Goal: Task Accomplishment & Management: Complete application form

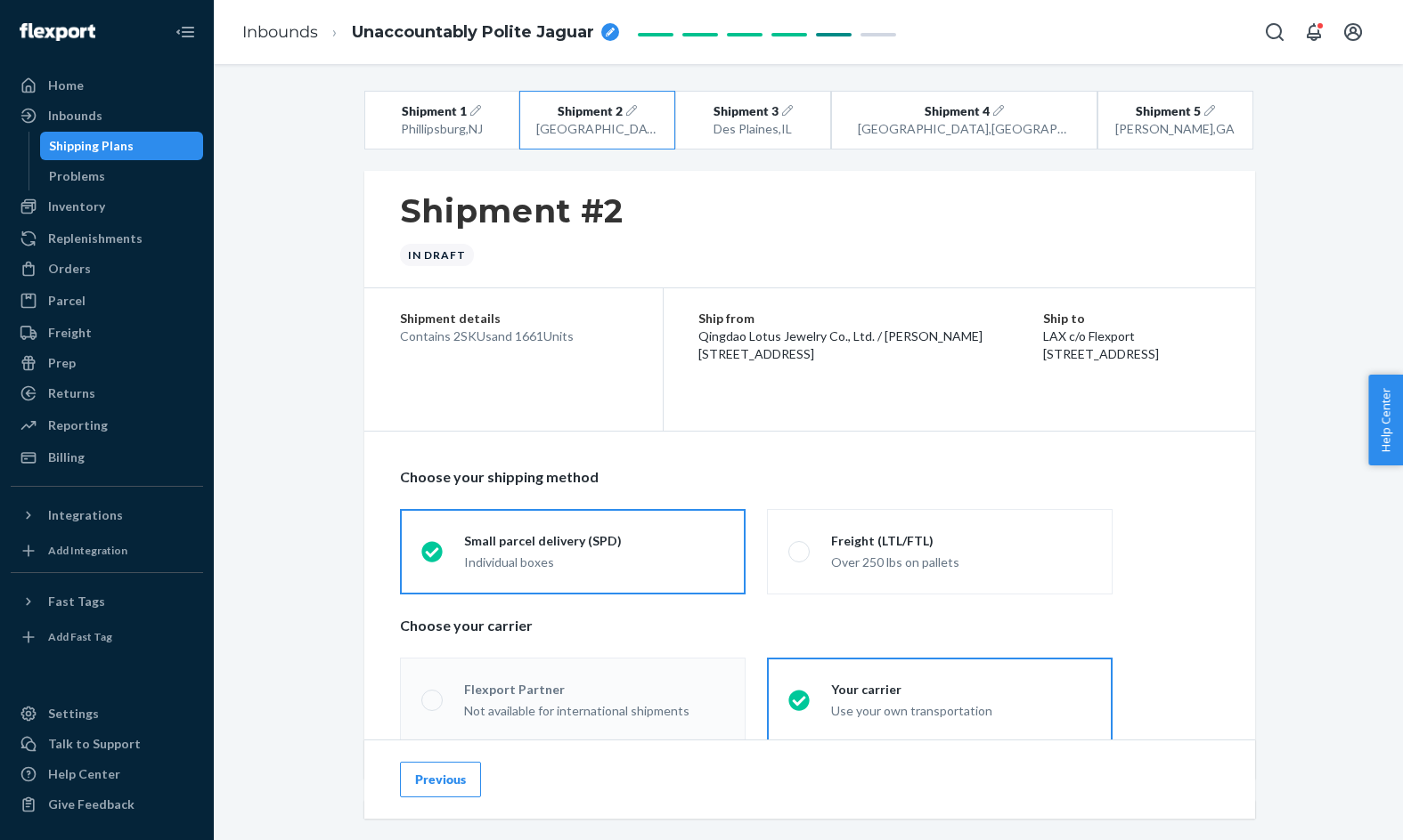
scroll to position [705, 0]
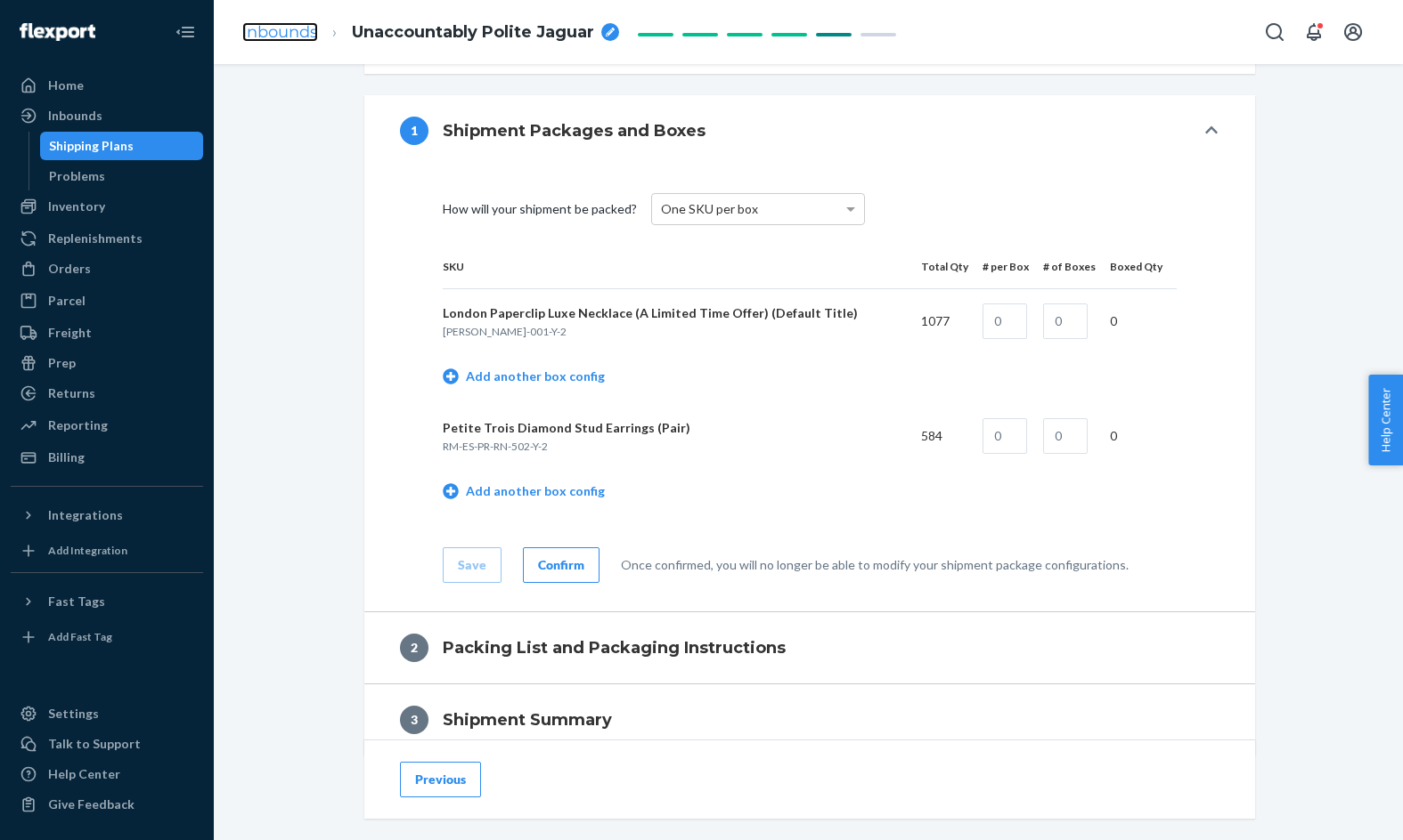
click at [289, 27] on link "Inbounds" at bounding box center [280, 32] width 76 height 20
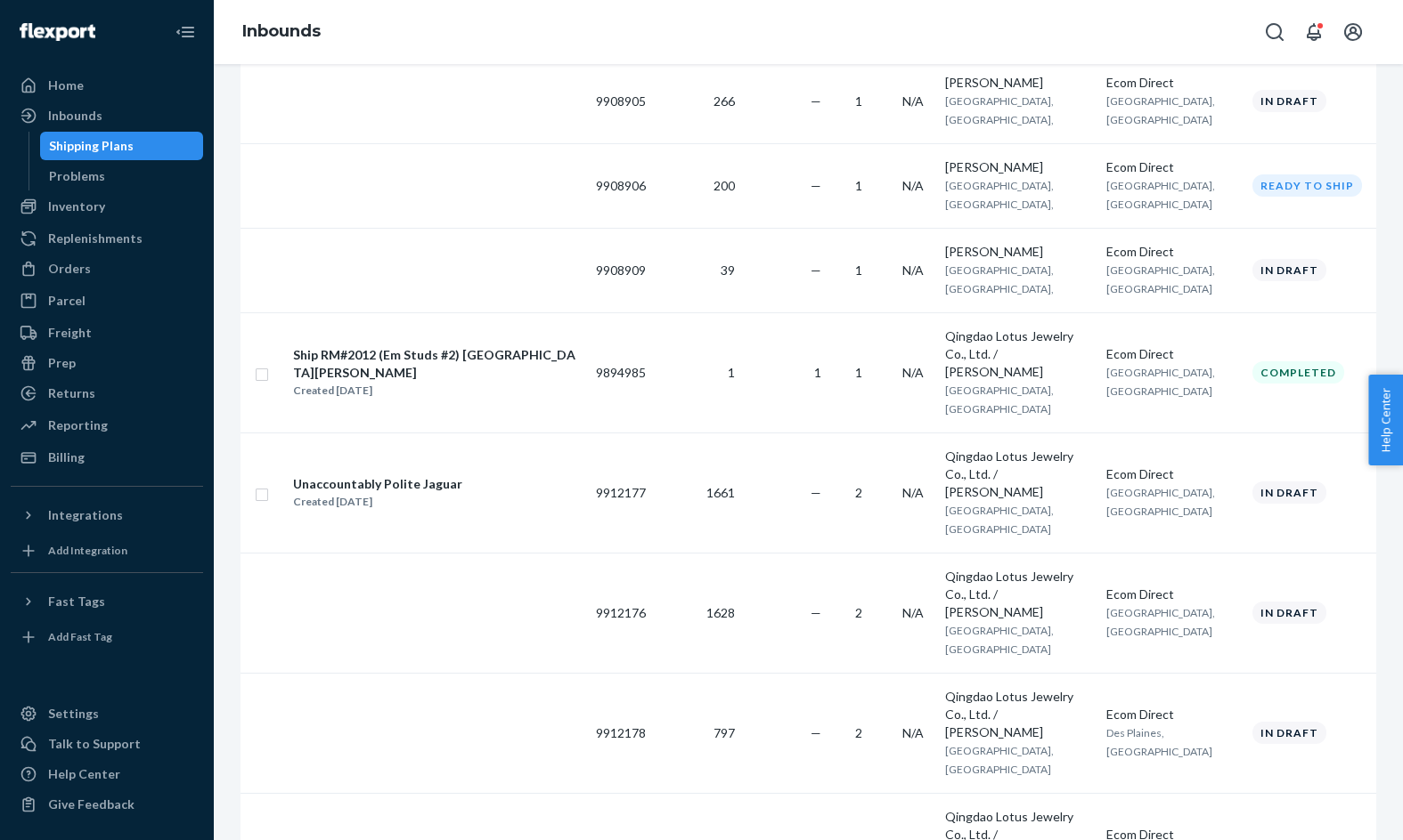
scroll to position [500, 0]
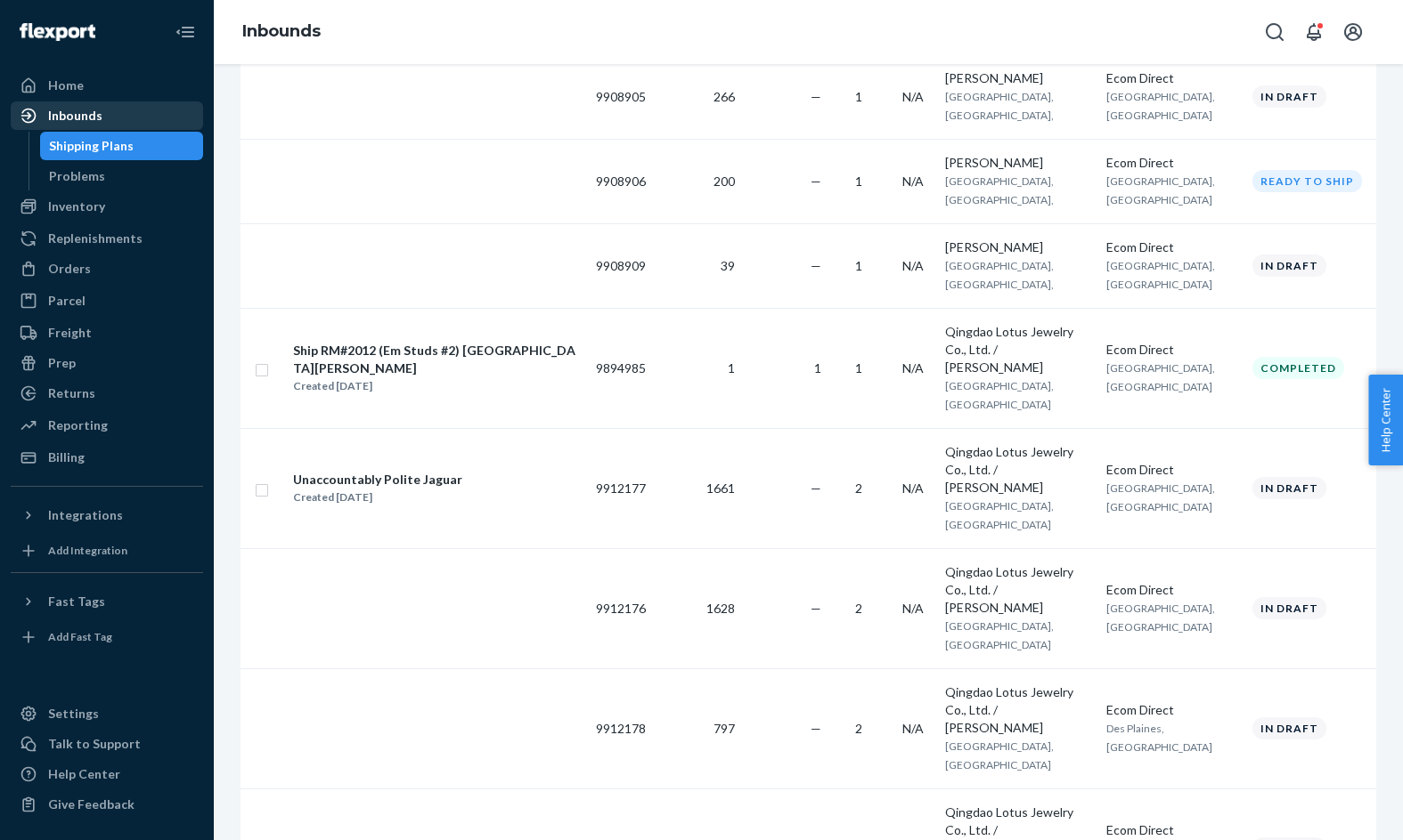
click at [143, 107] on div "Inbounds" at bounding box center [107, 115] width 189 height 25
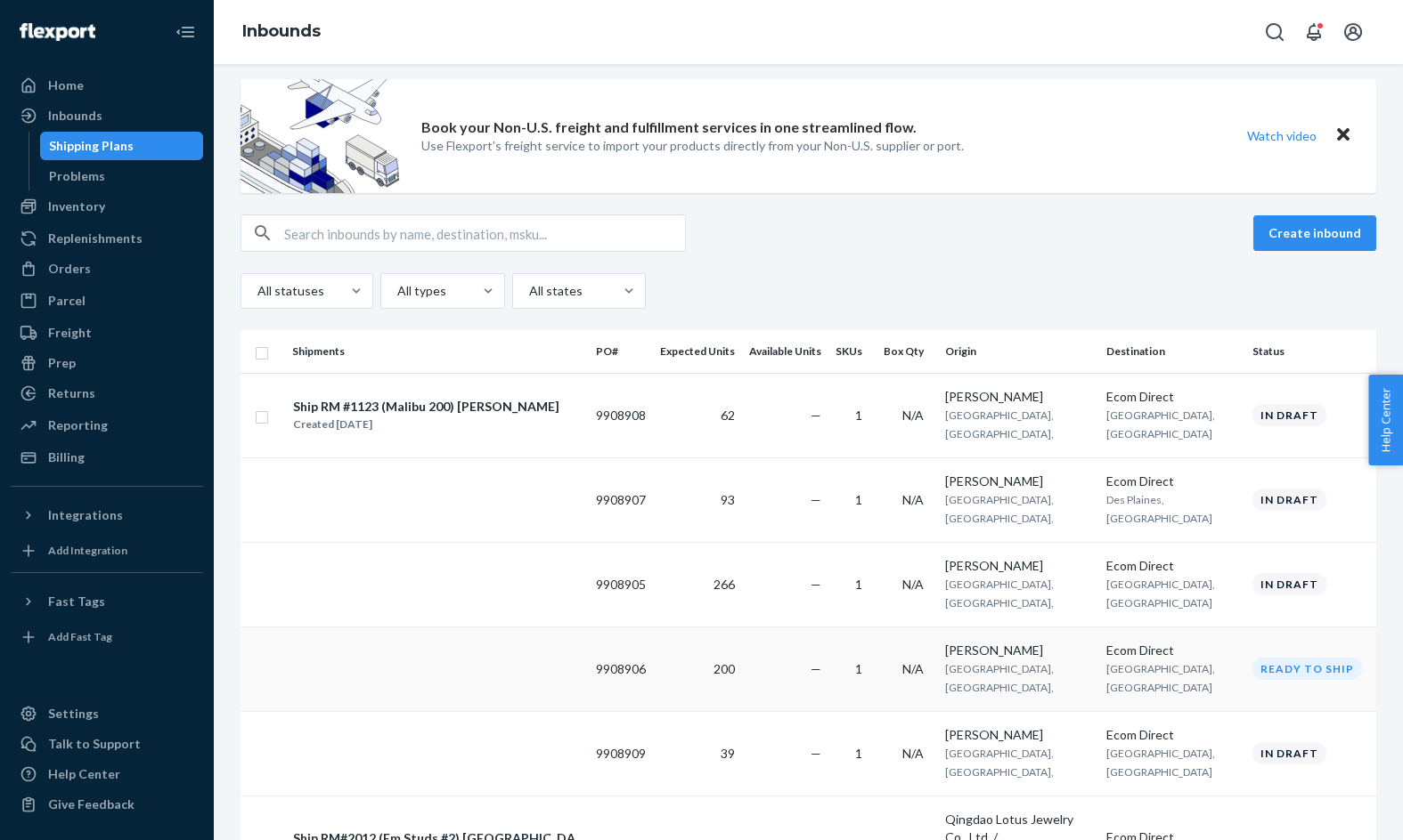
scroll to position [0, 0]
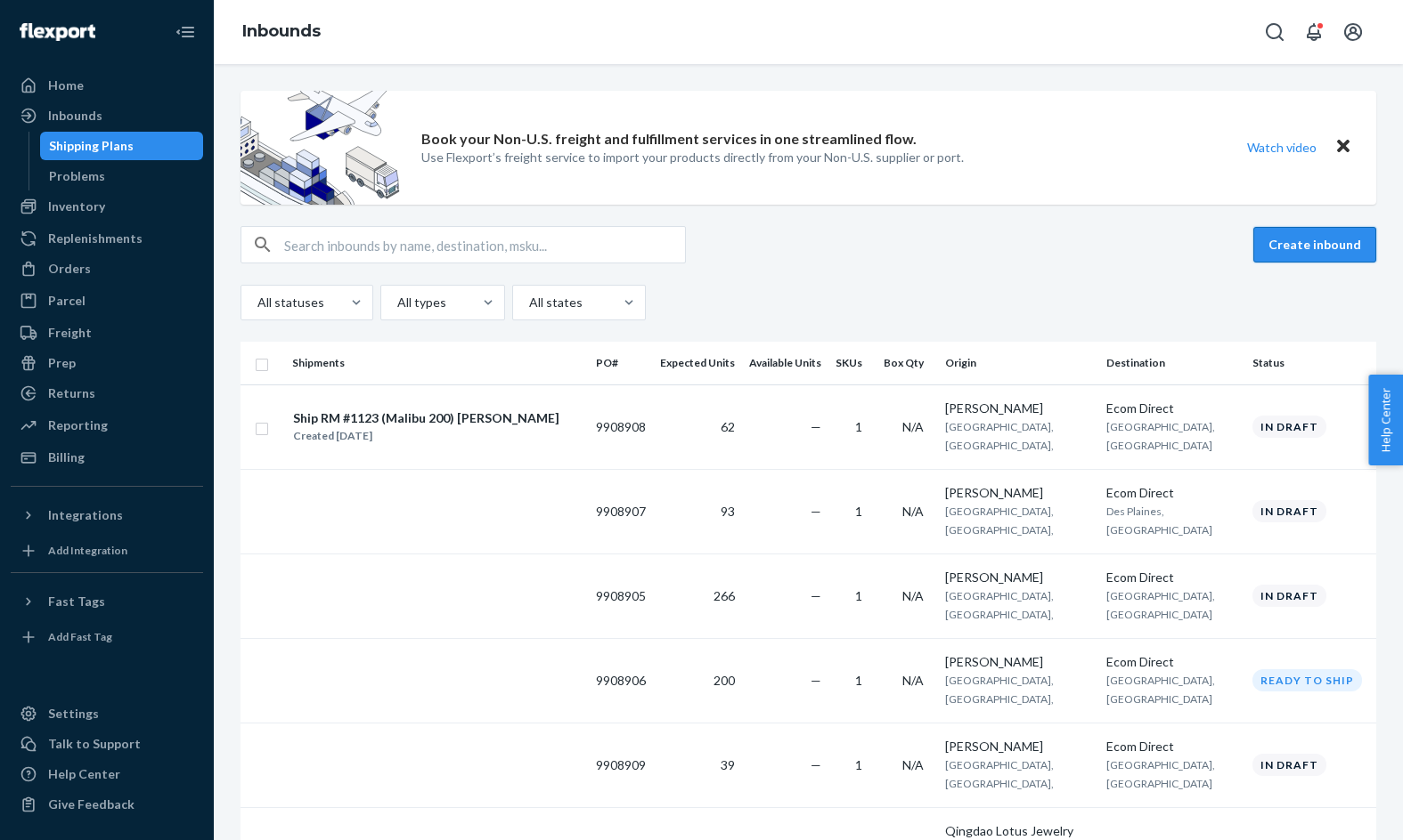
click at [1315, 237] on button "Create inbound" at bounding box center [1315, 245] width 123 height 36
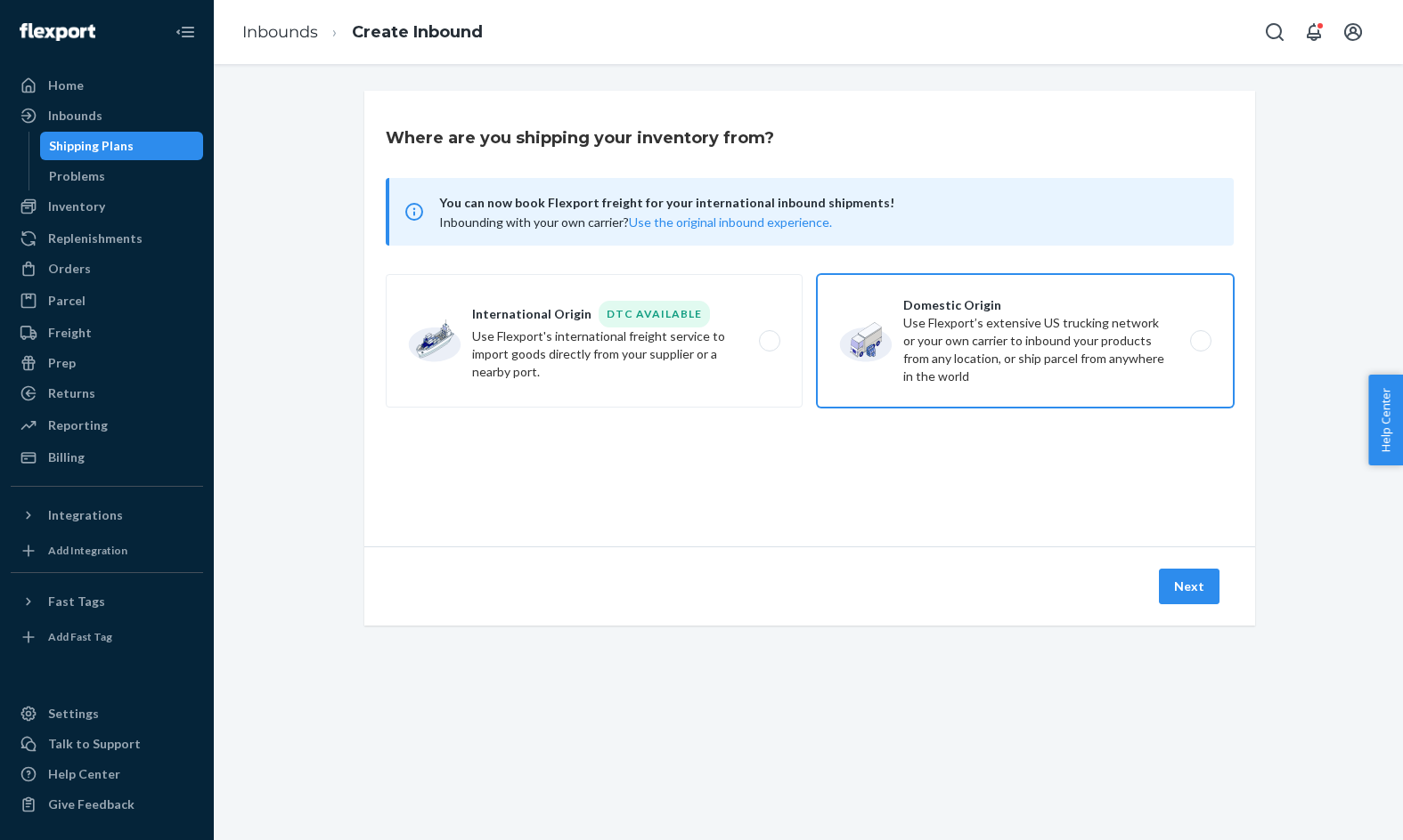
click at [1098, 327] on label "Domestic Origin Use Flexport’s extensive US trucking network or your own carrie…" at bounding box center [1025, 340] width 417 height 133
click at [1200, 335] on input "Domestic Origin Use Flexport’s extensive US trucking network or your own carrie…" at bounding box center [1205, 341] width 11 height 11
radio input "true"
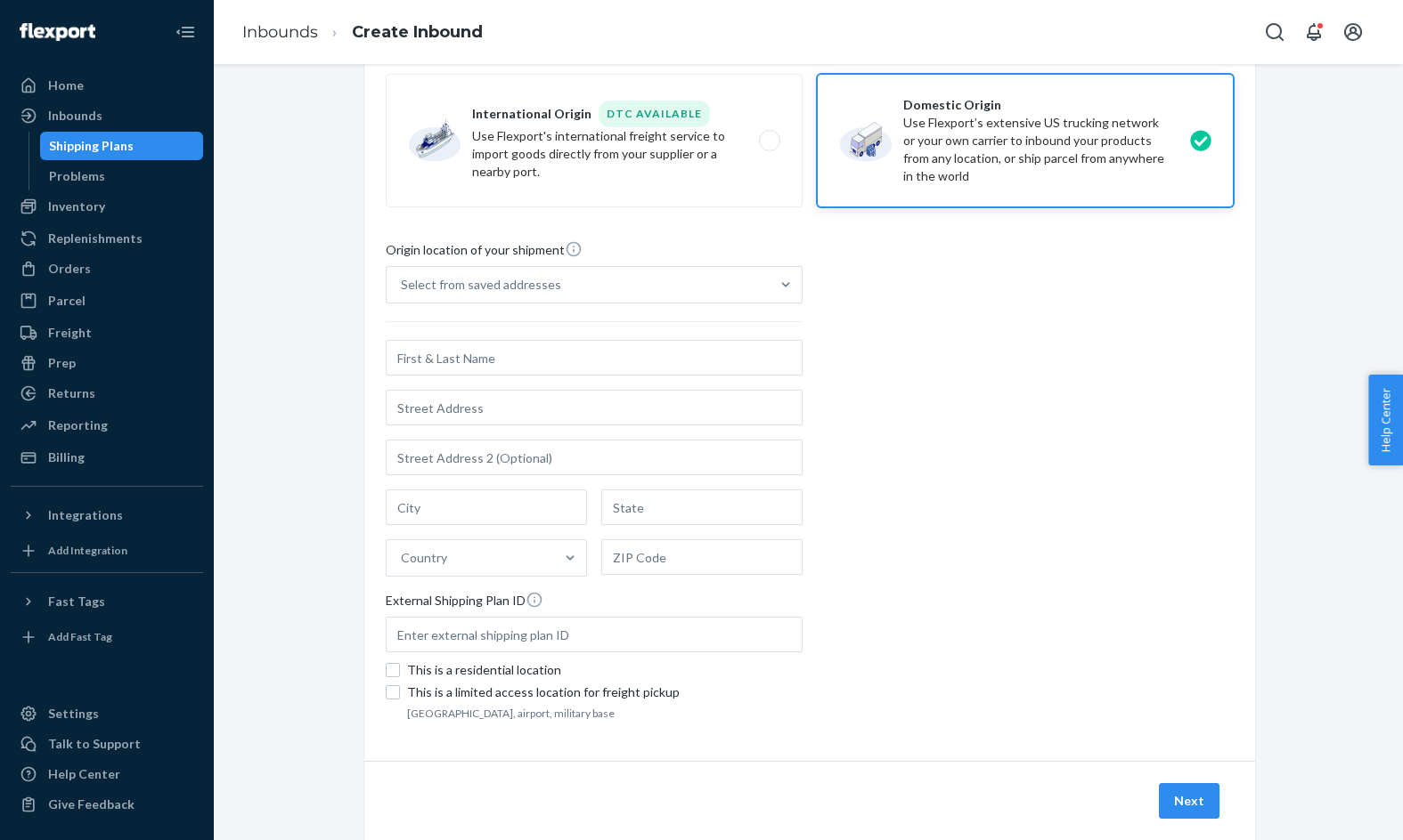
scroll to position [242, 0]
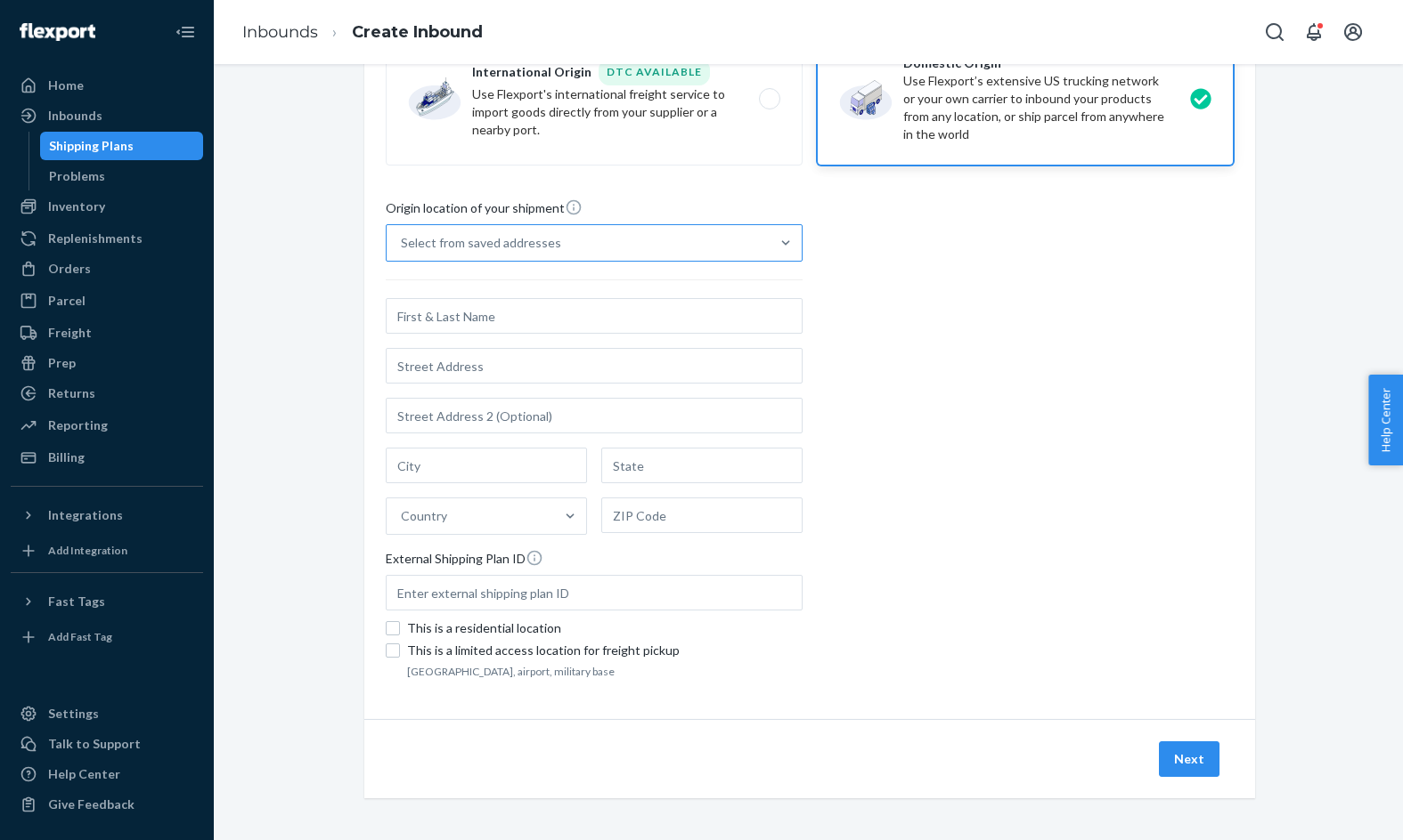
click at [670, 240] on div "Select from saved addresses" at bounding box center [578, 243] width 383 height 36
click at [403, 240] on input "Select from saved addresses" at bounding box center [402, 243] width 2 height 18
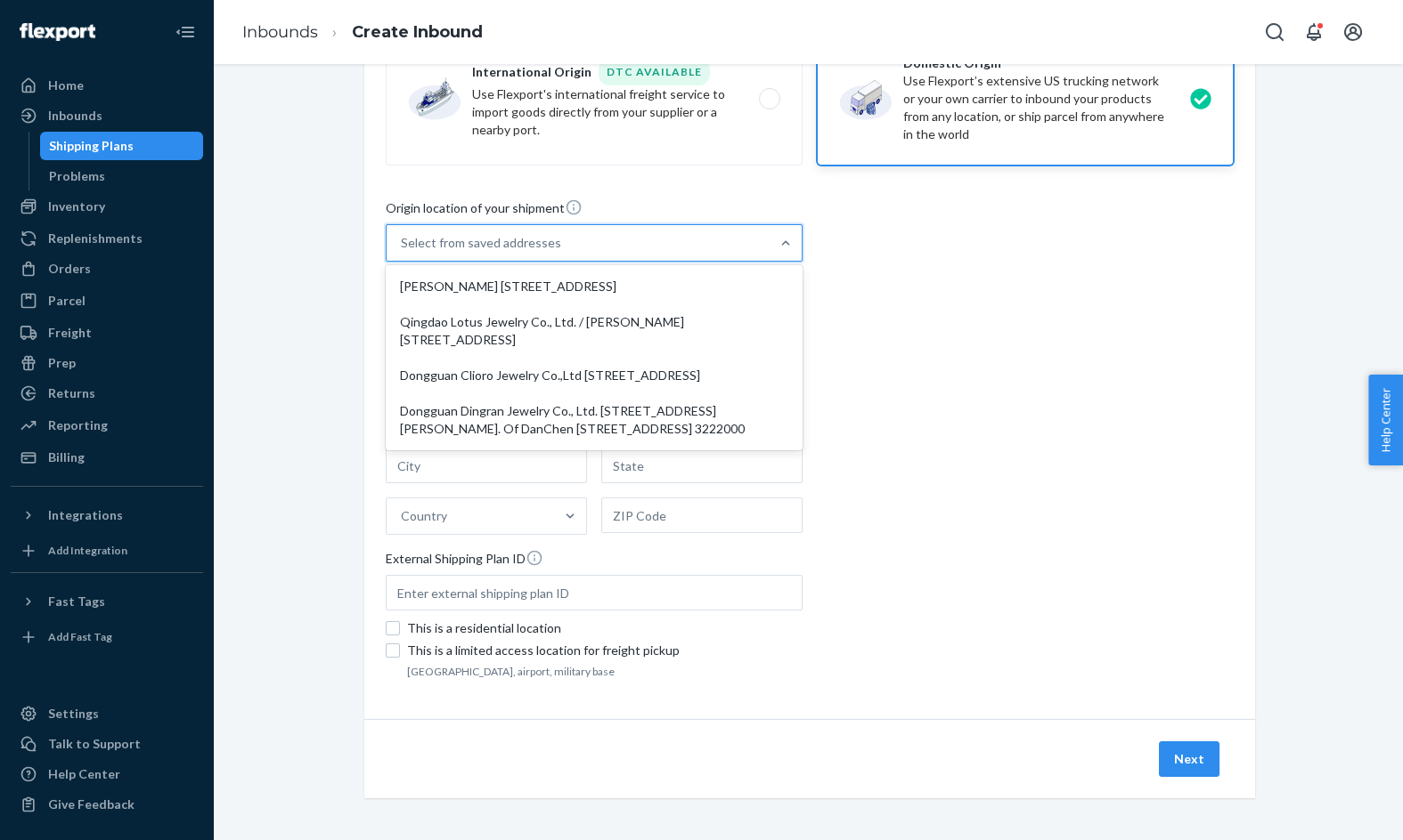
click at [891, 386] on div "Origin location of your shipment option Erin Huang No.23, Fuping Road, Shatou S…" at bounding box center [809, 440] width 848 height 485
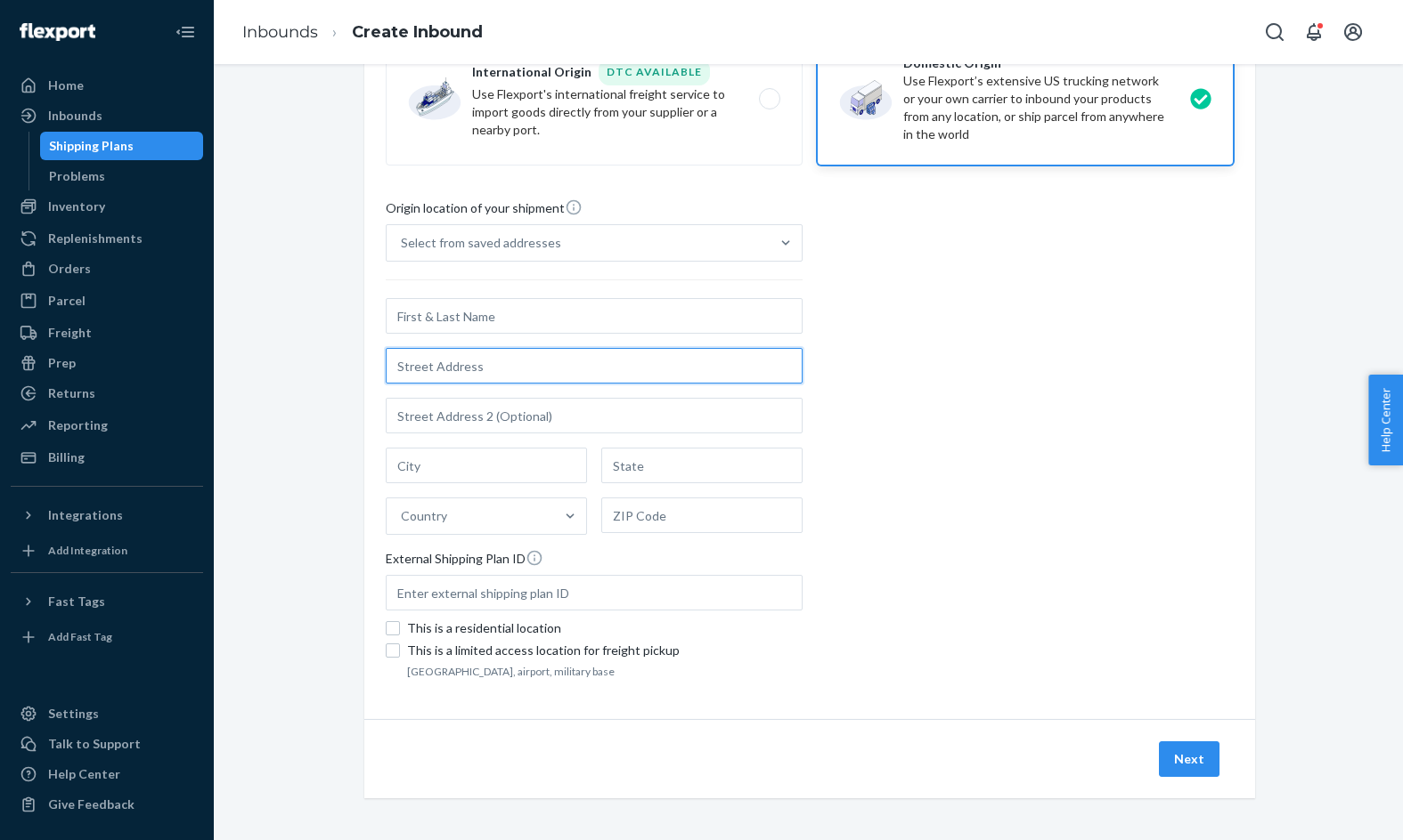
click at [591, 361] on input "text" at bounding box center [594, 366] width 417 height 36
paste input "4B408 north tower liwan plaza guangzhou guangdong"
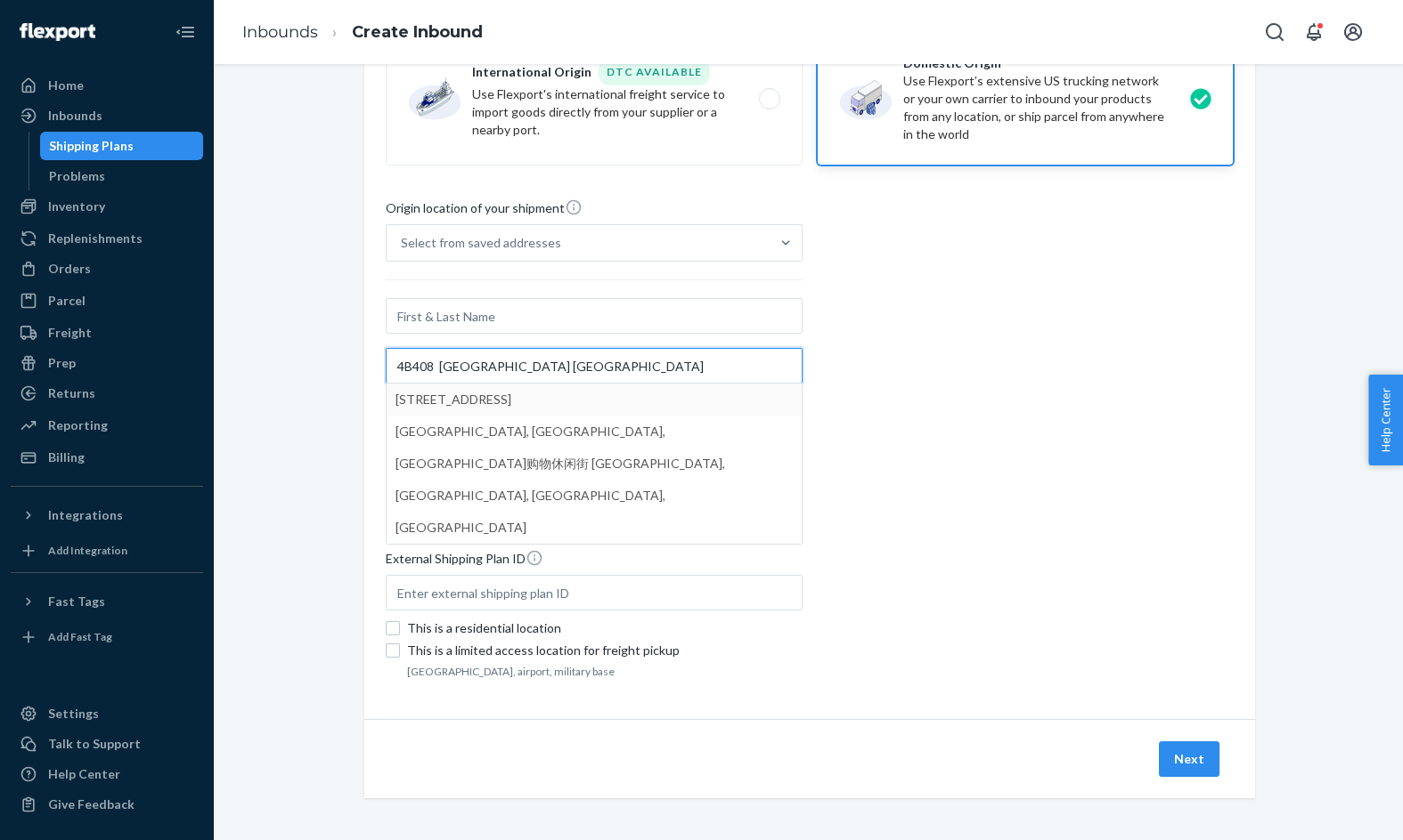
drag, startPoint x: 507, startPoint y: 363, endPoint x: 522, endPoint y: 387, distance: 28.3
click at [522, 384] on div "4B408 north tower liwan plaza guangzhou guangdong Liwan Plaza, Dexing Road, 上下九…" at bounding box center [594, 366] width 417 height 36
type input "4B408 north tower liwan plaza guangzhou guangdong"
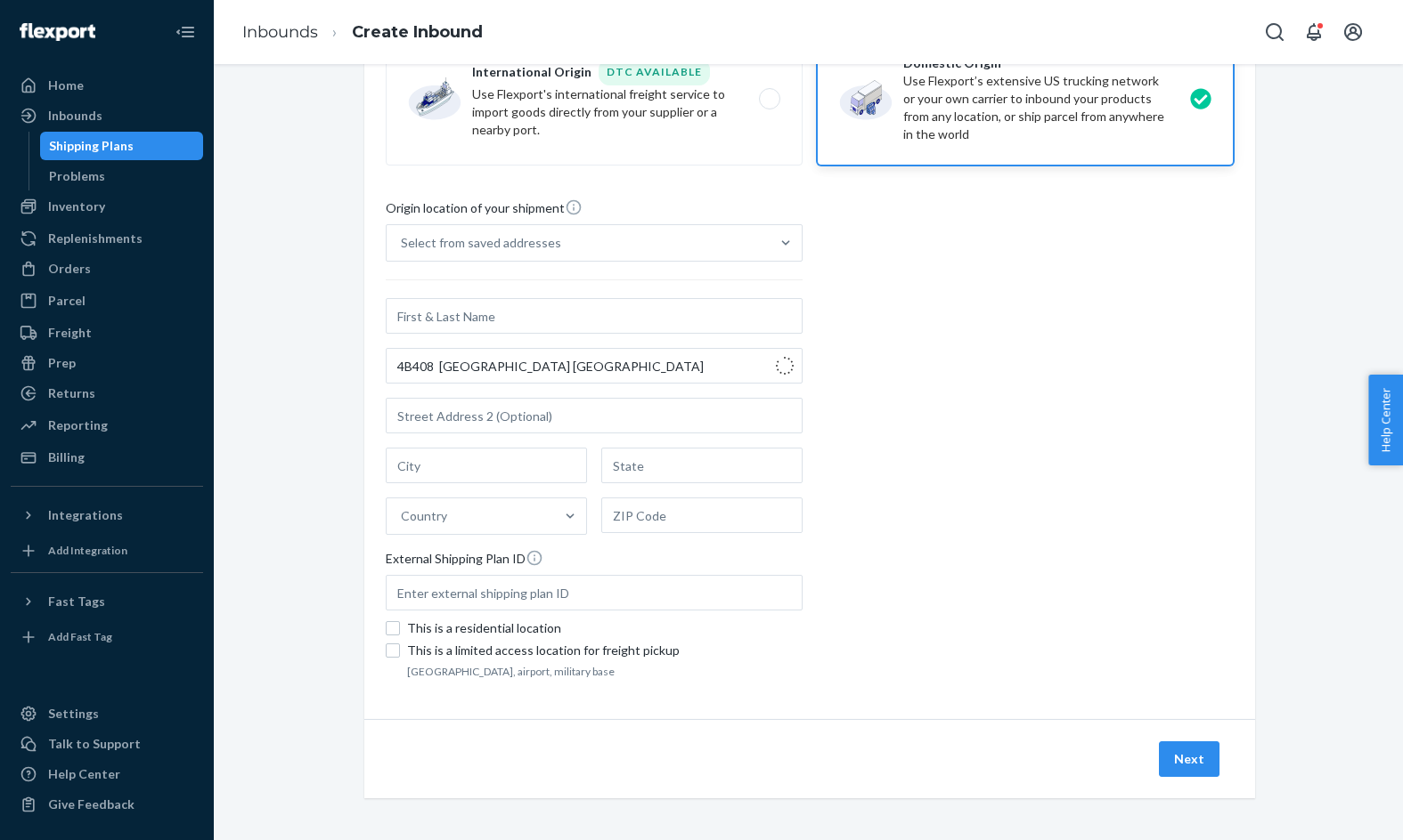
type input "Li Wan Qu - Guang Zhou Shi"
type input "Guang Dong Sheng"
type input "510123"
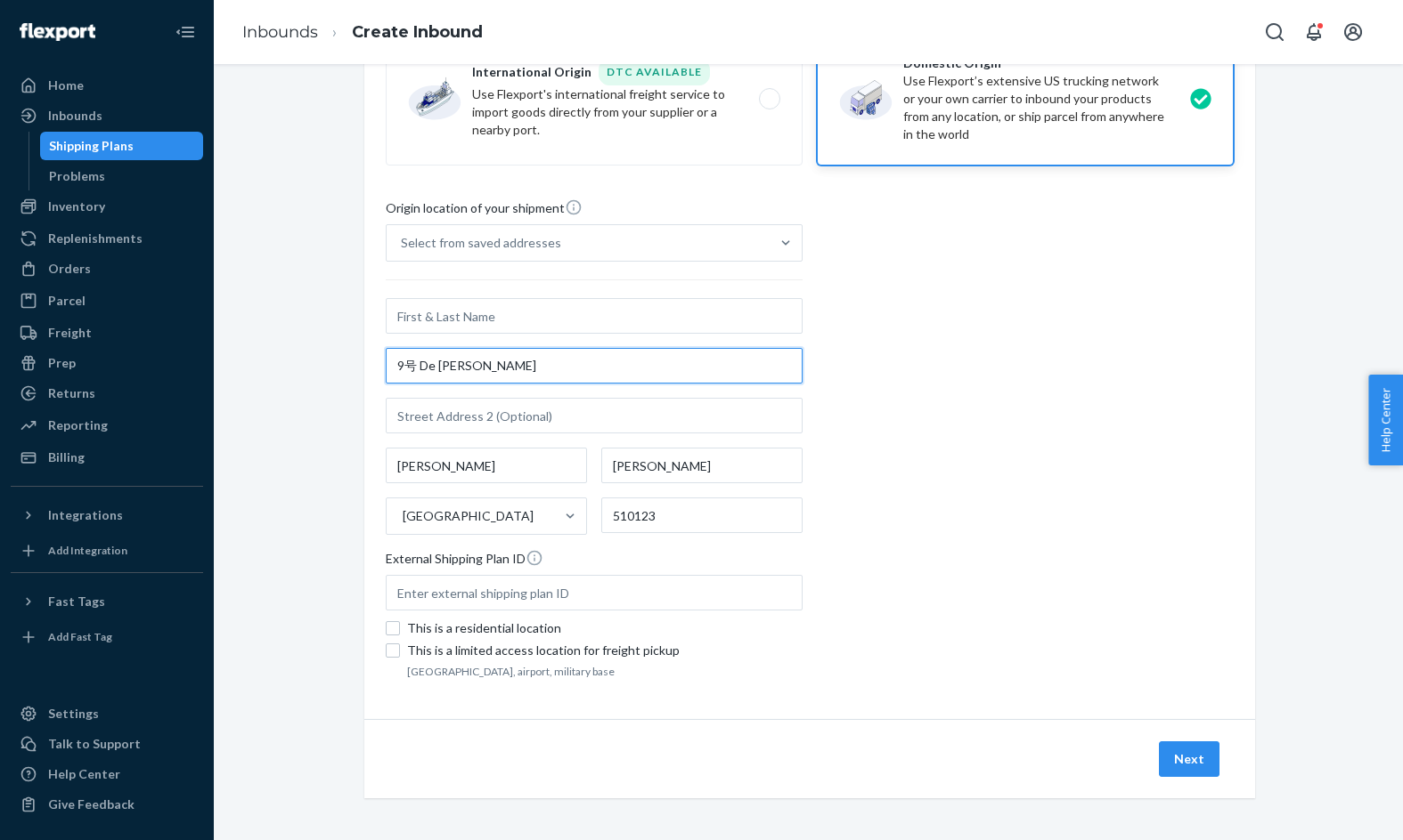
drag, startPoint x: 510, startPoint y: 368, endPoint x: 458, endPoint y: 319, distance: 71.4
click at [458, 319] on div "9号 De Xing Lu Li Wan Qu - Guang Zhou Shi Guang Dong Sheng China 510123" at bounding box center [594, 417] width 417 height 237
paste input "4B408 north tower liwan plaza guangzhou guangdong"
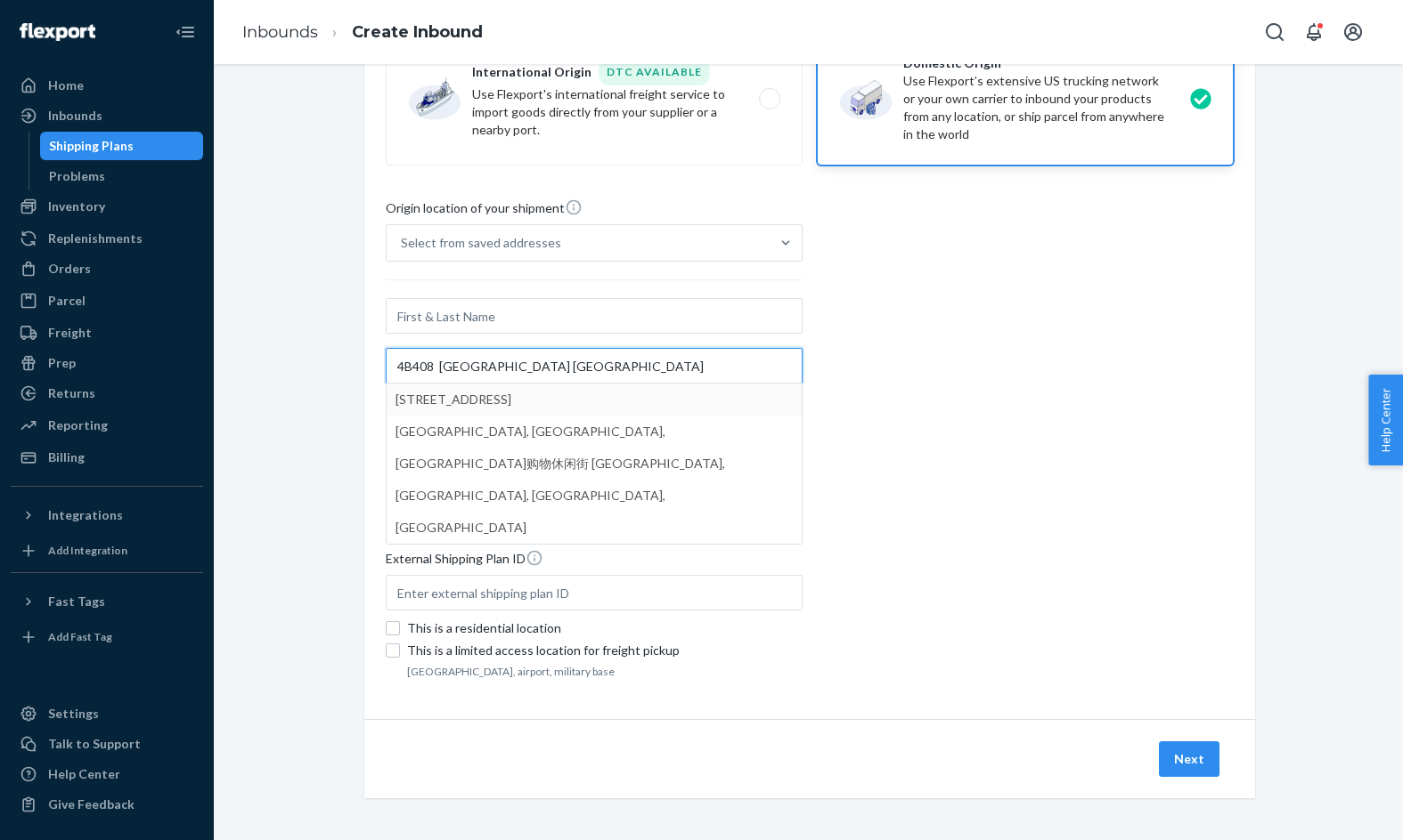
drag, startPoint x: 502, startPoint y: 363, endPoint x: 531, endPoint y: 386, distance: 37.0
click at [531, 384] on div "4B408 north tower liwan plaza guangzhou guangdong Liwan Plaza, Dexing Road, 上下九…" at bounding box center [594, 366] width 417 height 36
type input "4B408 north tower"
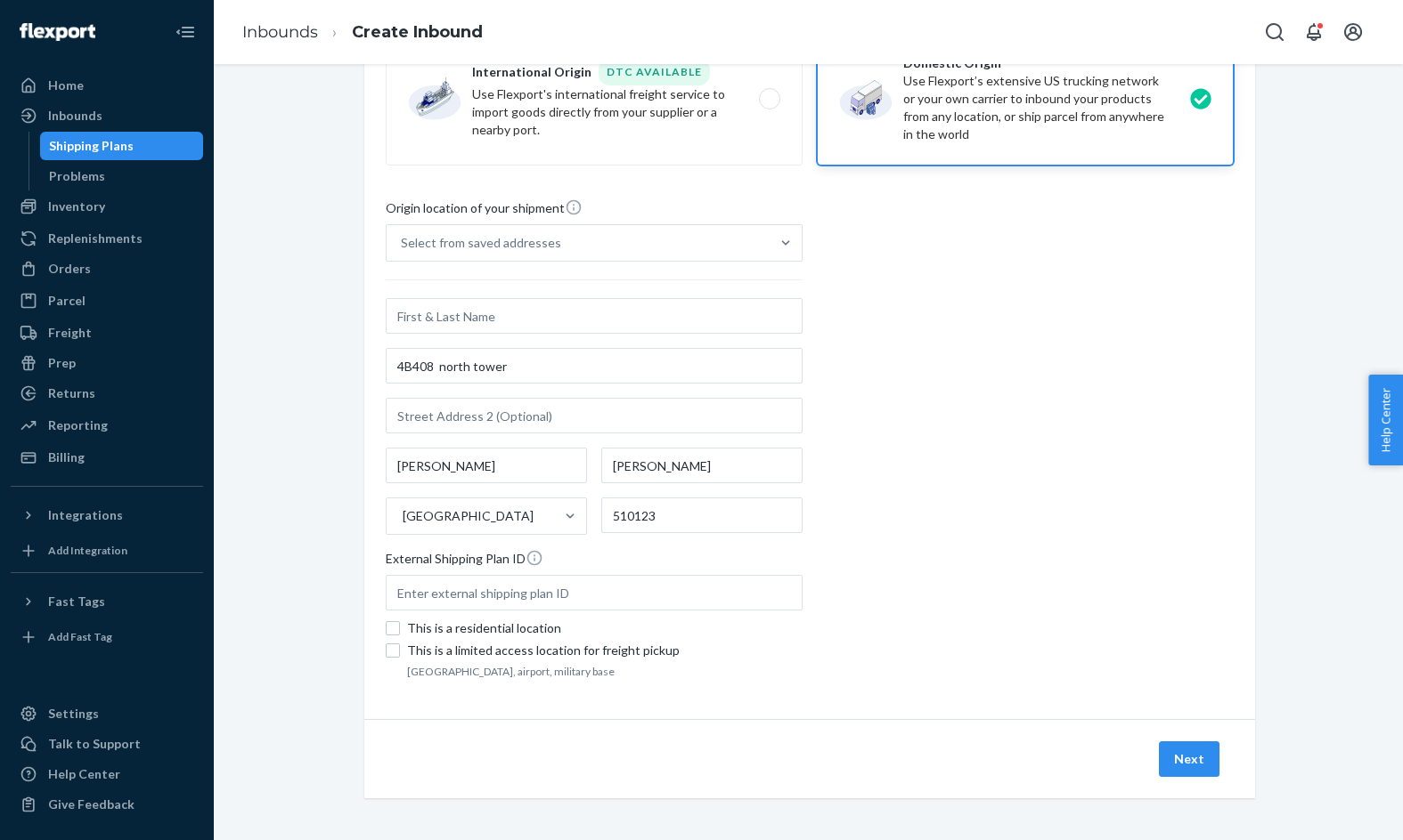
click at [919, 439] on div "Origin location of your shipment Select from saved addresses 4B408 north tower …" at bounding box center [809, 440] width 848 height 485
click at [655, 407] on input "text" at bounding box center [594, 416] width 417 height 36
paste input "4B408 north tower liwan plaza guangzhou guangdong"
drag, startPoint x: 509, startPoint y: 419, endPoint x: 461, endPoint y: 345, distance: 88.2
click at [461, 345] on div "4B408 north tower 4B408 north tower liwan plaza guangzhou guangdong Li Wan Qu -…" at bounding box center [594, 417] width 417 height 237
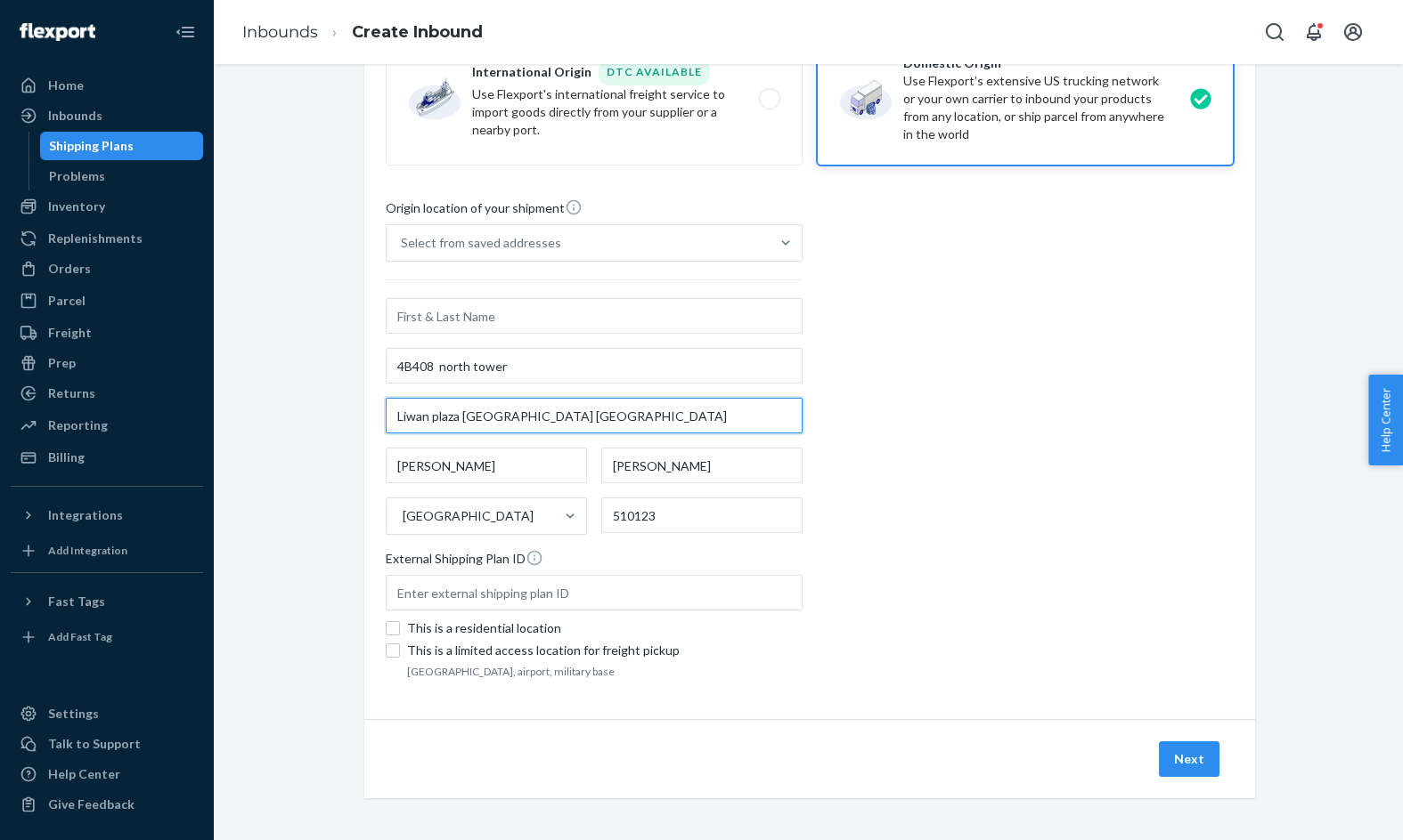
drag, startPoint x: 459, startPoint y: 420, endPoint x: 468, endPoint y: 439, distance: 21.0
click at [468, 440] on div "4B408 north tower Liwan plaza guangzhou guangdong Li Wan Qu - Guang Zhou Shi Gu…" at bounding box center [594, 417] width 417 height 237
type input "Liwan plaza"
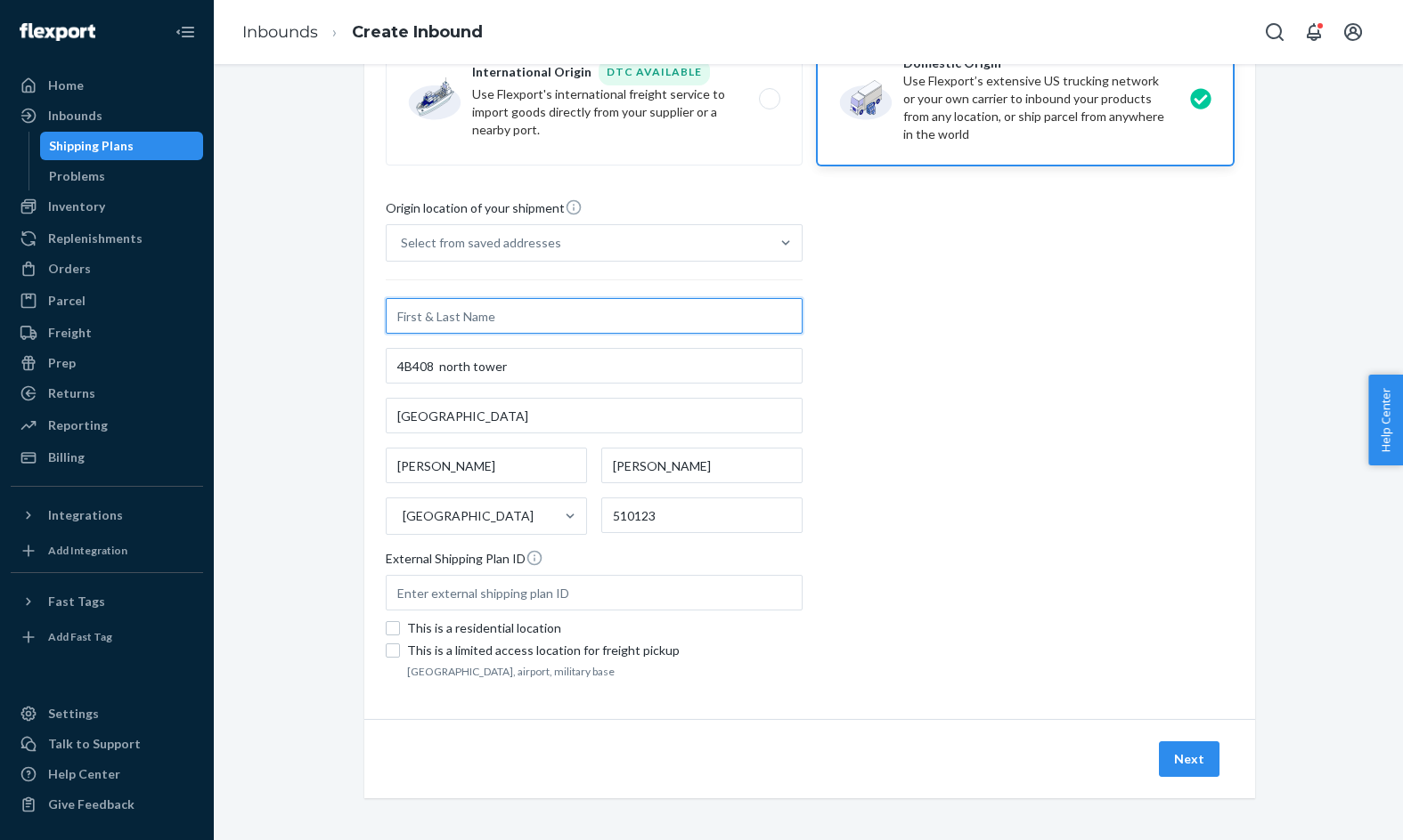
click at [547, 316] on input "text" at bounding box center [594, 317] width 417 height 36
type input "Baoyuan"
click at [1177, 757] on button "Next" at bounding box center [1189, 760] width 61 height 36
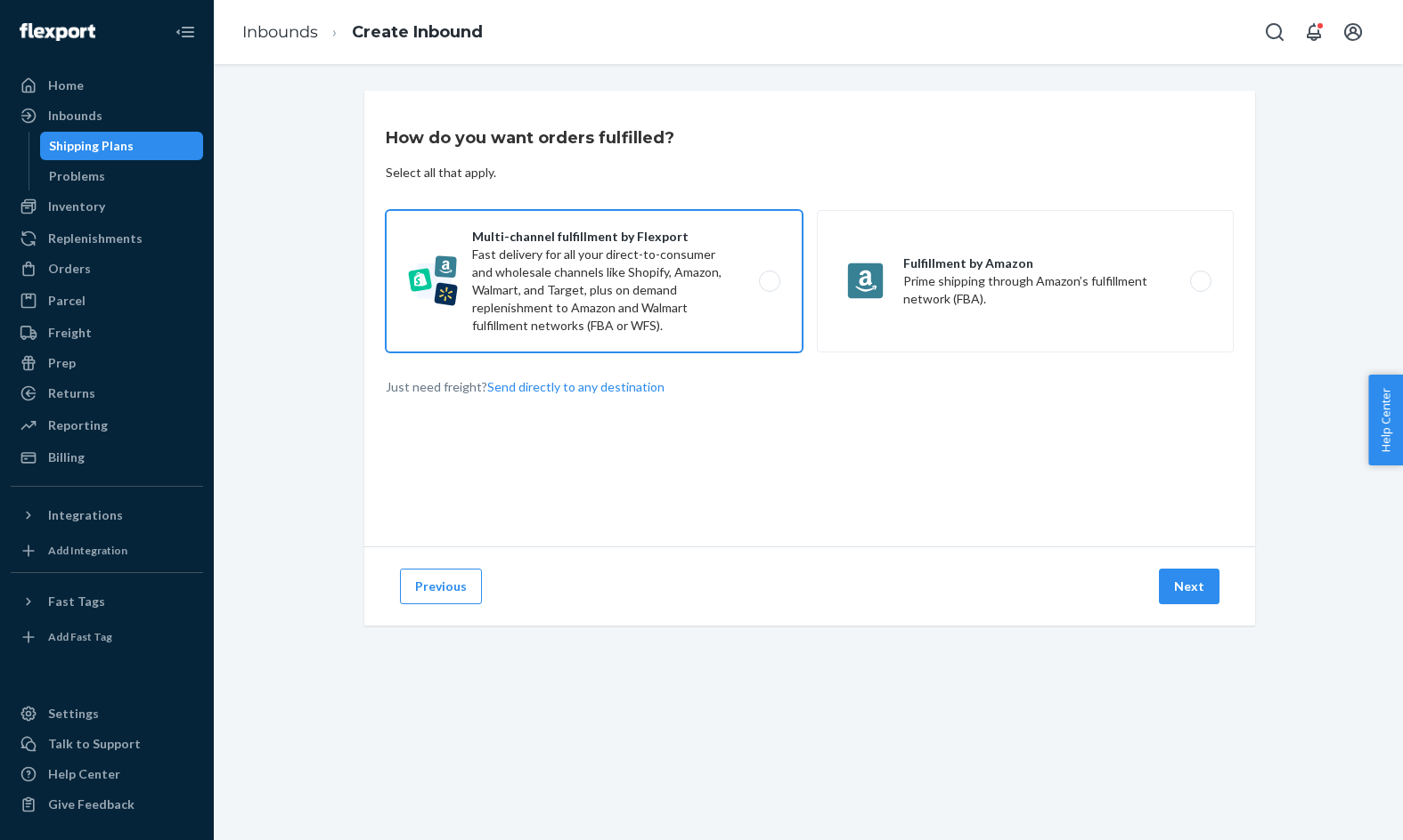
click at [695, 331] on label "Multi-channel fulfillment by Flexport Fast delivery for all your direct-to-cons…" at bounding box center [594, 281] width 417 height 143
click at [769, 287] on input "Multi-channel fulfillment by Flexport Fast delivery for all your direct-to-cons…" at bounding box center [774, 282] width 11 height 11
radio input "true"
drag, startPoint x: 1206, startPoint y: 607, endPoint x: 1203, endPoint y: 596, distance: 11.4
click at [1203, 596] on div "Previous Next" at bounding box center [809, 586] width 891 height 79
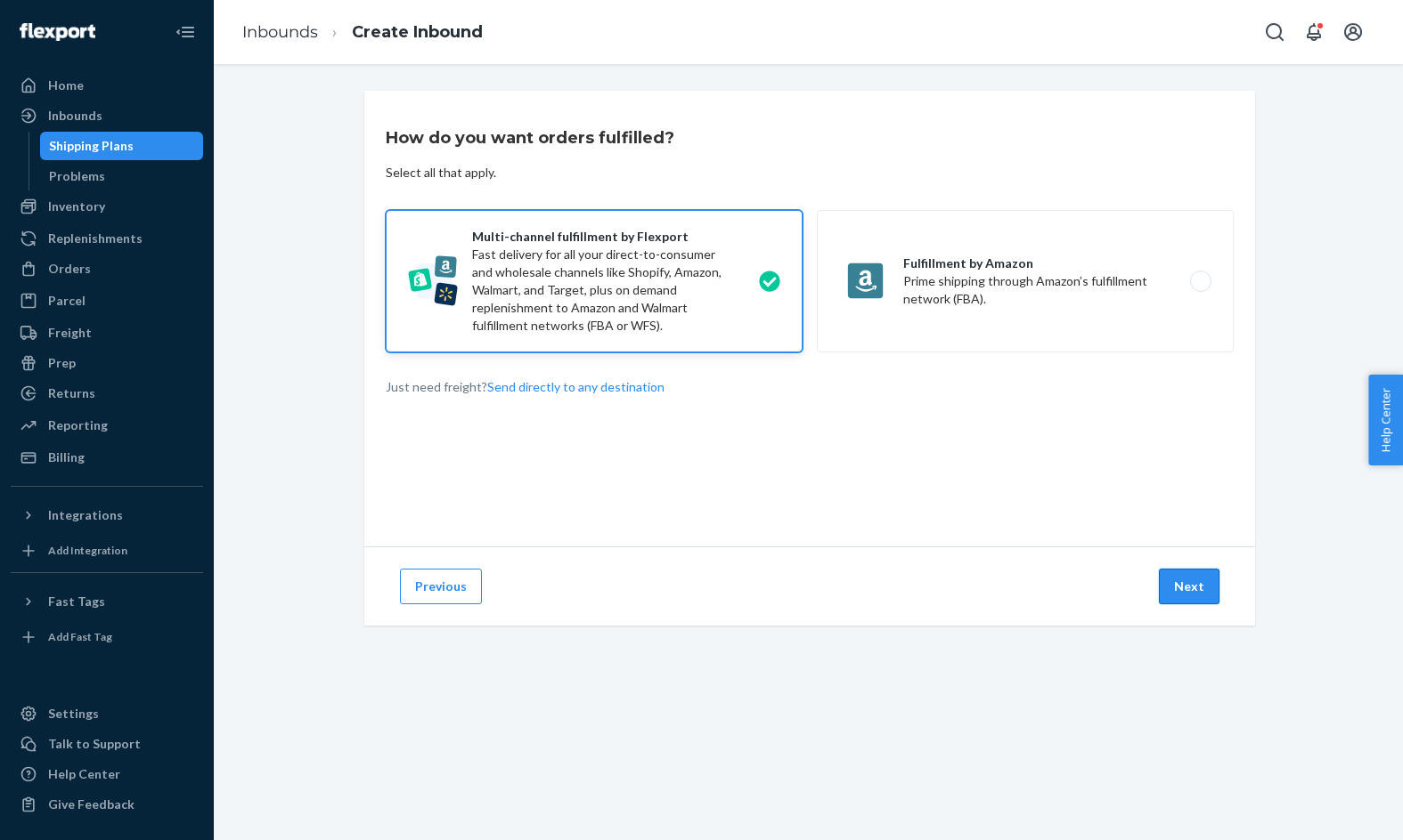
click at [1203, 591] on button "Next" at bounding box center [1189, 587] width 61 height 36
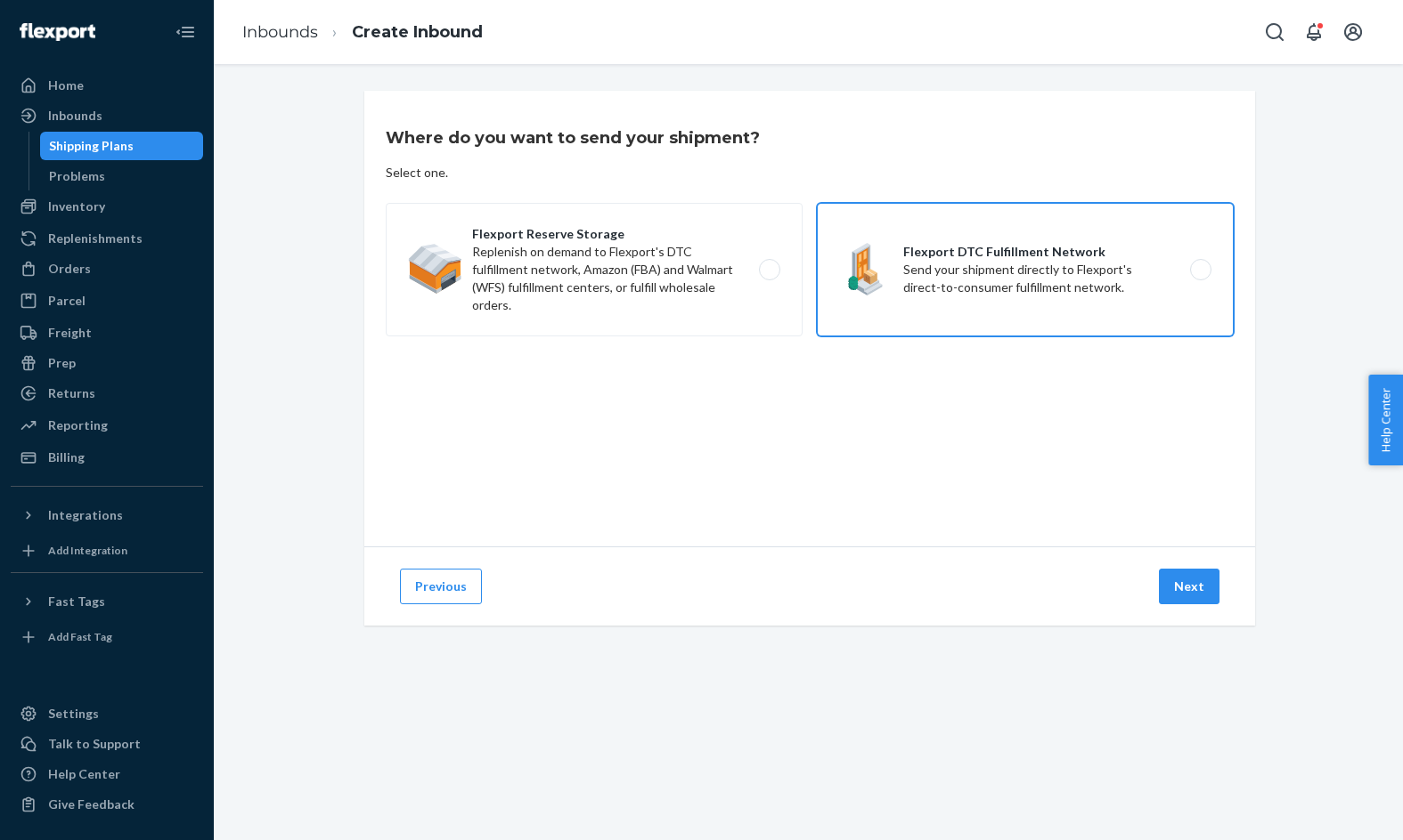
click at [969, 308] on label "Flexport DTC Fulfillment Network Send your shipment directly to Flexport's dire…" at bounding box center [1025, 269] width 417 height 133
click at [1200, 276] on input "Flexport DTC Fulfillment Network Send your shipment directly to Flexport's dire…" at bounding box center [1205, 270] width 11 height 11
radio input "true"
click at [1192, 593] on button "Next" at bounding box center [1189, 587] width 61 height 36
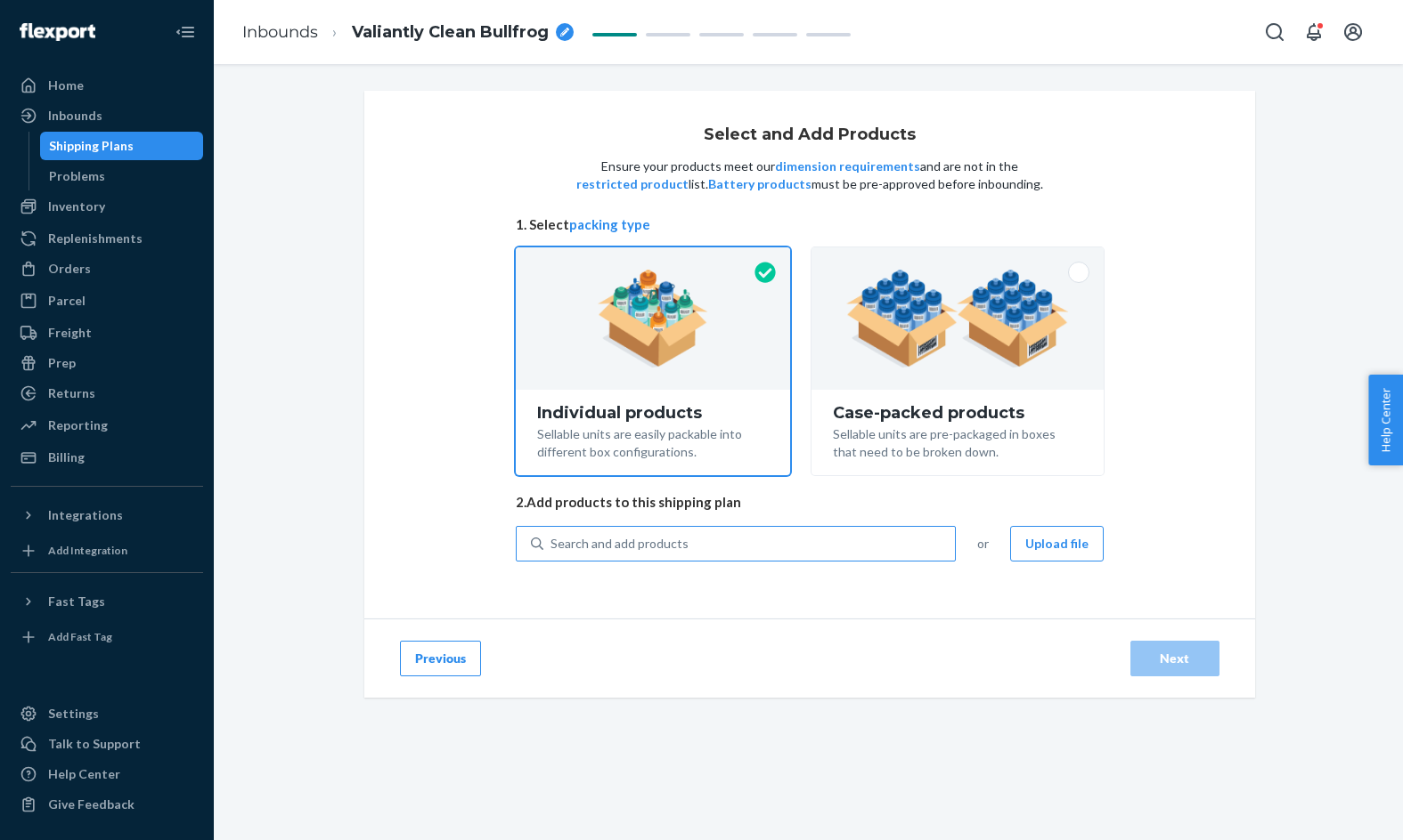
click at [792, 536] on div "Search and add products" at bounding box center [749, 544] width 411 height 32
click at [552, 536] on input "Search and add products" at bounding box center [551, 543] width 2 height 18
type input "chloe"
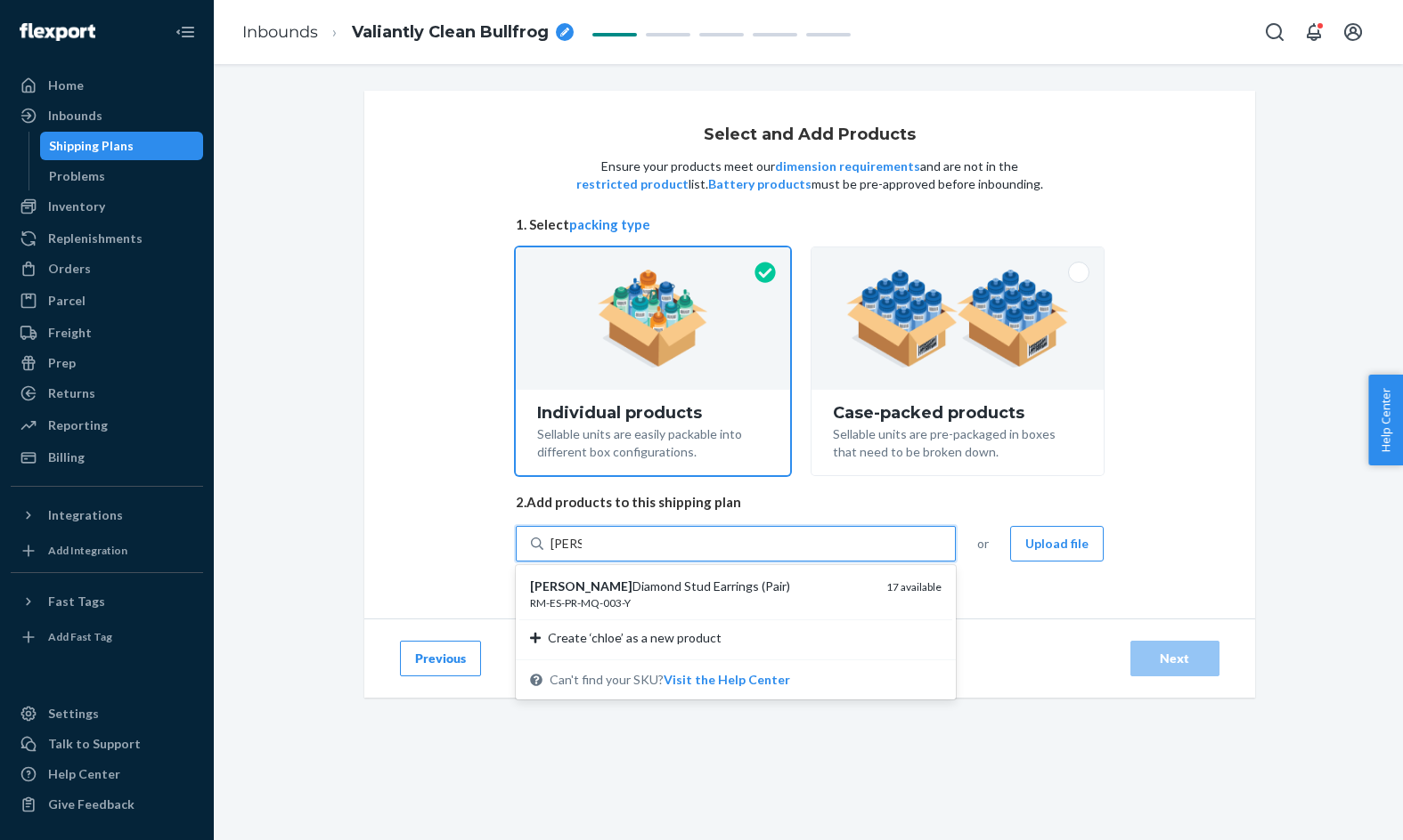
click at [817, 593] on div "Chloe Diamond Stud Earrings (Pair)" at bounding box center [702, 586] width 342 height 18
click at [581, 553] on input "chloe" at bounding box center [565, 543] width 31 height 18
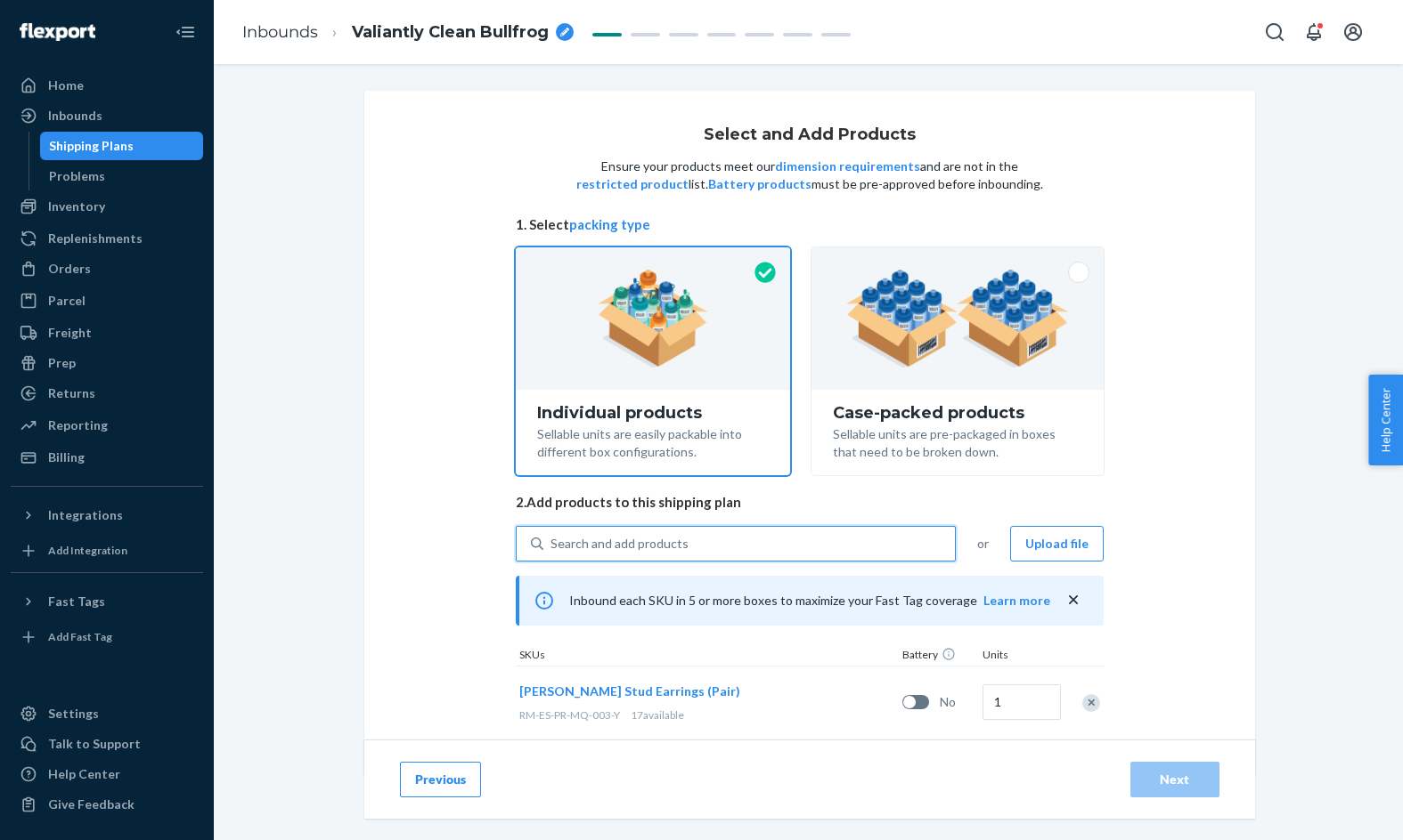
scroll to position [35, 0]
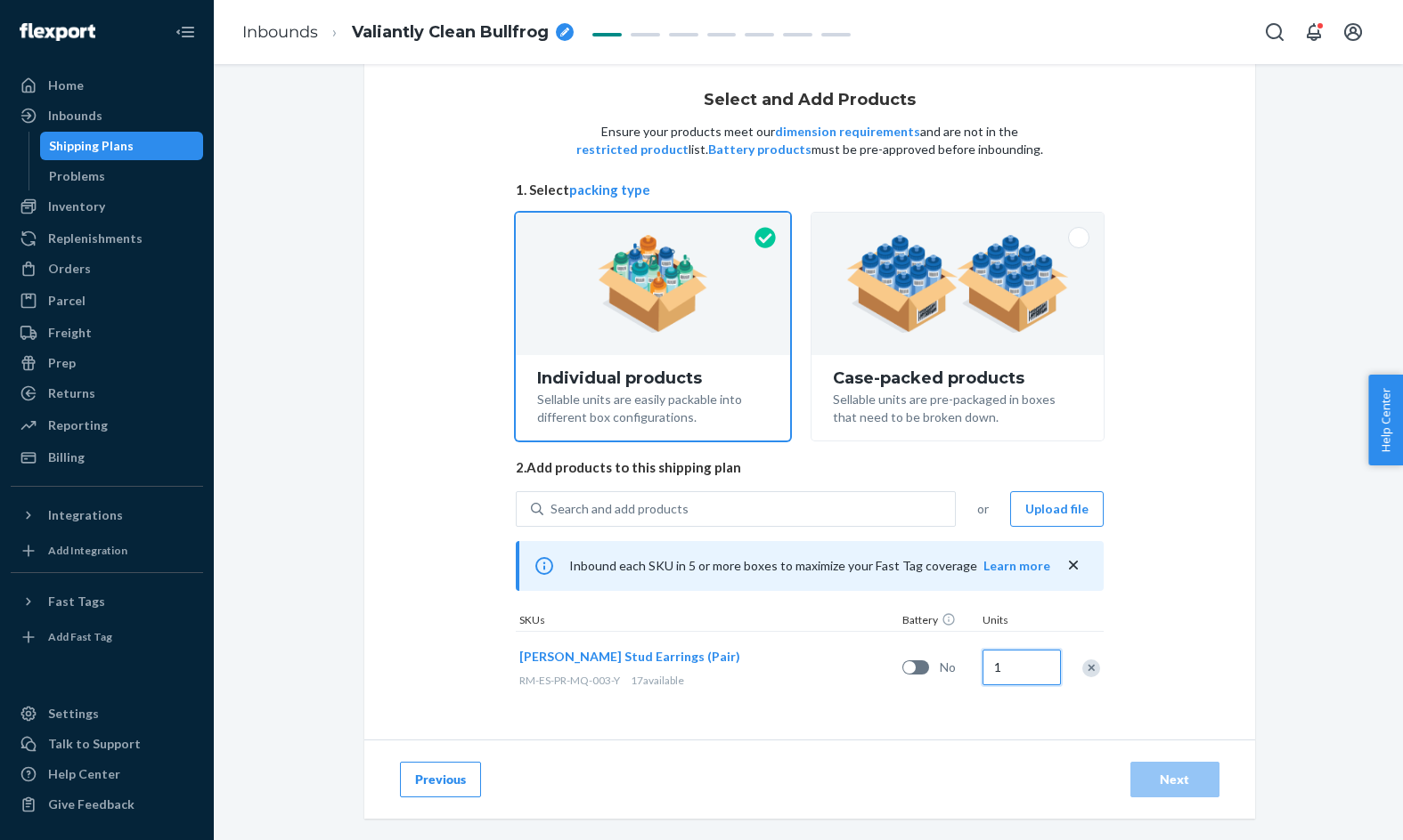
click at [1021, 670] on input "1" at bounding box center [1021, 668] width 78 height 36
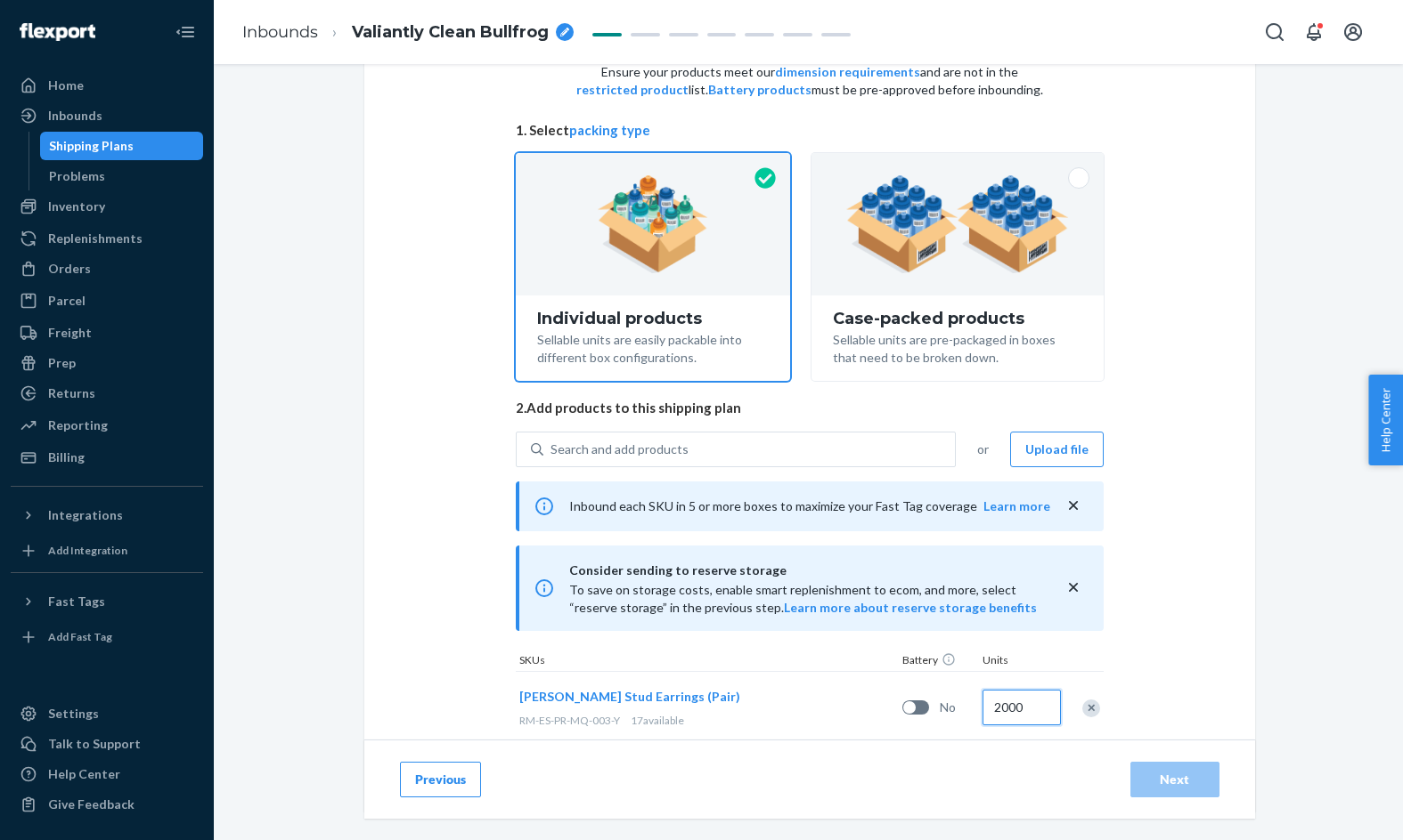
scroll to position [166, 0]
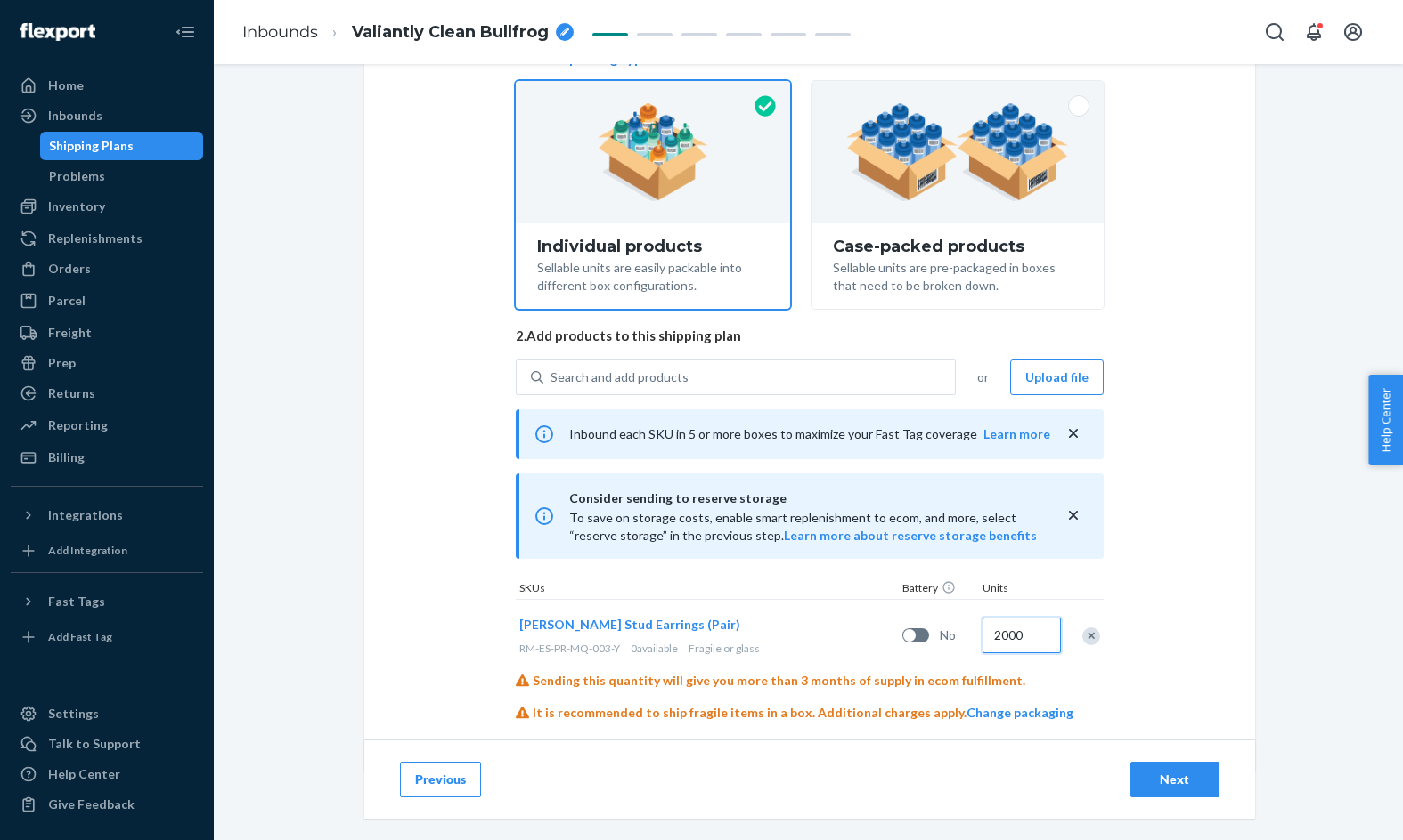
type input "2000"
click at [1204, 779] on button "Next" at bounding box center [1175, 780] width 89 height 36
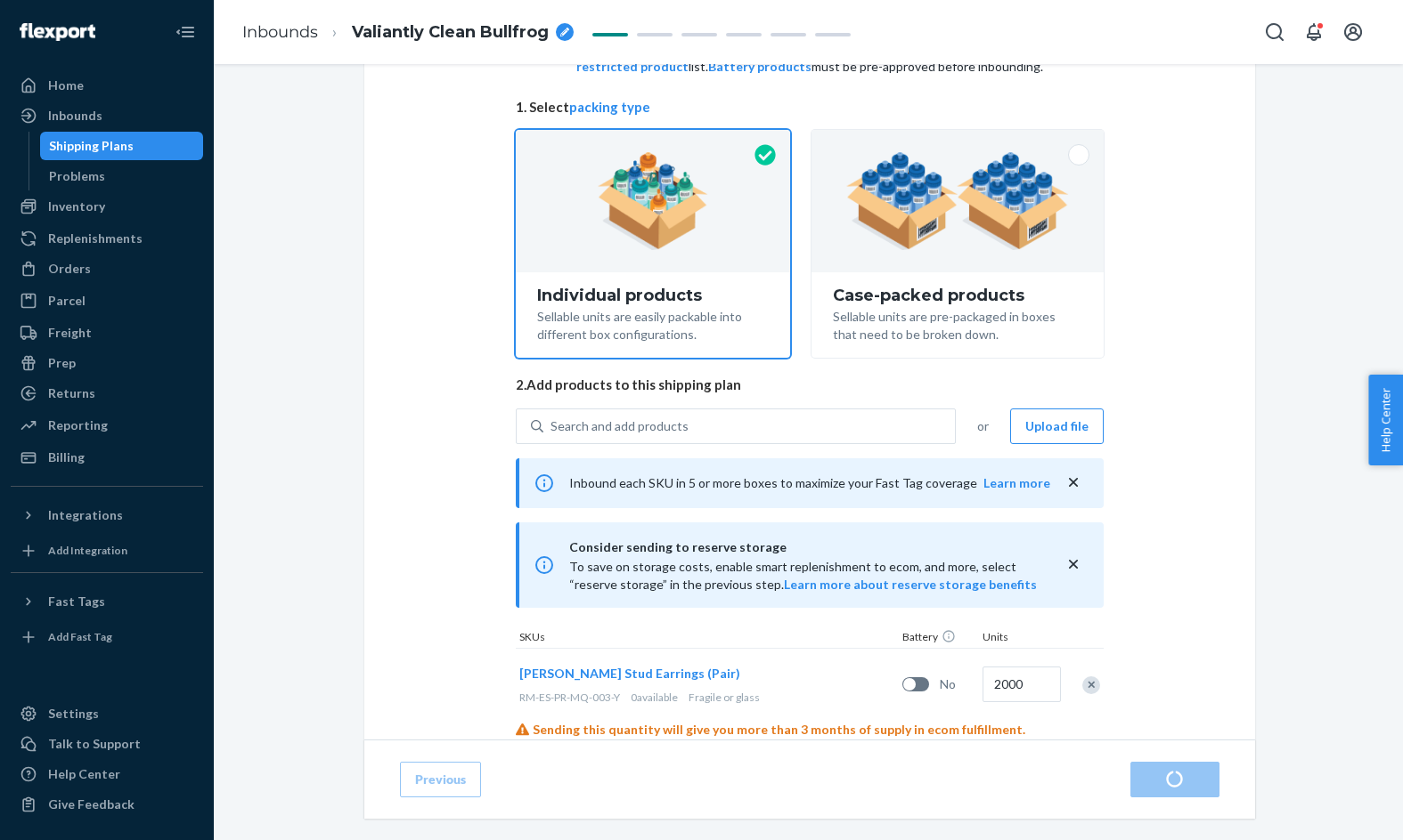
scroll to position [198, 0]
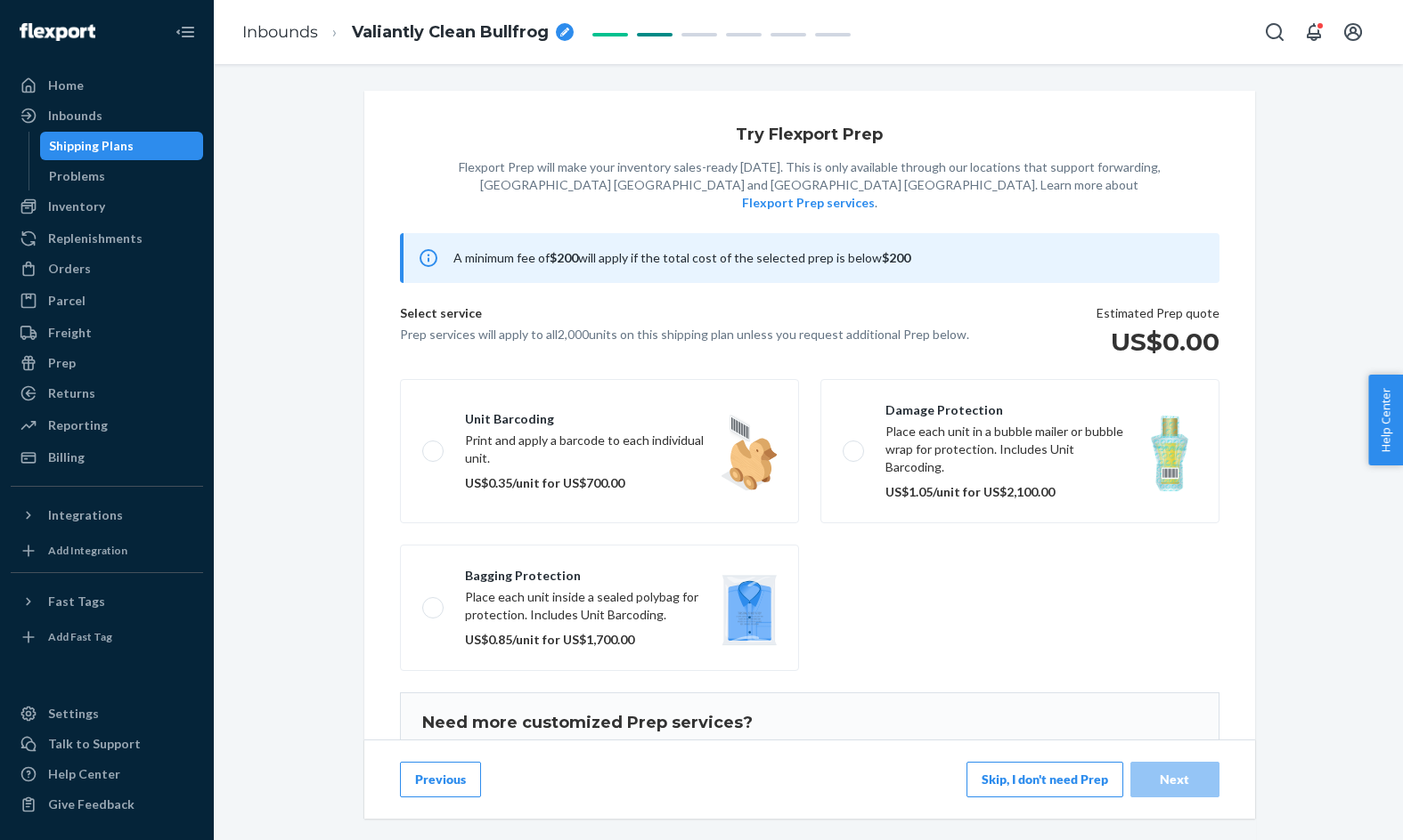
click at [1073, 789] on button "Skip, I don't need Prep" at bounding box center [1045, 780] width 157 height 36
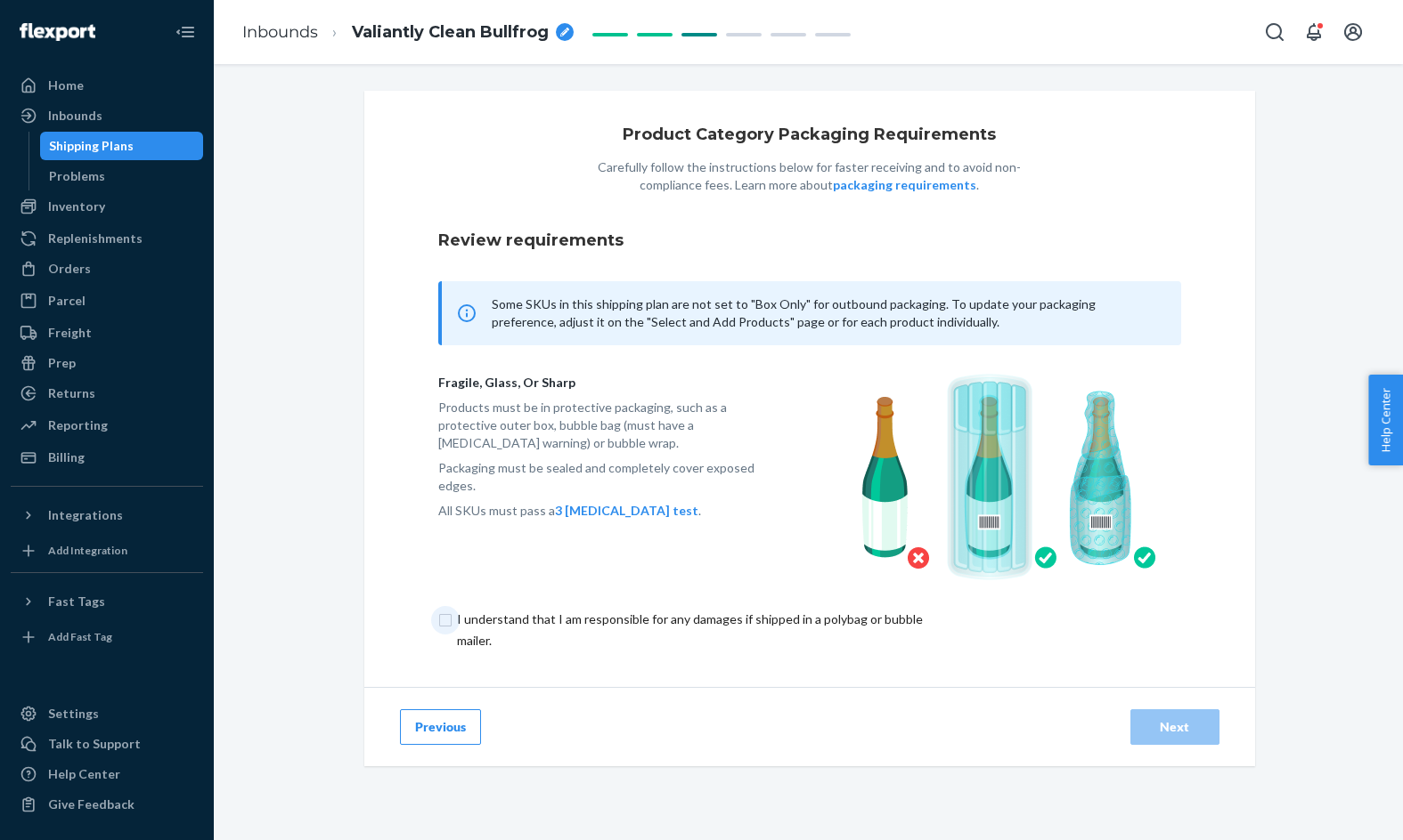
click at [820, 621] on input "checkbox" at bounding box center [700, 629] width 522 height 43
checkbox input "true"
click at [1186, 720] on div "Next" at bounding box center [1175, 727] width 59 height 18
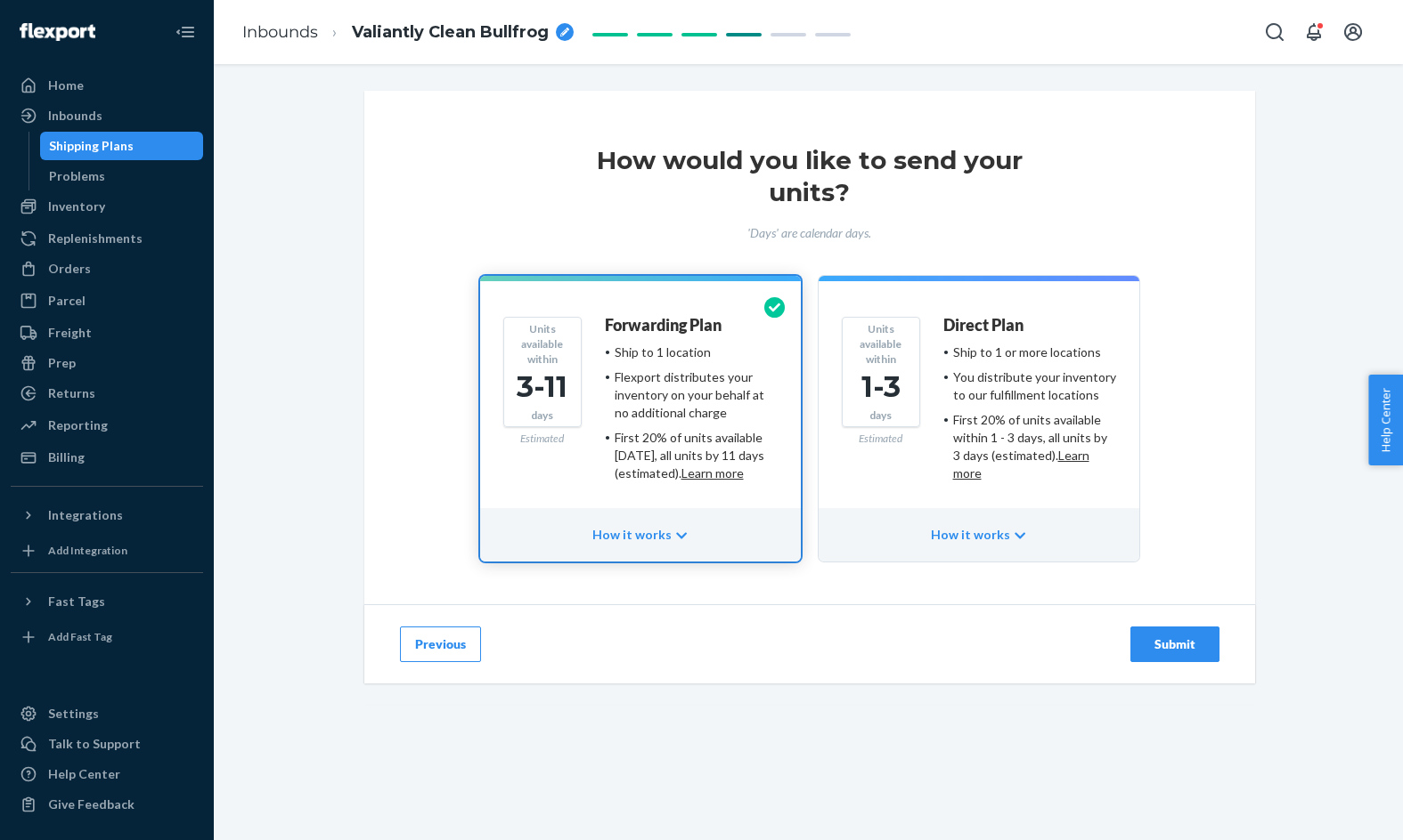
click at [1129, 531] on div "How it works" at bounding box center [979, 535] width 320 height 54
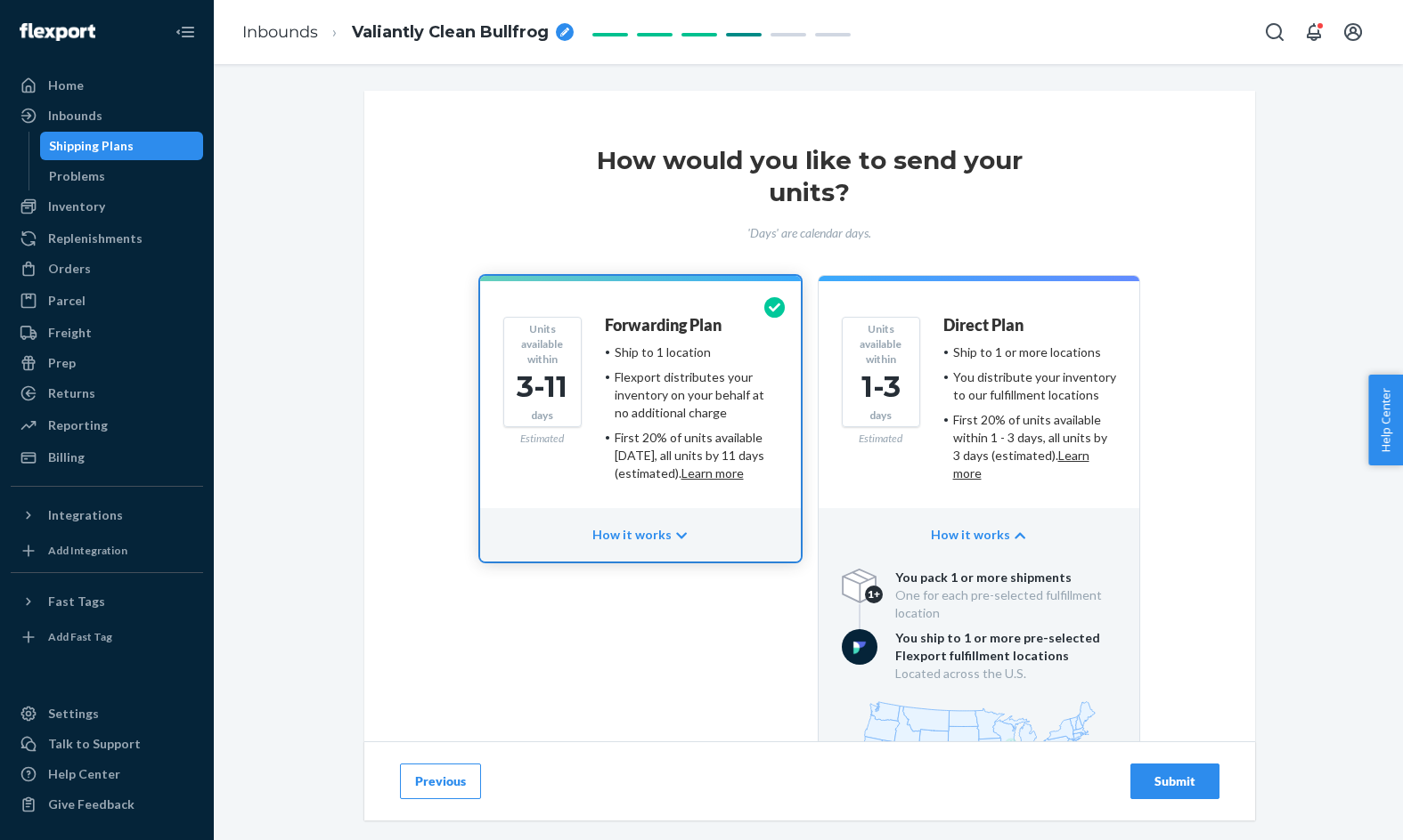
click at [1038, 484] on div "Direct Plan Ship to 1 or more locations You distribute your inventory to our fu…" at bounding box center [1030, 405] width 173 height 178
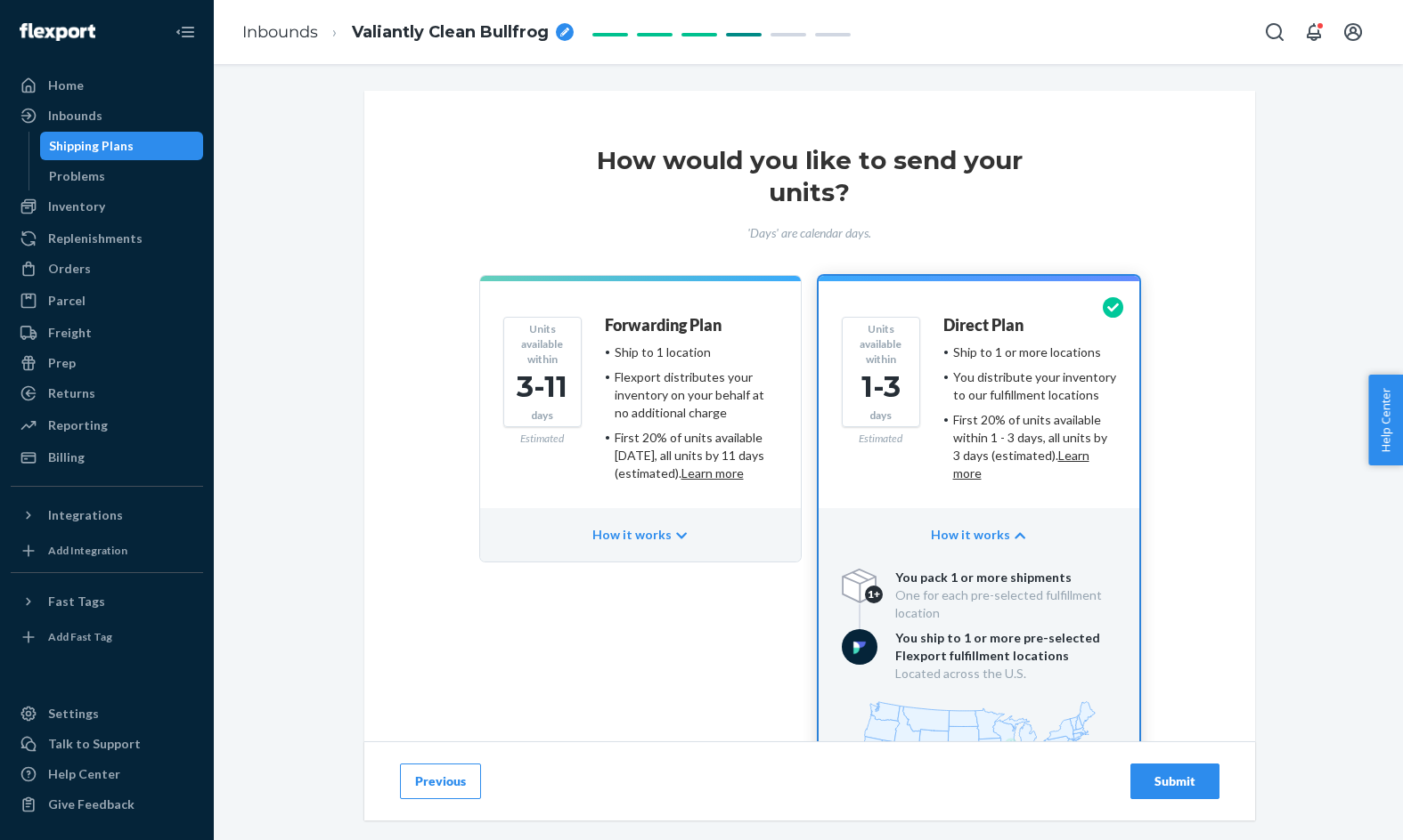
click at [1195, 780] on div "Submit" at bounding box center [1175, 781] width 59 height 18
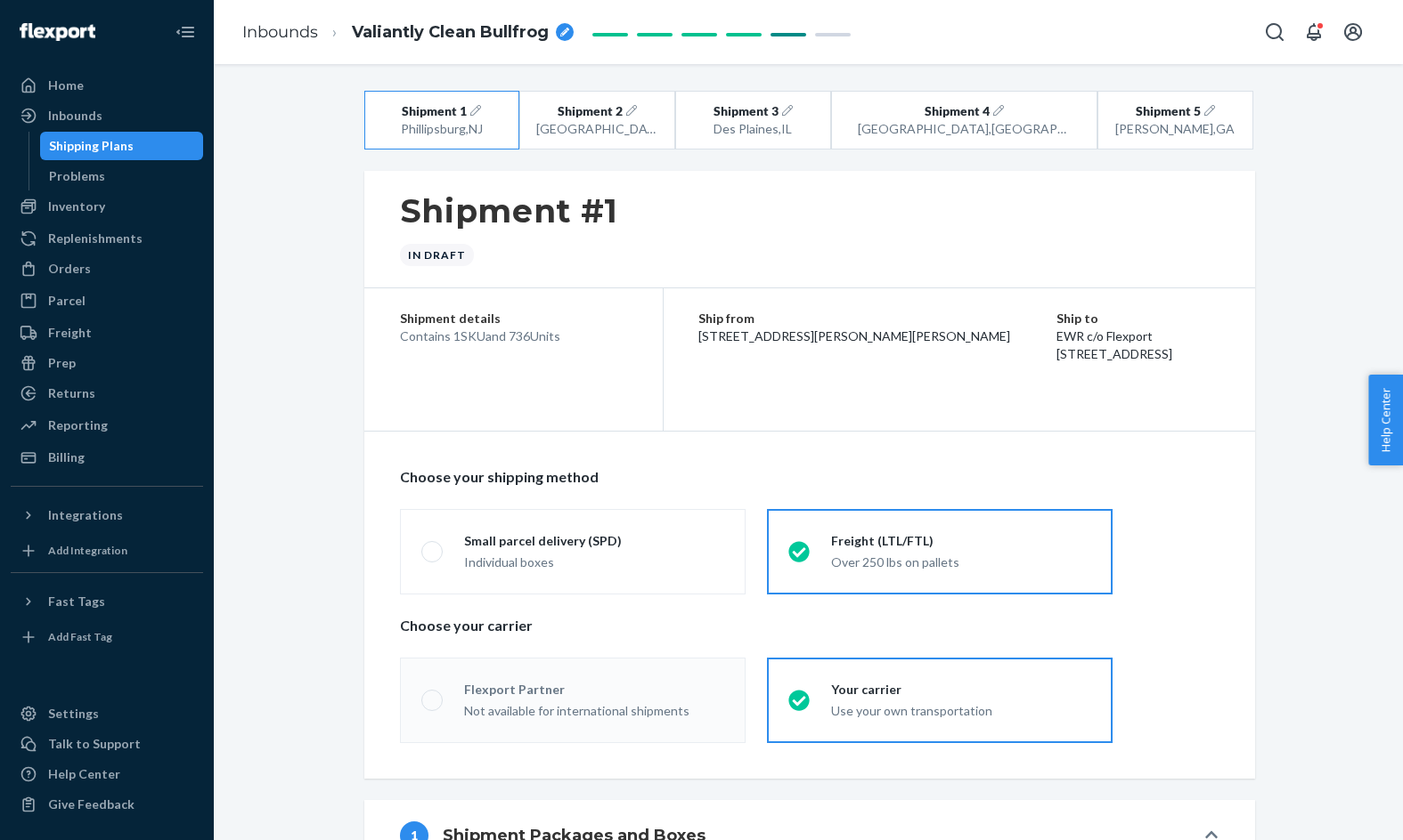
radio input "true"
radio input "false"
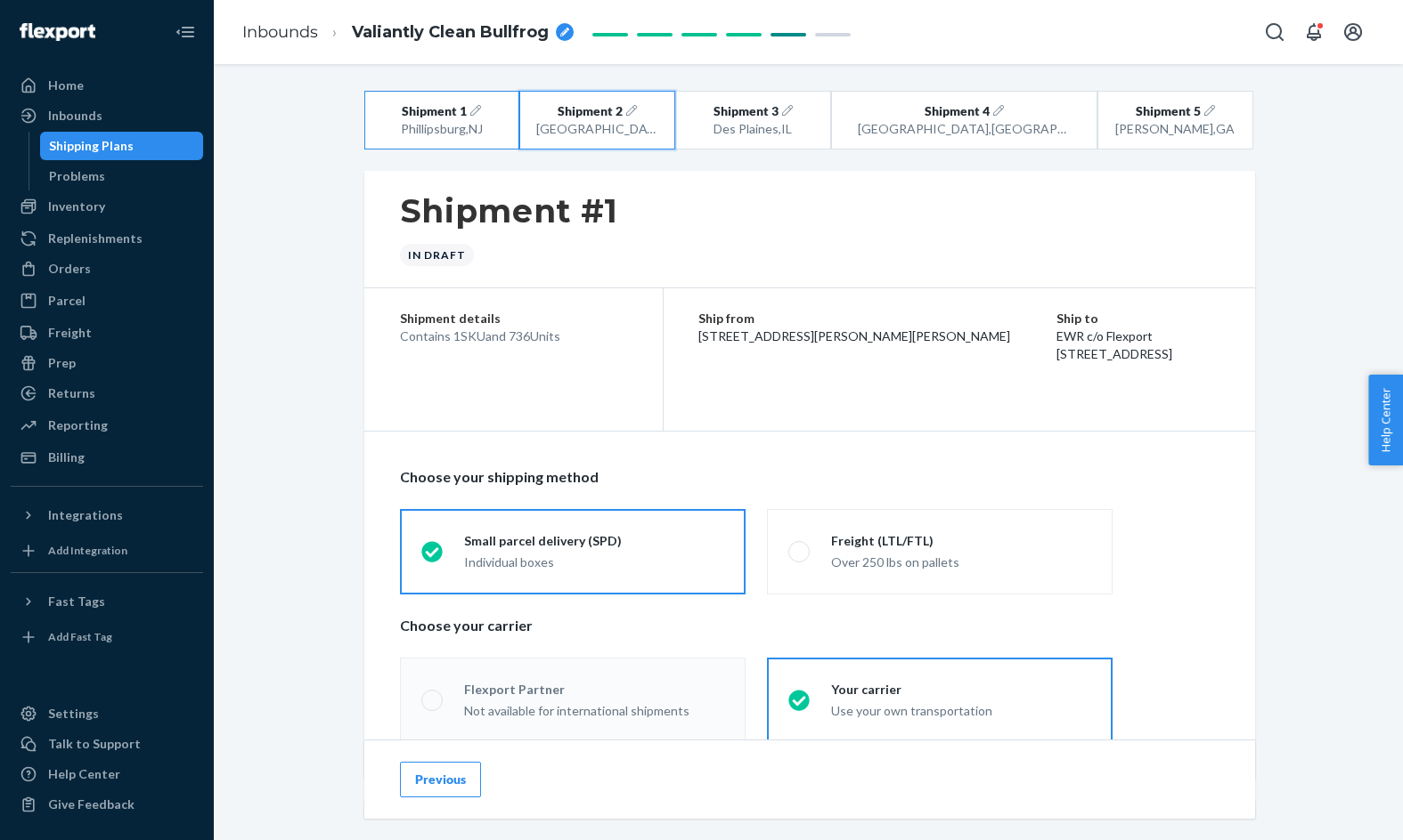
click at [596, 122] on div "San Bernardino , CA" at bounding box center [598, 129] width 123 height 18
radio input "false"
radio input "true"
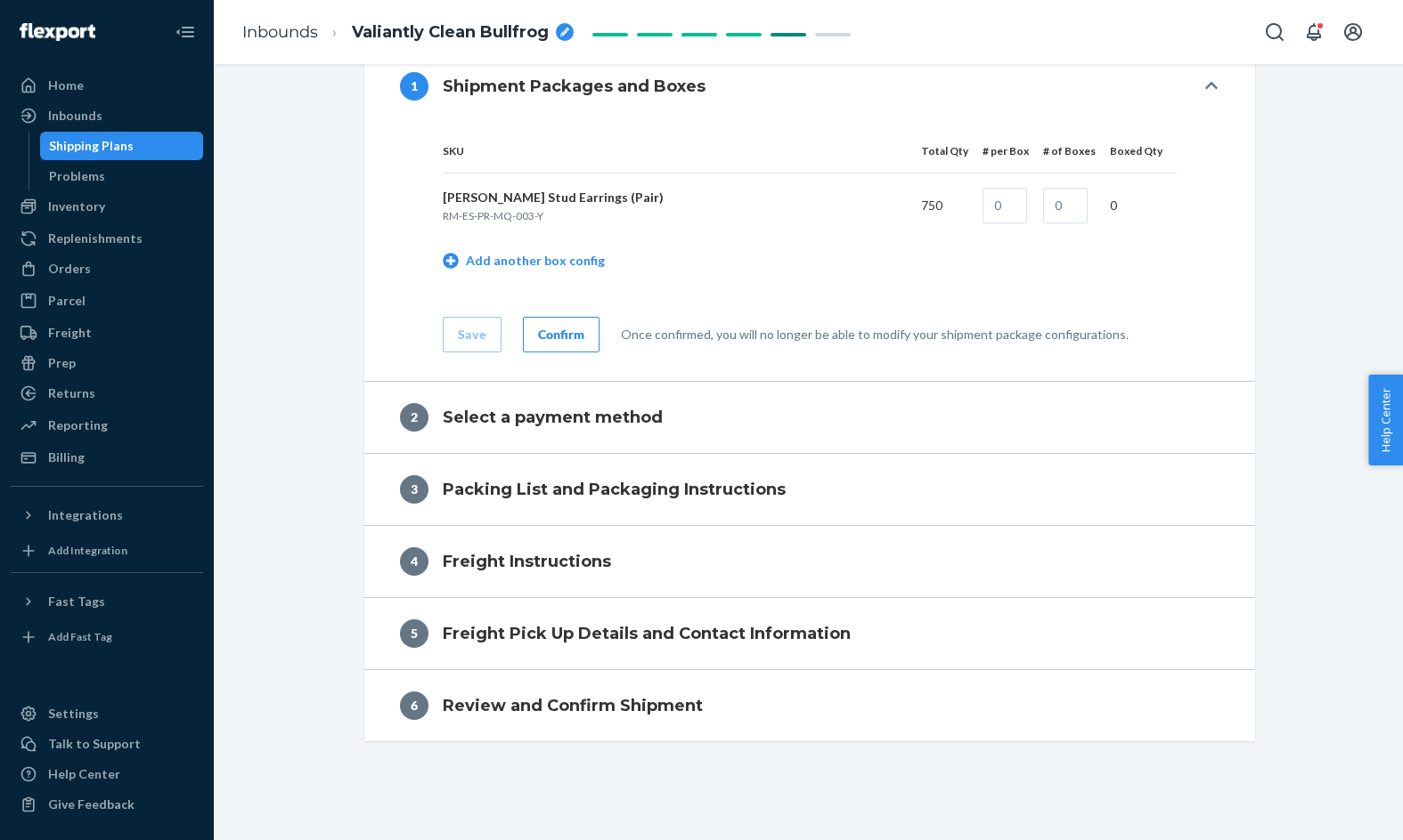
radio input "true"
radio input "false"
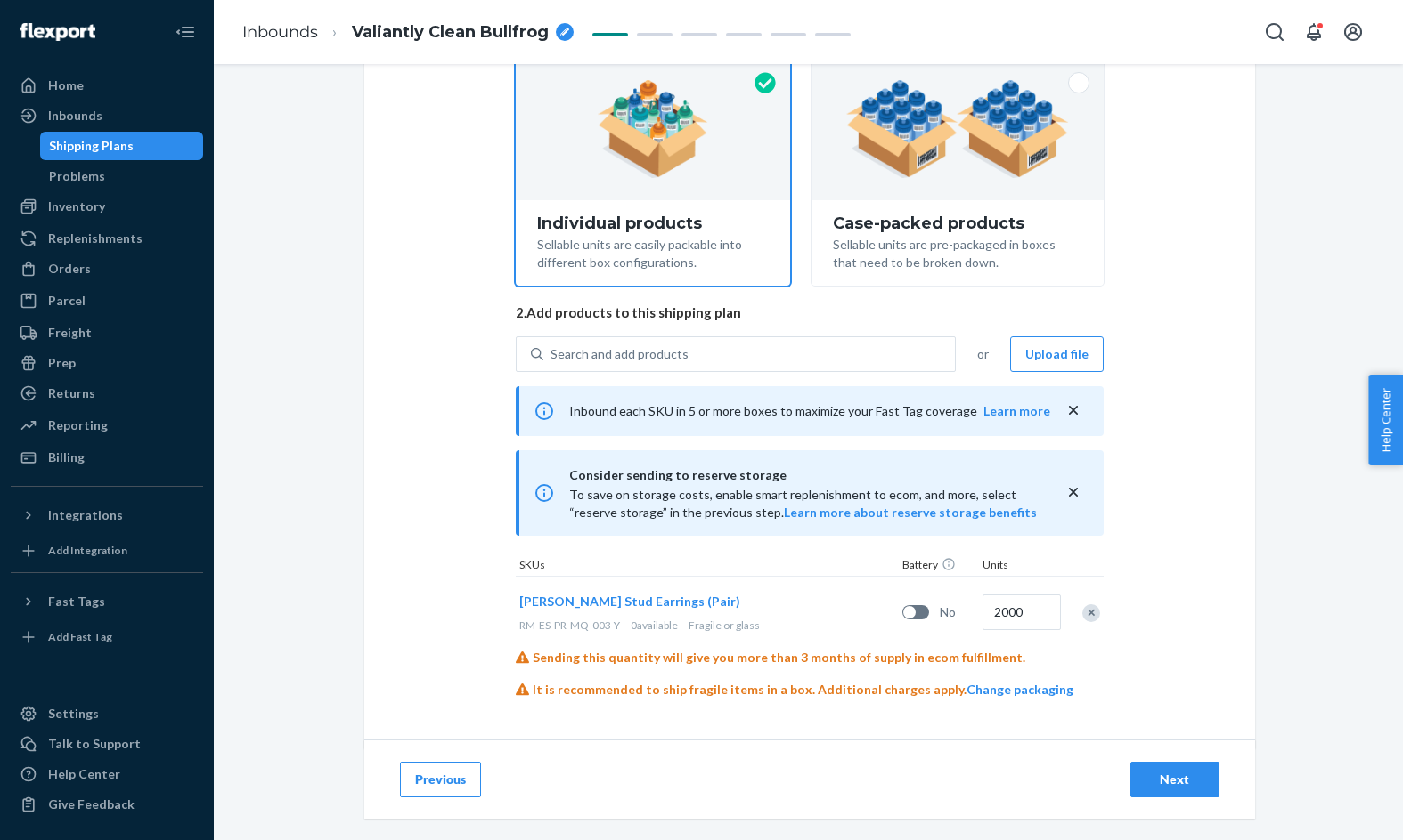
scroll to position [198, 0]
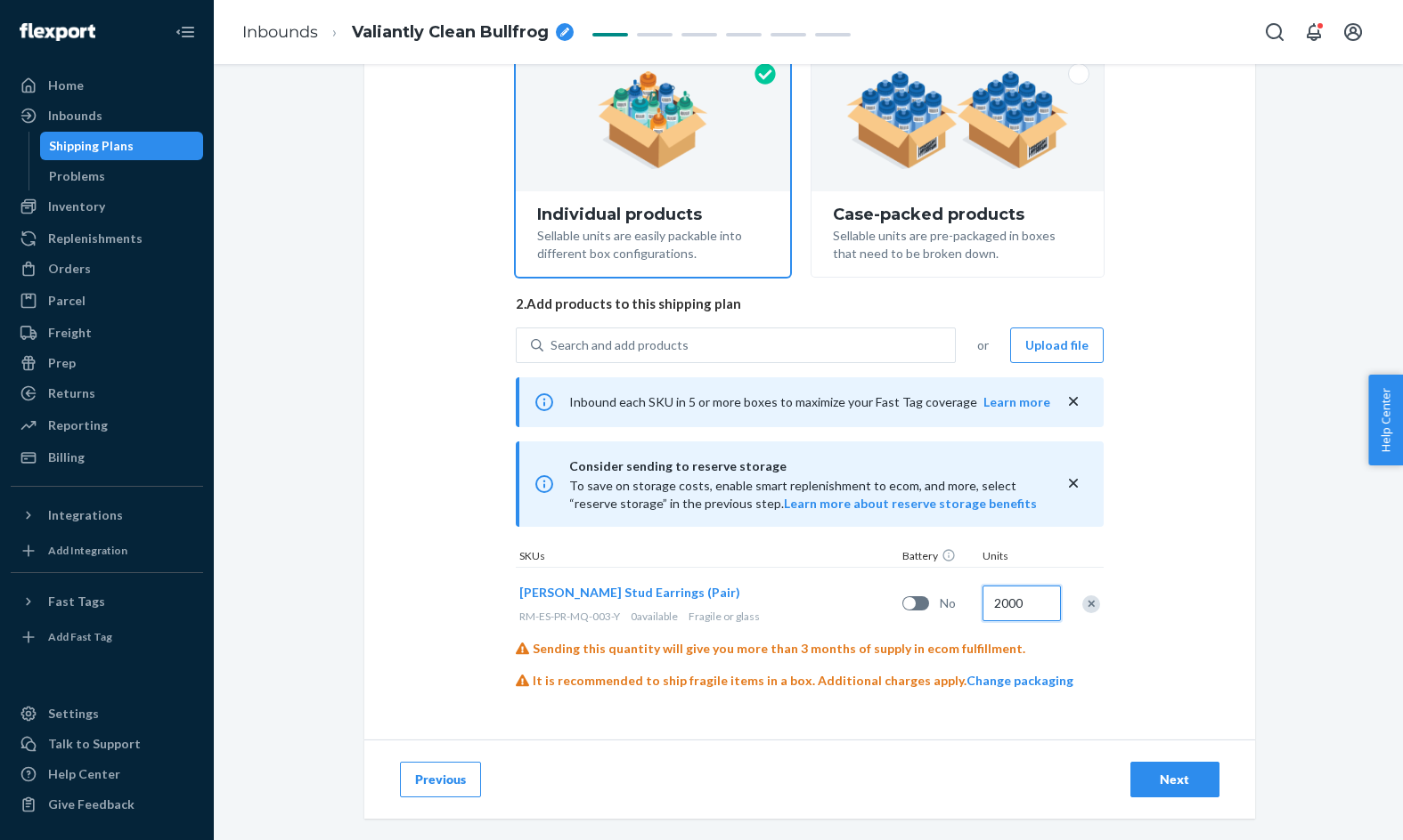
click at [1000, 610] on input "2000" at bounding box center [1021, 604] width 78 height 36
type input "1200"
click at [1186, 766] on button "Next" at bounding box center [1175, 780] width 89 height 36
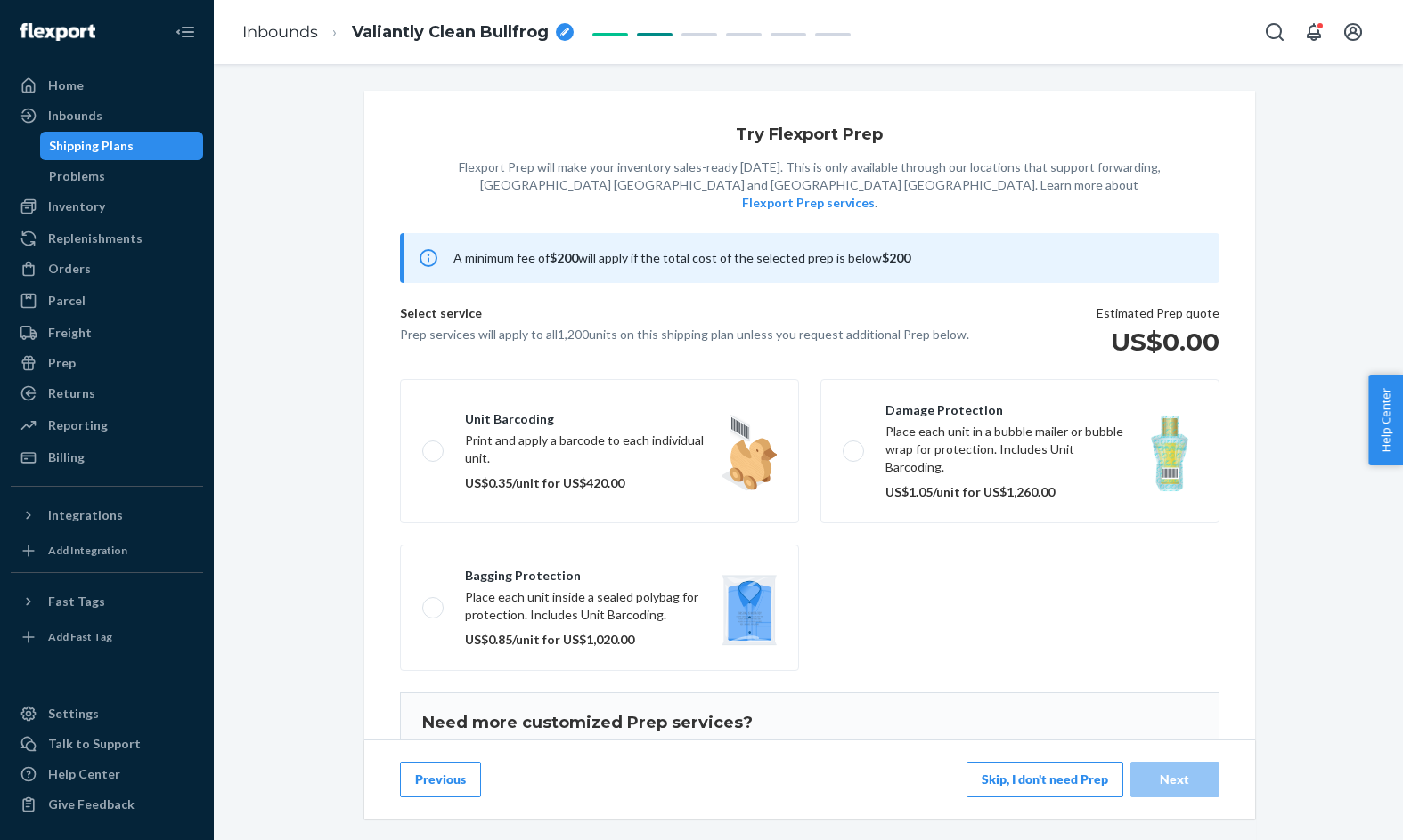
click at [1041, 781] on button "Skip, I don't need Prep" at bounding box center [1045, 780] width 157 height 36
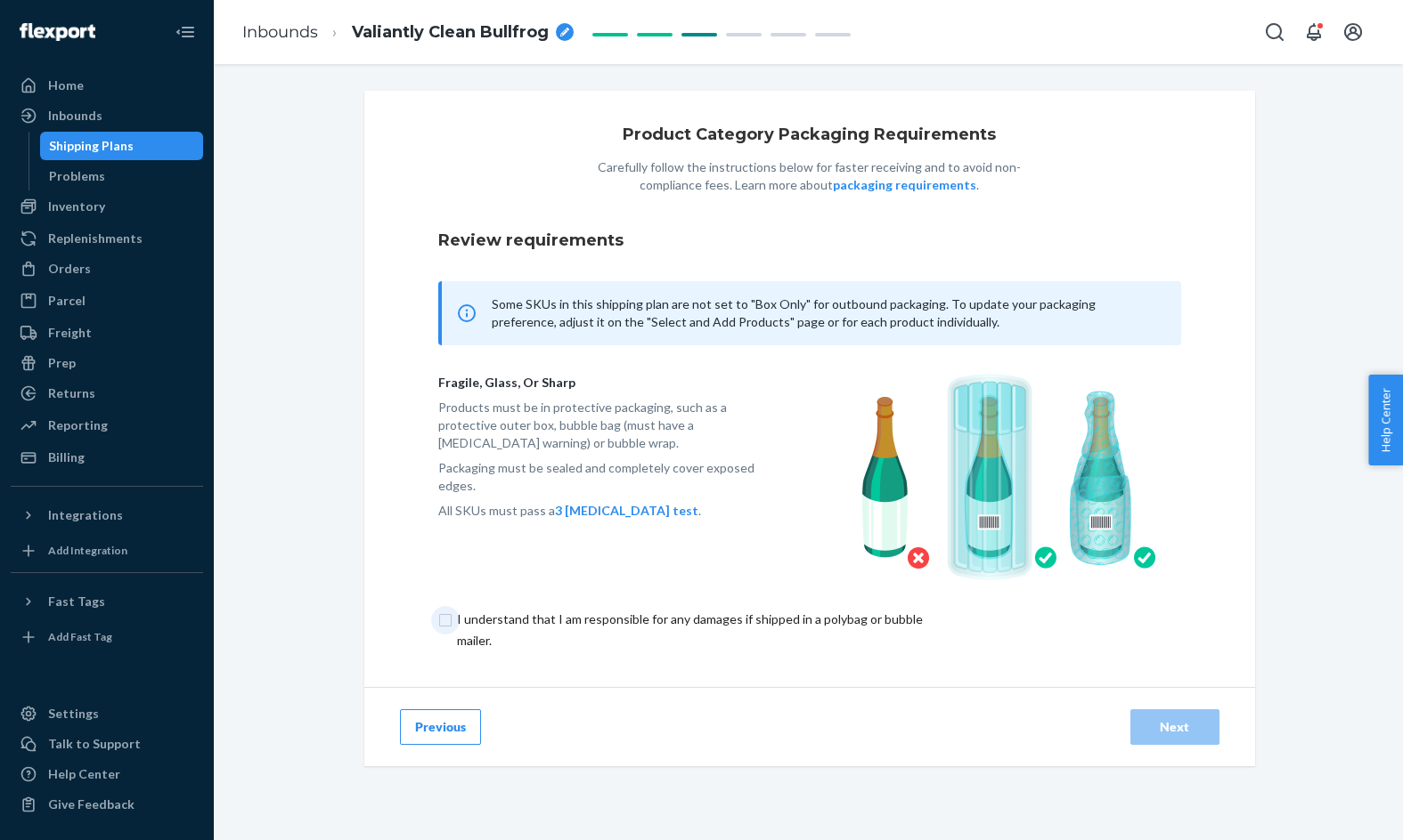
click at [754, 615] on input "checkbox" at bounding box center [700, 629] width 522 height 43
checkbox input "true"
click at [1192, 746] on div "Previous Next" at bounding box center [809, 727] width 891 height 79
click at [1189, 736] on button "Next" at bounding box center [1175, 728] width 89 height 36
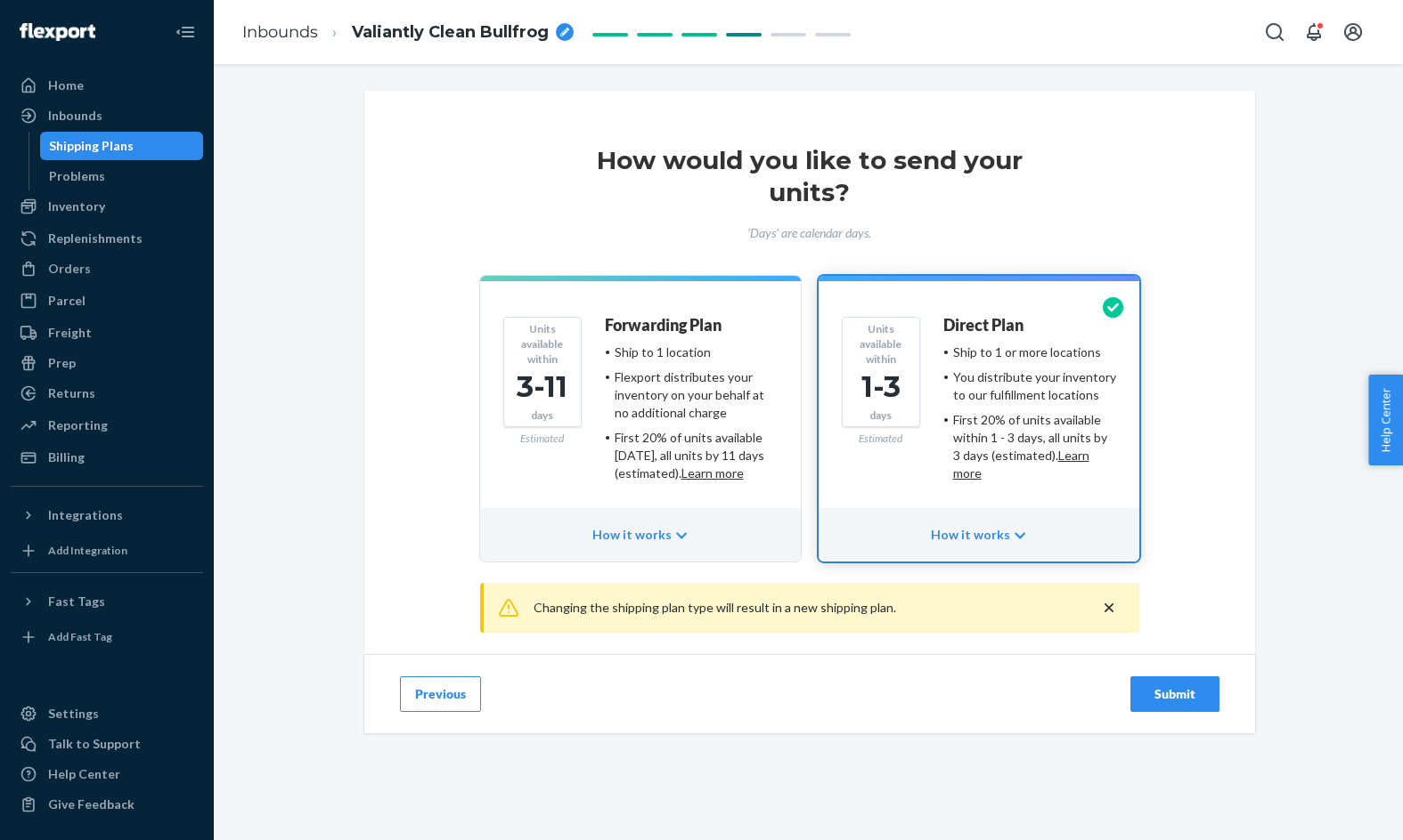
click at [1174, 701] on div "Submit" at bounding box center [1175, 694] width 59 height 18
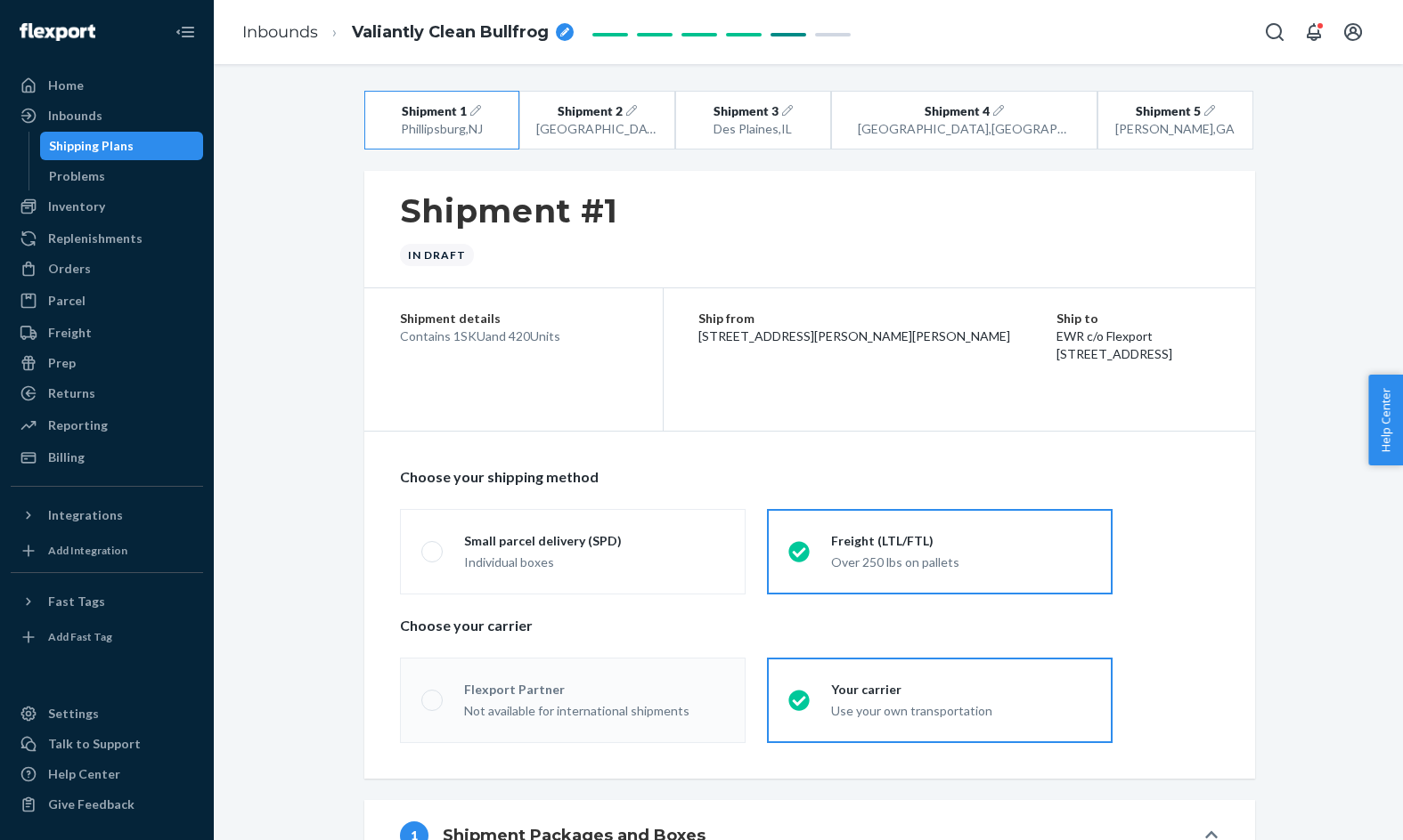
radio input "true"
radio input "false"
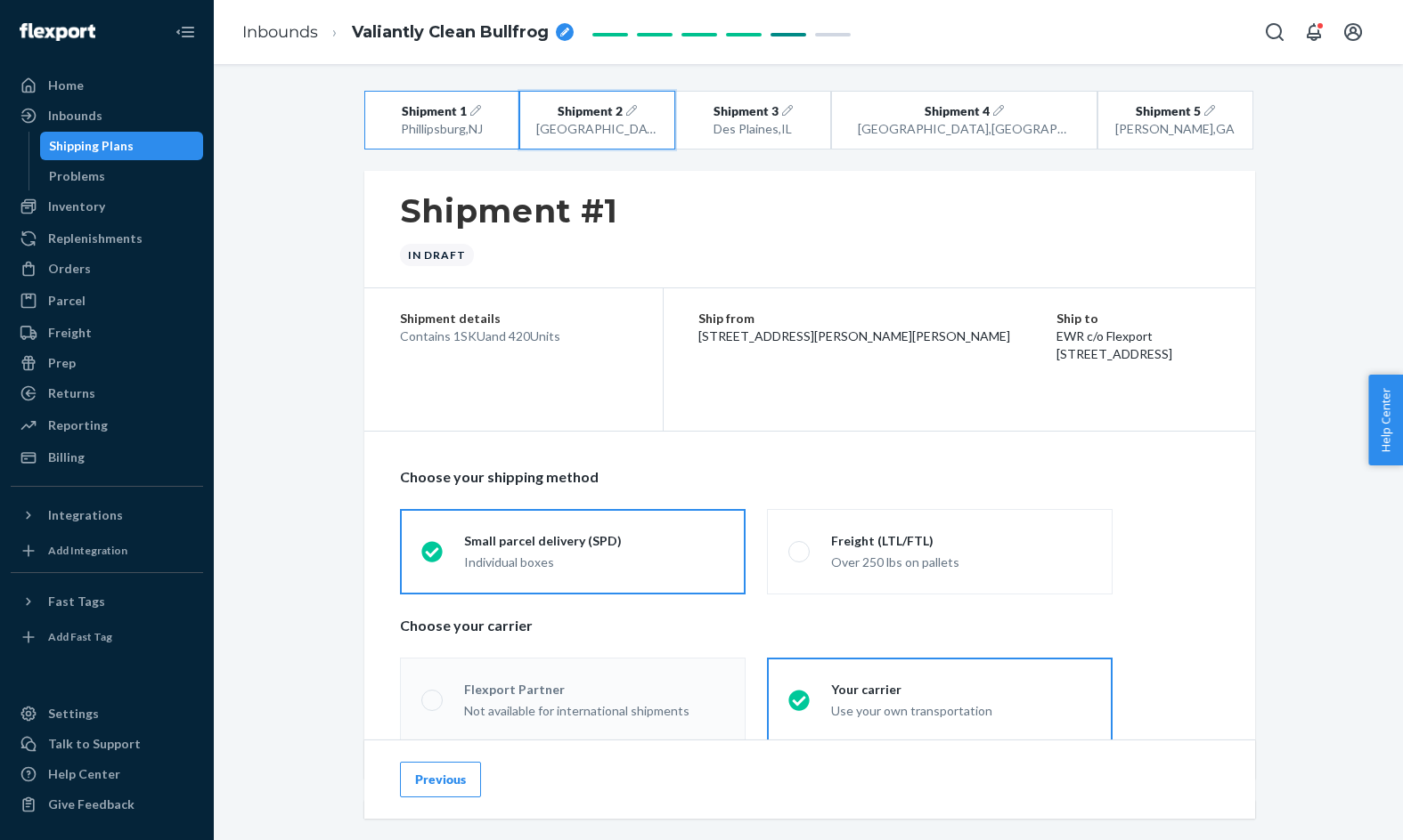
click at [598, 115] on span "Shipment 2" at bounding box center [590, 111] width 65 height 18
radio input "false"
radio input "true"
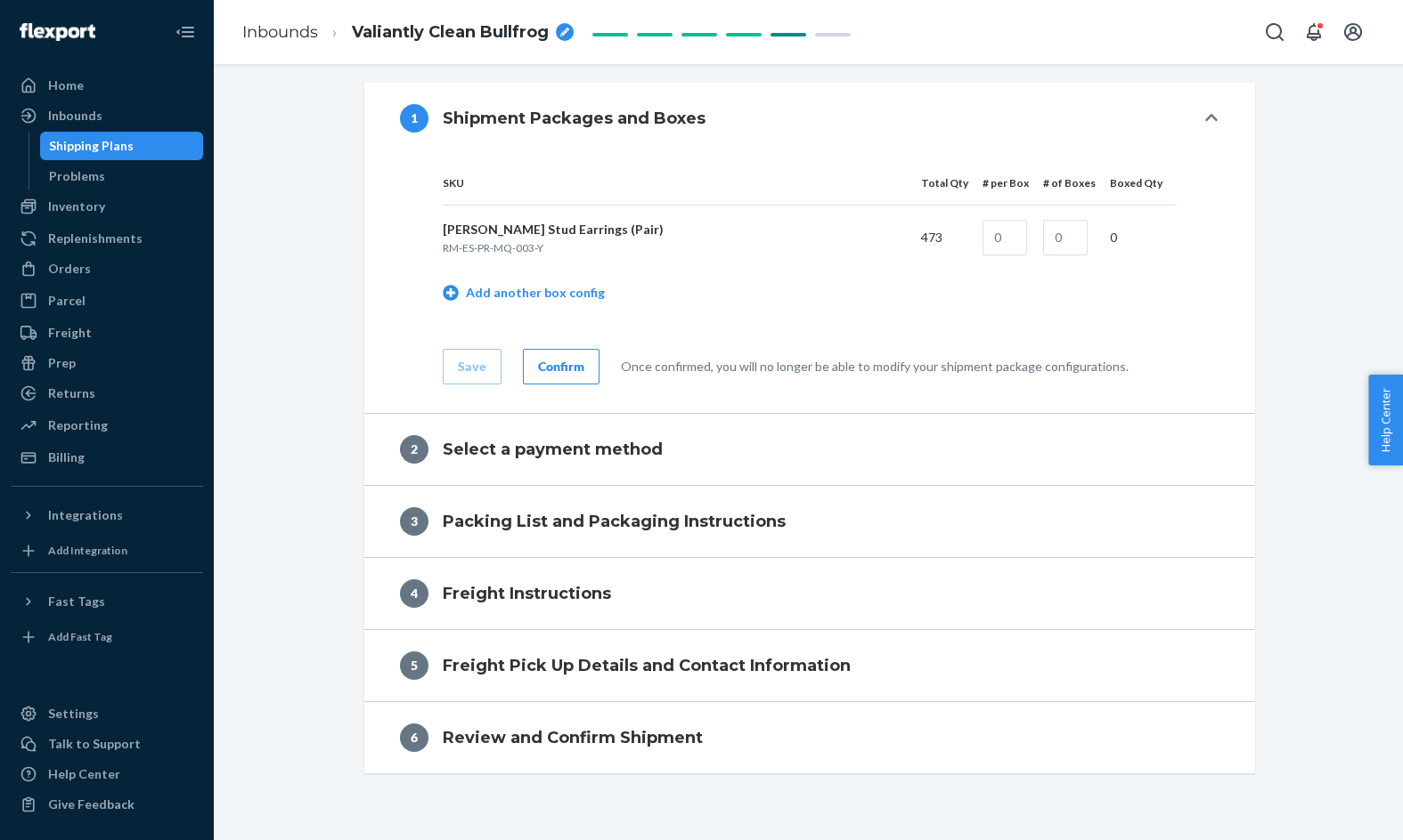
scroll to position [749, 0]
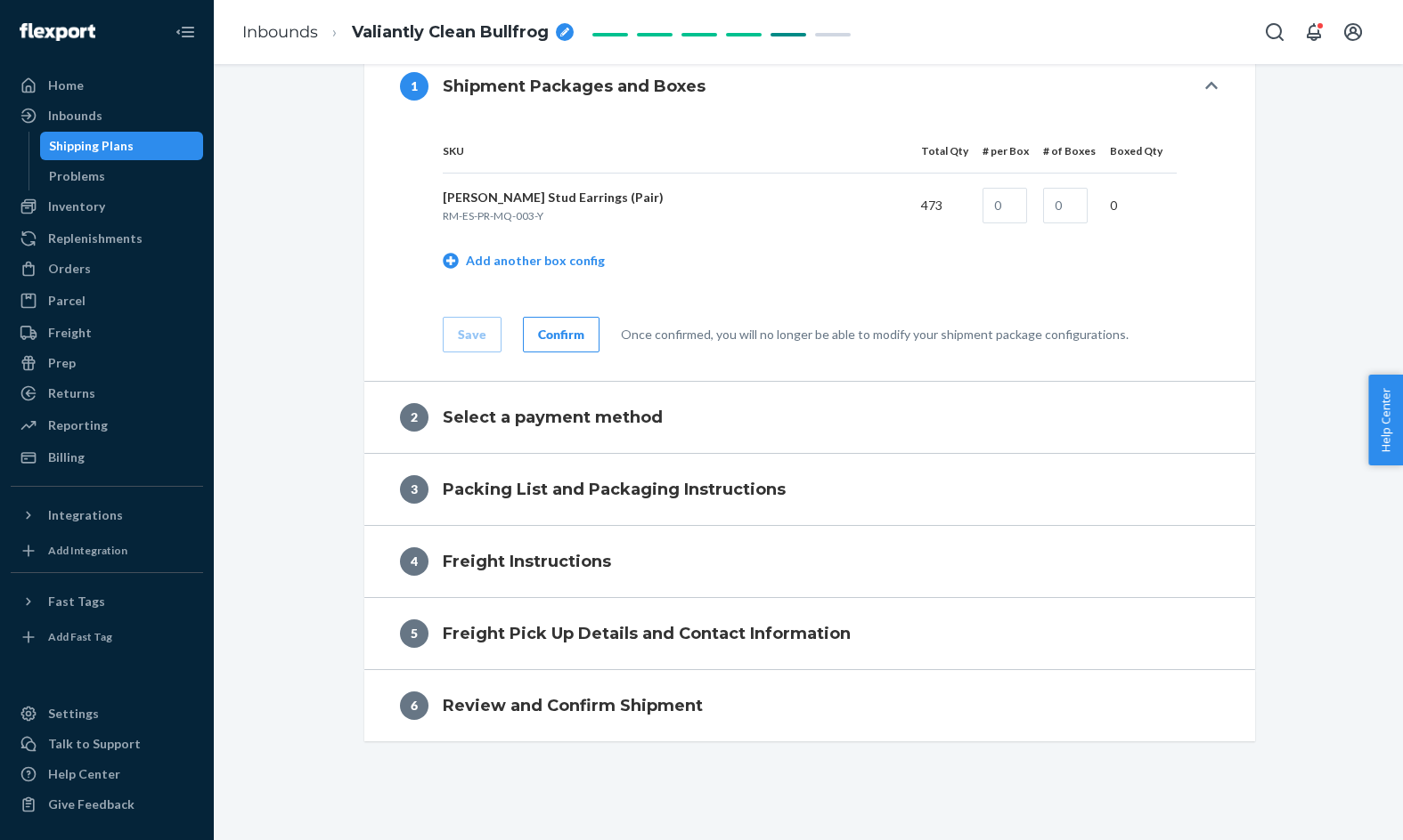
radio input "true"
radio input "false"
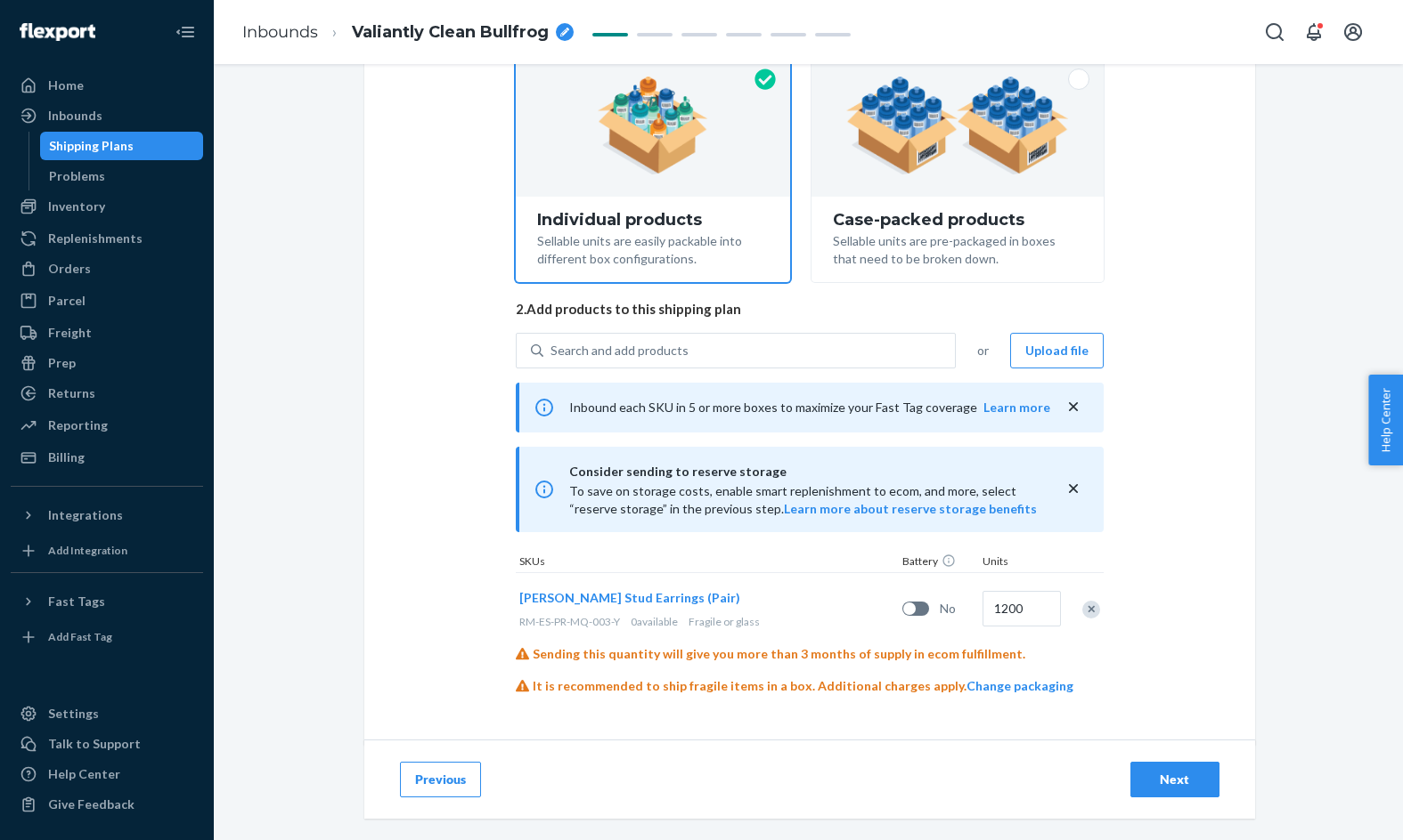
scroll to position [198, 0]
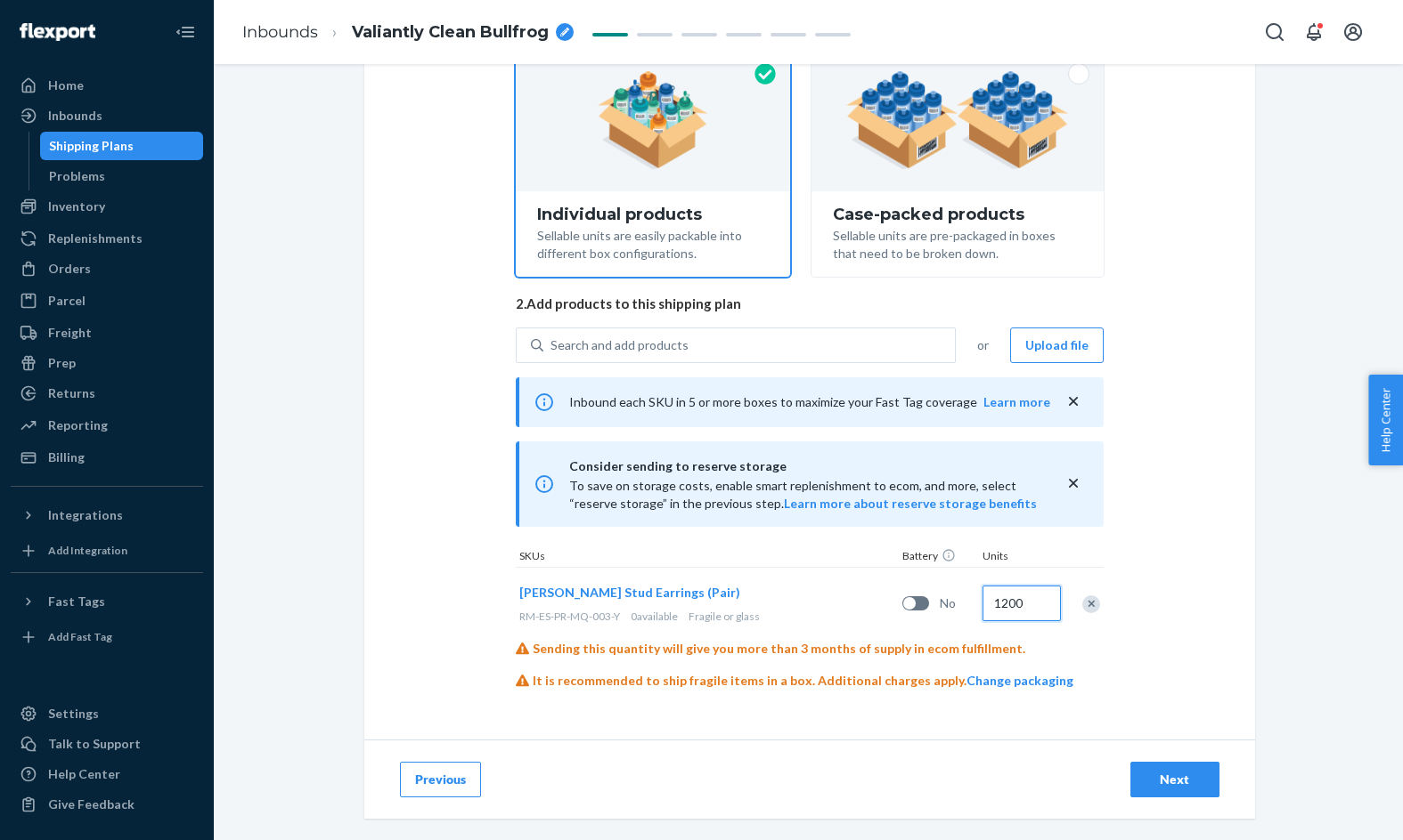
click at [1009, 603] on input "1200" at bounding box center [1021, 604] width 78 height 36
type input "1000"
click at [1153, 777] on div "Next" at bounding box center [1175, 780] width 59 height 18
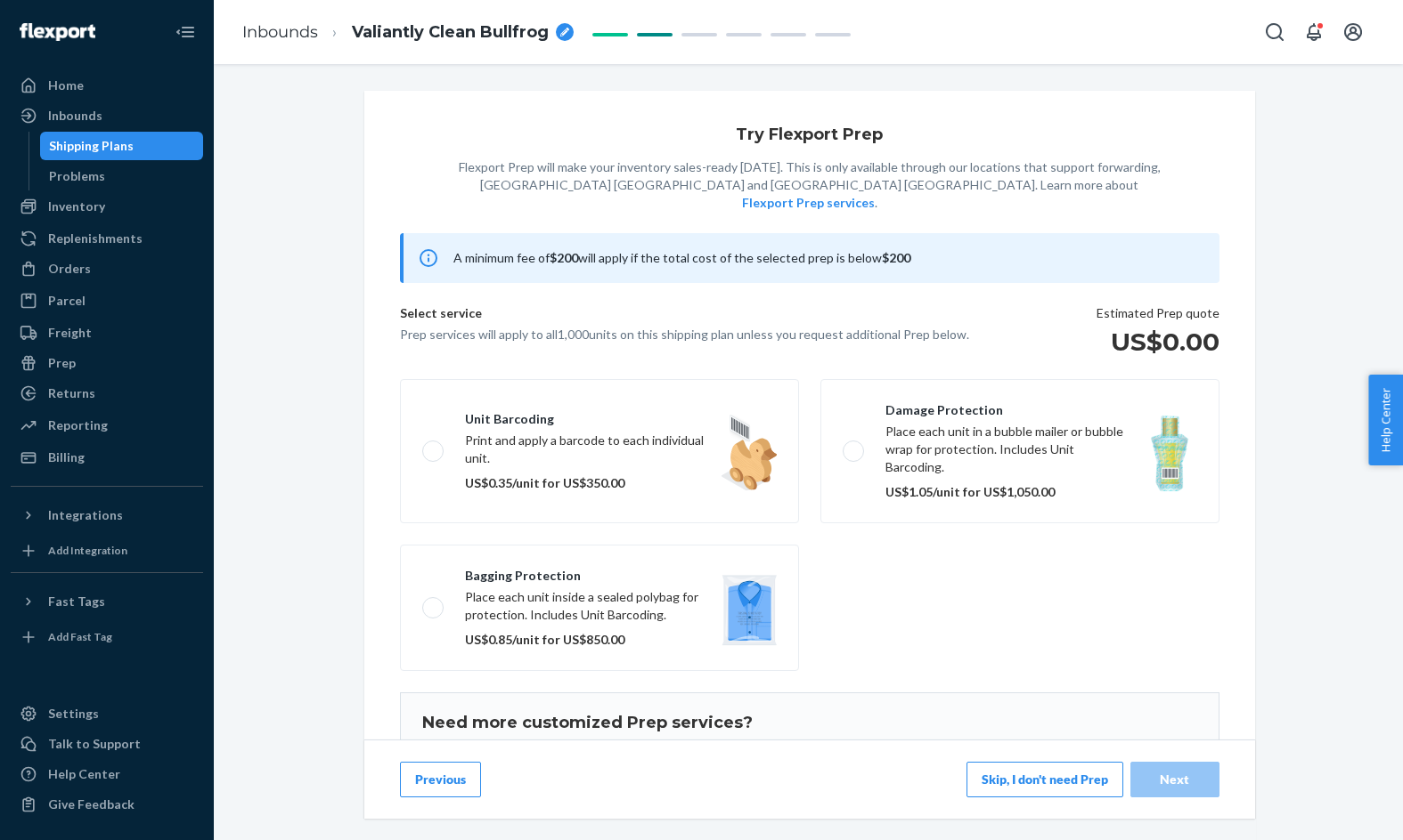
click at [1024, 774] on button "Skip, I don't need Prep" at bounding box center [1045, 780] width 157 height 36
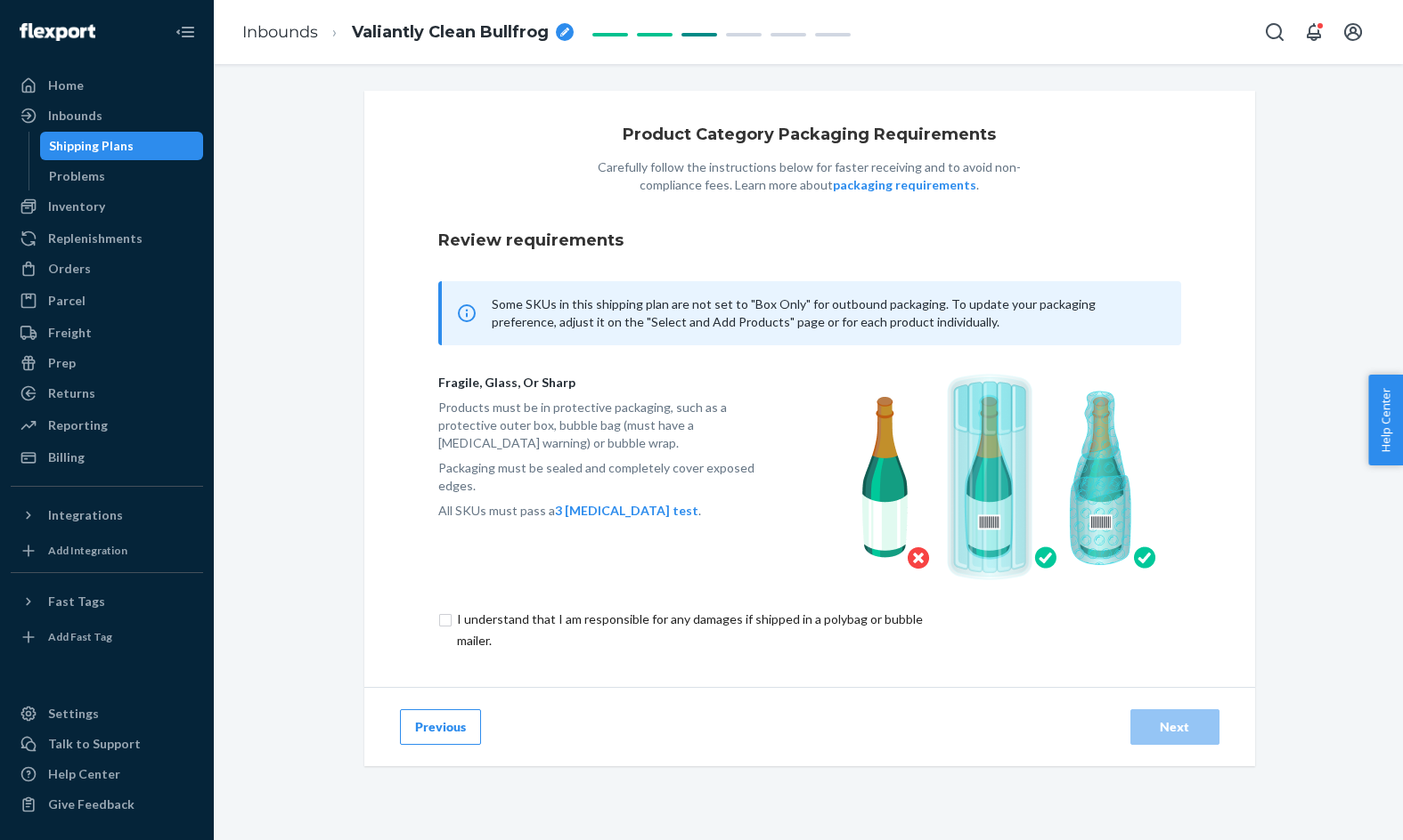
click at [868, 618] on input "checkbox" at bounding box center [700, 629] width 522 height 43
checkbox input "true"
click at [1144, 739] on button "Next" at bounding box center [1175, 728] width 89 height 36
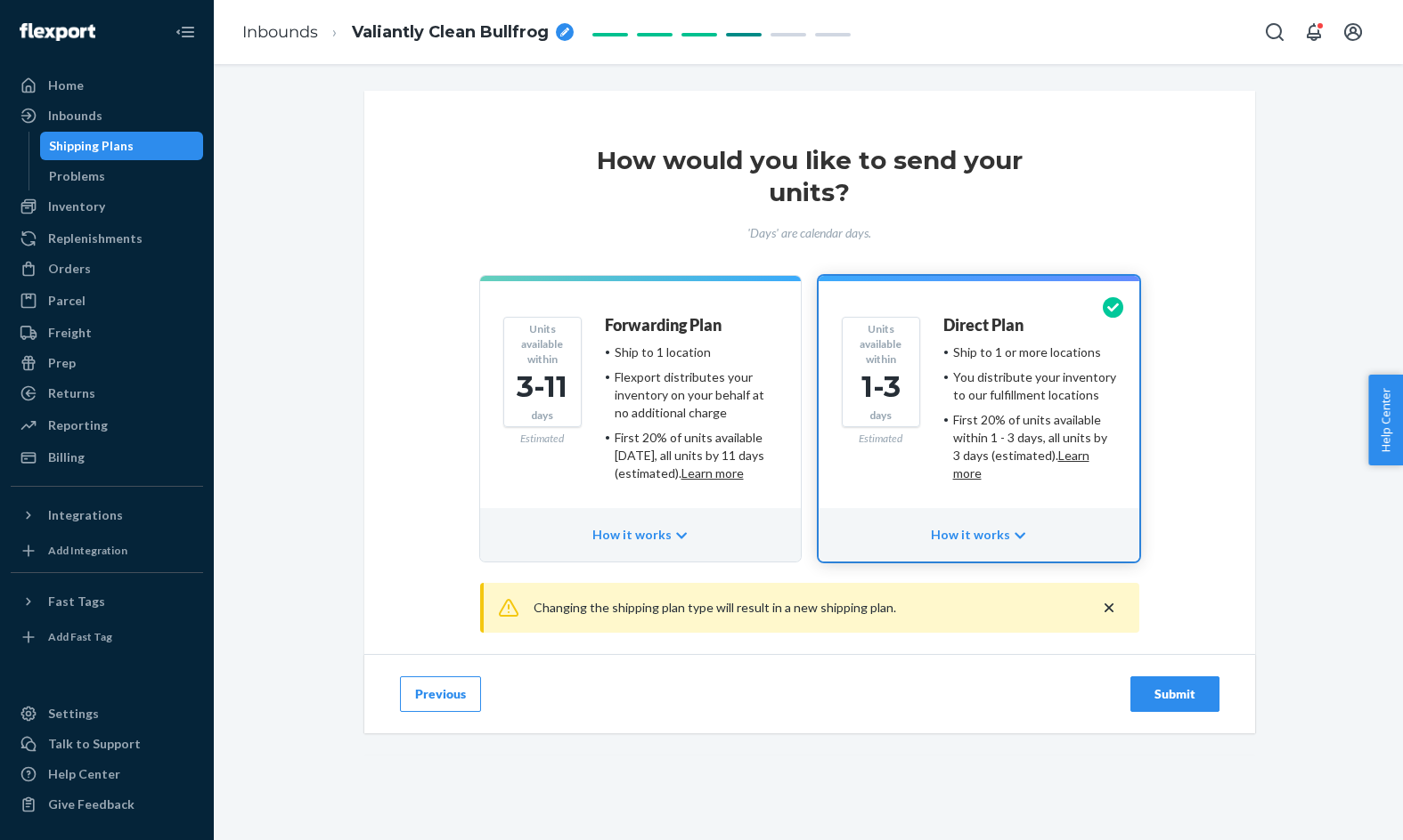
click at [1166, 704] on button "Submit" at bounding box center [1175, 694] width 89 height 36
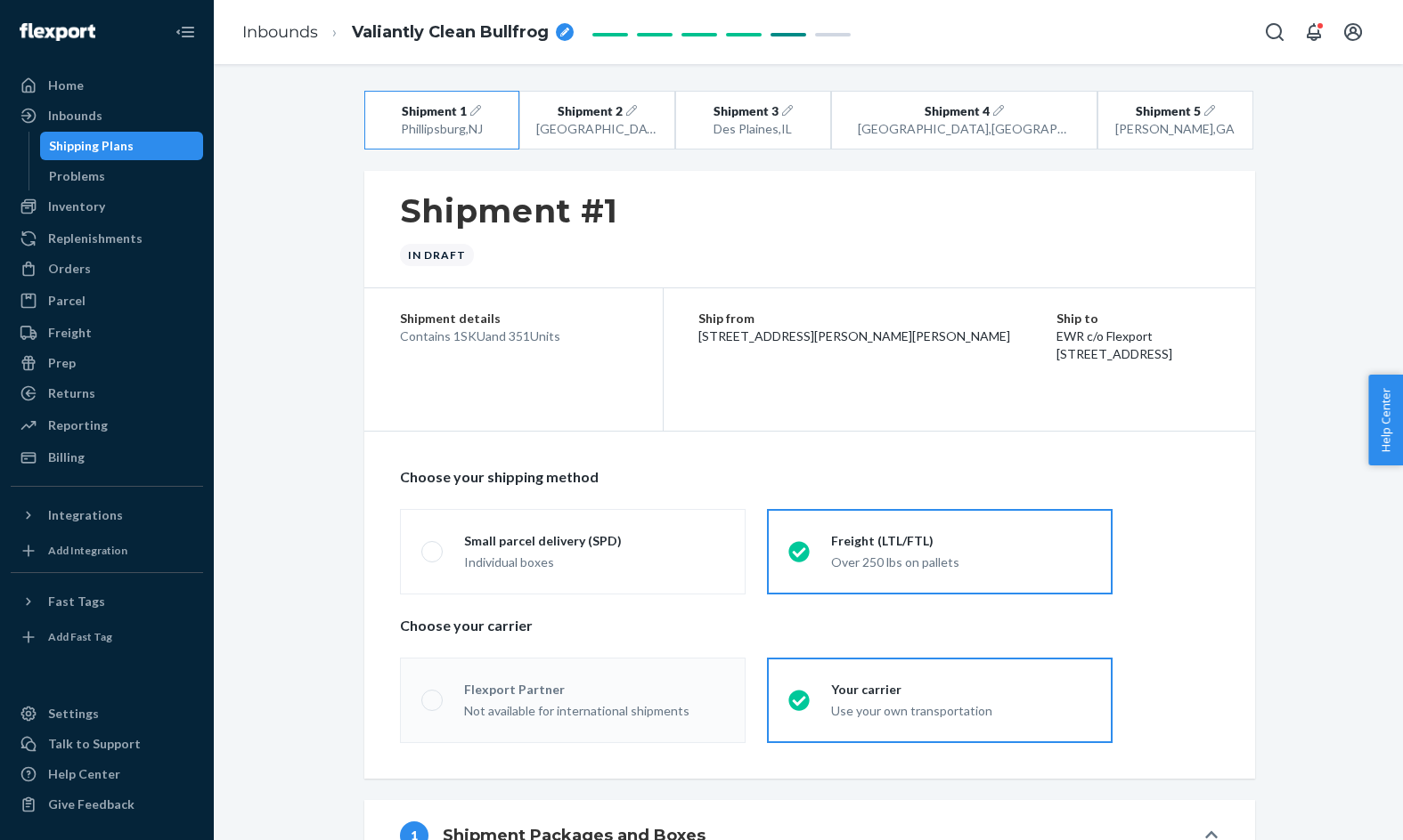
radio input "true"
radio input "false"
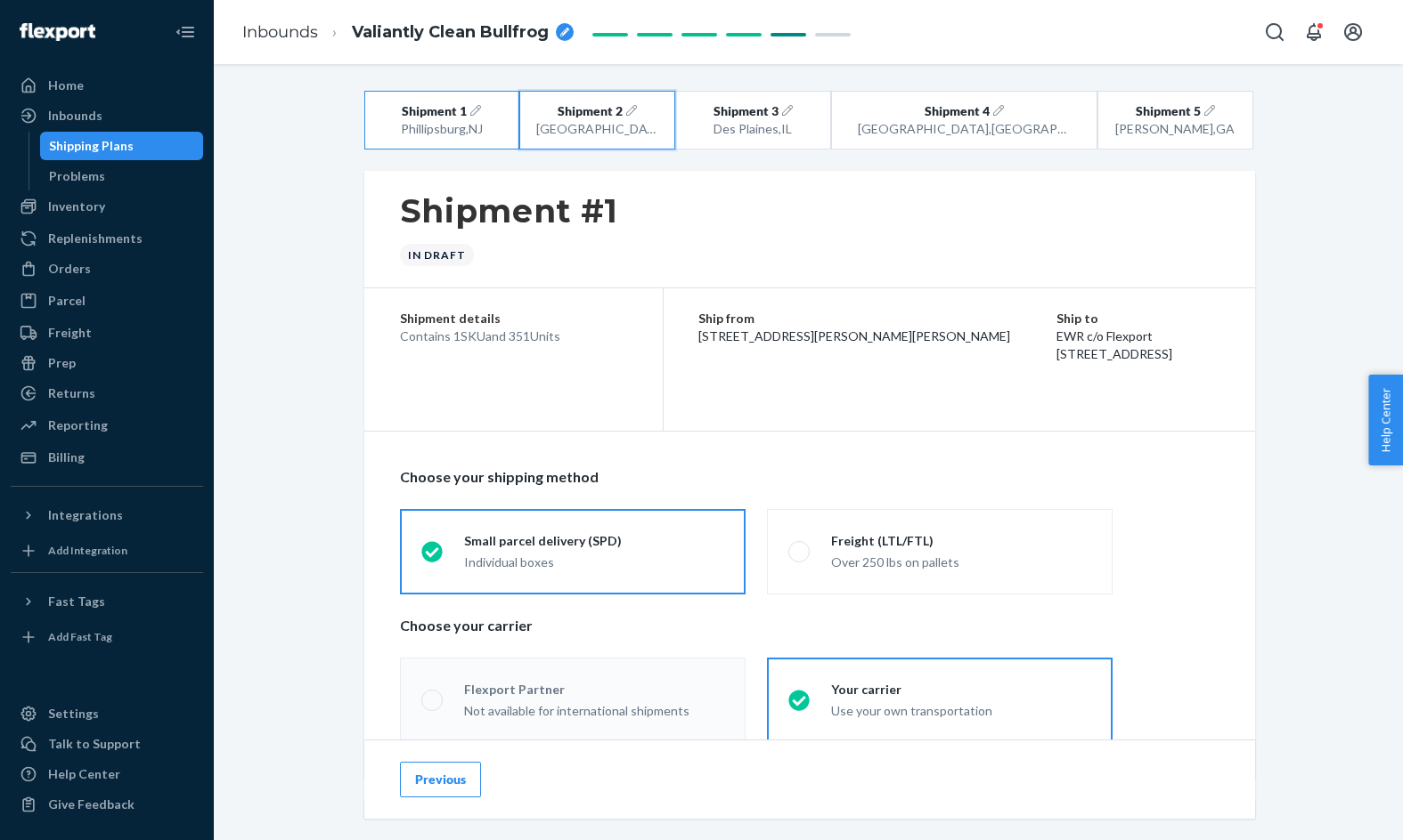
click at [561, 101] on button "Shipment 2 San Bernardino , CA" at bounding box center [597, 120] width 156 height 59
radio input "false"
radio input "true"
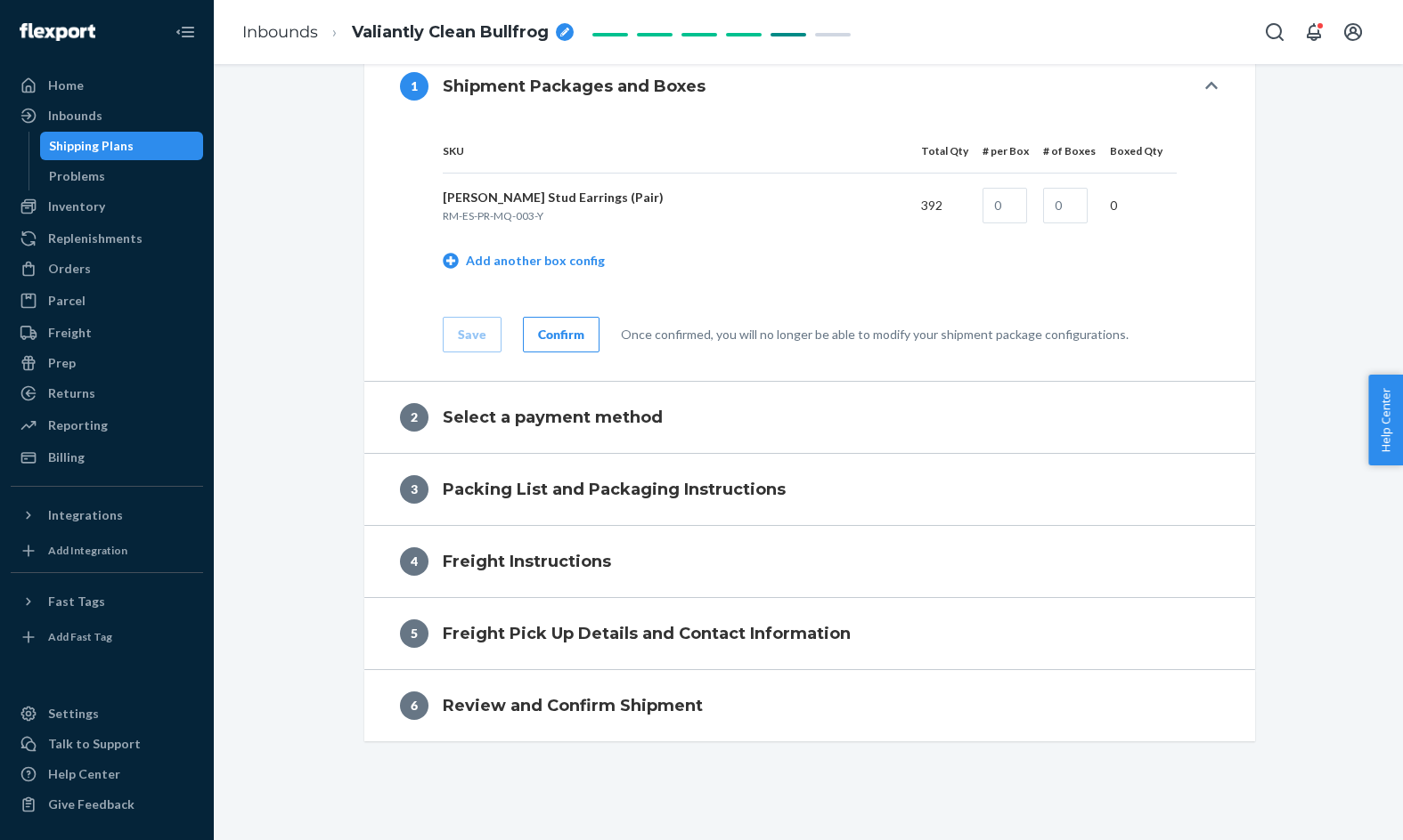
radio input "true"
radio input "false"
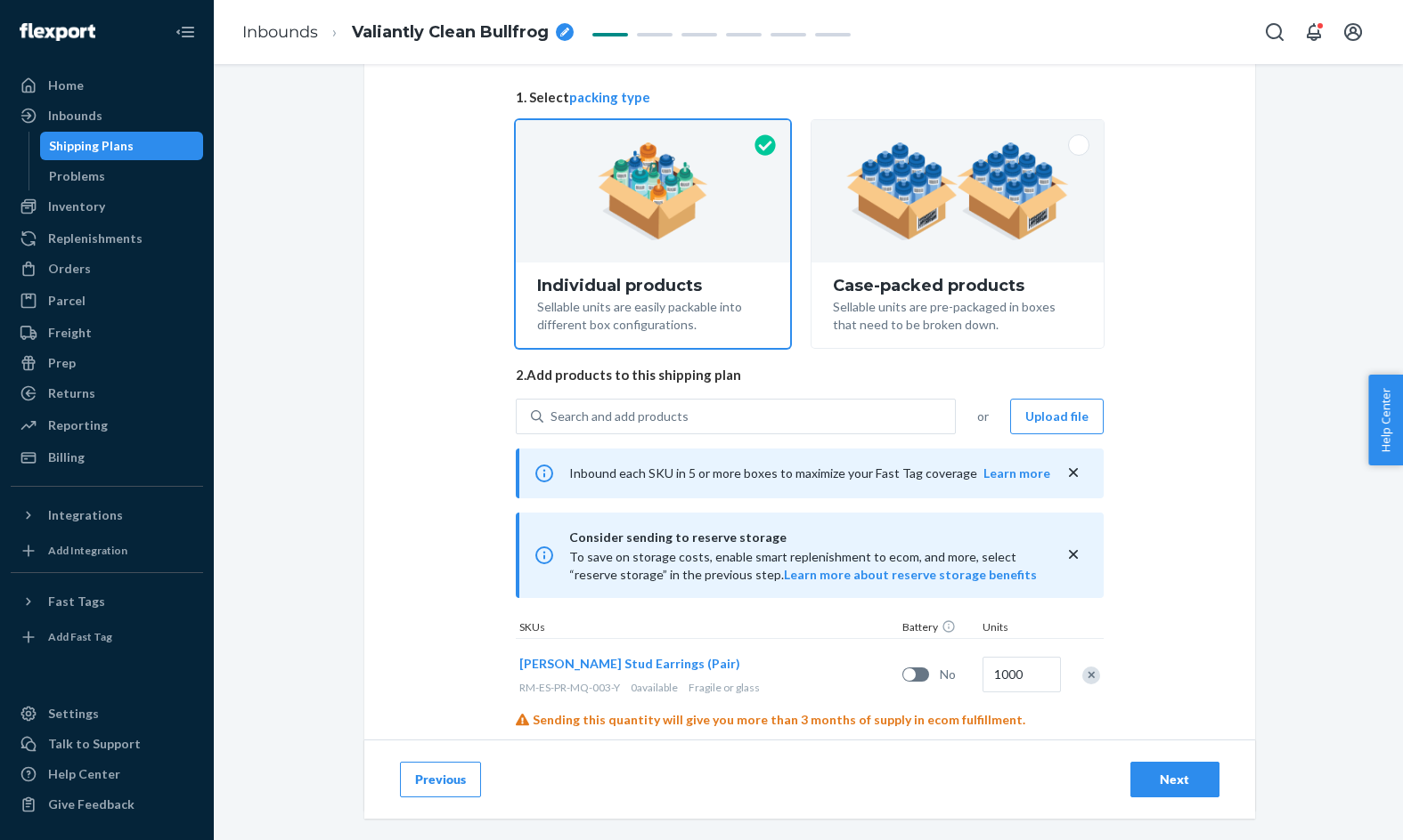
scroll to position [198, 0]
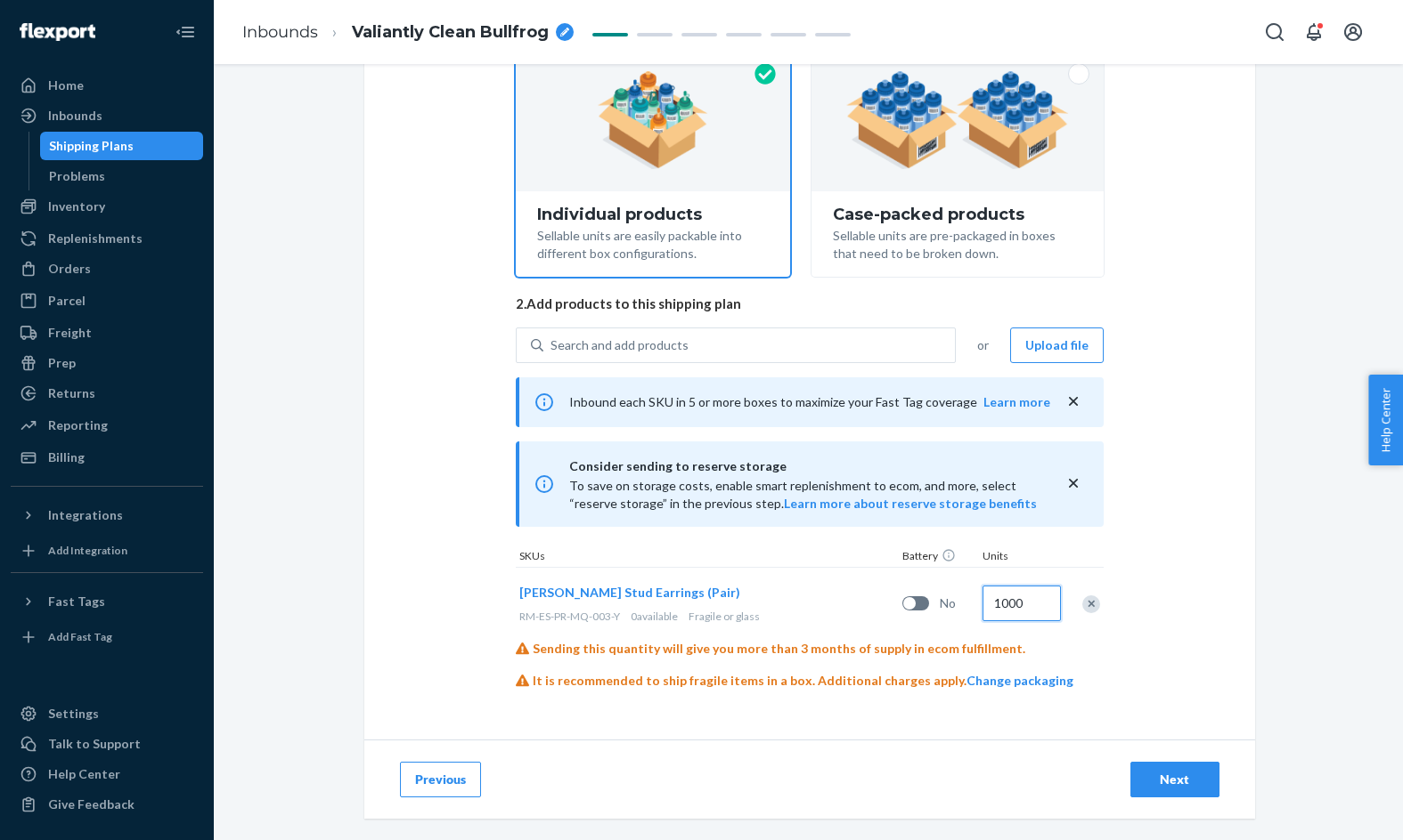
click at [1019, 618] on input "1000" at bounding box center [1021, 604] width 78 height 36
type input "1050"
click at [1186, 632] on div "Select and Add Products Ensure your products meet our dimension requirements an…" at bounding box center [809, 316] width 891 height 848
click at [1200, 768] on button "Next" at bounding box center [1175, 780] width 89 height 36
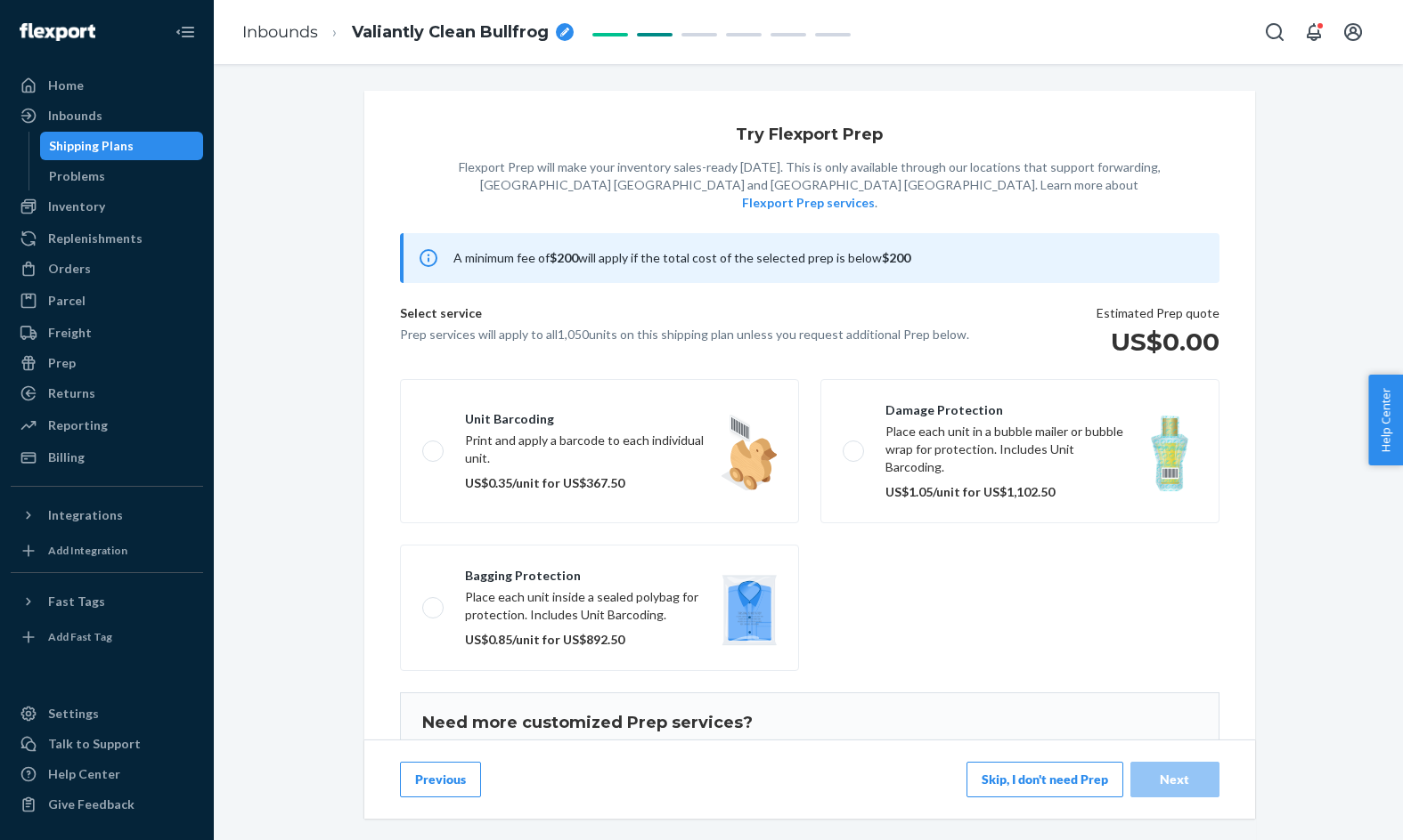
click at [1053, 769] on button "Skip, I don't need Prep" at bounding box center [1045, 780] width 157 height 36
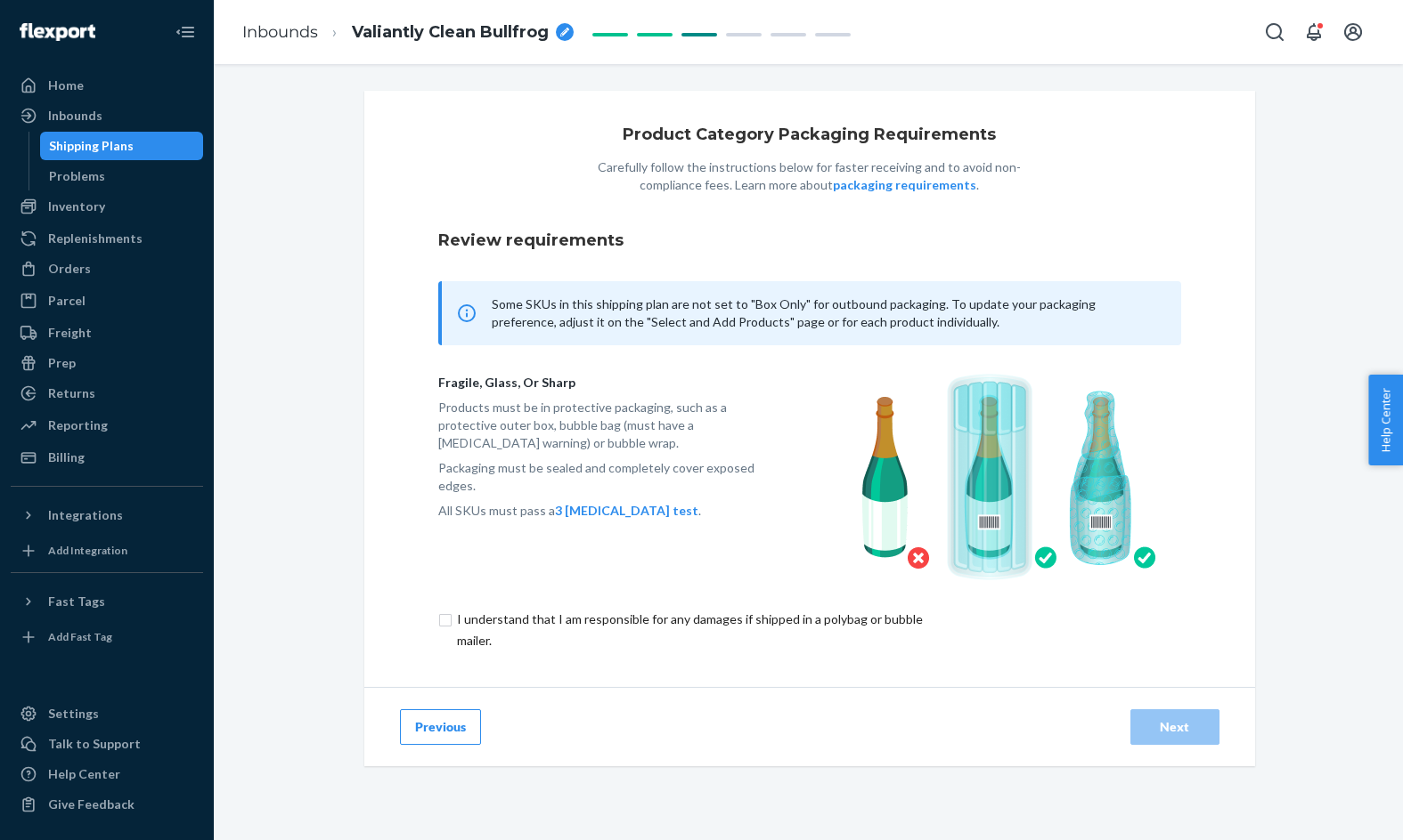
click at [890, 615] on input "checkbox" at bounding box center [700, 629] width 522 height 43
checkbox input "true"
click at [1181, 727] on div "Next" at bounding box center [1175, 727] width 59 height 18
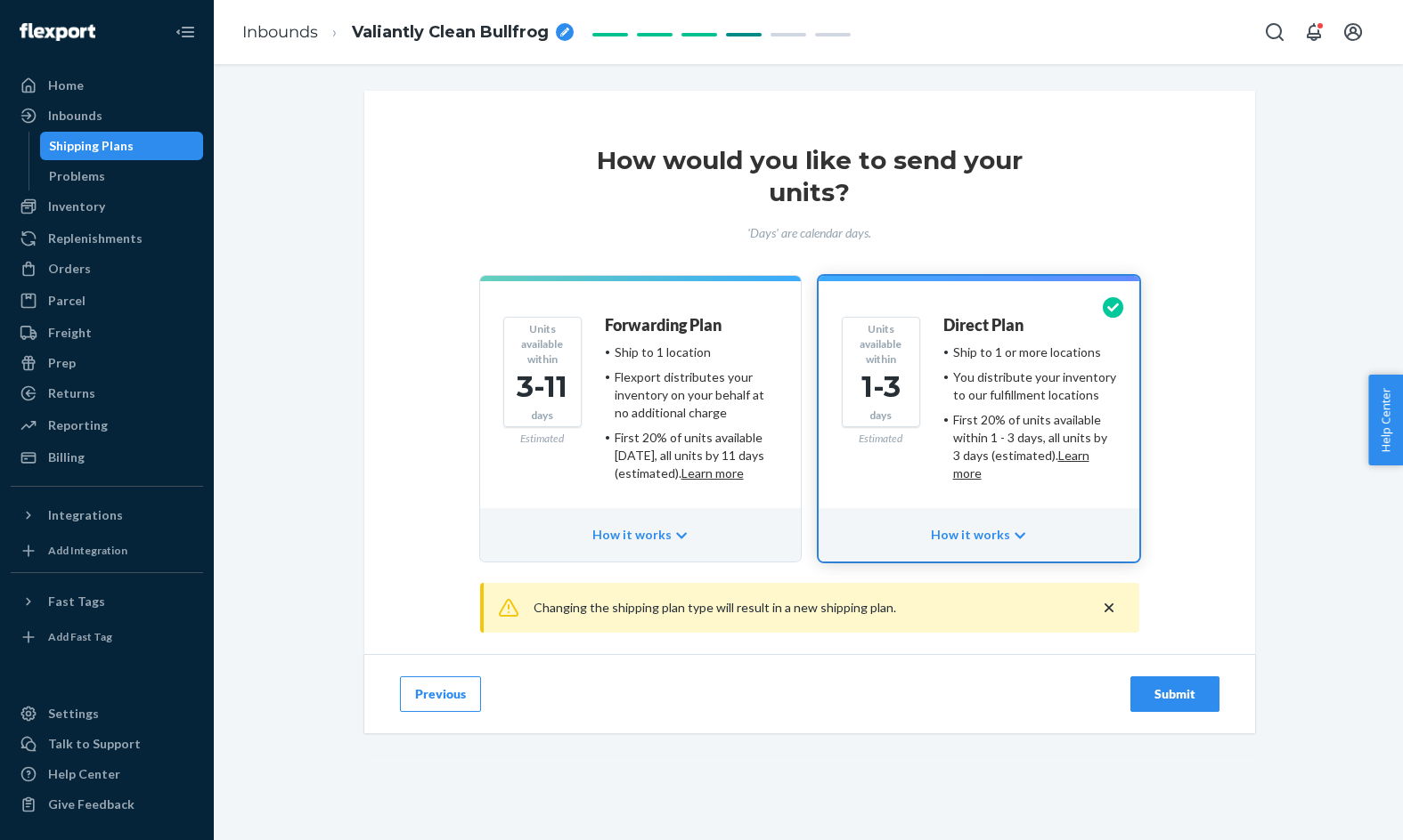
click at [1170, 692] on div "Submit" at bounding box center [1175, 694] width 59 height 18
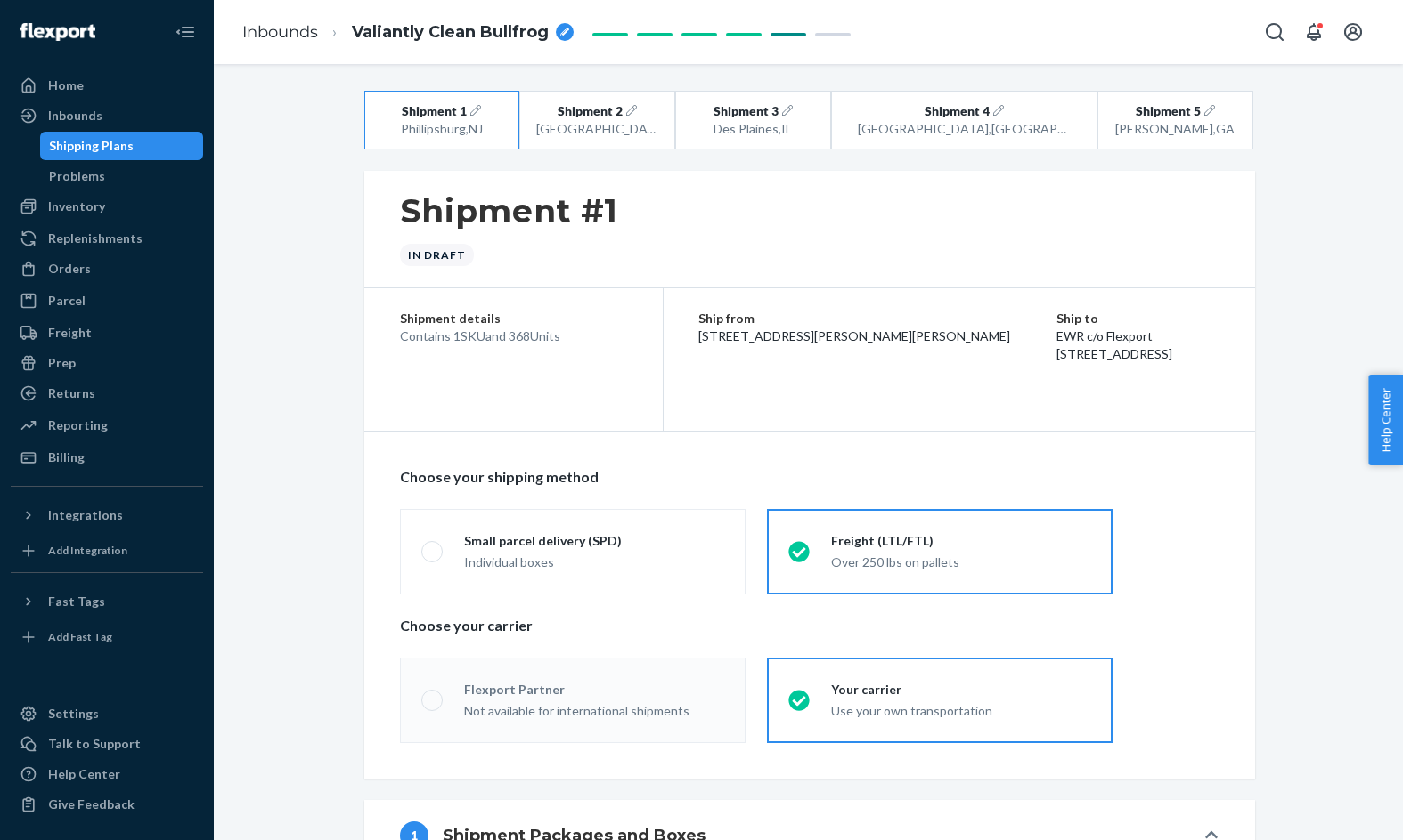
radio input "true"
radio input "false"
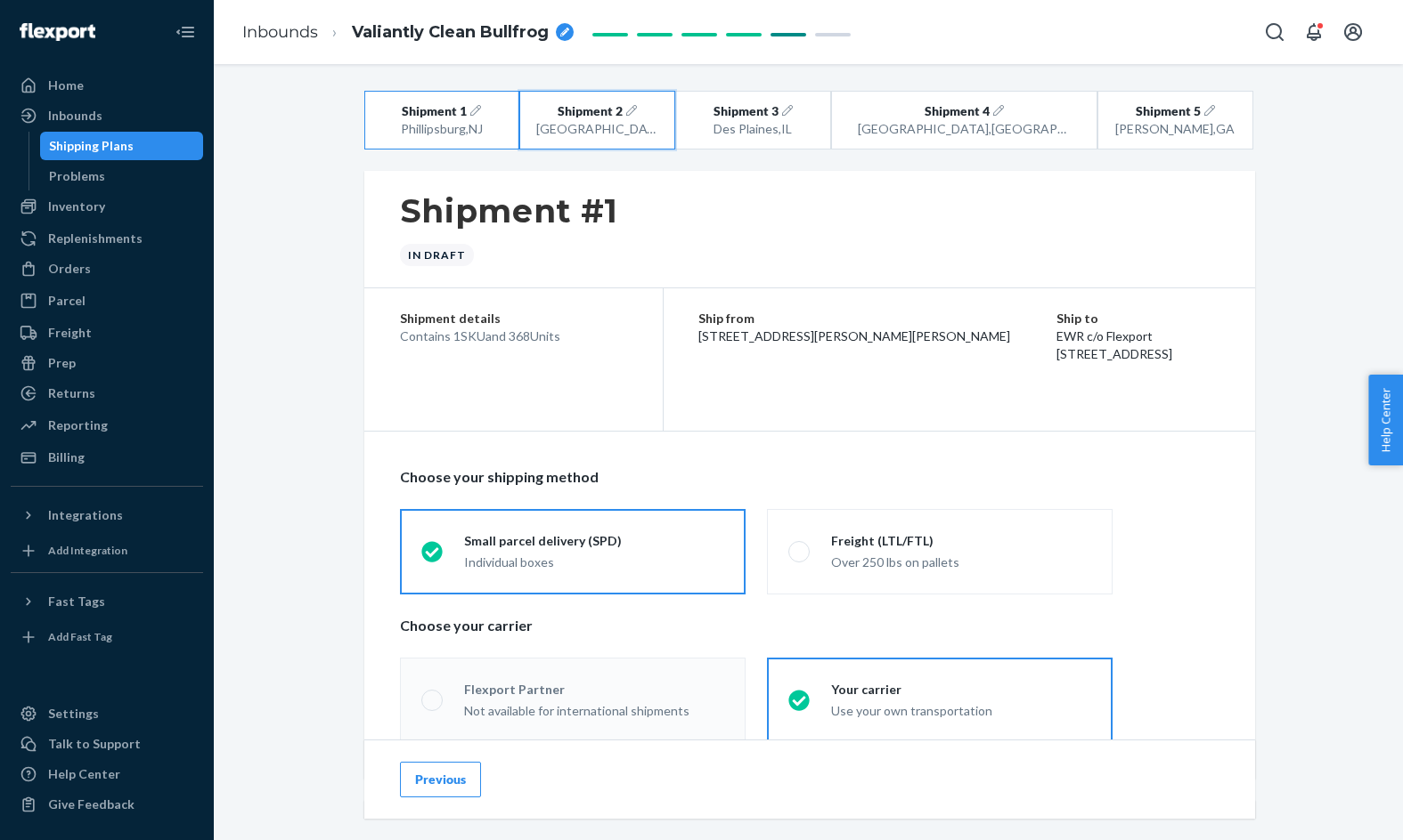
click at [584, 101] on button "Shipment 2 San Bernardino , CA" at bounding box center [597, 120] width 156 height 59
radio input "false"
radio input "true"
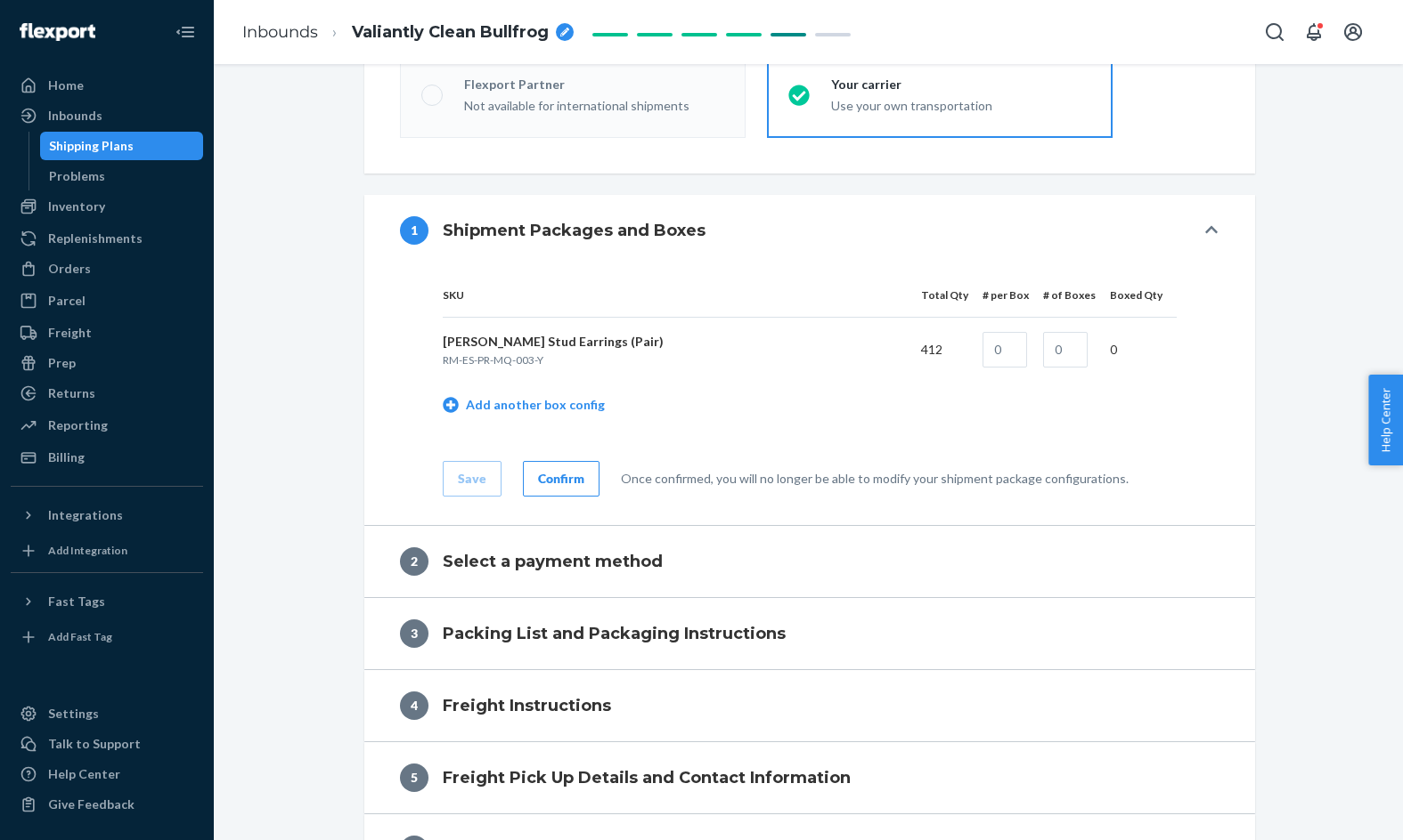
scroll to position [646, 0]
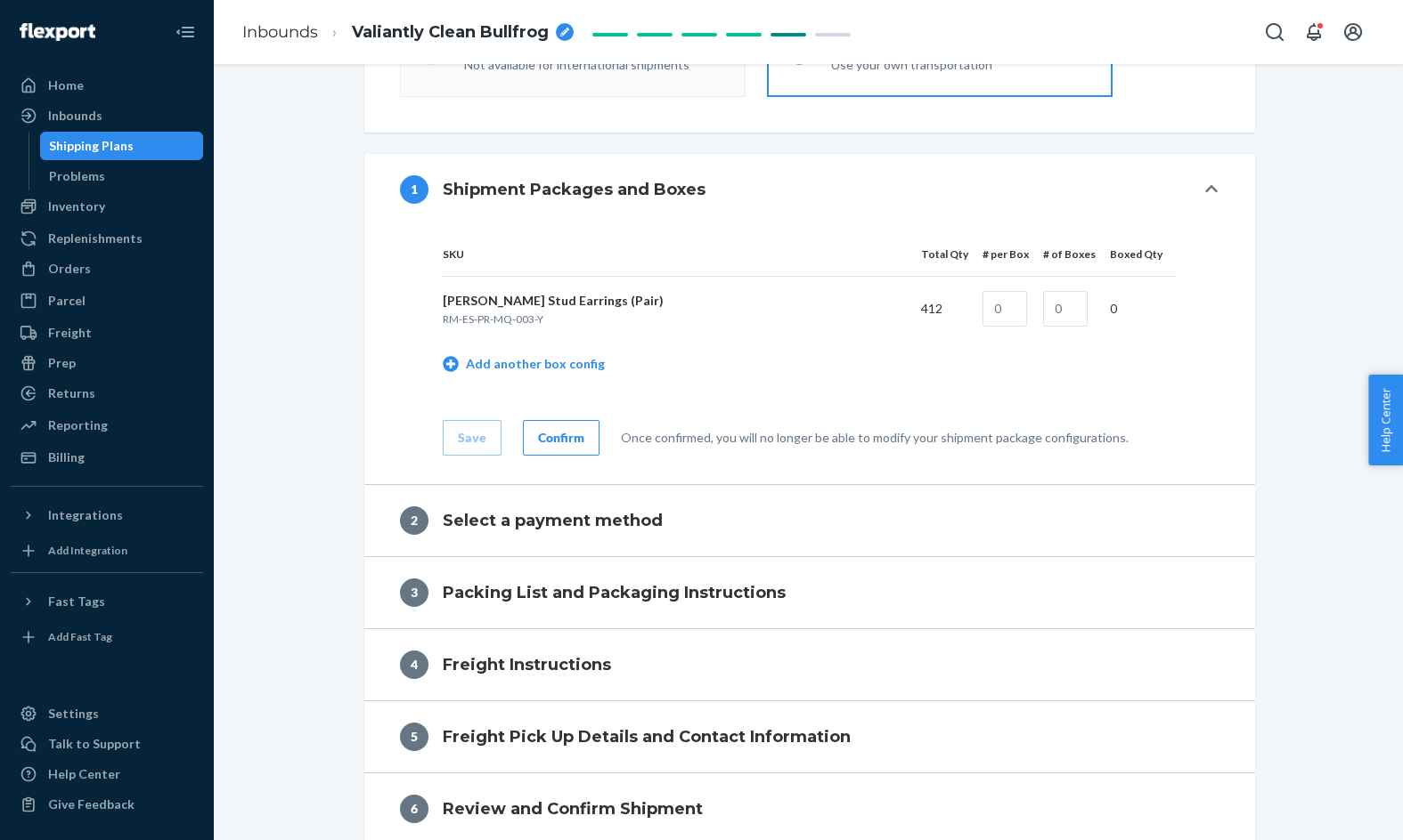
radio input "true"
radio input "false"
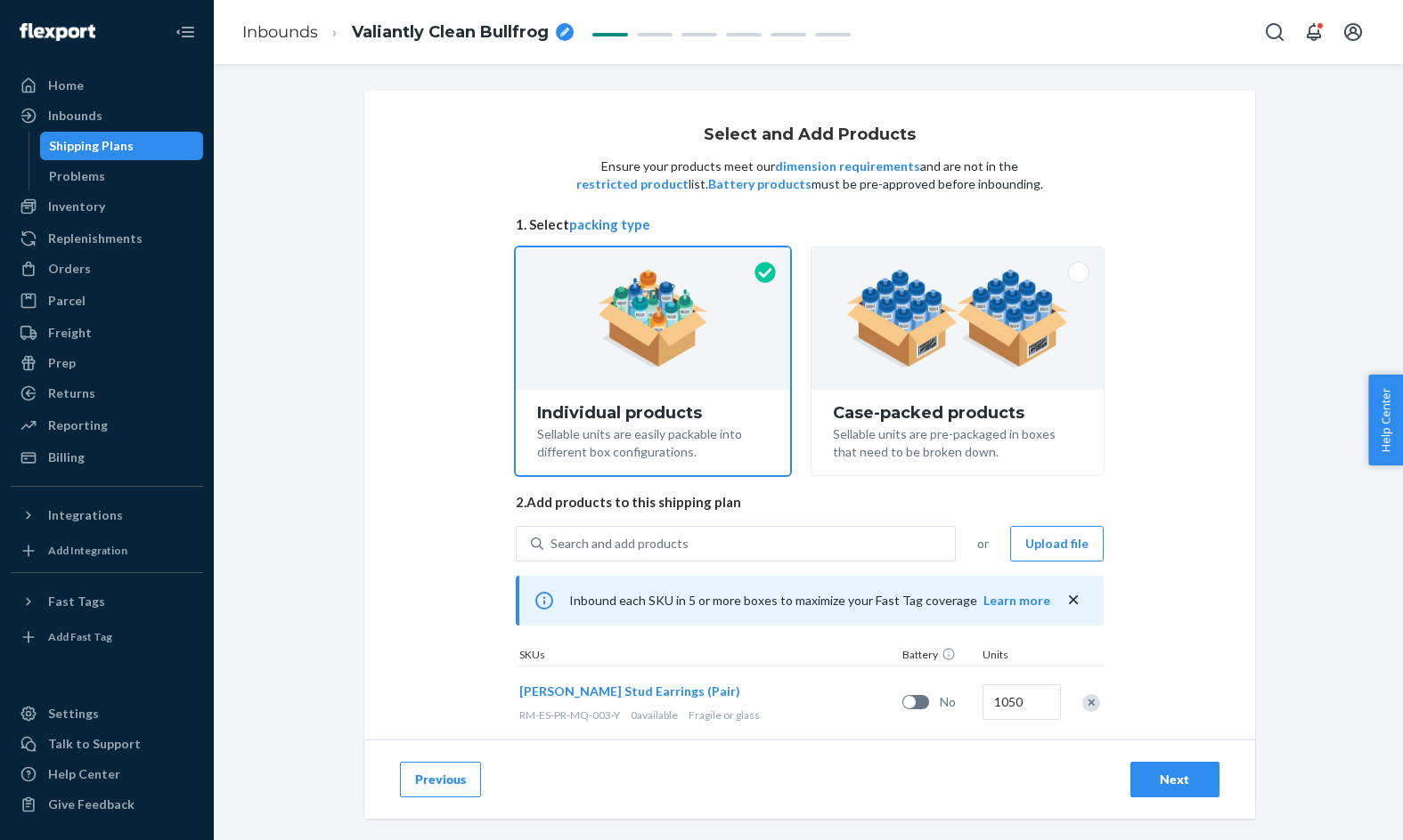
scroll to position [67, 0]
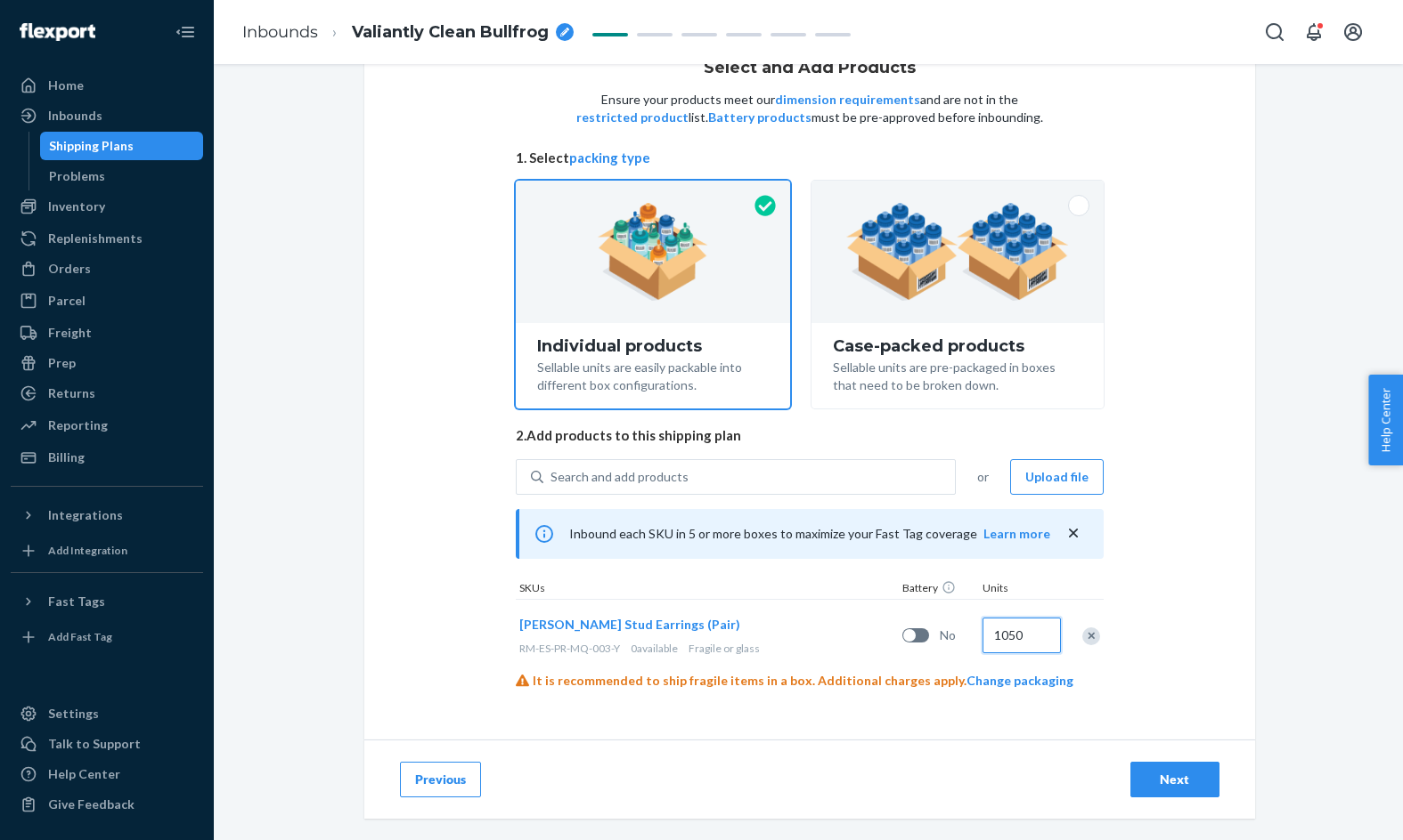
click at [1018, 632] on input "1050" at bounding box center [1021, 636] width 78 height 36
click at [1015, 632] on input "1050" at bounding box center [1021, 636] width 78 height 36
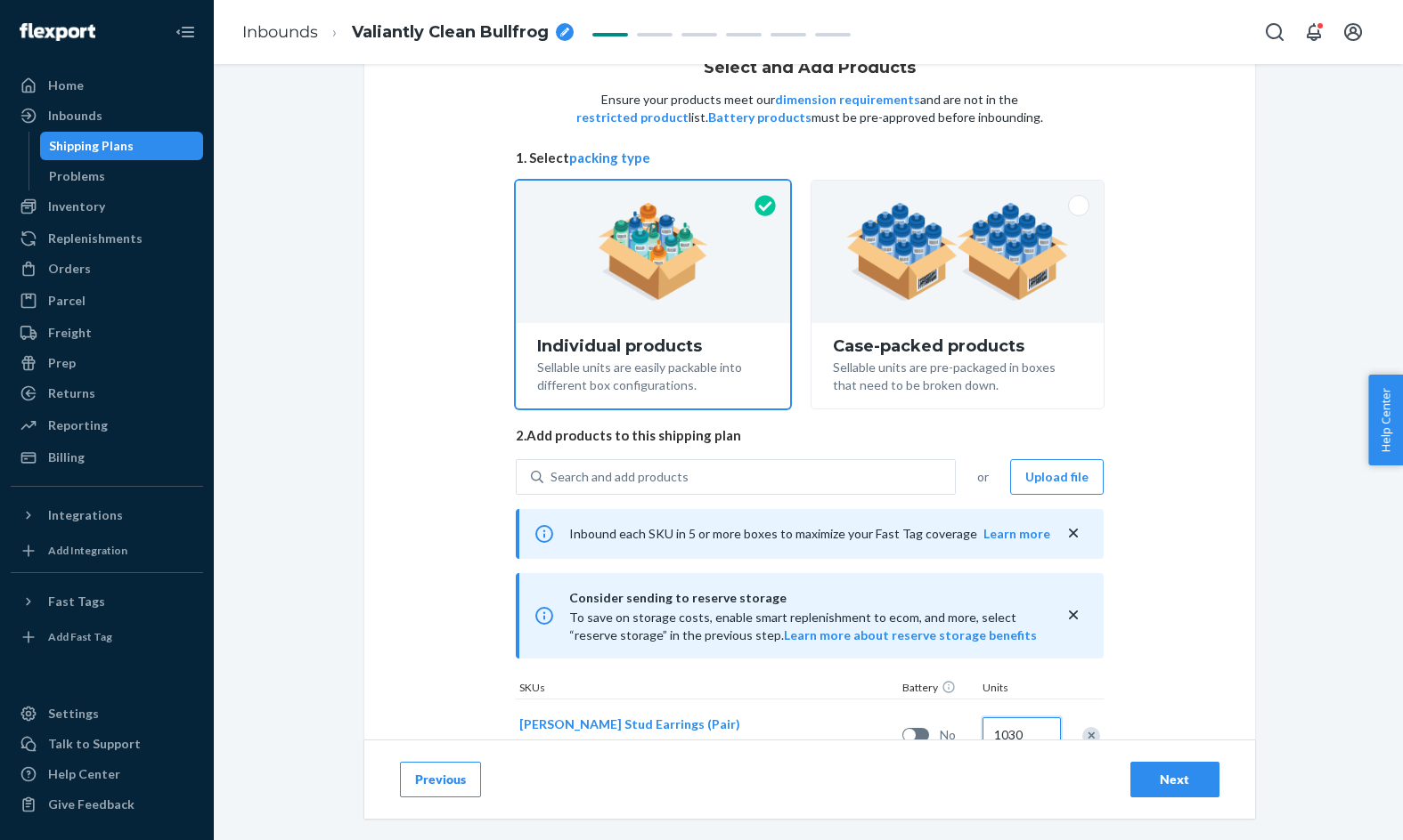
type input "1030"
click at [1156, 765] on button "Next" at bounding box center [1175, 780] width 89 height 36
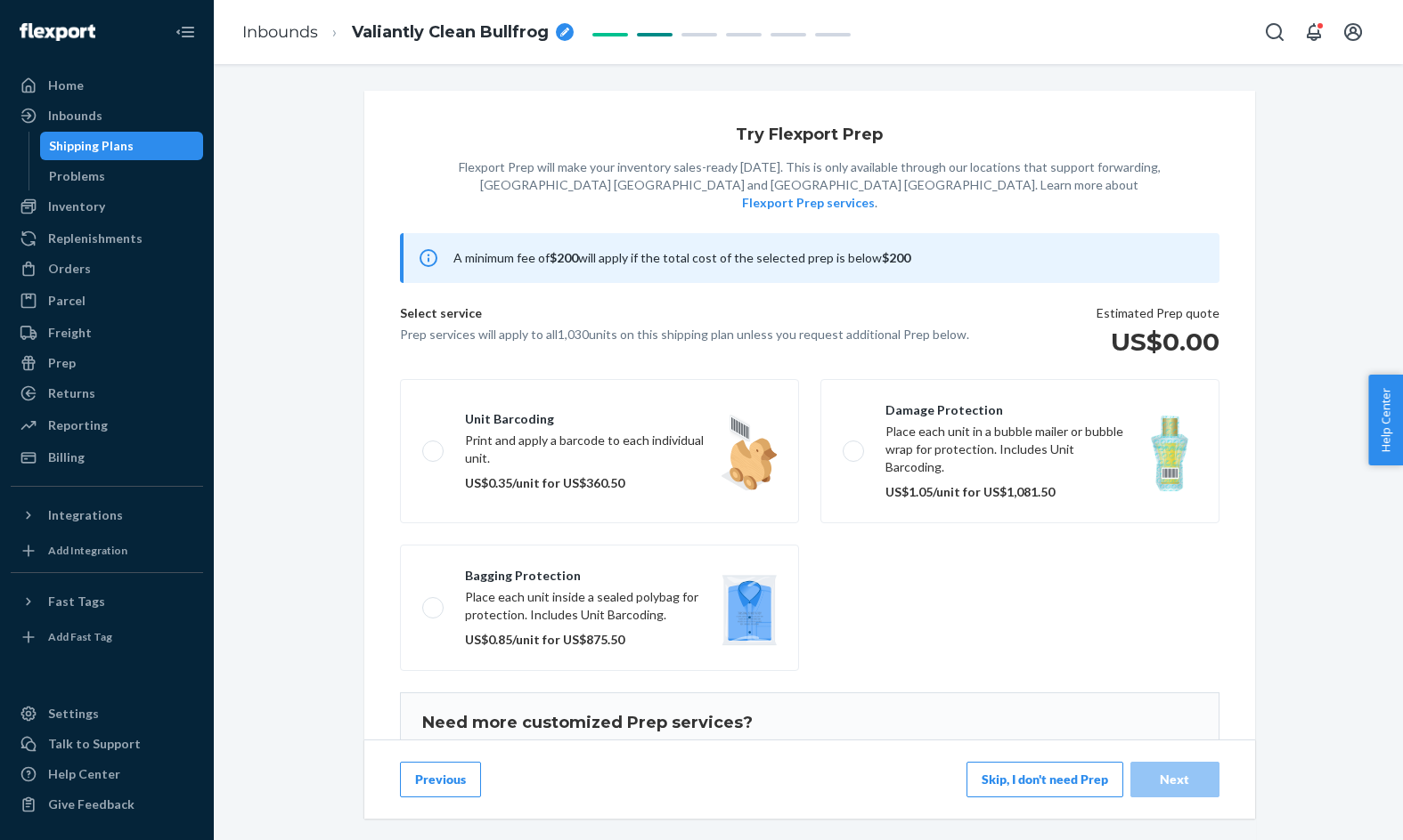
click at [1104, 770] on button "Skip, I don't need Prep" at bounding box center [1045, 780] width 157 height 36
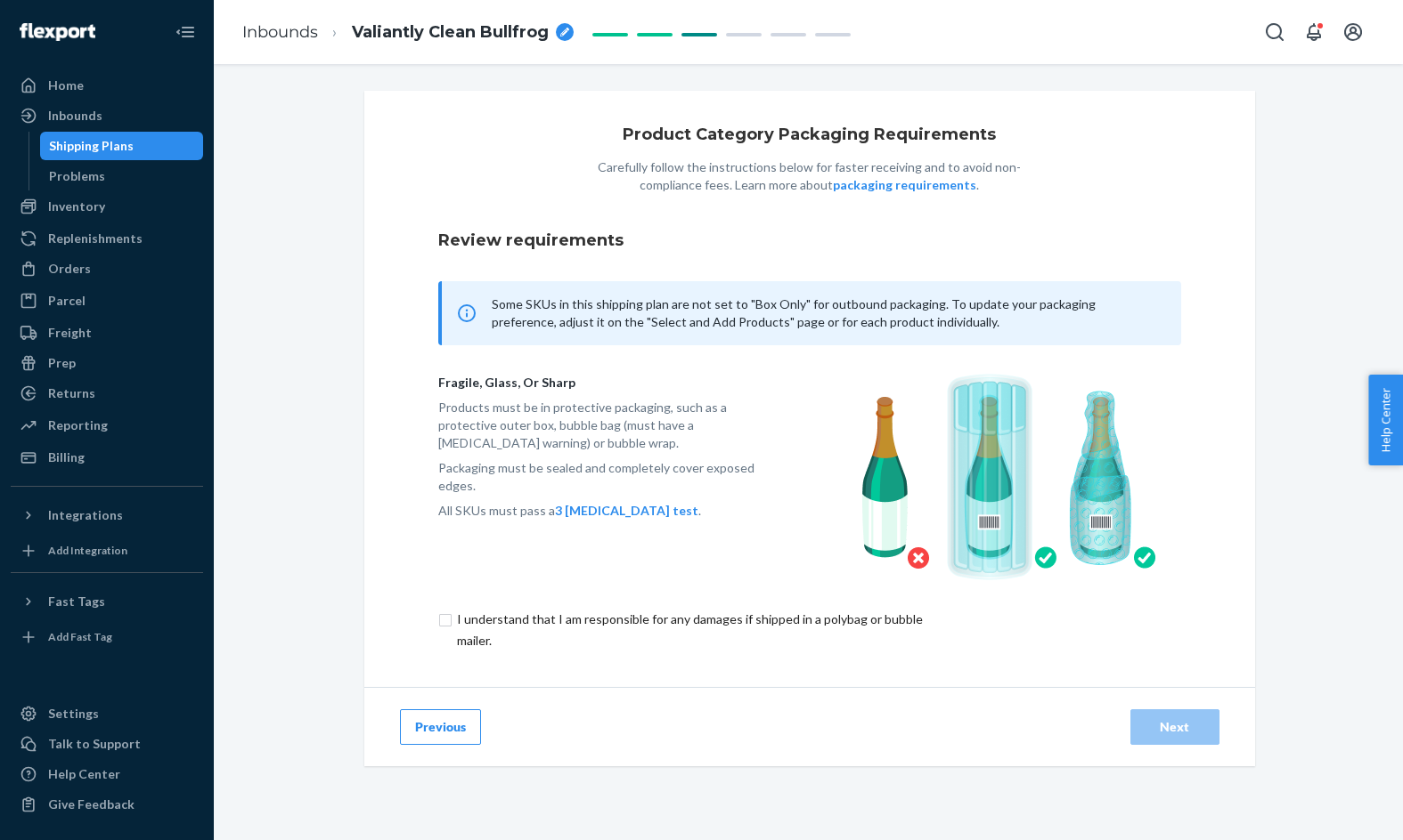
click at [877, 621] on input "checkbox" at bounding box center [700, 629] width 522 height 43
checkbox input "true"
click at [1192, 727] on div "Next" at bounding box center [1175, 727] width 59 height 18
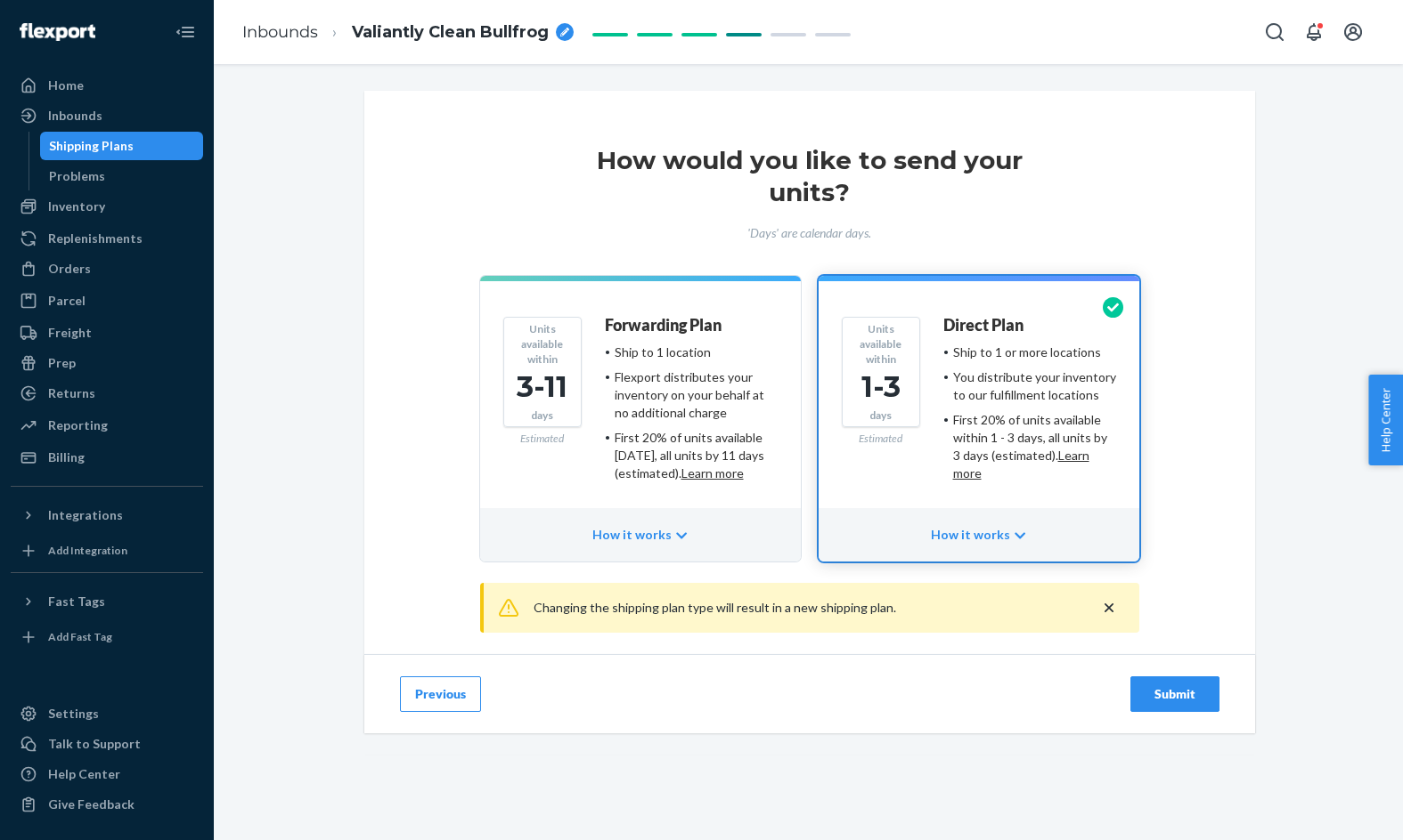
click at [1170, 687] on div "Submit" at bounding box center [1175, 694] width 59 height 18
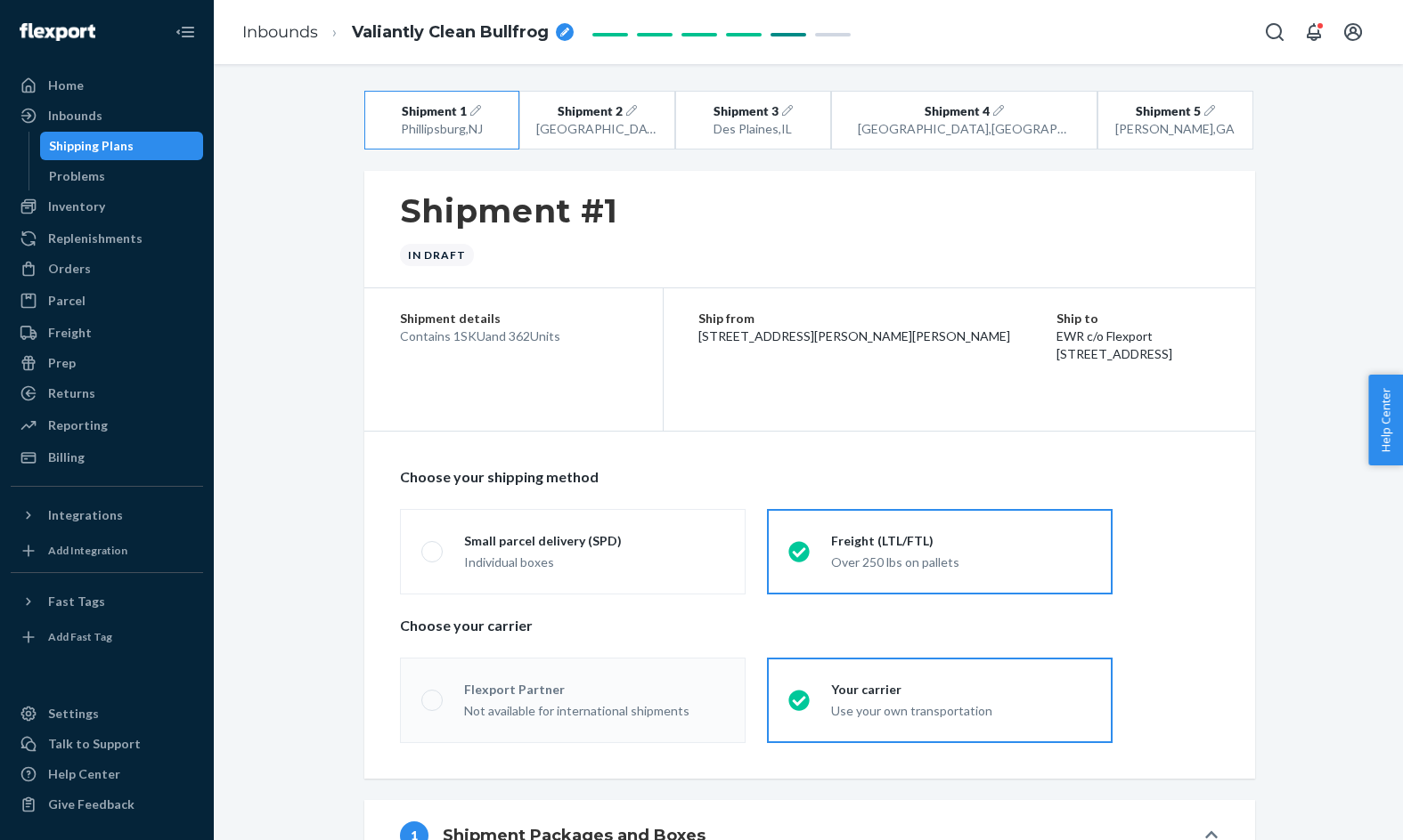
radio input "true"
radio input "false"
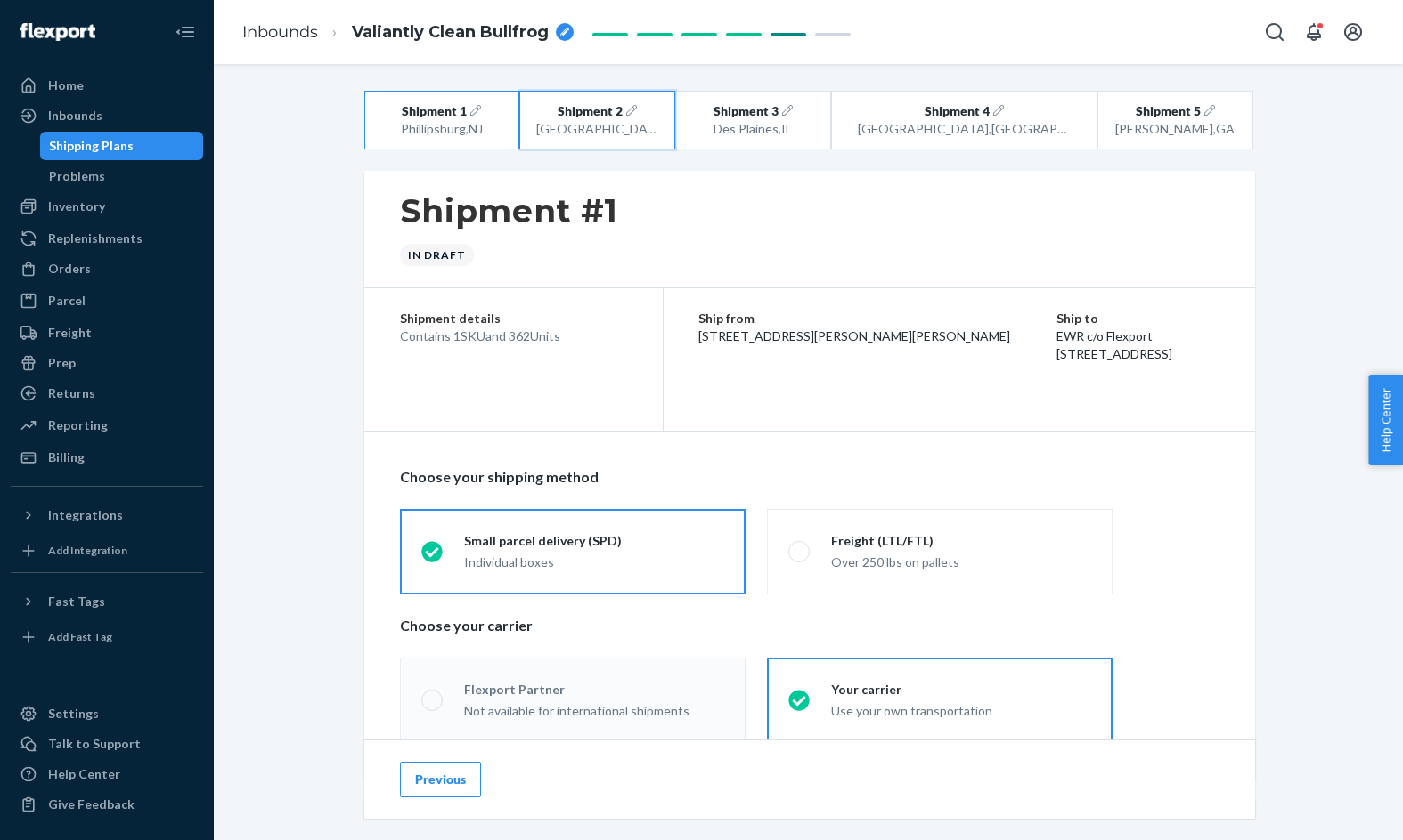
click at [606, 128] on div "San Bernardino , CA" at bounding box center [598, 129] width 123 height 18
radio input "false"
radio input "true"
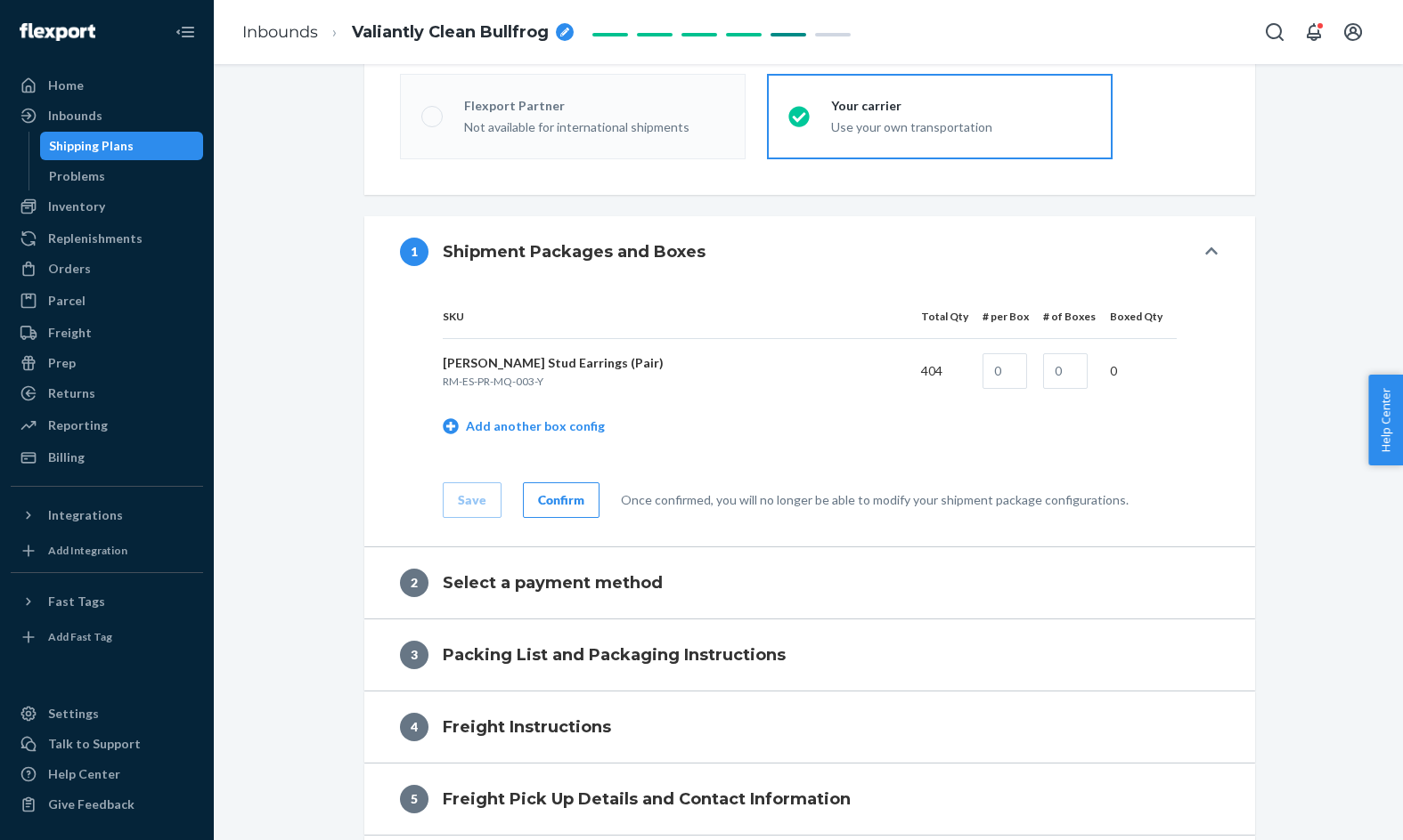
scroll to position [596, 0]
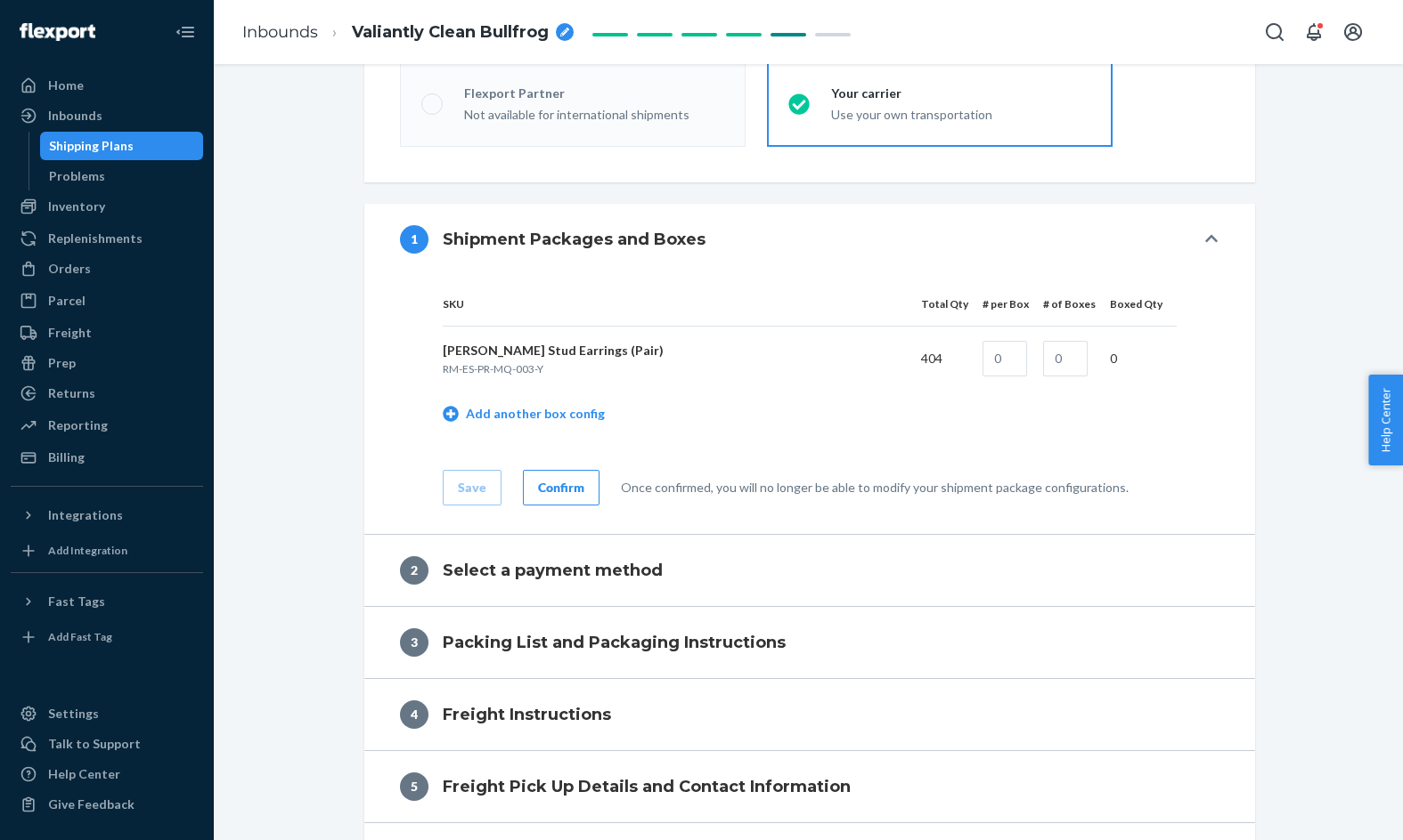
radio input "true"
radio input "false"
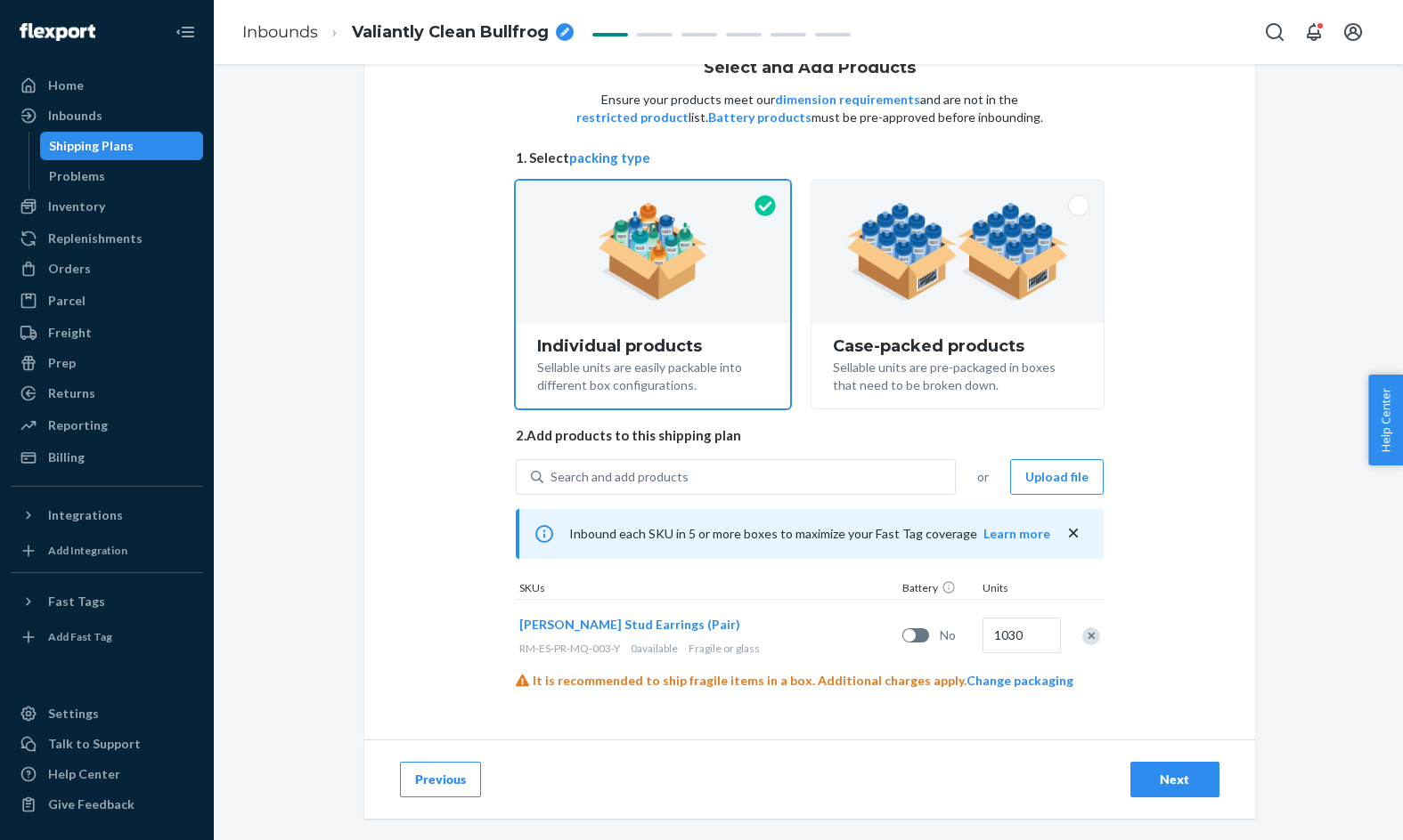
scroll to position [198, 0]
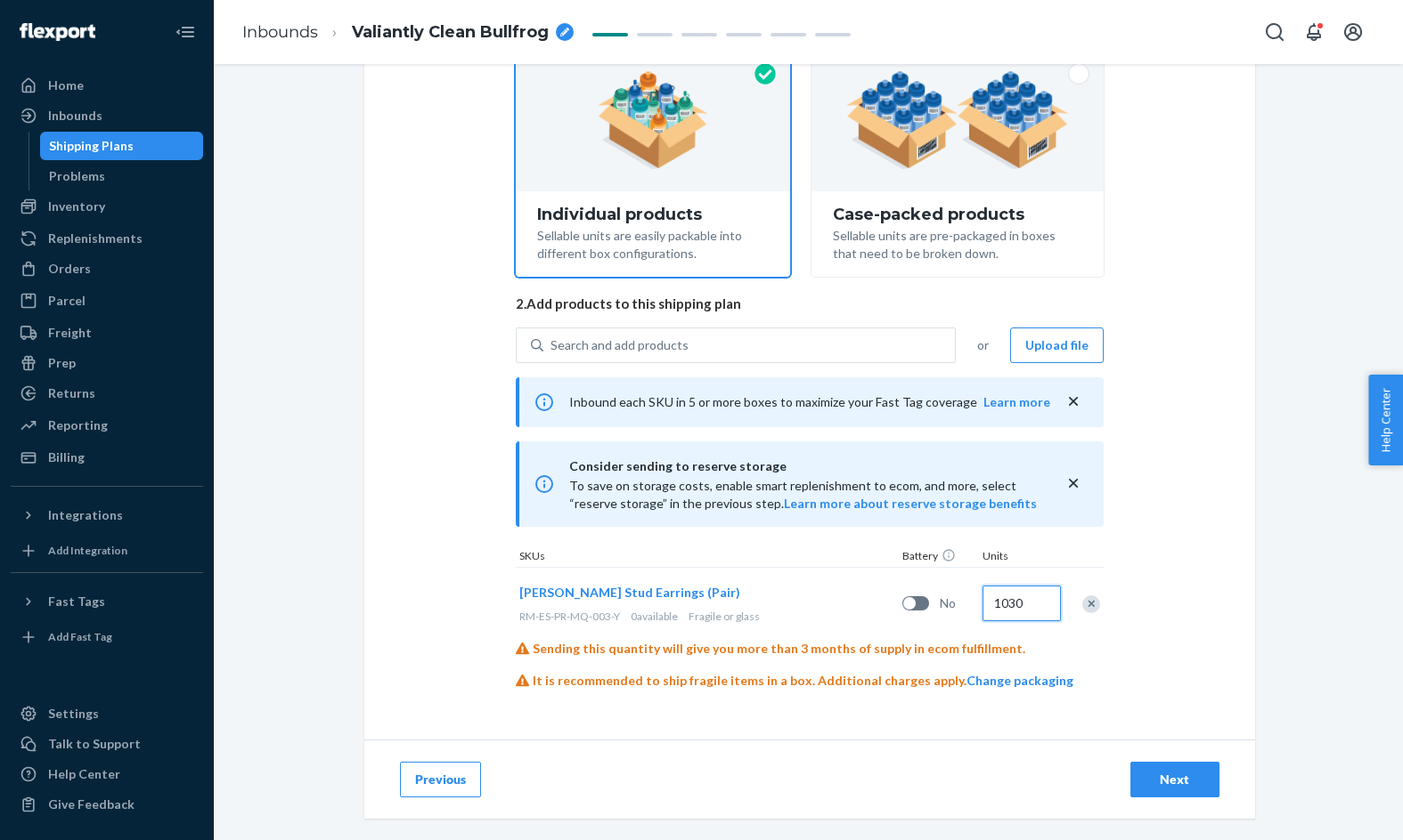
click at [1022, 605] on input "1030" at bounding box center [1021, 604] width 78 height 36
type input "1024"
click at [1180, 779] on div "Next" at bounding box center [1175, 780] width 59 height 18
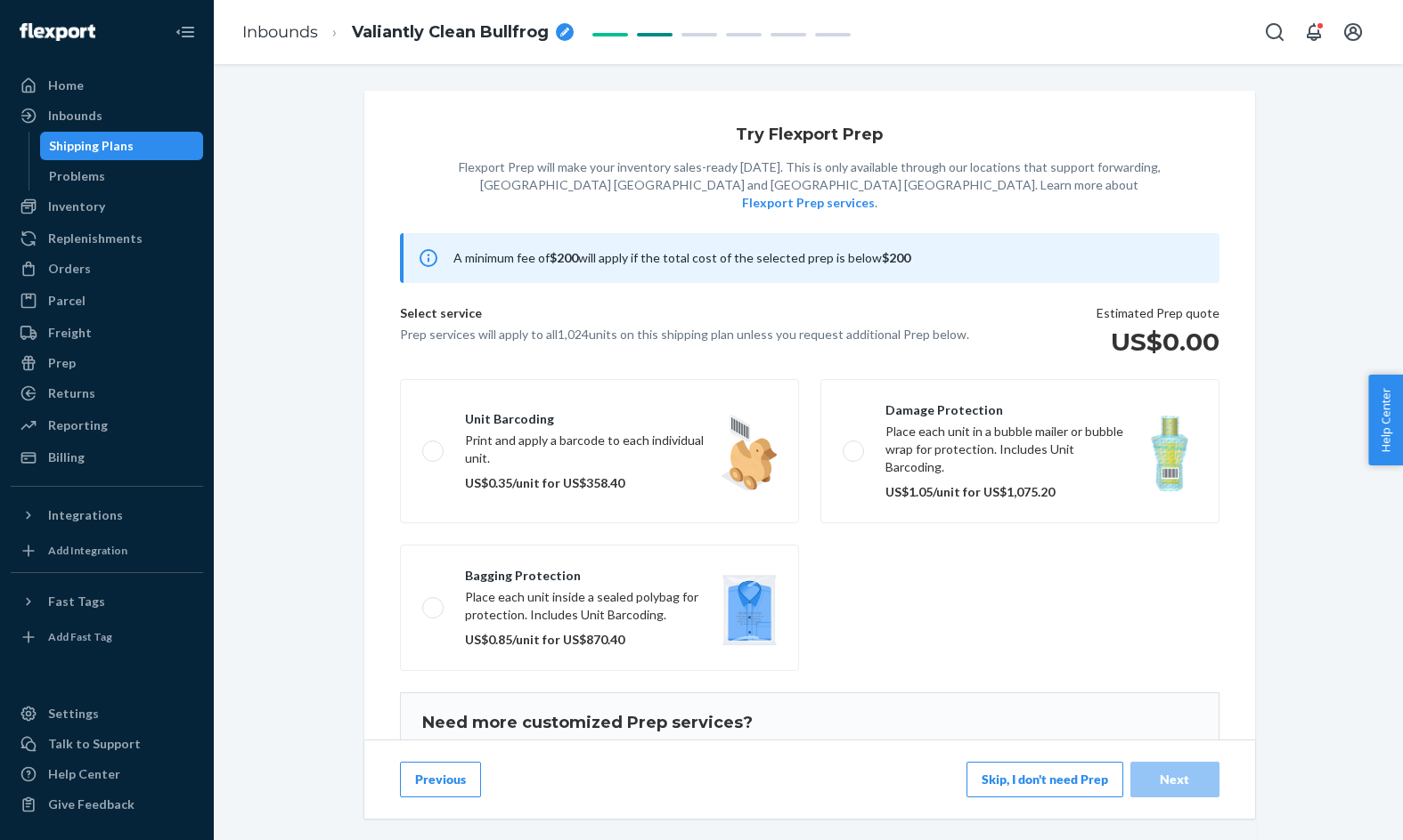
click at [1110, 777] on button "Skip, I don't need Prep" at bounding box center [1045, 780] width 157 height 36
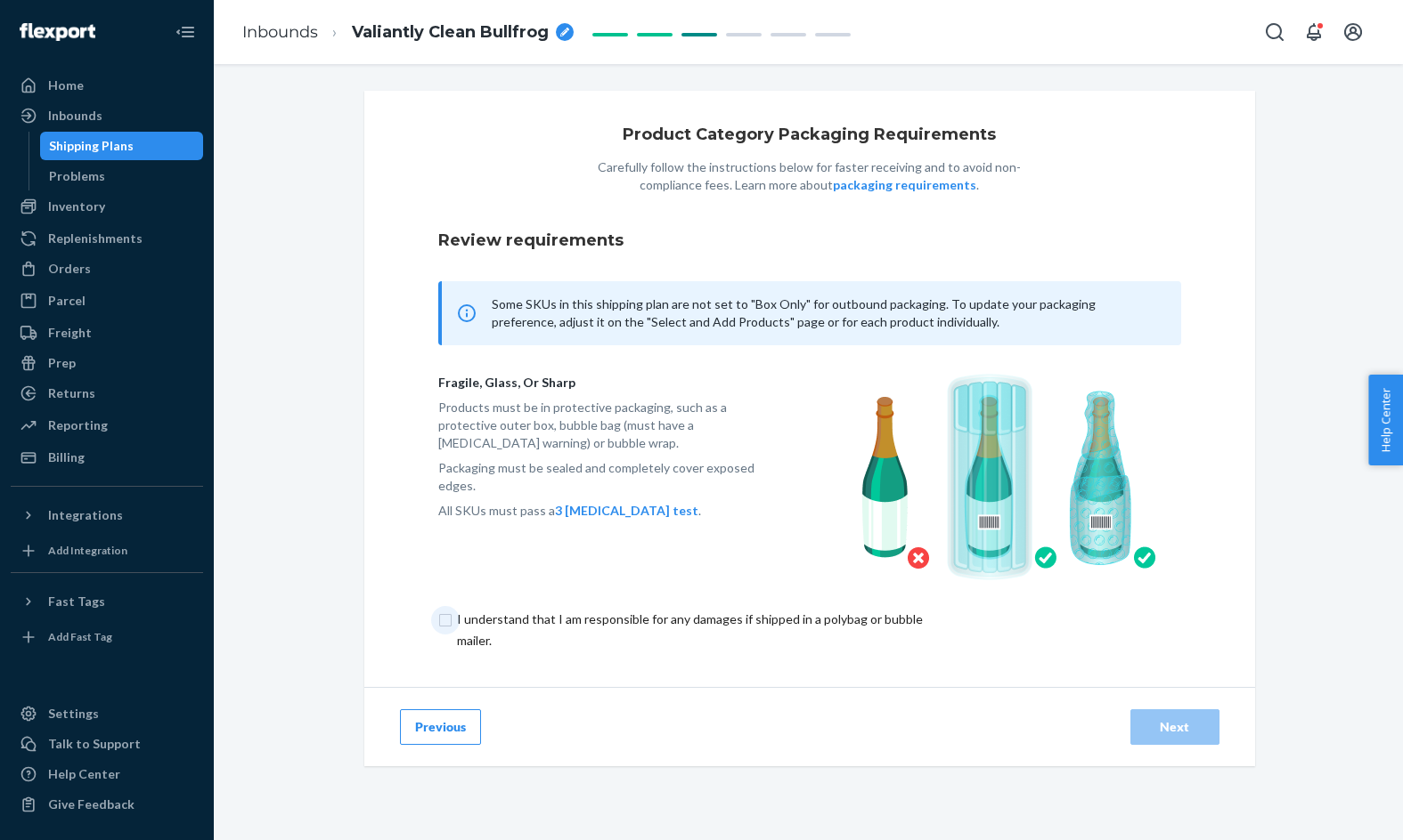
click at [887, 614] on input "checkbox" at bounding box center [700, 629] width 522 height 43
checkbox input "true"
click at [1155, 713] on button "Next" at bounding box center [1175, 728] width 89 height 36
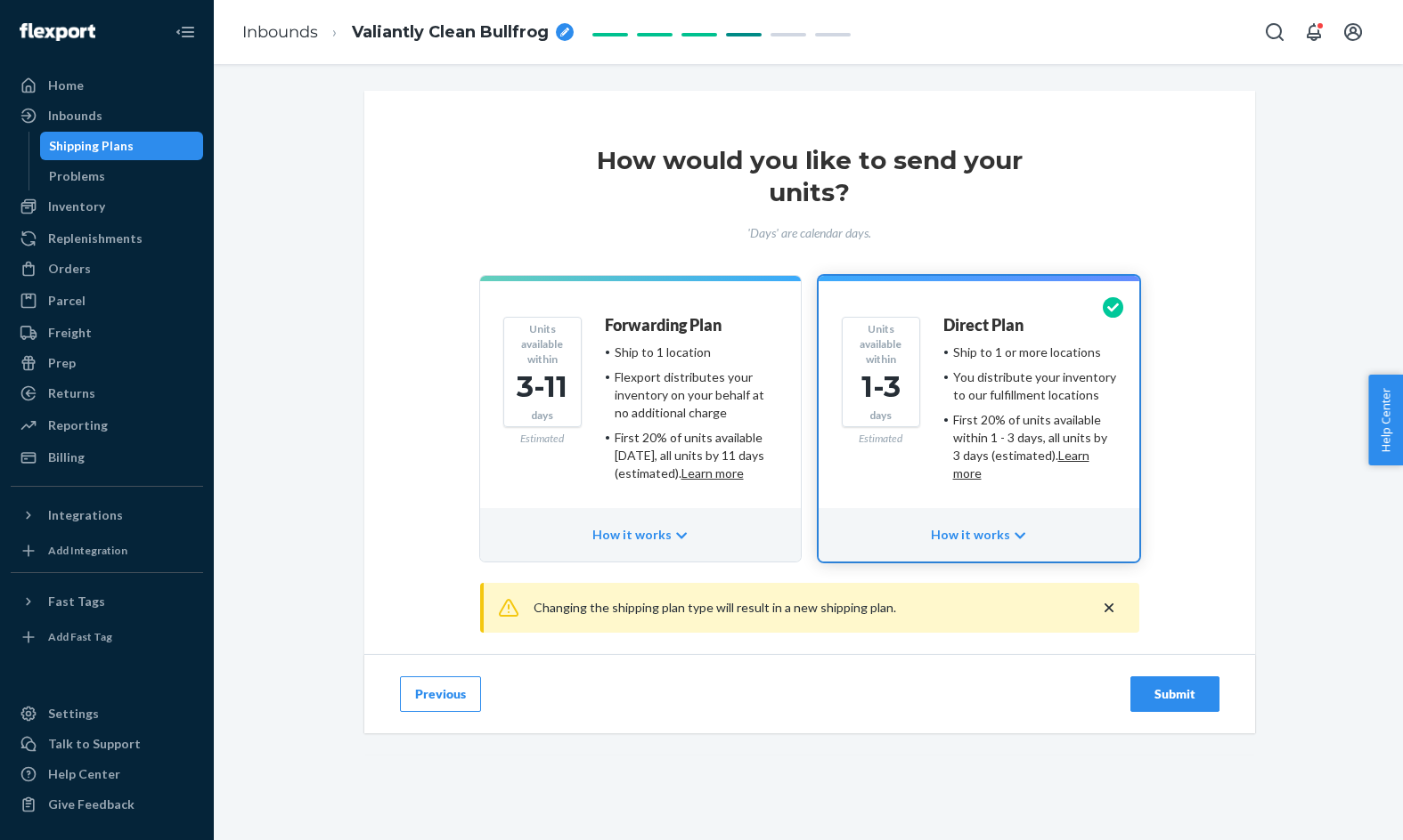
click at [1156, 705] on button "Submit" at bounding box center [1175, 694] width 89 height 36
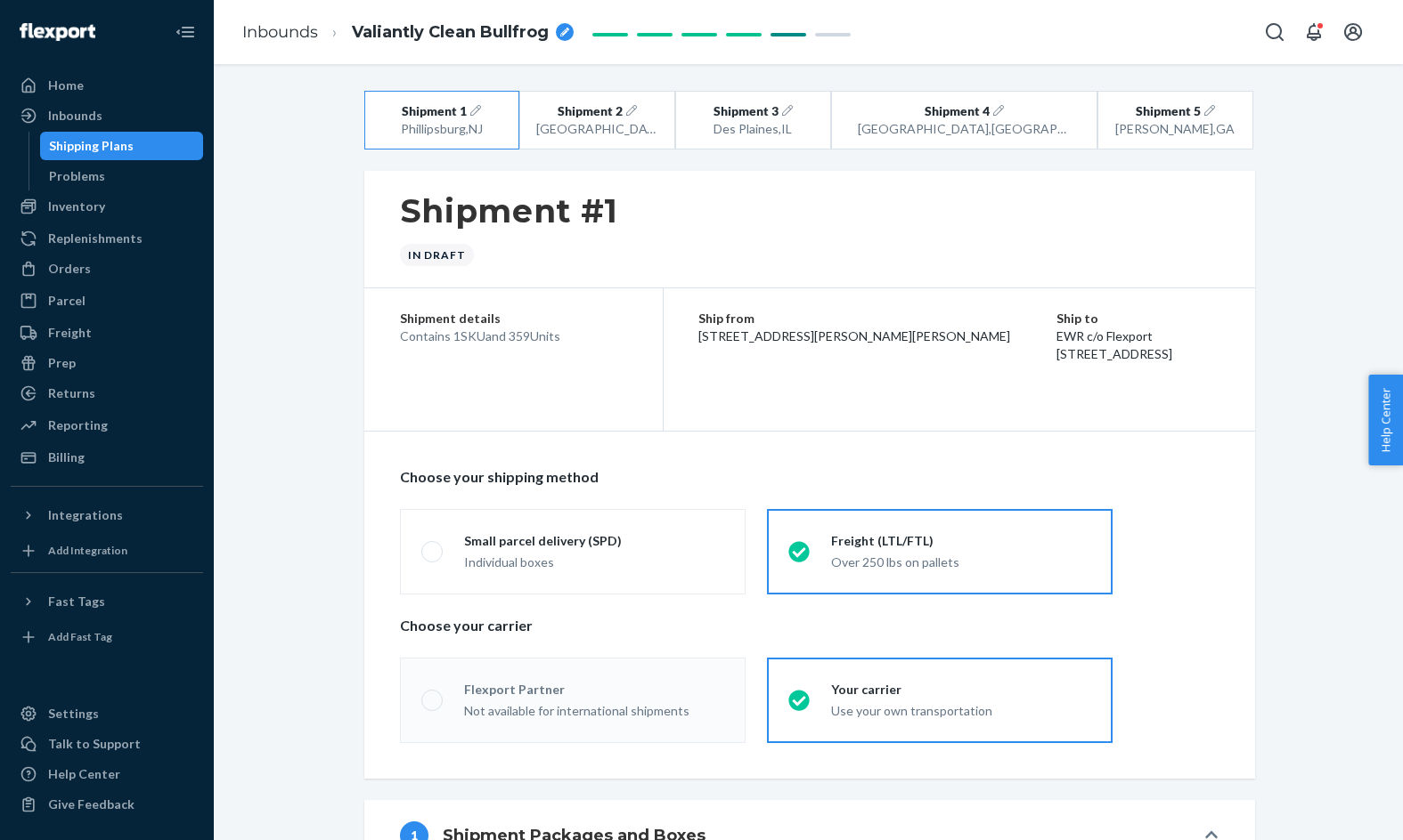
radio input "true"
radio input "false"
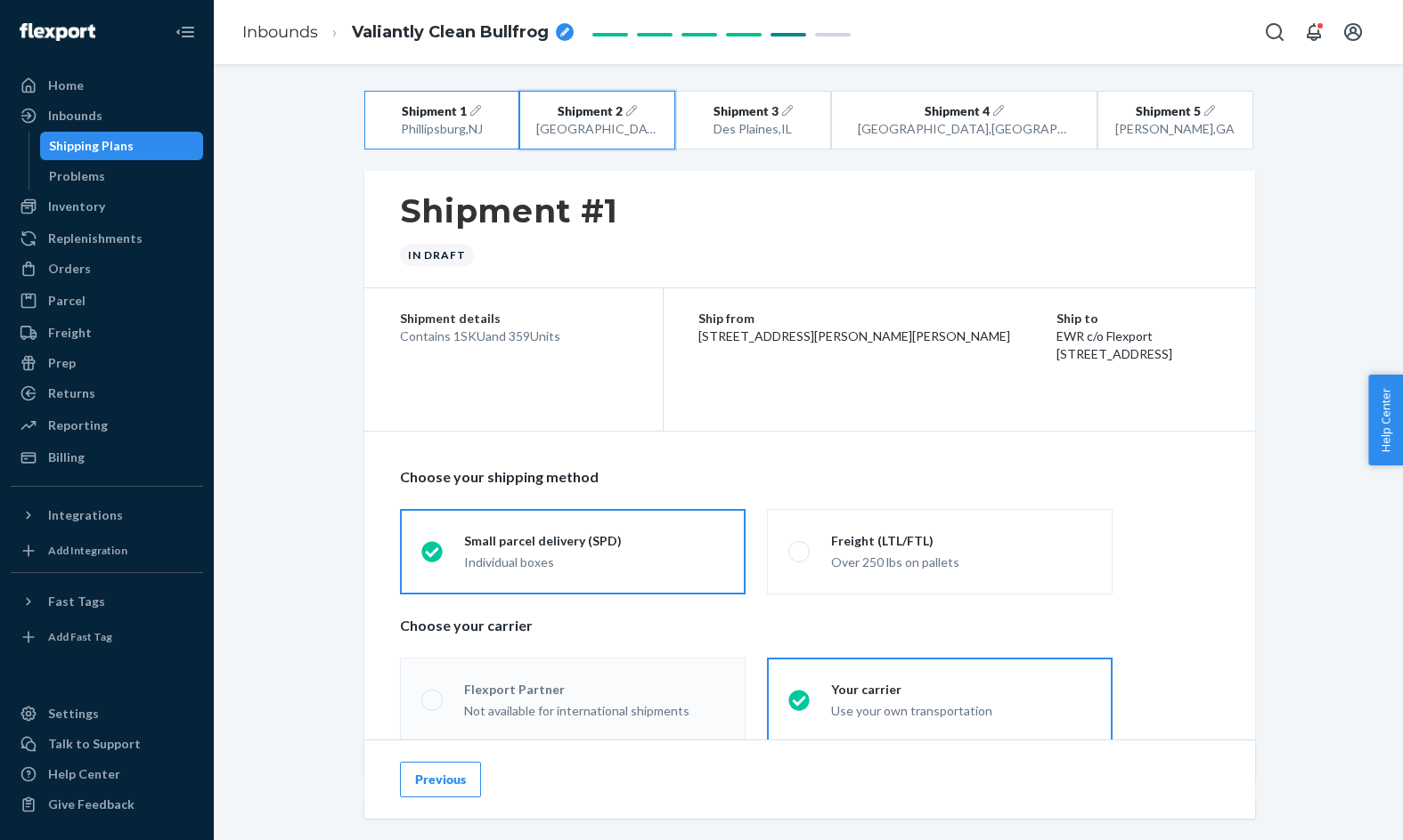
click at [657, 121] on div "San Bernardino , CA" at bounding box center [598, 129] width 123 height 18
radio input "false"
radio input "true"
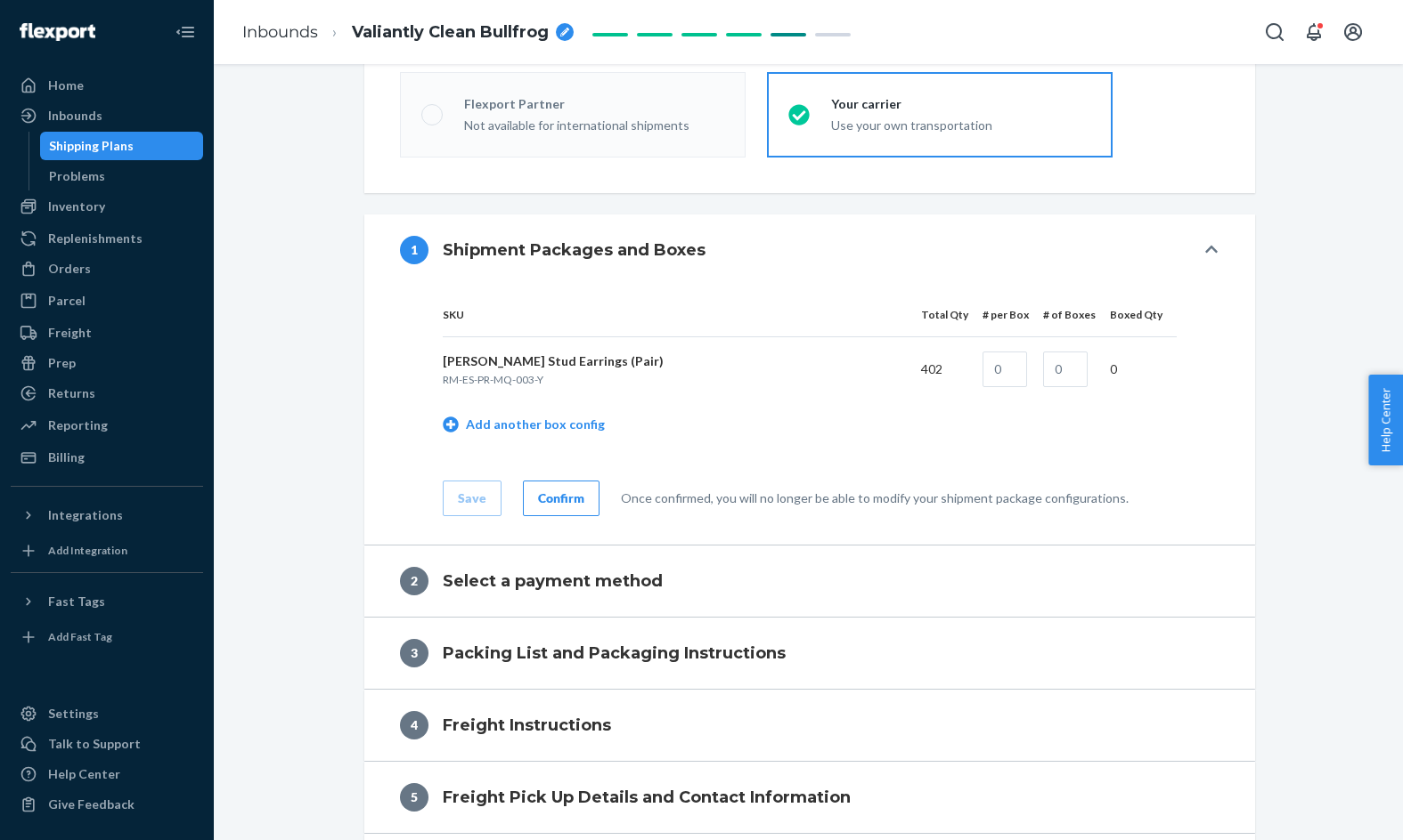
radio input "true"
radio input "false"
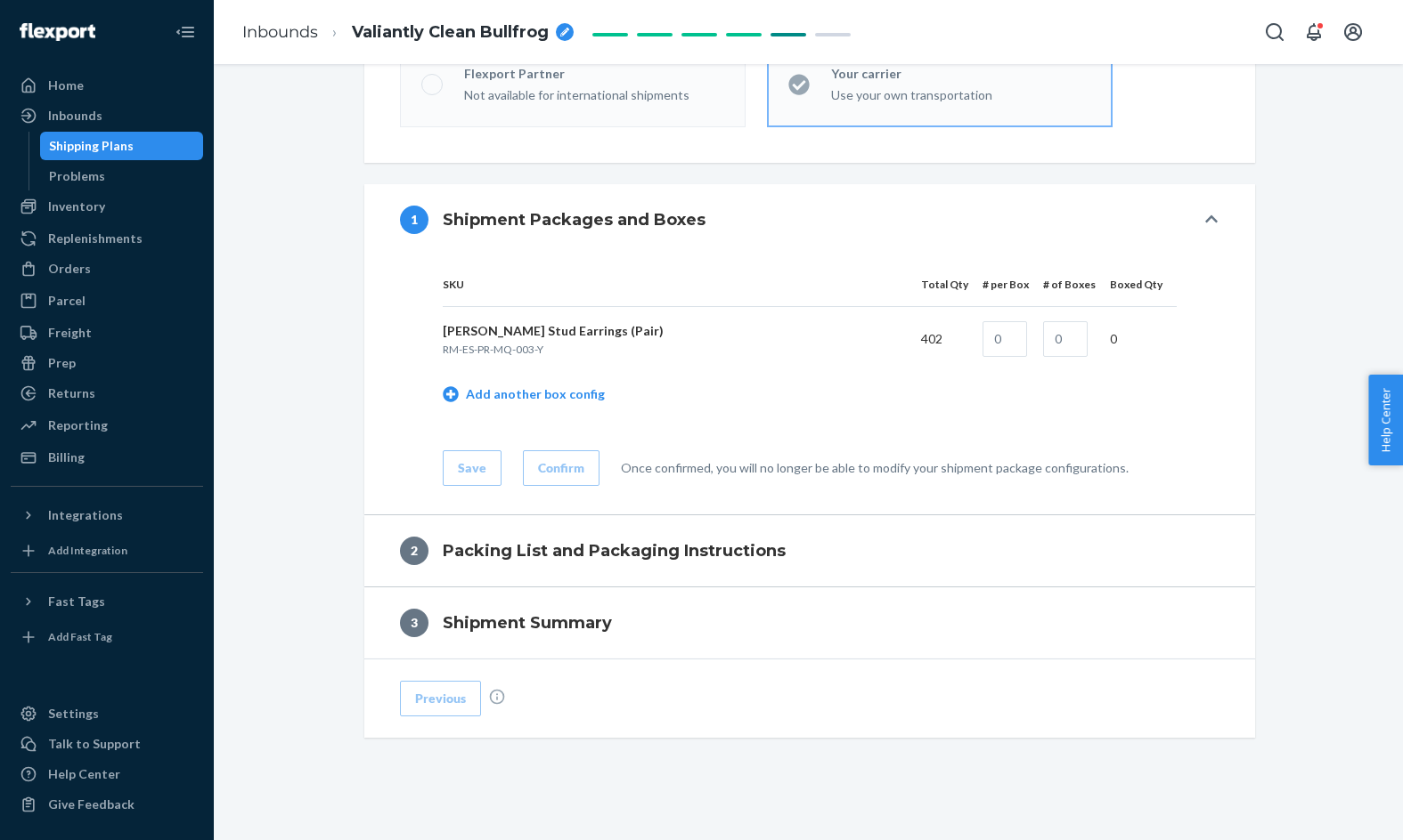
scroll to position [622, 0]
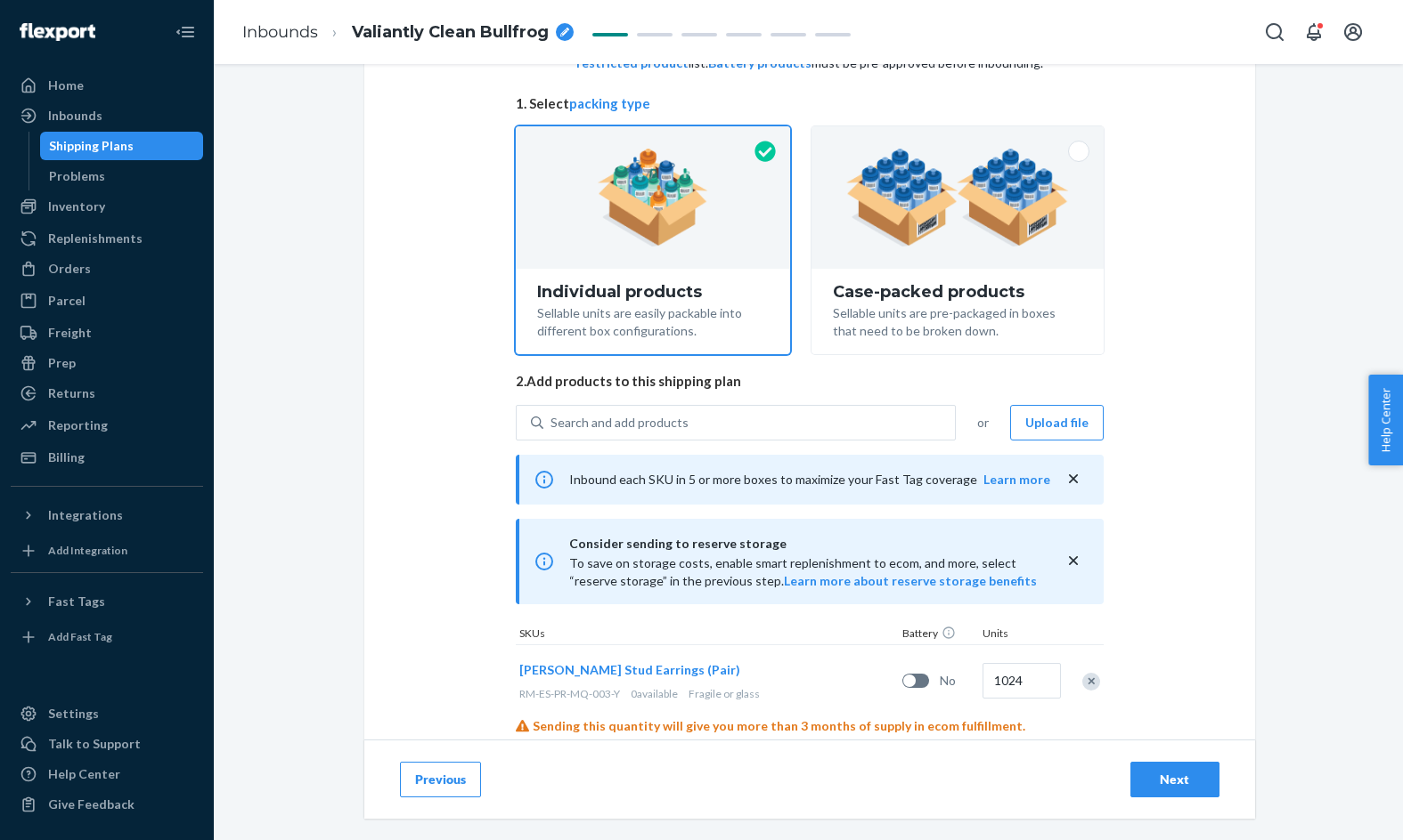
scroll to position [198, 0]
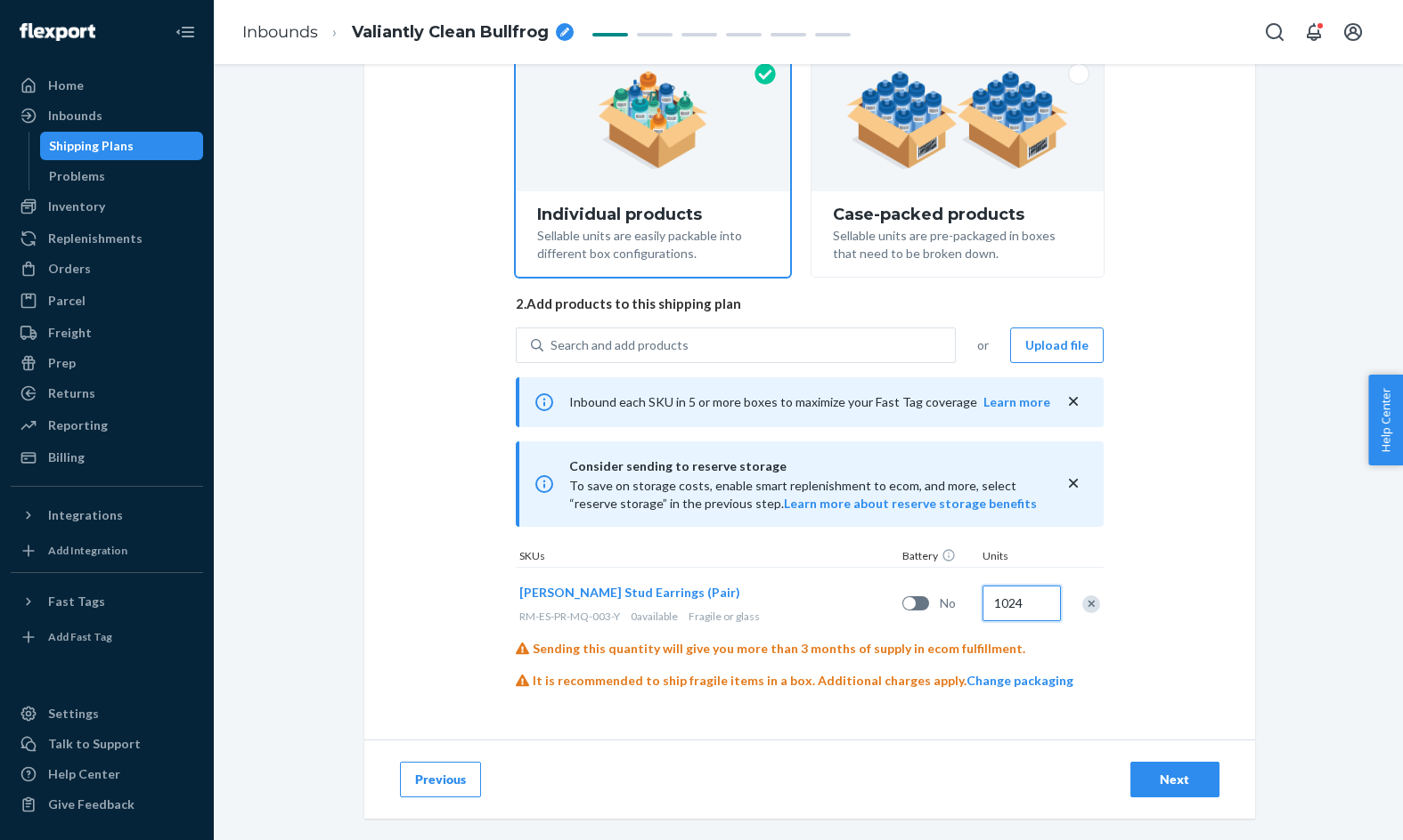
click at [1015, 604] on input "1024" at bounding box center [1021, 604] width 78 height 36
type input "1020"
click at [1202, 777] on div "Next" at bounding box center [1175, 780] width 59 height 18
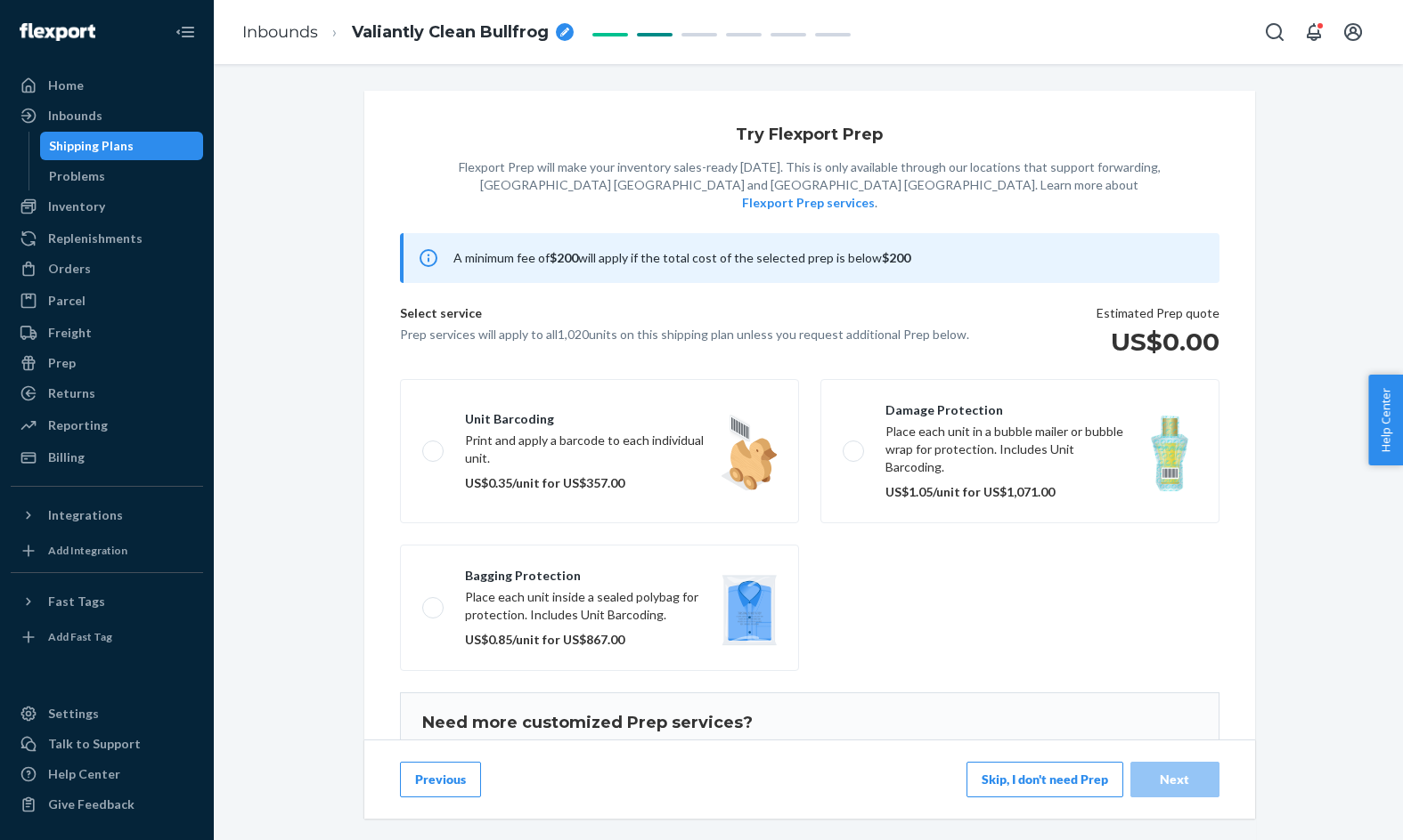
click at [1097, 776] on button "Skip, I don't need Prep" at bounding box center [1045, 780] width 157 height 36
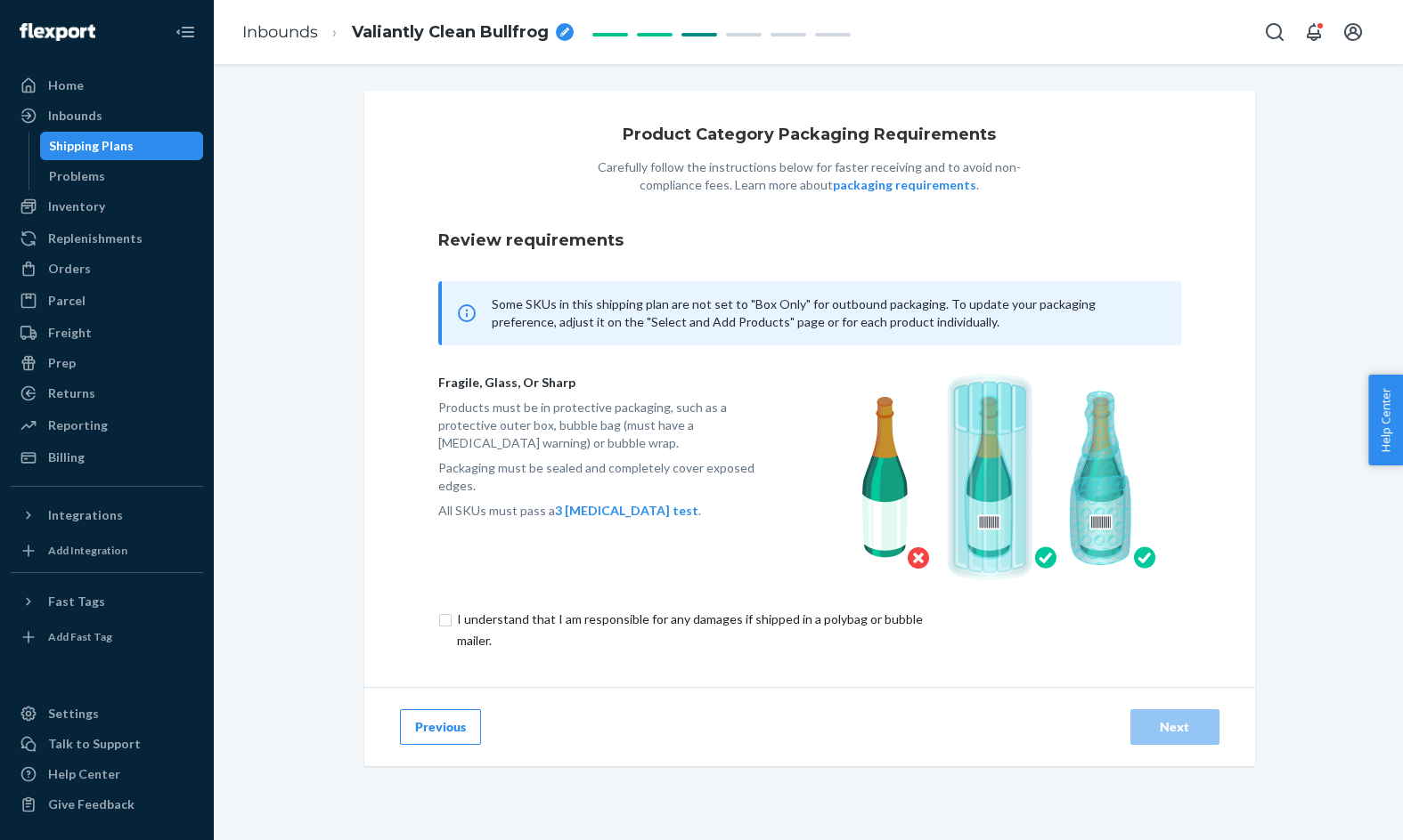
click at [759, 619] on input "checkbox" at bounding box center [700, 629] width 522 height 43
checkbox input "true"
click at [1167, 721] on div "Next" at bounding box center [1175, 727] width 59 height 18
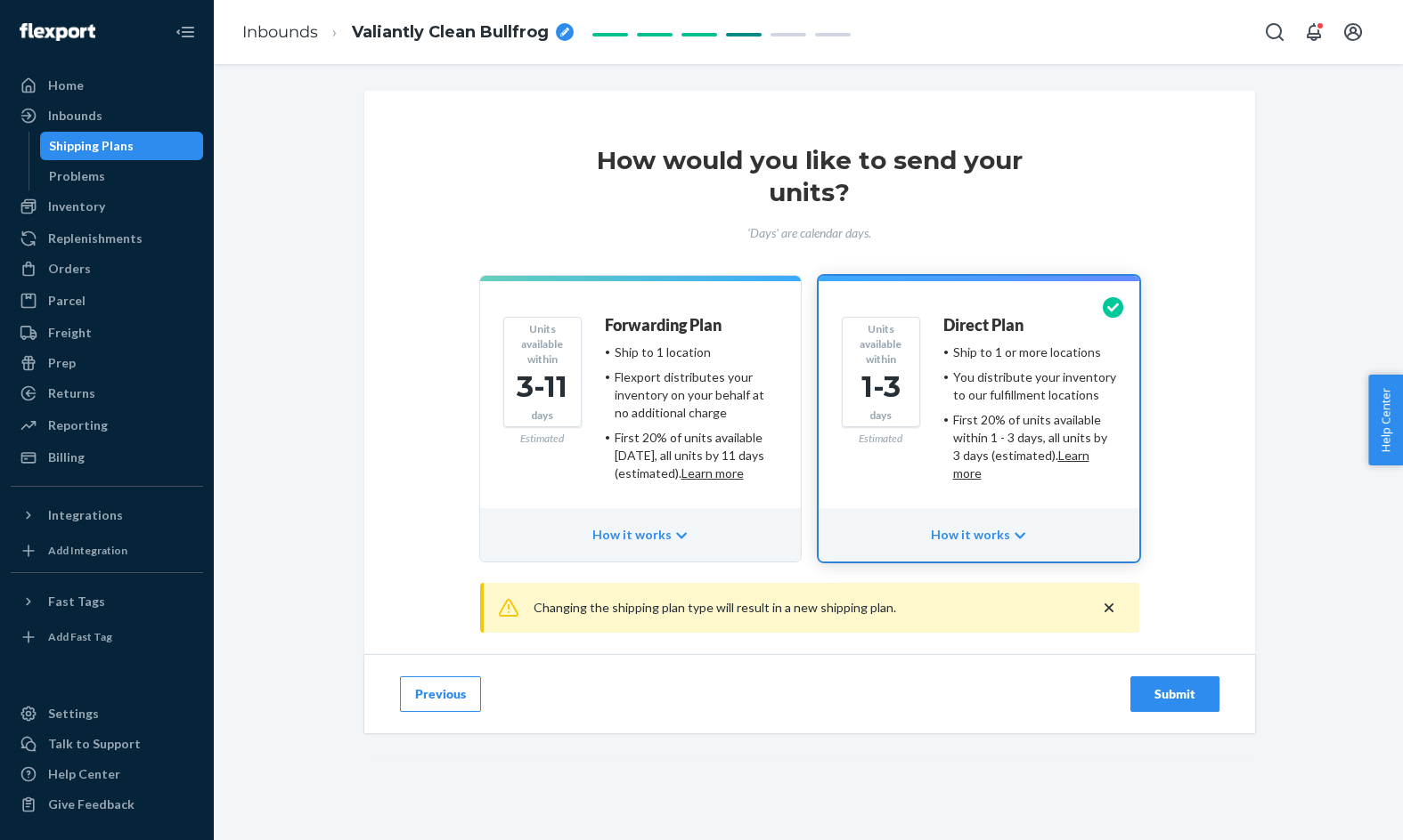
click at [1167, 697] on div "Submit" at bounding box center [1175, 694] width 59 height 18
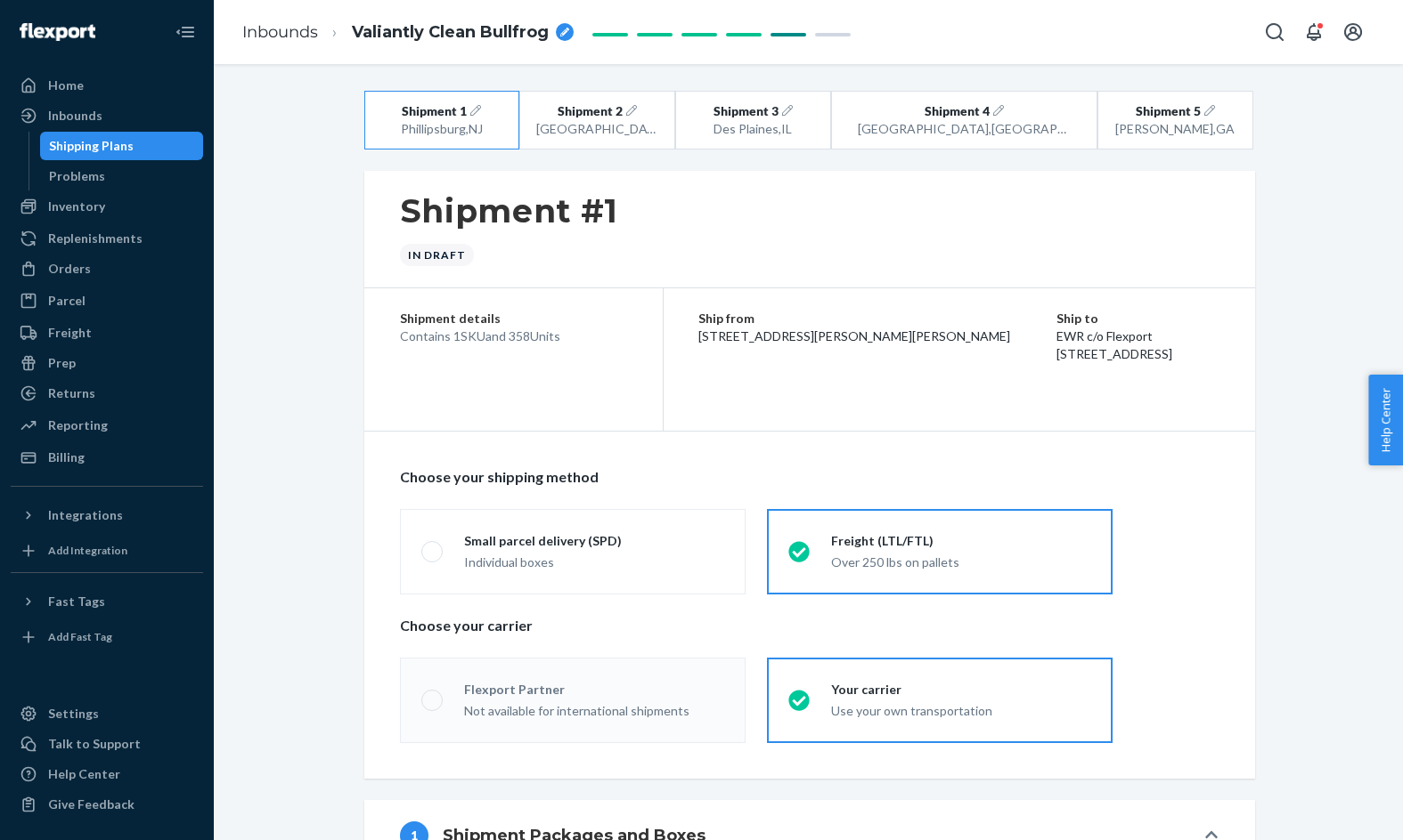
radio input "true"
radio input "false"
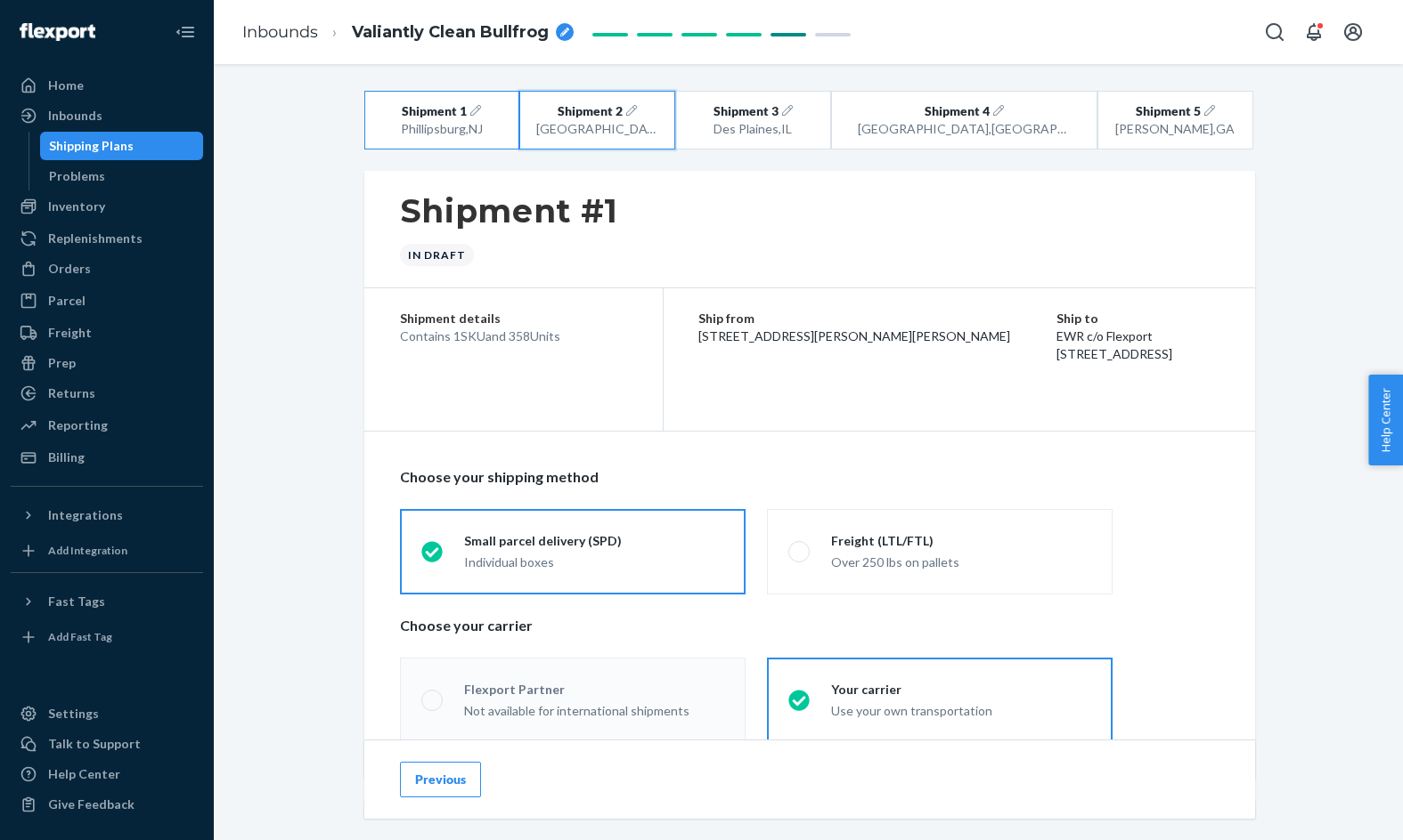
click at [563, 105] on button "Shipment 2 San Bernardino , CA" at bounding box center [597, 120] width 156 height 59
radio input "false"
radio input "true"
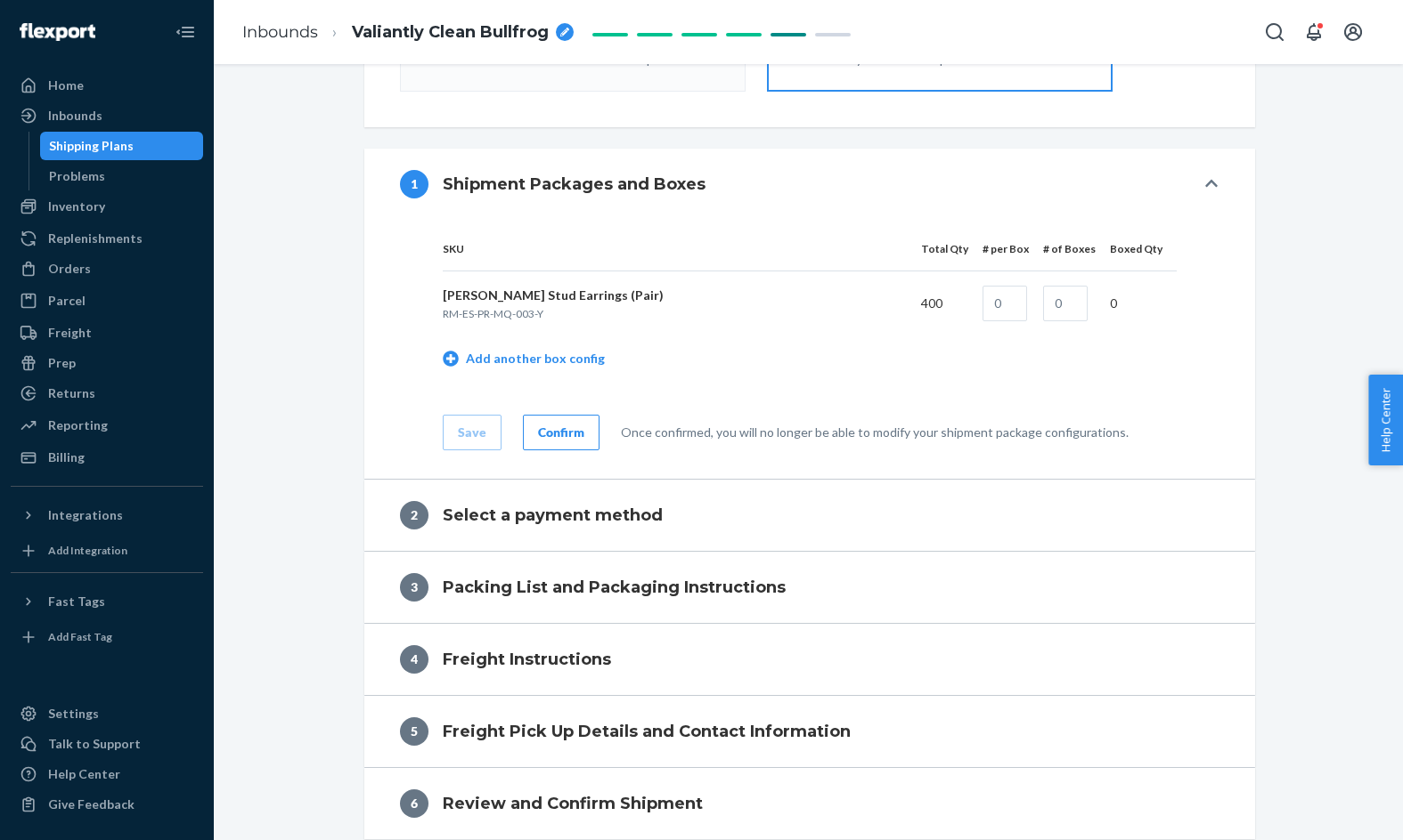
radio input "true"
radio input "false"
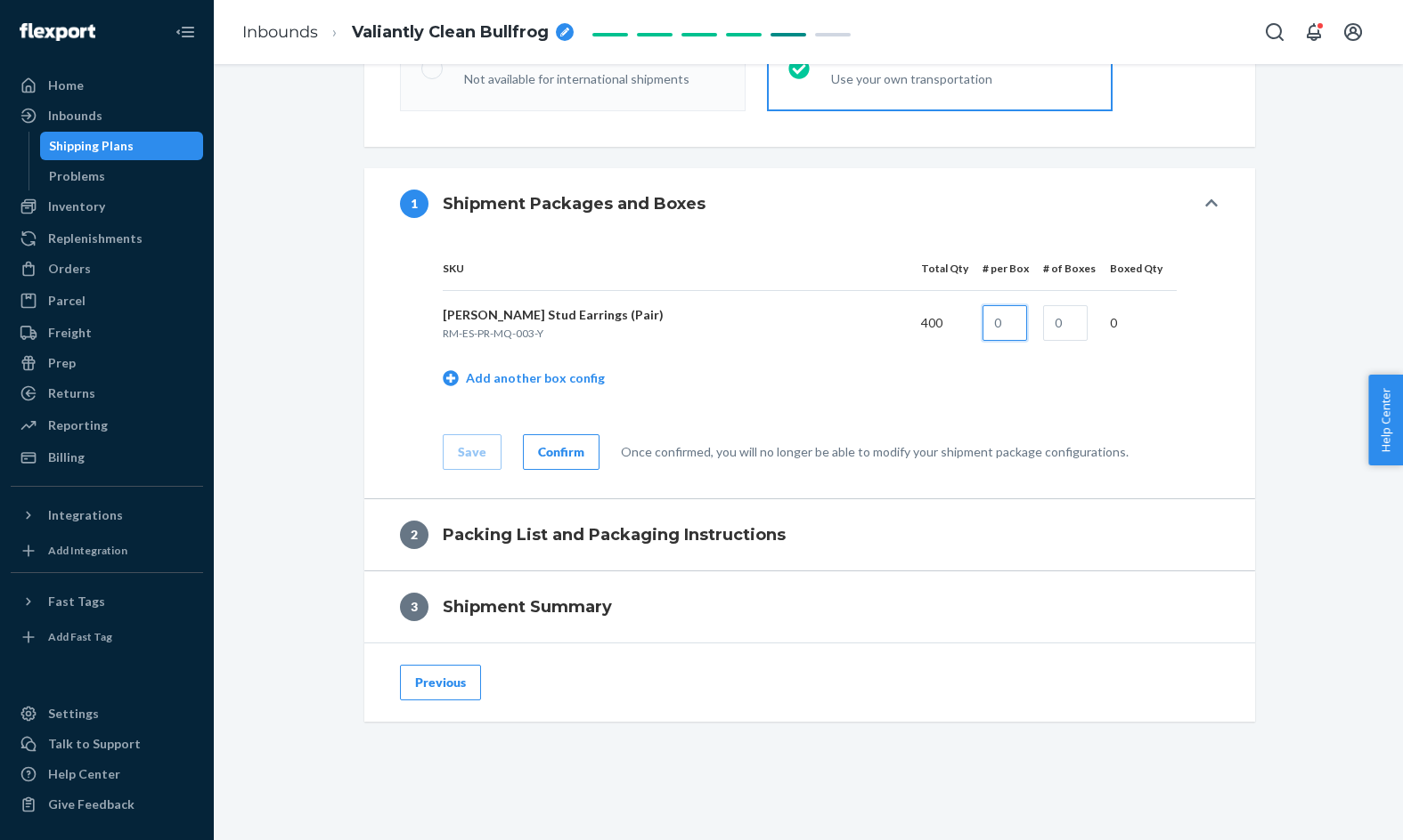
click at [1014, 316] on input "text" at bounding box center [1004, 323] width 44 height 36
type input "200"
type input "2"
click at [1320, 543] on div "Shipment 1 Phillipsburg , NJ Shipment 2 San Bernardino , CA Shipment 3 Des Plai…" at bounding box center [807, 149] width 1162 height 1382
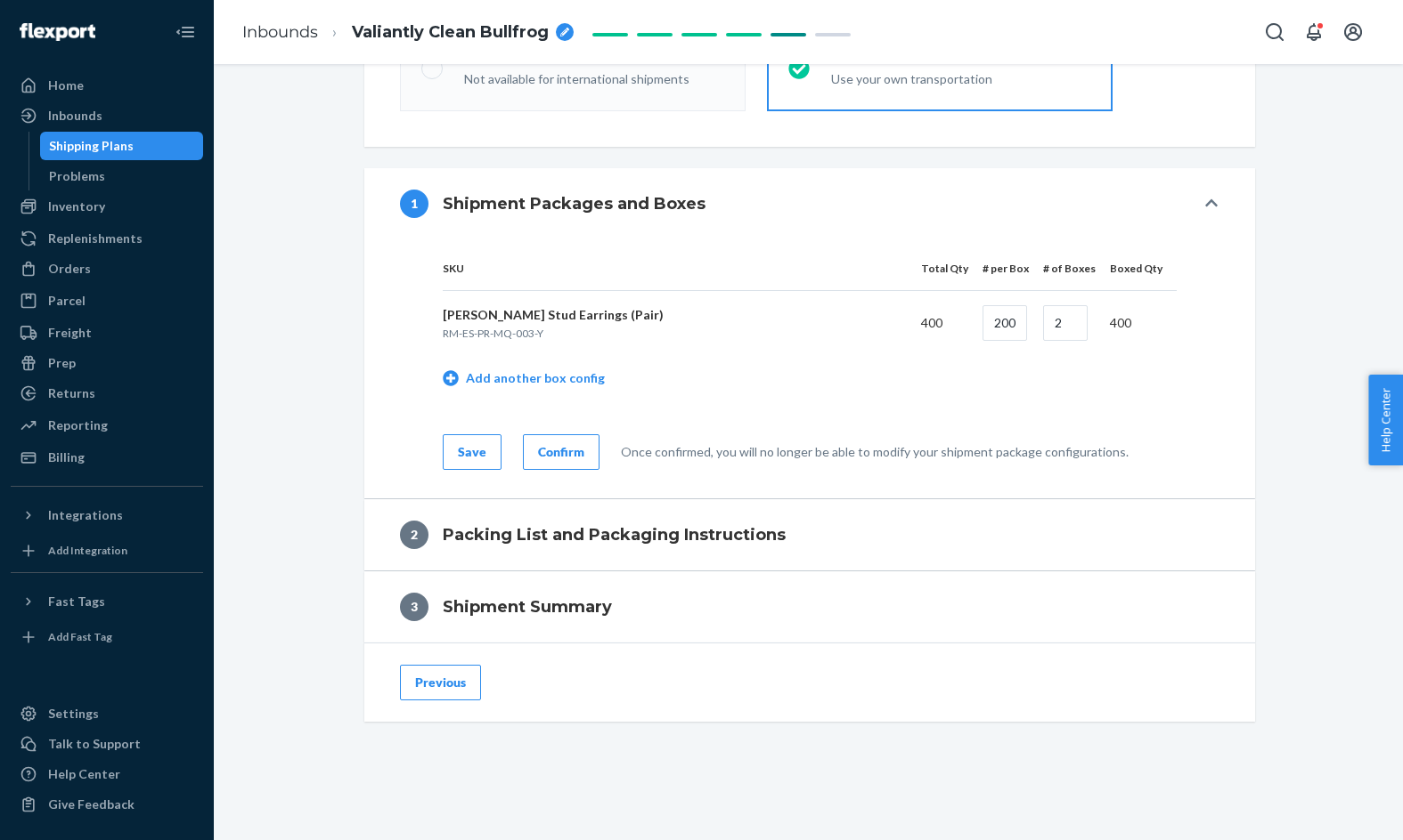
drag, startPoint x: 463, startPoint y: 453, endPoint x: 361, endPoint y: 454, distance: 102.0
click at [361, 454] on div "Shipment 1 Phillipsburg , NJ Shipment 2 San Bernardino , CA Shipment 3 Des Plai…" at bounding box center [808, 121] width 915 height 1326
click at [576, 451] on div "Confirm" at bounding box center [561, 452] width 46 height 18
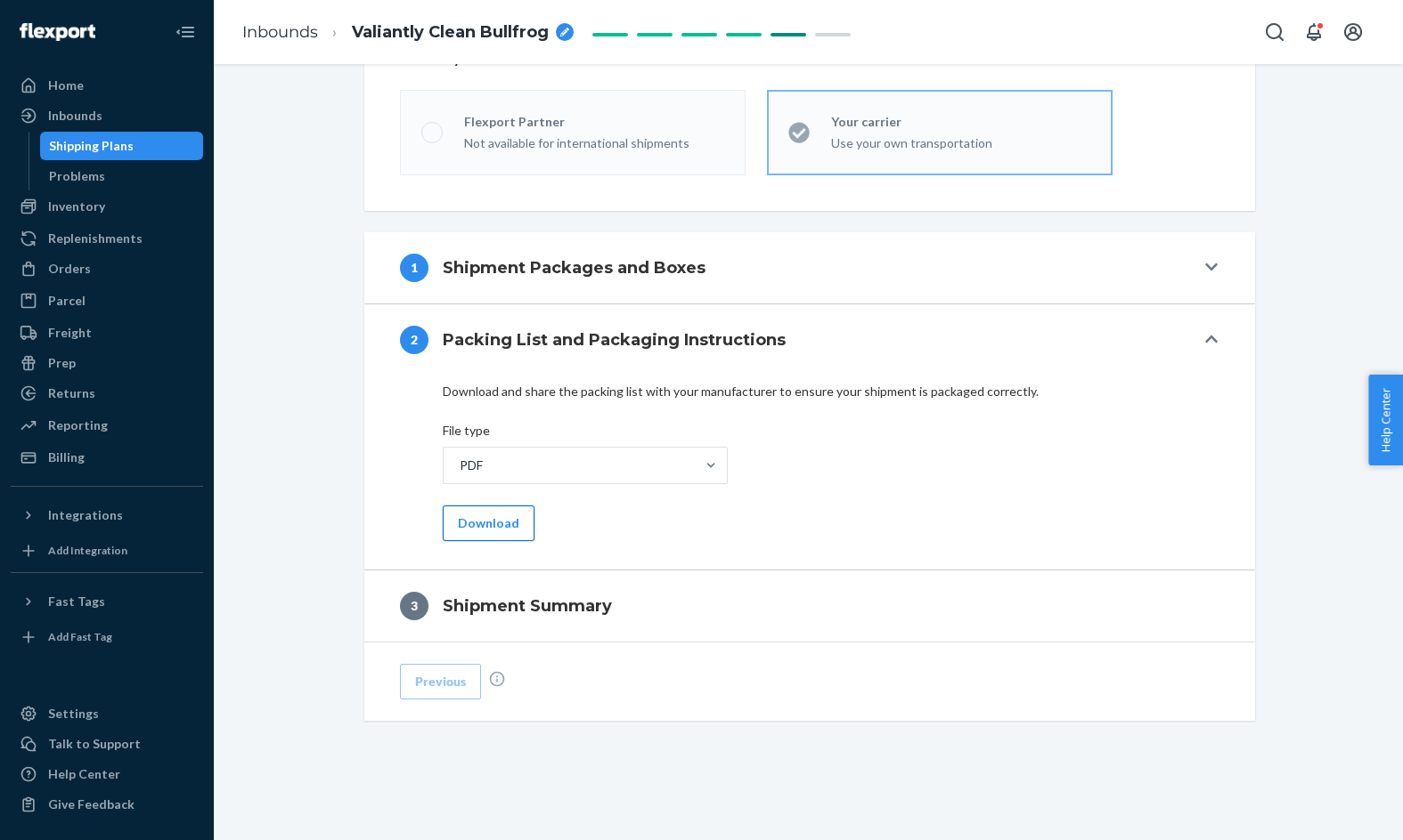
click at [504, 518] on button "Download" at bounding box center [488, 523] width 92 height 36
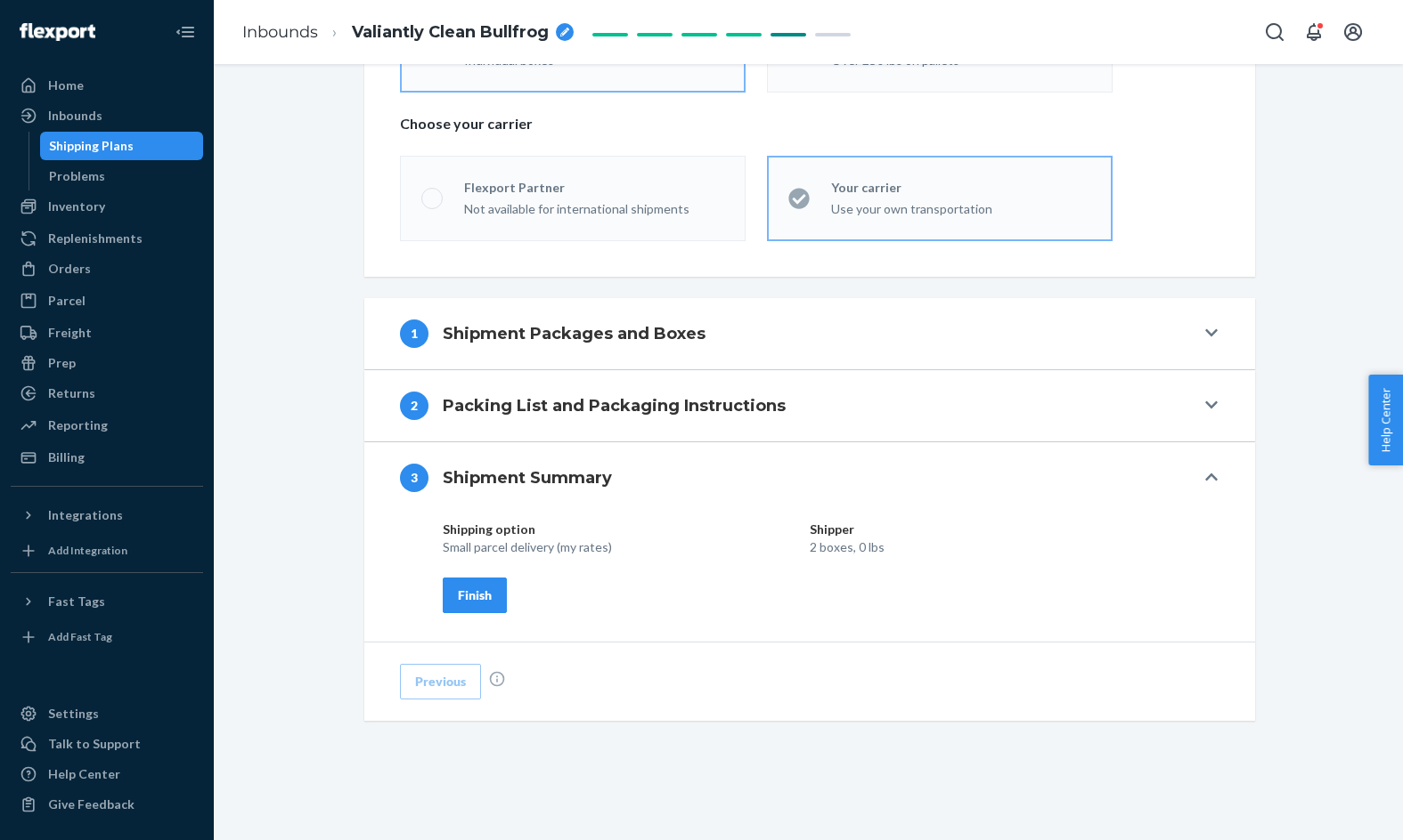
click at [427, 33] on span "Valiantly Clean Bullfrog" at bounding box center [450, 33] width 197 height 23
click at [104, 114] on div "Inbounds" at bounding box center [107, 115] width 189 height 25
click at [424, 33] on span "Valiantly Clean Bullfrog" at bounding box center [450, 33] width 197 height 23
click at [424, 33] on input "Valiantly Clean Bullfrog" at bounding box center [441, 32] width 178 height 28
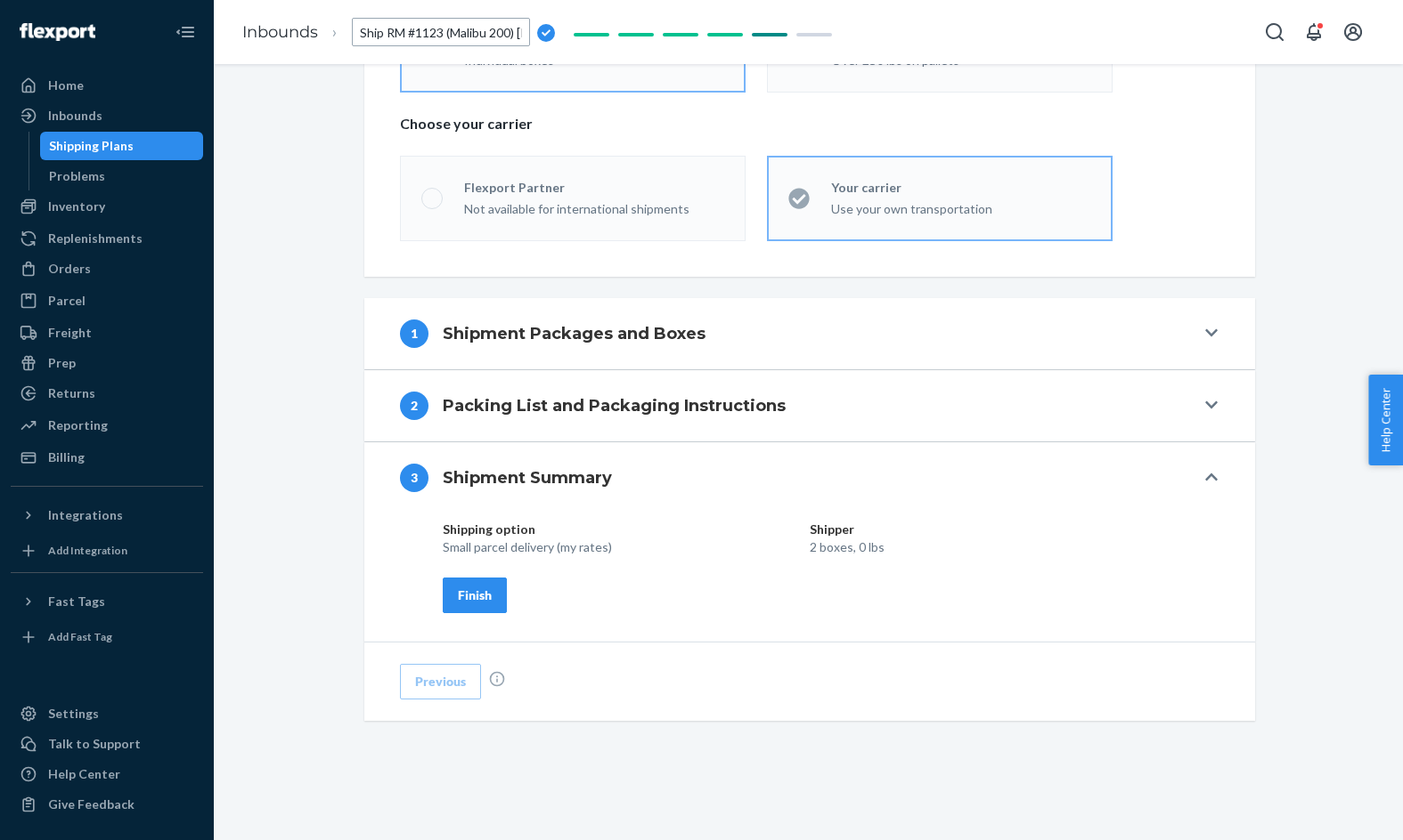
scroll to position [0, 22]
click at [508, 30] on input "Ship RM #1123 (Malibu 200) Erin" at bounding box center [441, 32] width 178 height 28
type input "Ship RM #1123 (Malibu 200) Baoyuan"
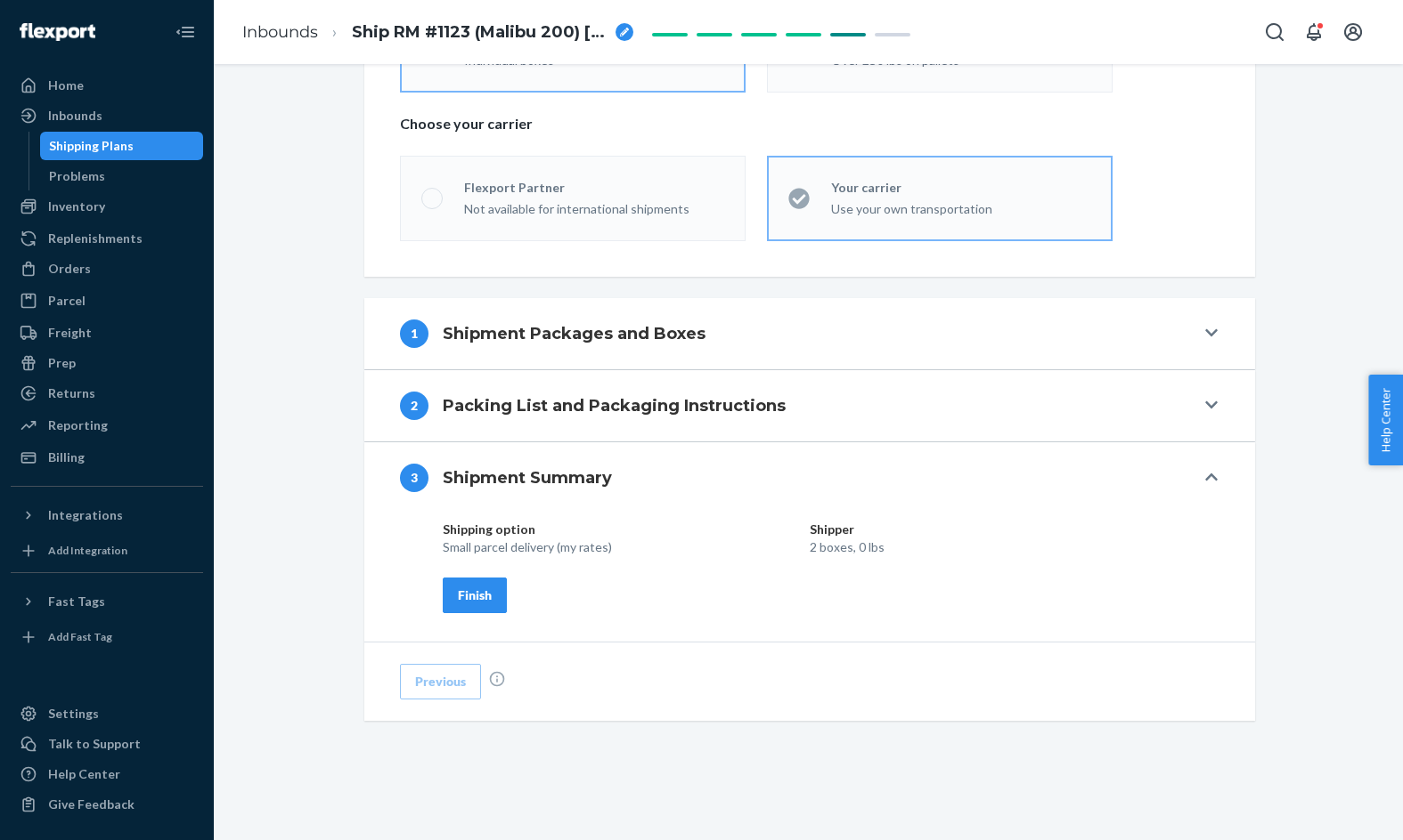
click at [355, 90] on div "Shipment 1 Phillipsburg , NJ Shipment 2 San Bernardino , CA Shipment 3 Des Plai…" at bounding box center [808, 186] width 915 height 1194
click at [448, 39] on span "Ship RM #1123 (Malibu 200) Baoyuan" at bounding box center [479, 33] width 256 height 23
click at [437, 29] on span "Ship RM #1123 (Malibu 200) Baoyuan" at bounding box center [479, 33] width 256 height 23
click at [385, 32] on input "Ship RM #1123 (Malibu 200) Baoyuan" at bounding box center [441, 32] width 178 height 28
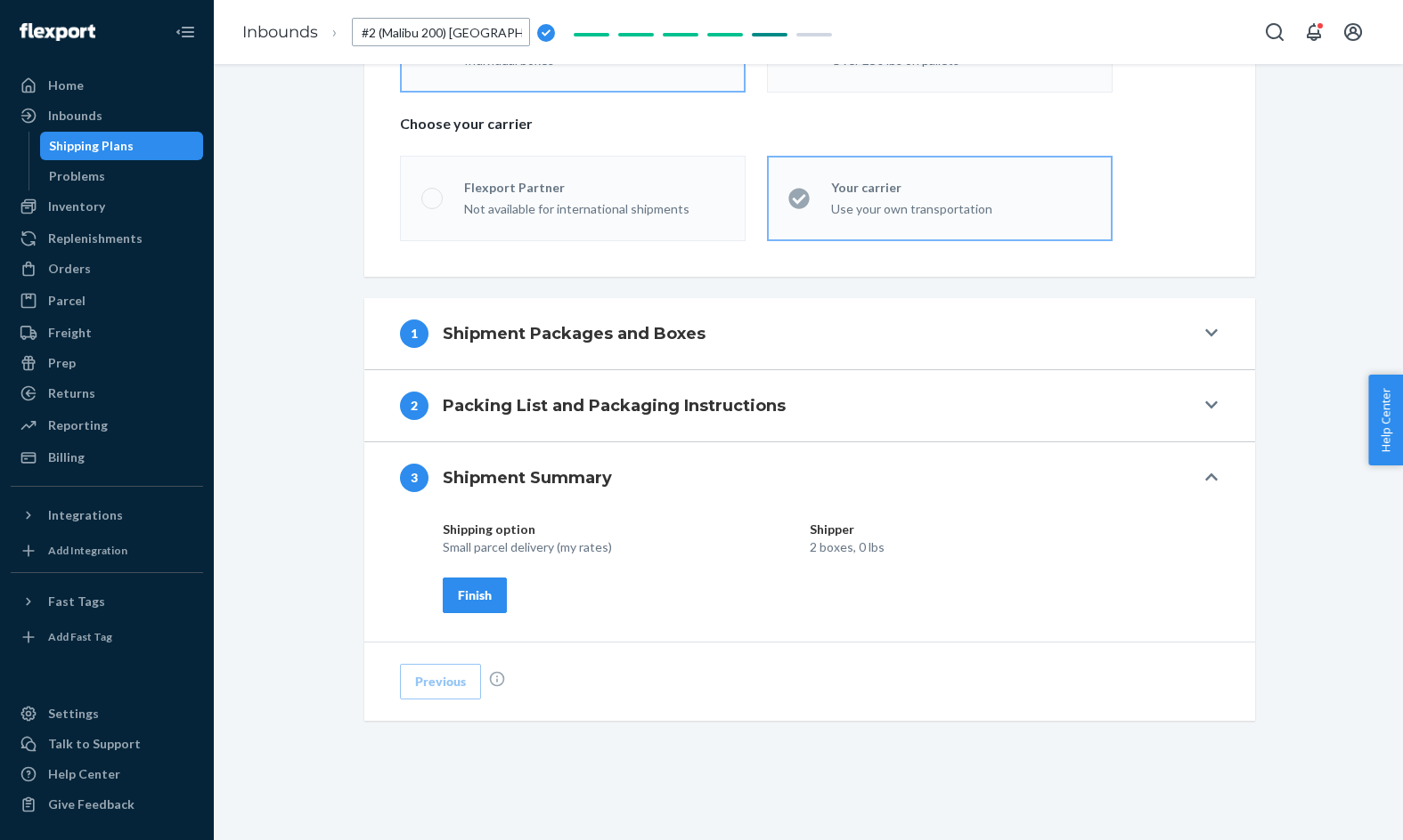
scroll to position [0, 25]
type input "Ship RM #2801 (Malibu 200) Baoyuan"
click at [287, 181] on div "Shipment 1 Phillipsburg , NJ Shipment 2 San Bernardino , CA Shipment 3 Des Plai…" at bounding box center [807, 214] width 1162 height 1252
click at [303, 458] on div "Shipment 1 Phillipsburg , NJ Shipment 2 San Bernardino , CA Shipment 3 Des Plai…" at bounding box center [807, 214] width 1162 height 1252
click at [544, 399] on h4 "Packing List and Packaging Instructions" at bounding box center [614, 405] width 343 height 23
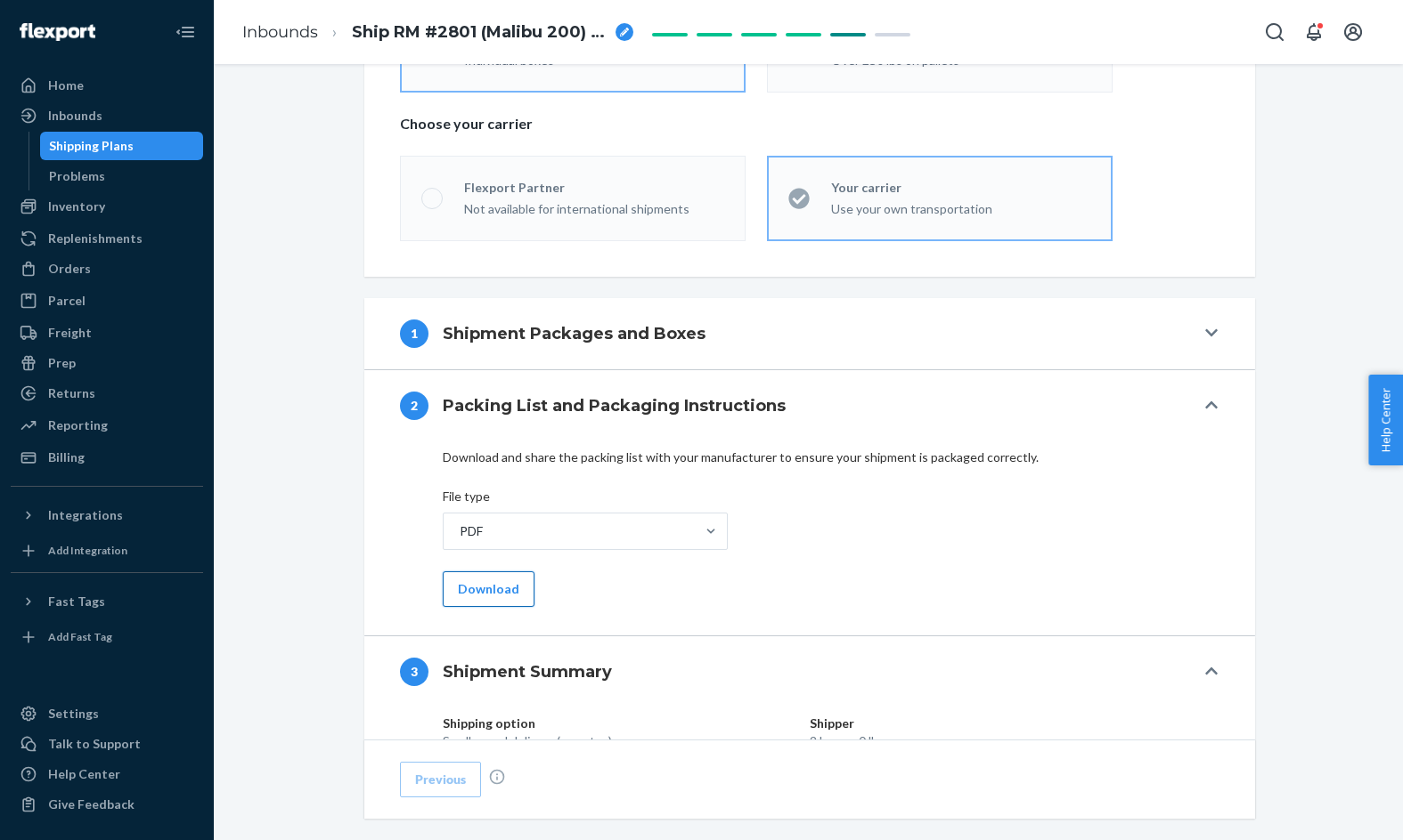
click at [506, 595] on button "Download" at bounding box center [488, 590] width 92 height 36
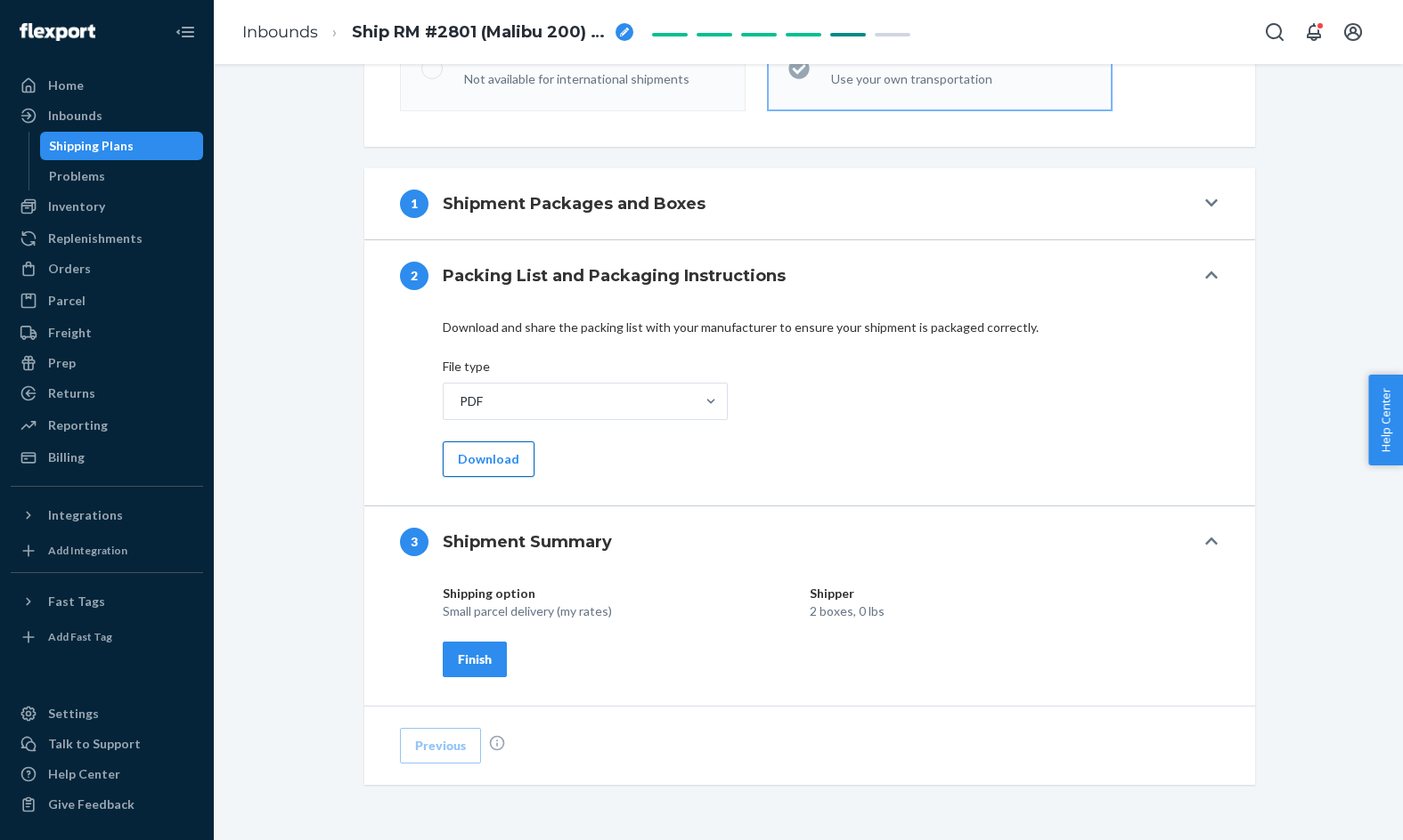
scroll to position [696, 0]
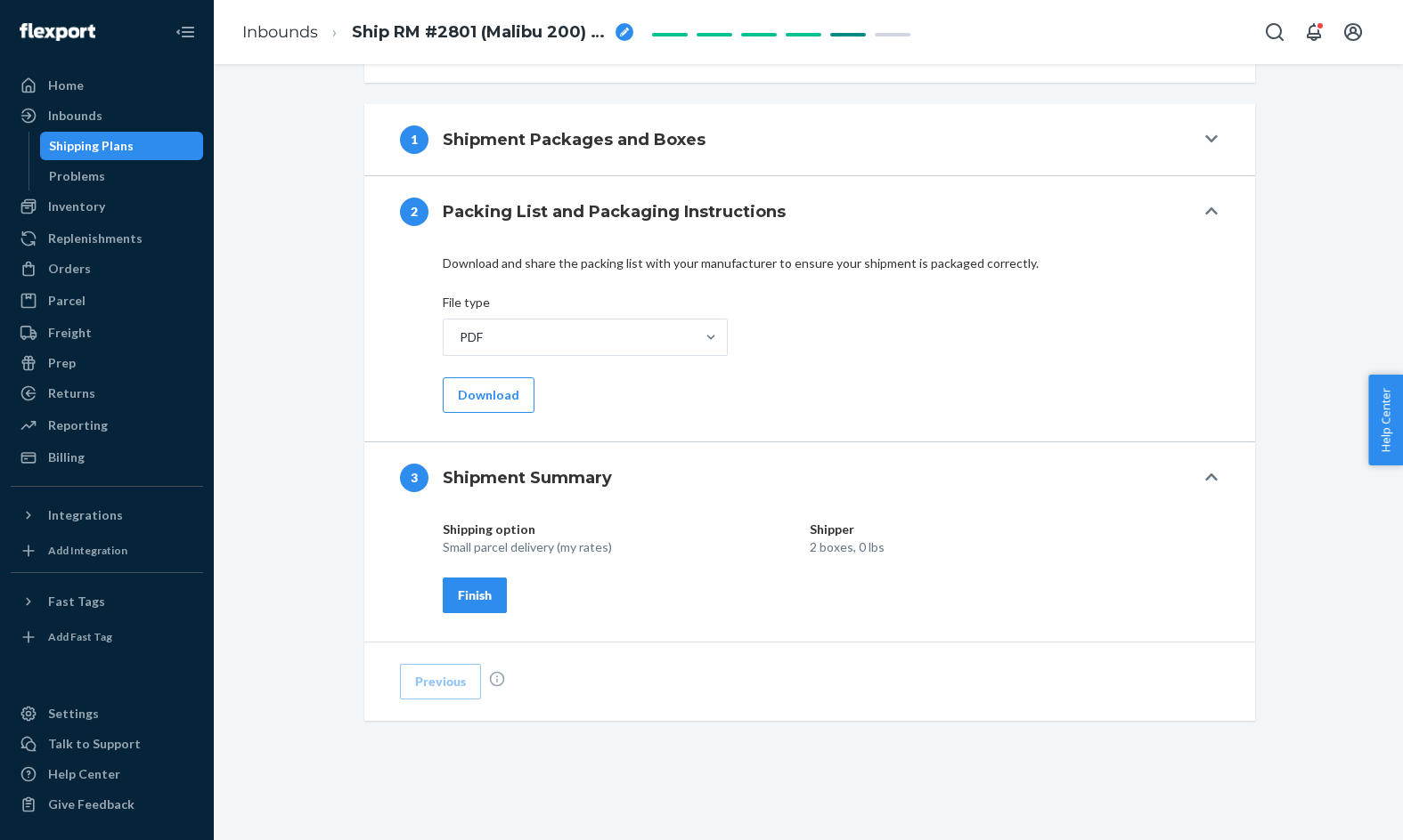
click at [488, 591] on div "Finish" at bounding box center [475, 595] width 34 height 18
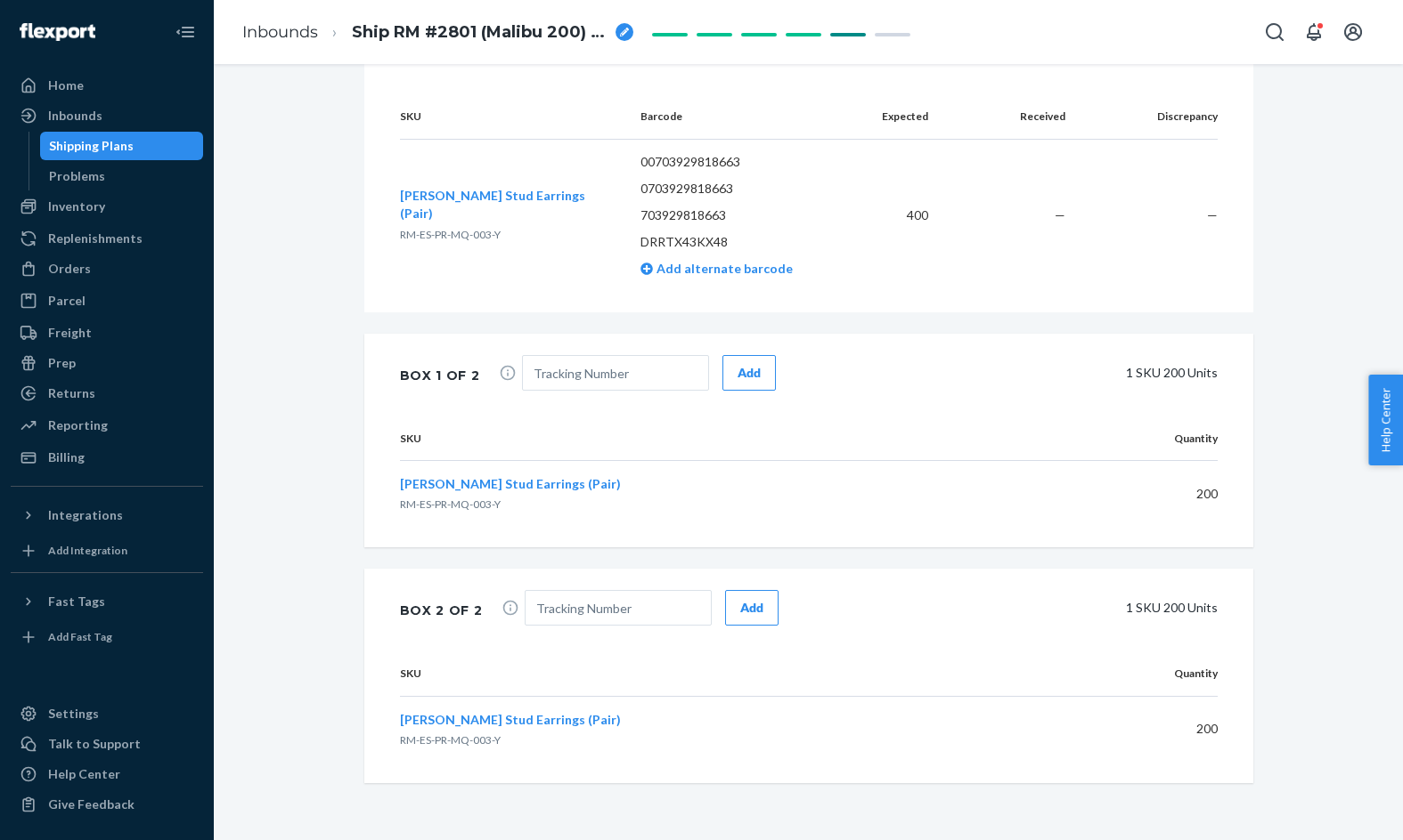
scroll to position [0, 0]
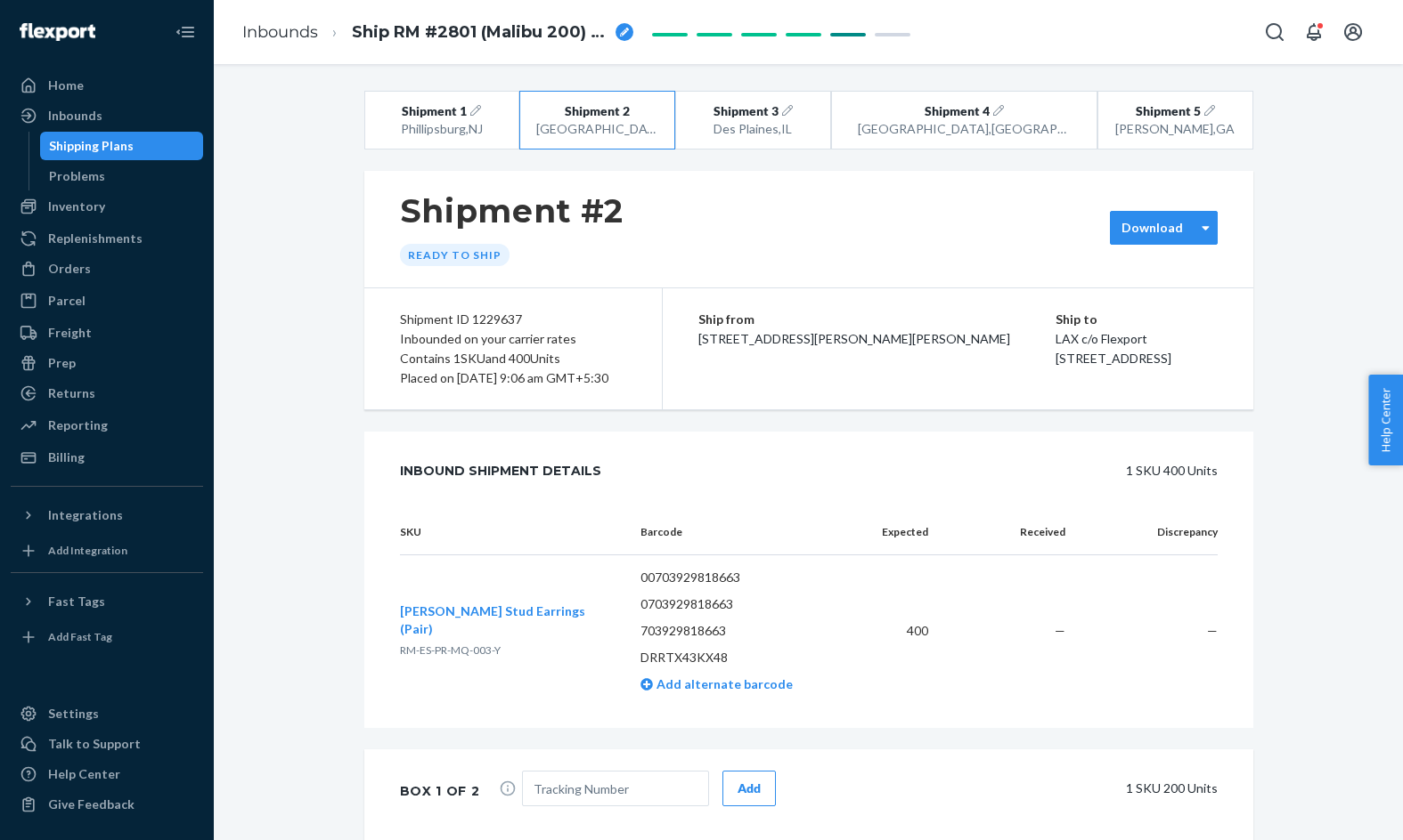
click at [1184, 219] on div "Download" at bounding box center [1152, 228] width 84 height 18
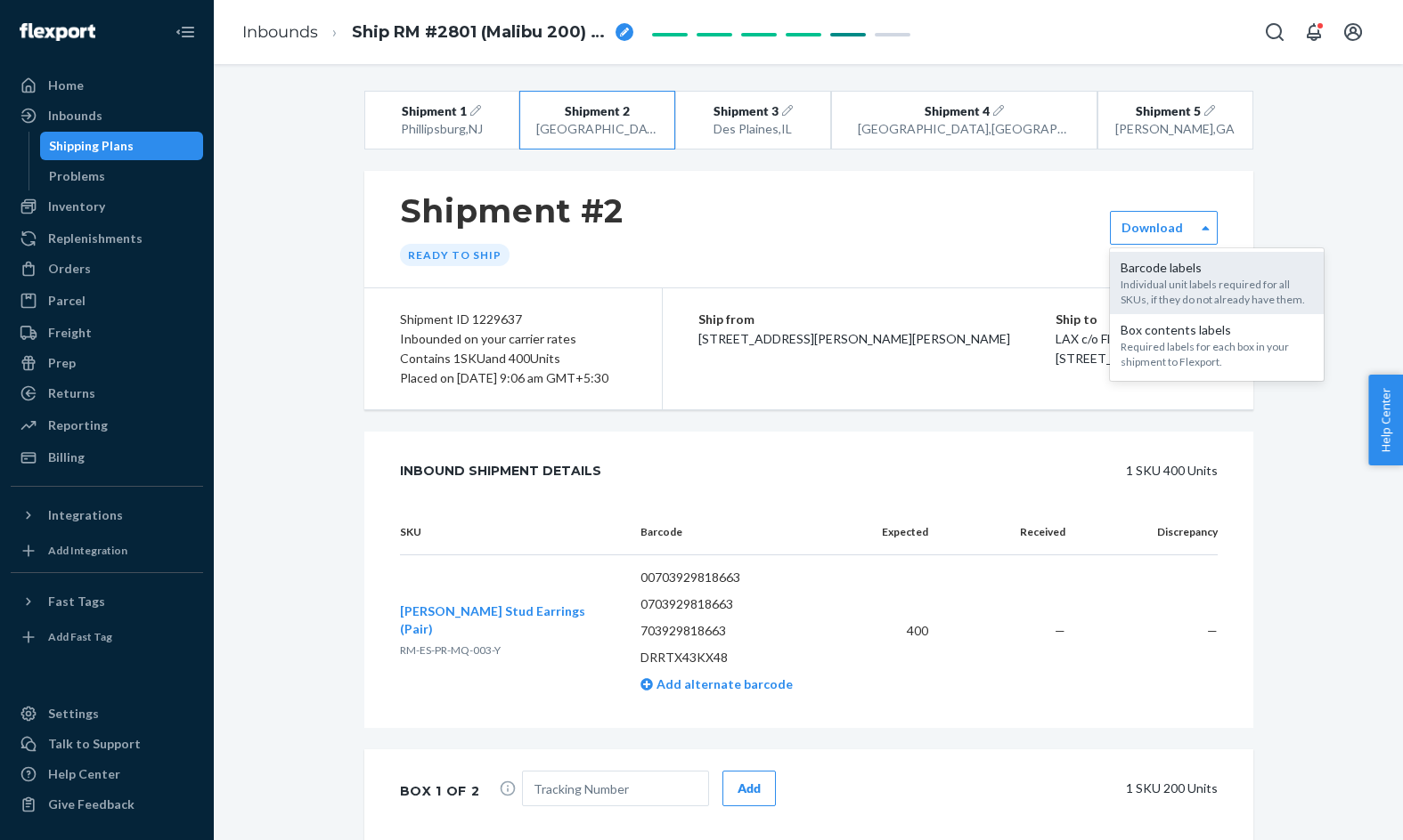
click at [1181, 298] on div "Individual unit labels required for all SKUs, if they do not already have them." at bounding box center [1216, 292] width 192 height 30
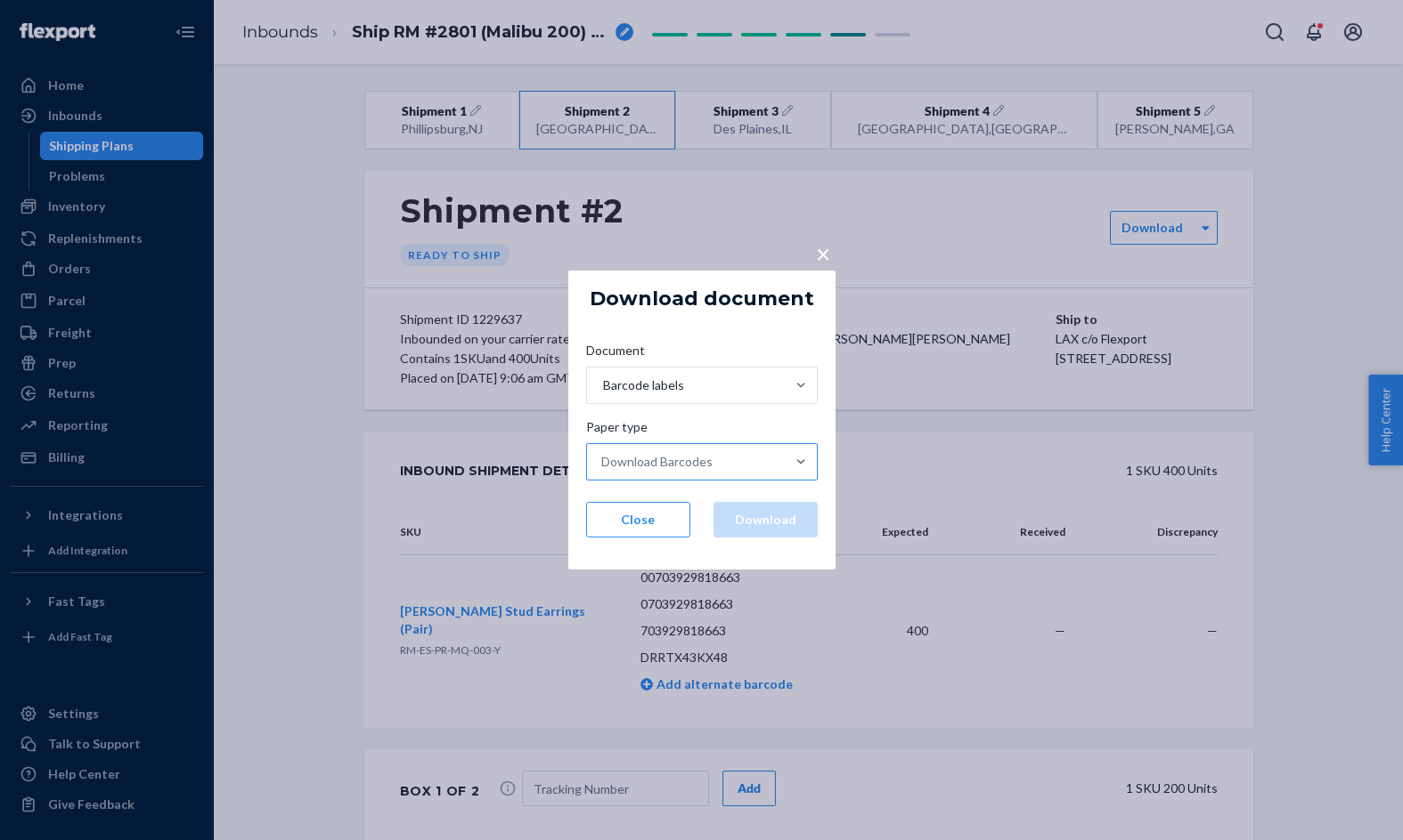
click at [713, 468] on div "Download Barcodes" at bounding box center [685, 462] width 198 height 36
click at [603, 468] on input "Paper type Download Barcodes" at bounding box center [602, 462] width 2 height 18
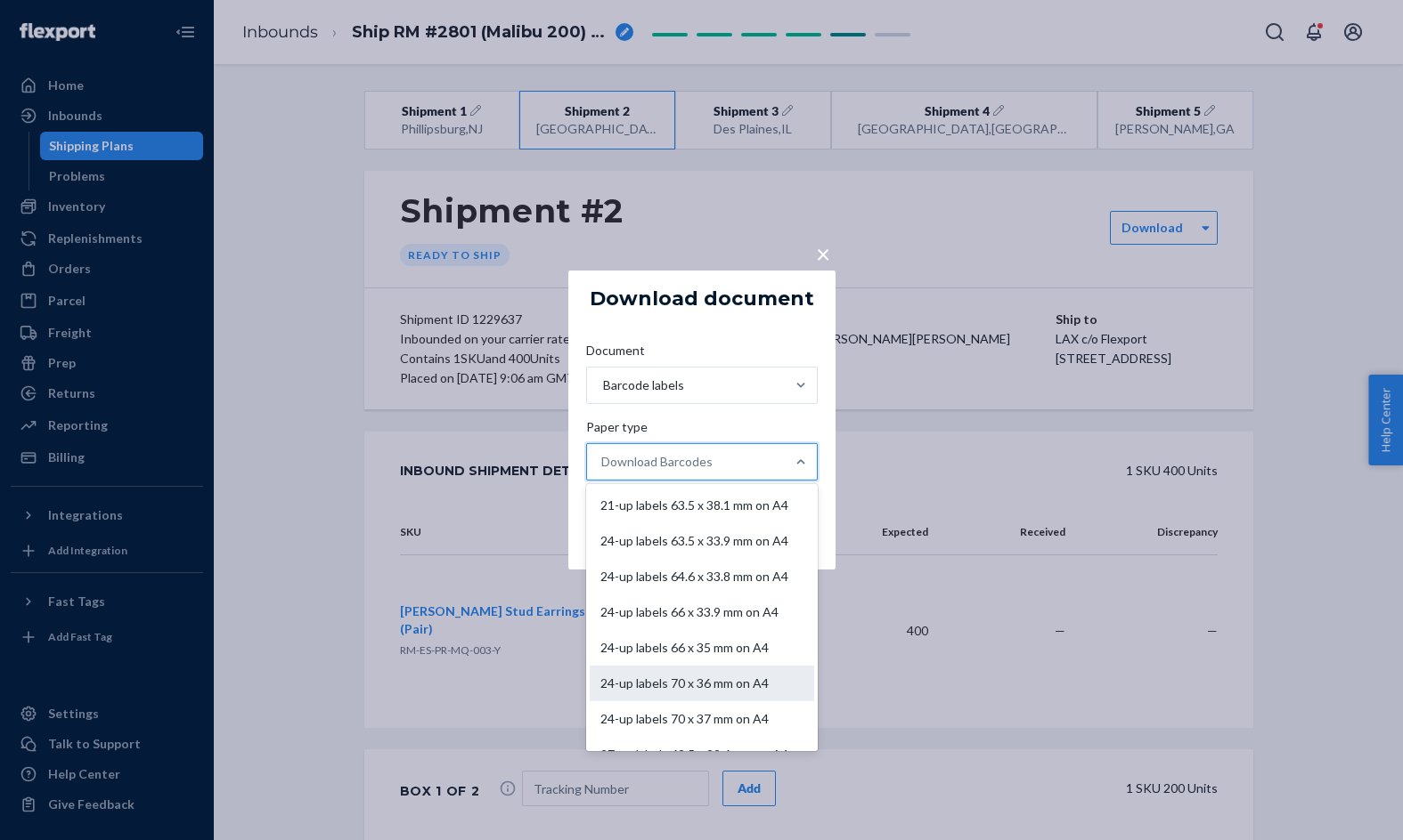
scroll to position [131, 0]
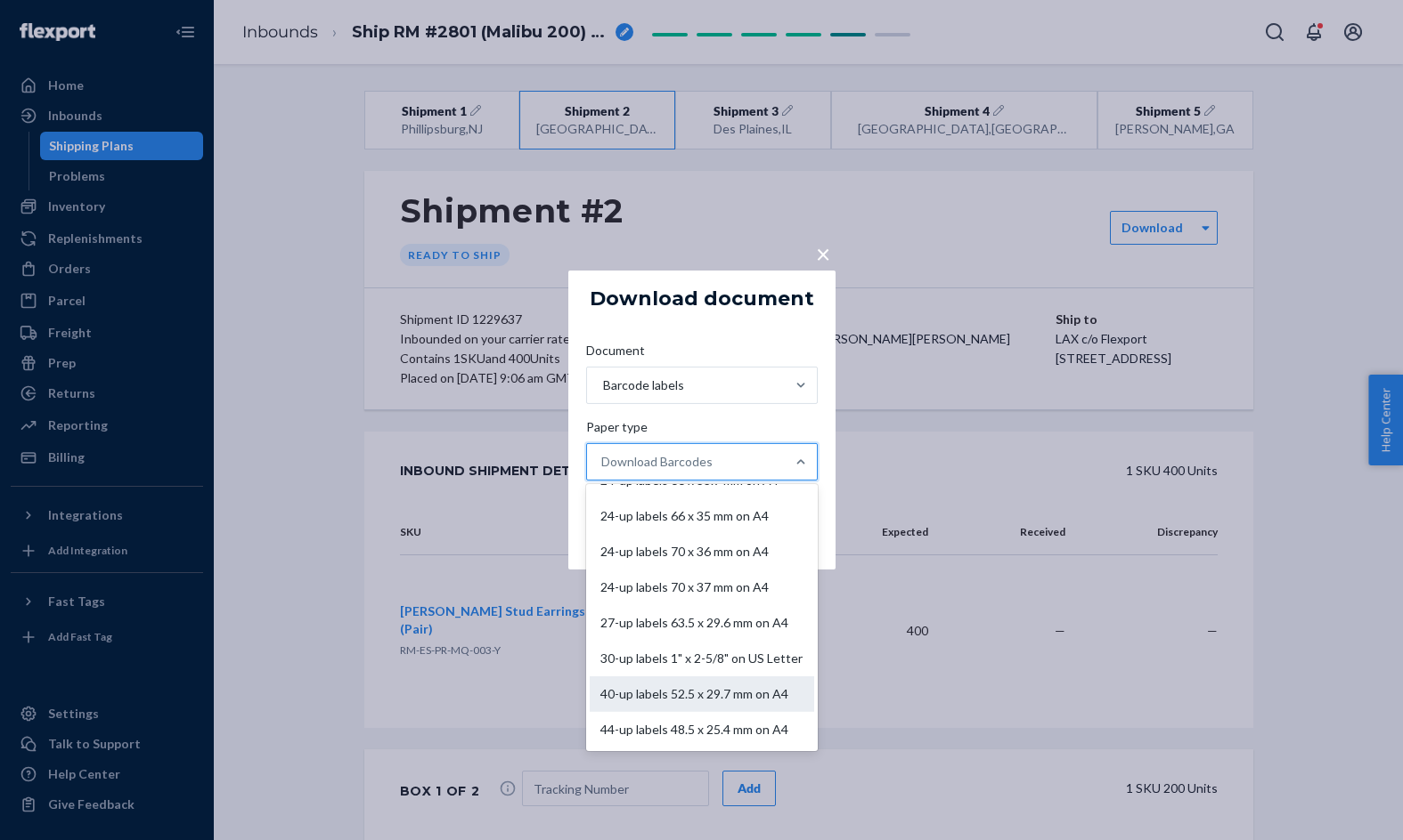
click at [722, 700] on div "40-up labels 52.5 x 29.7 mm on A4" at bounding box center [702, 694] width 224 height 36
click at [603, 471] on input "Paper type option 40-up labels 52.5 x 29.7 mm on A4 focused, 10 of 11. 11 resul…" at bounding box center [602, 462] width 2 height 18
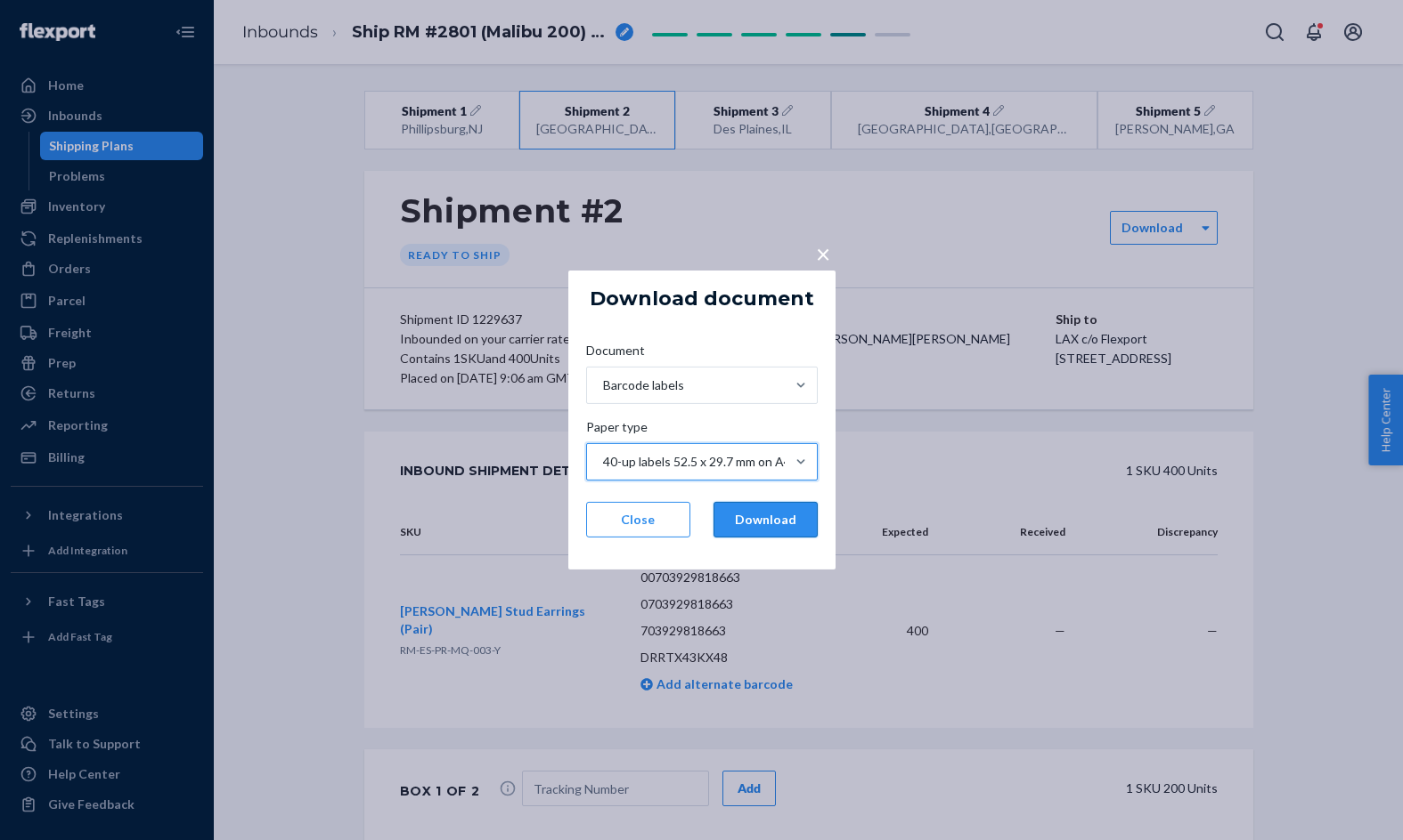
click at [769, 531] on button "Download" at bounding box center [766, 520] width 104 height 36
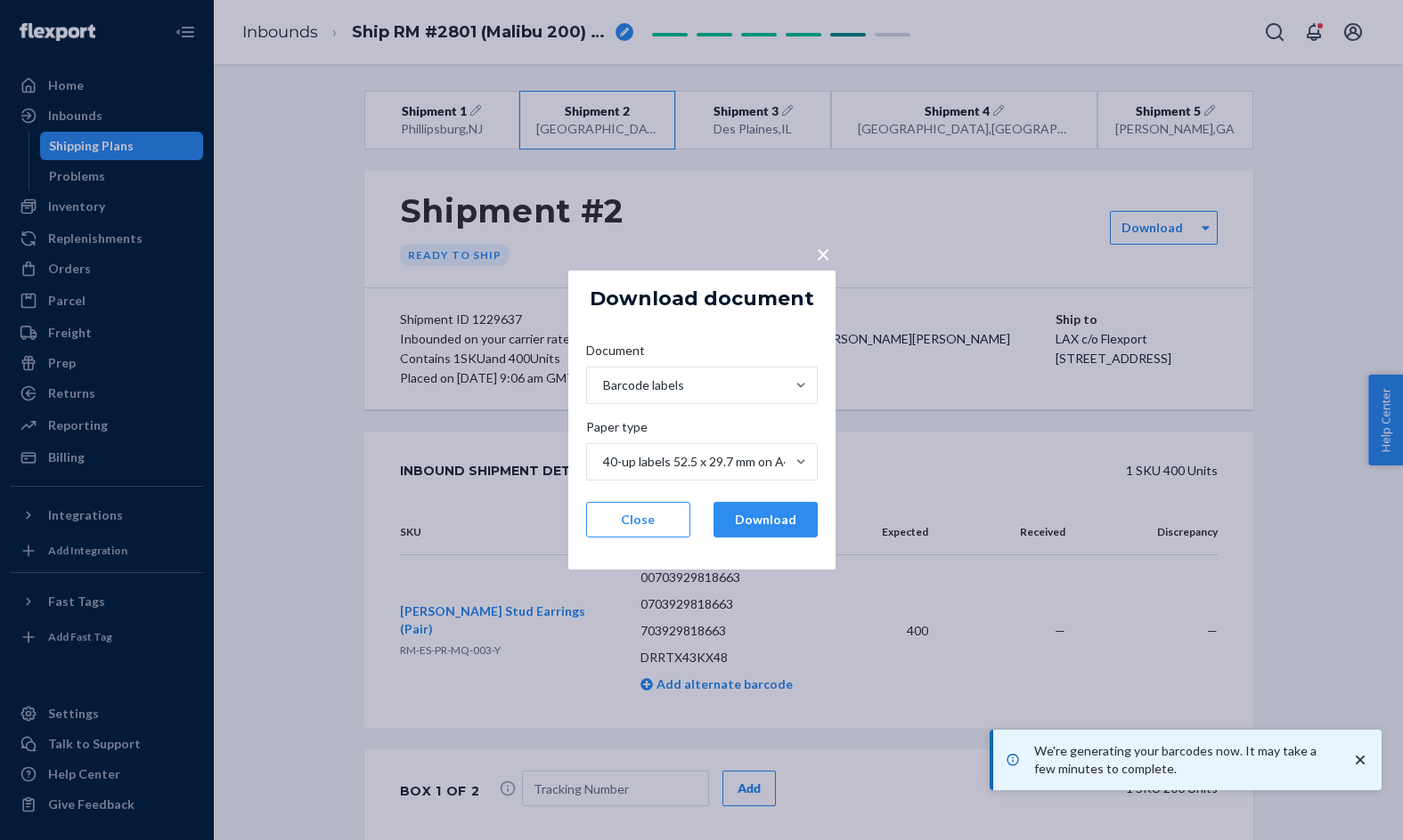
click at [1259, 281] on div "× Download document Document Barcode labels Paper type 40-up labels 52.5 x 29.7…" at bounding box center [702, 420] width 1403 height 840
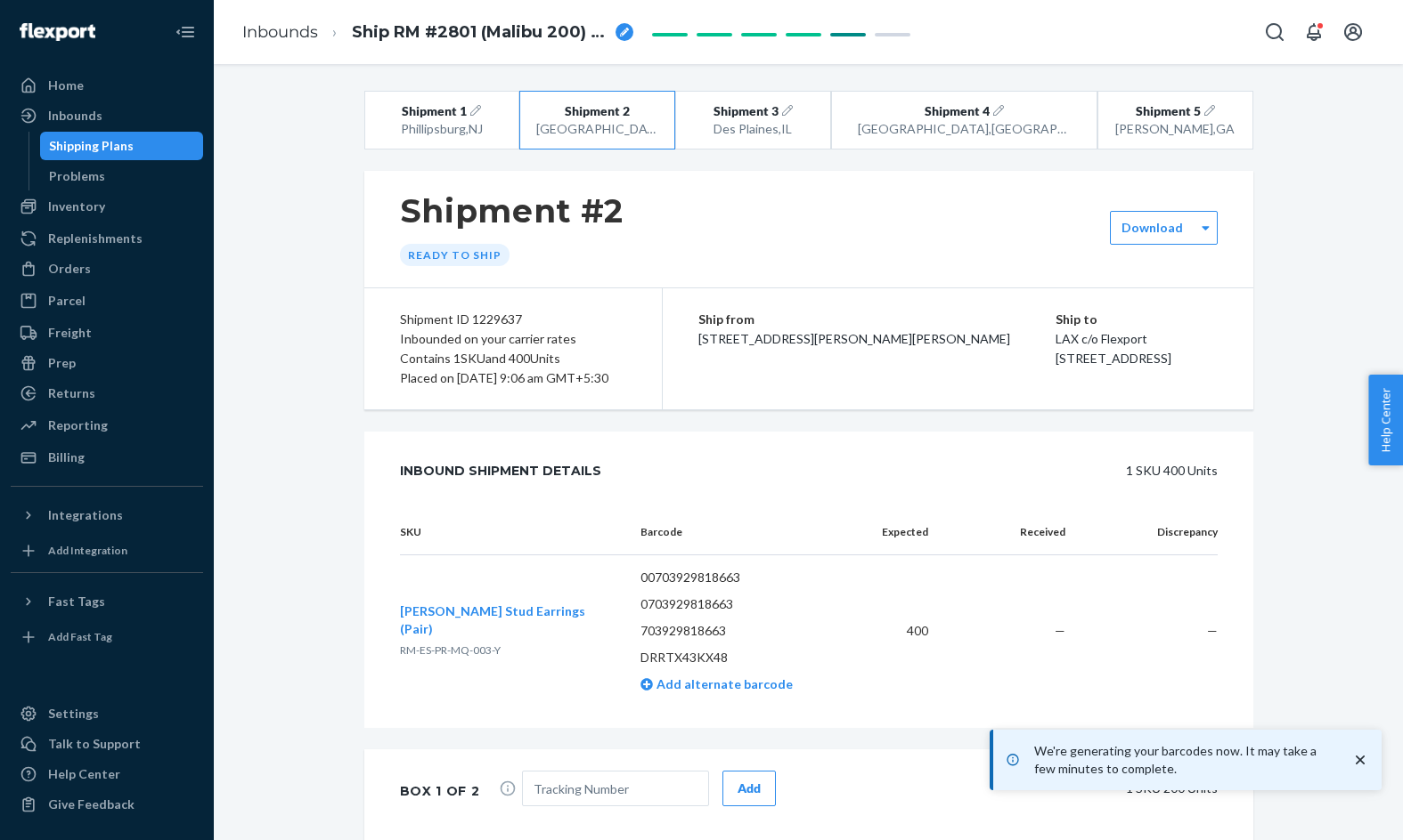
click at [1169, 197] on div "Shipment #2 Ready to ship" at bounding box center [808, 229] width 889 height 116
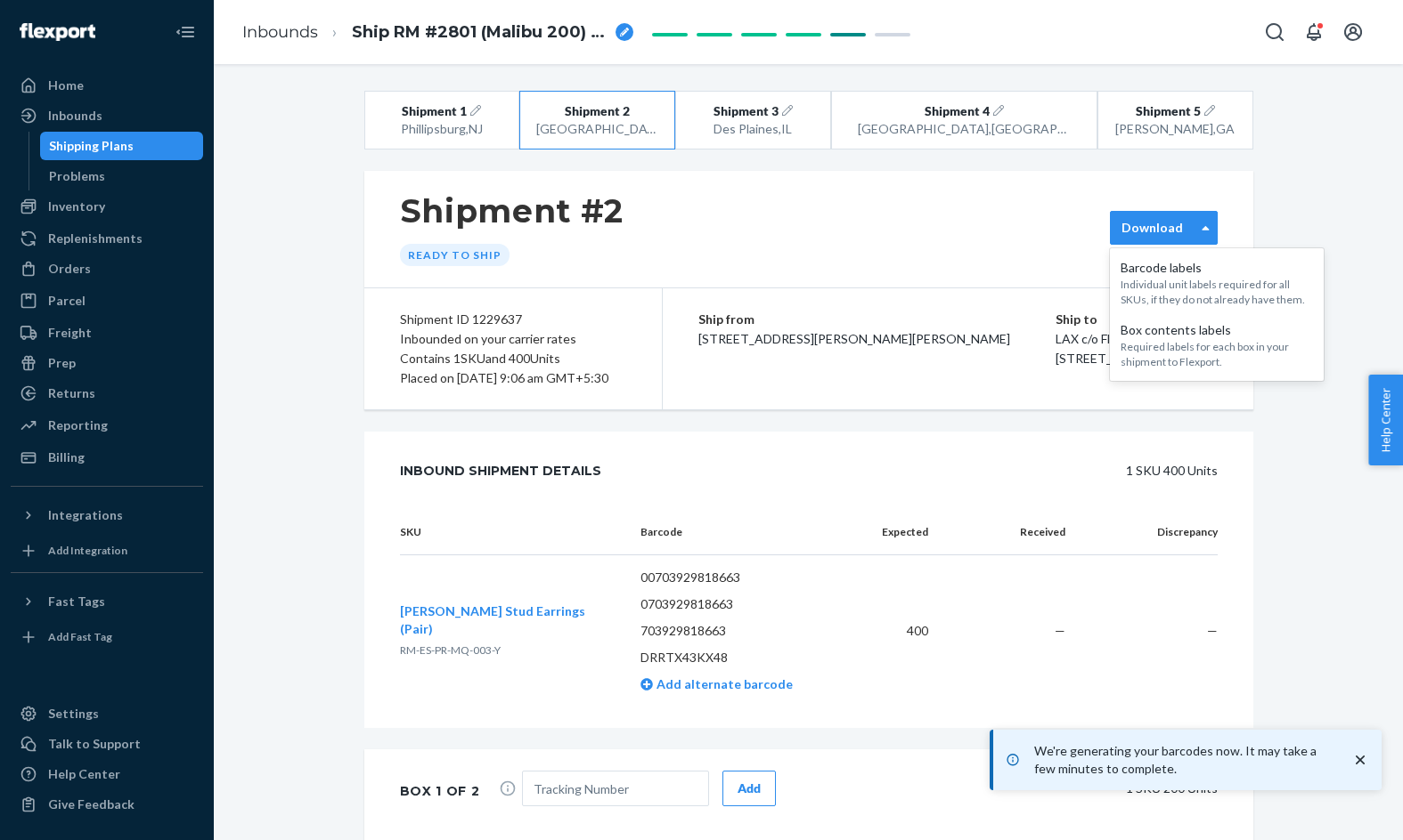
click at [1169, 223] on label "Download" at bounding box center [1152, 228] width 61 height 18
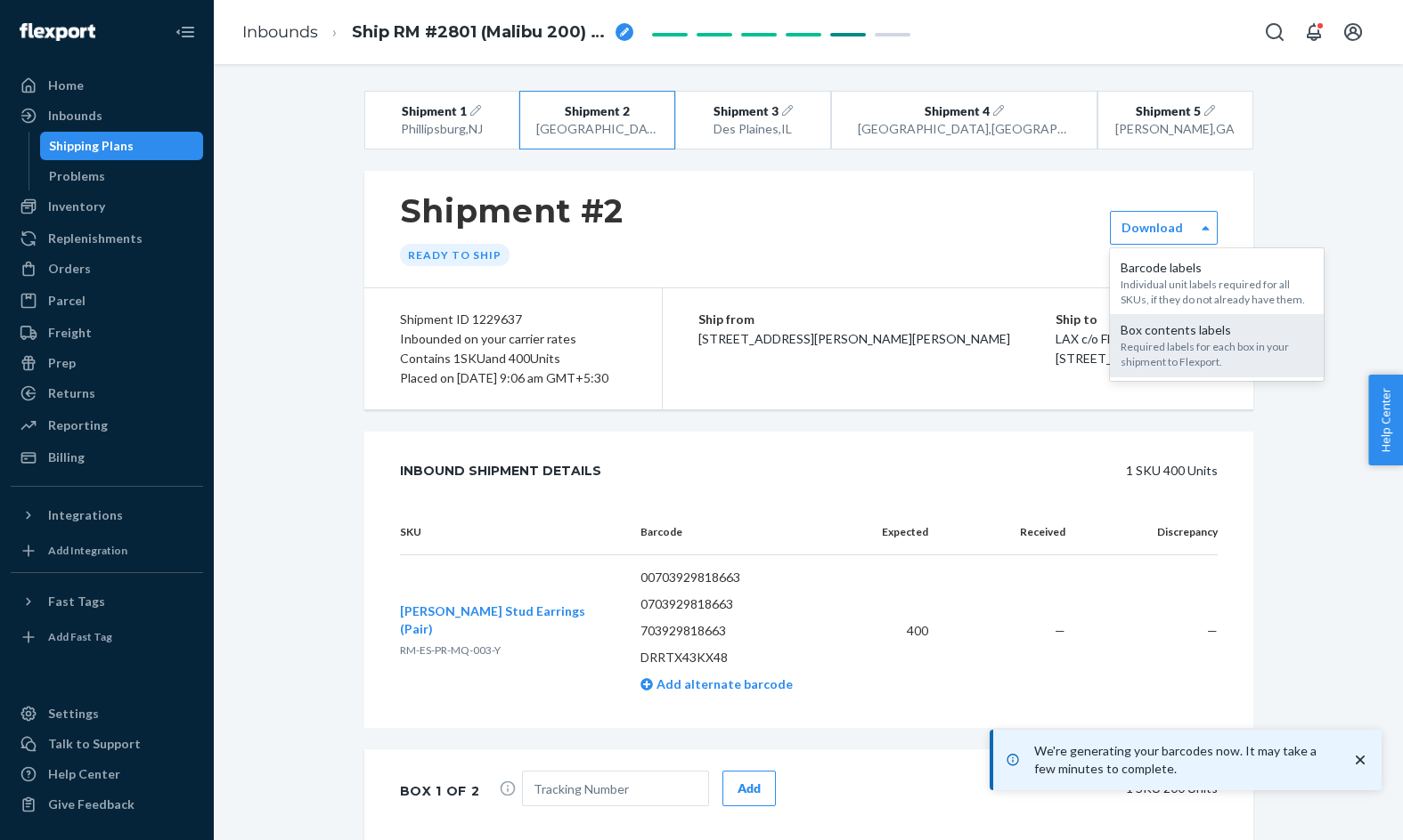
click at [1179, 332] on div "Box contents labels" at bounding box center [1216, 330] width 192 height 18
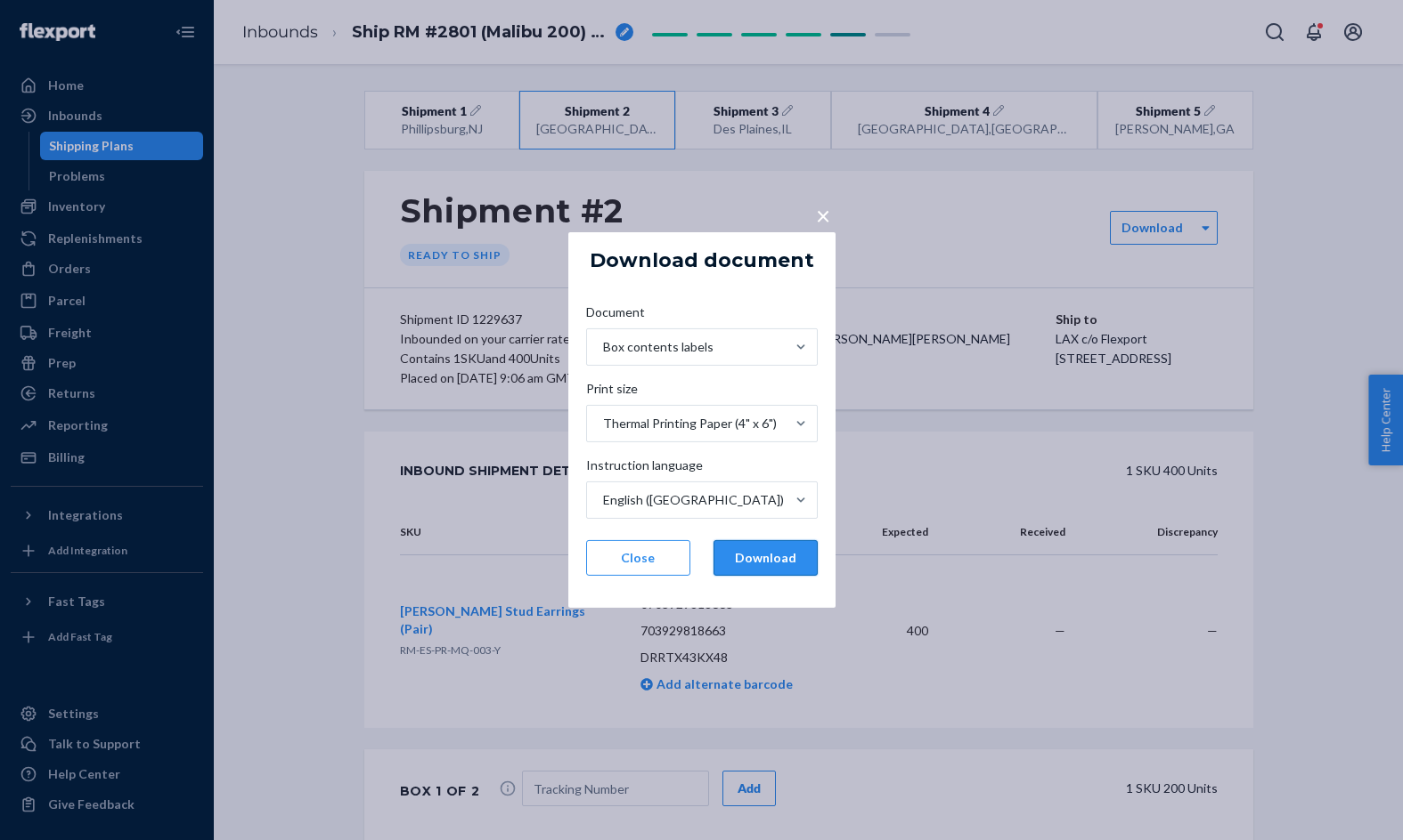
click at [748, 553] on button "Download" at bounding box center [766, 558] width 104 height 36
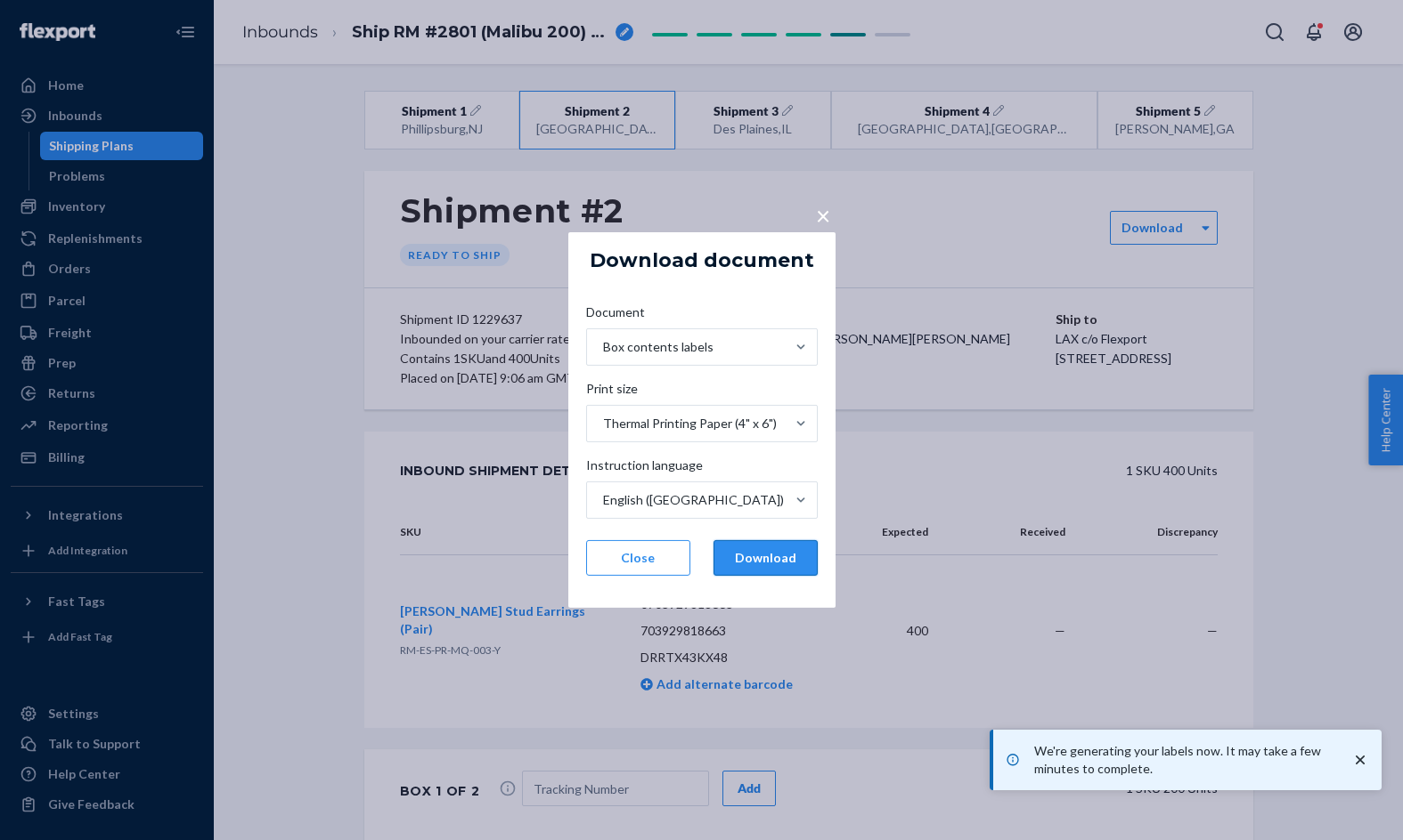
click at [741, 568] on button "Download" at bounding box center [766, 558] width 104 height 36
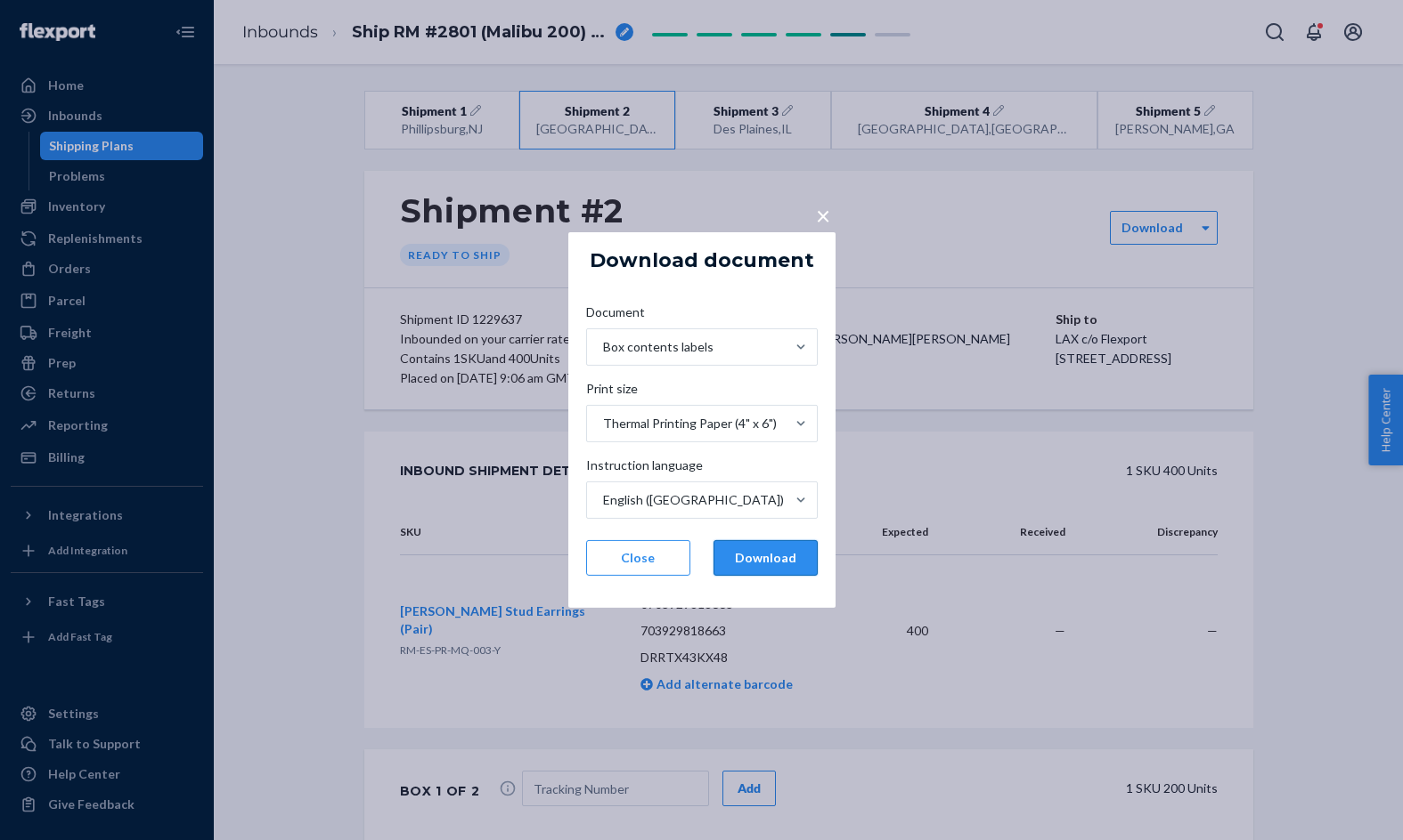
click at [766, 555] on button "Download" at bounding box center [766, 558] width 104 height 36
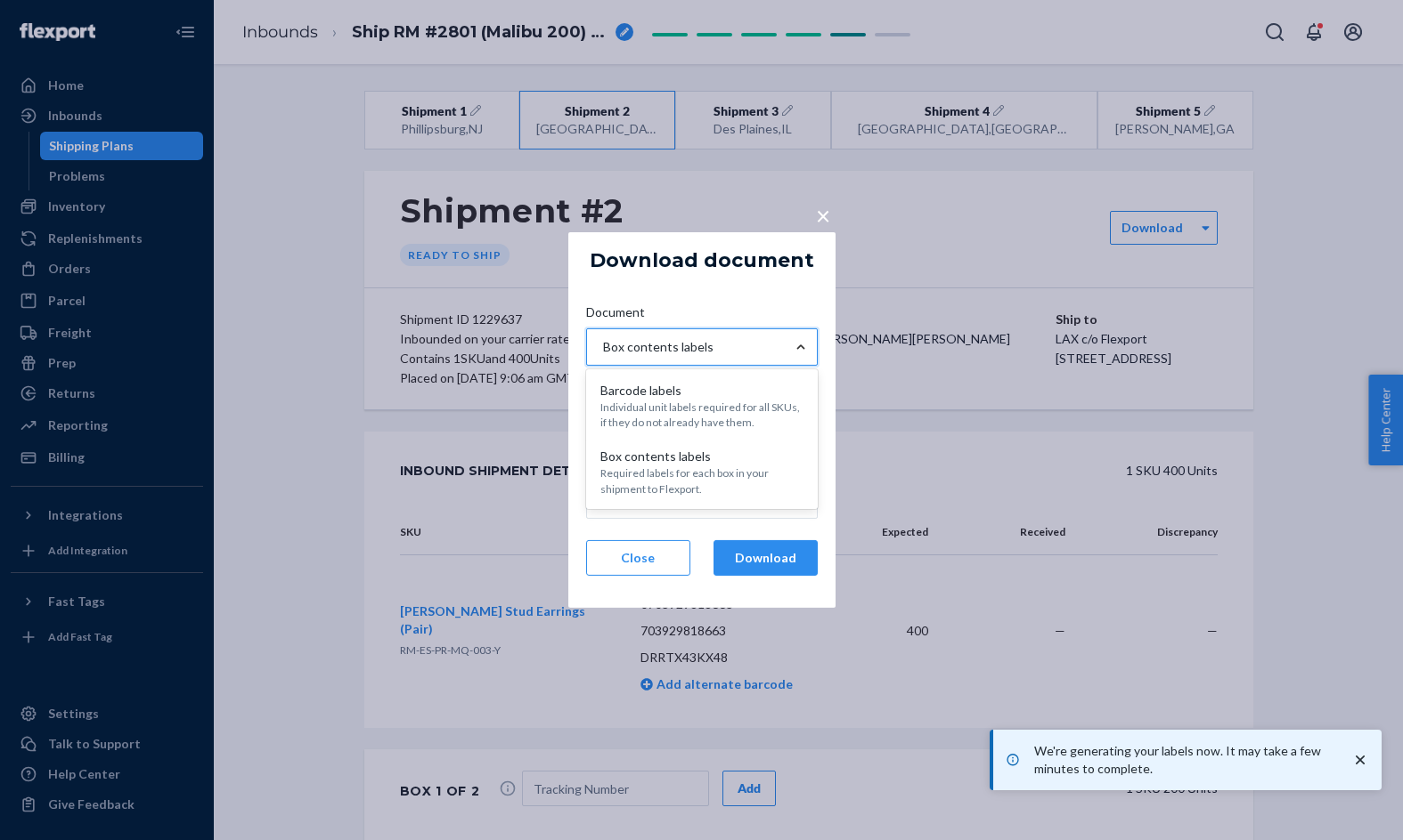
click at [787, 352] on div at bounding box center [801, 347] width 32 height 18
click at [603, 352] on input "Document option [object Object] focused, 1 of 2. 2 results available. Use Up an…" at bounding box center [602, 347] width 2 height 18
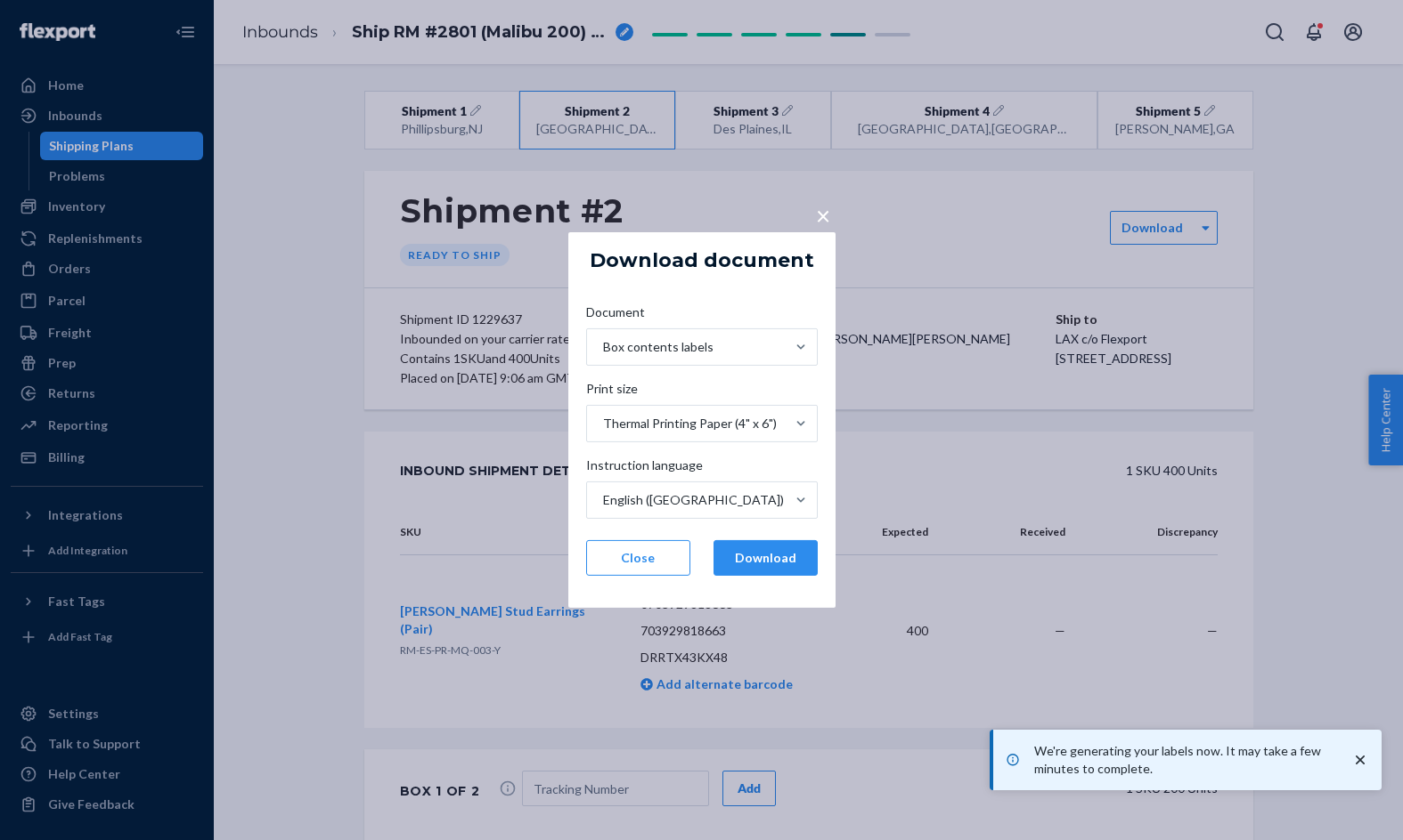
click at [792, 300] on div "Document Box contents labels Print size Thermal Printing Paper (4" x 6") Instru…" at bounding box center [702, 439] width 260 height 300
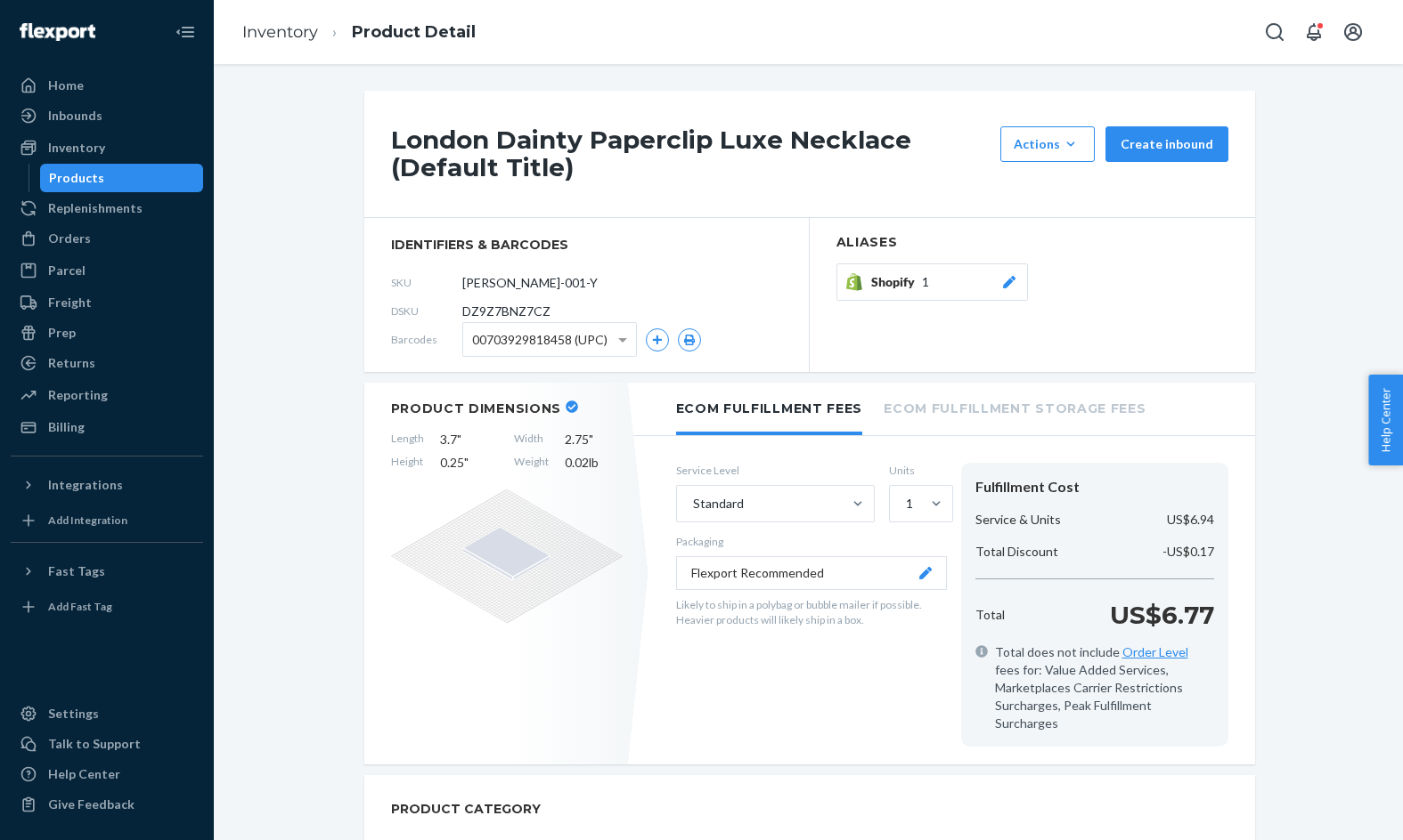
scroll to position [660, 0]
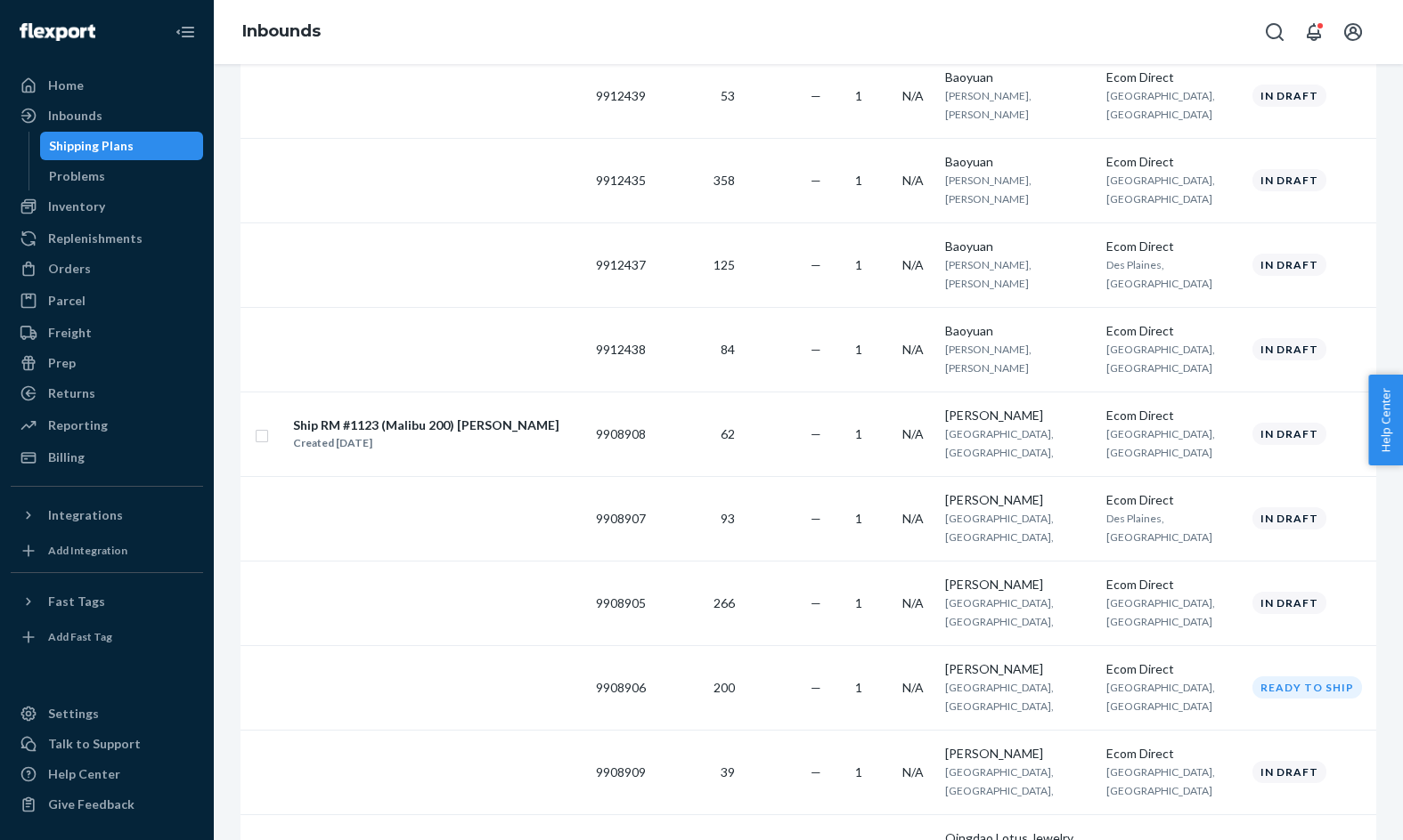
scroll to position [420, 0]
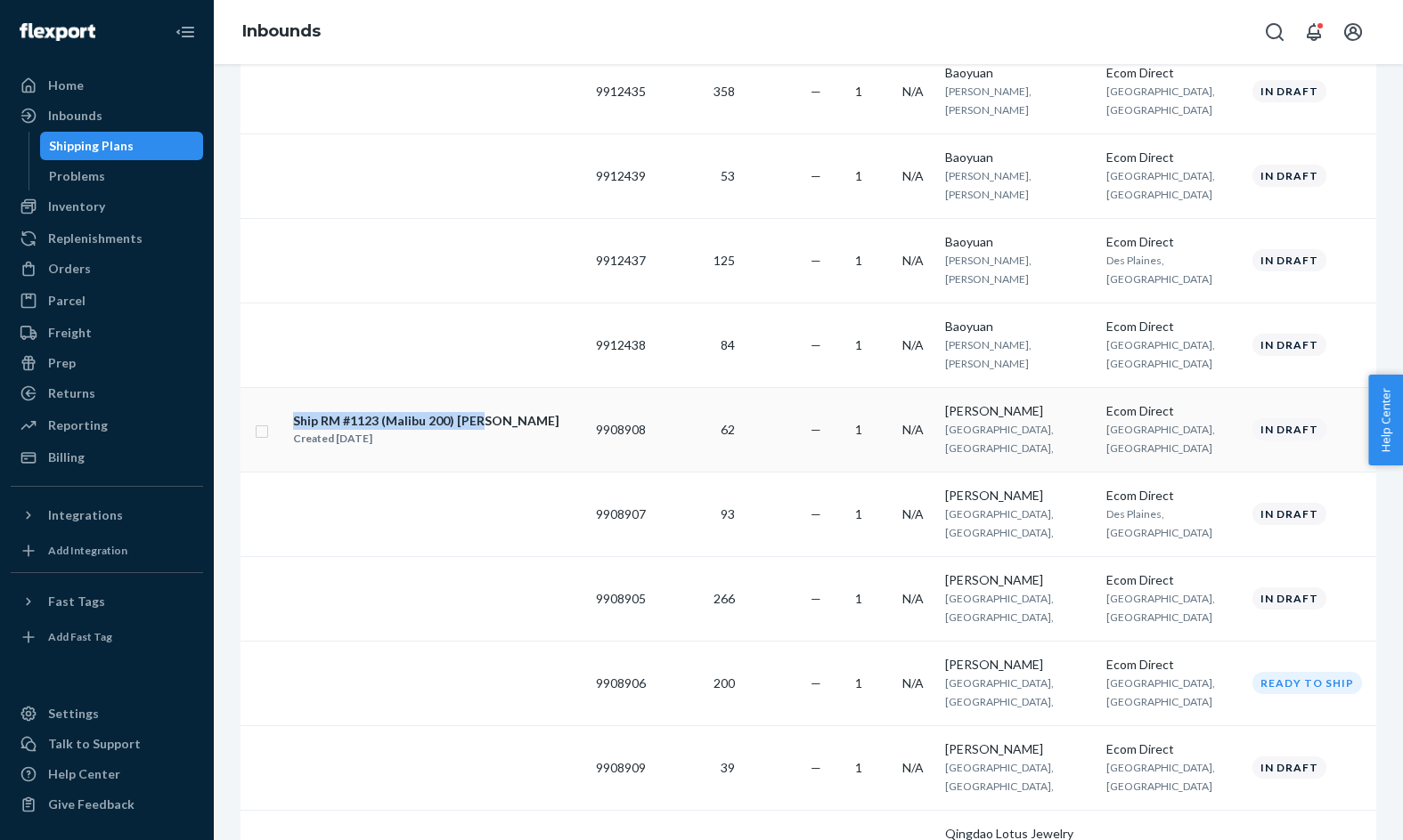
drag, startPoint x: 276, startPoint y: 414, endPoint x: 486, endPoint y: 425, distance: 210.3
click at [486, 425] on tr "Ship RM #1123 (Malibu 200) Erin Created Aug 22, 2025 9908908 62 — 1 N/A Erin Hu…" at bounding box center [807, 429] width 1135 height 84
copy tr "Ship RM #1123 (Malibu 200) Erin"
